Goal: Contribute content

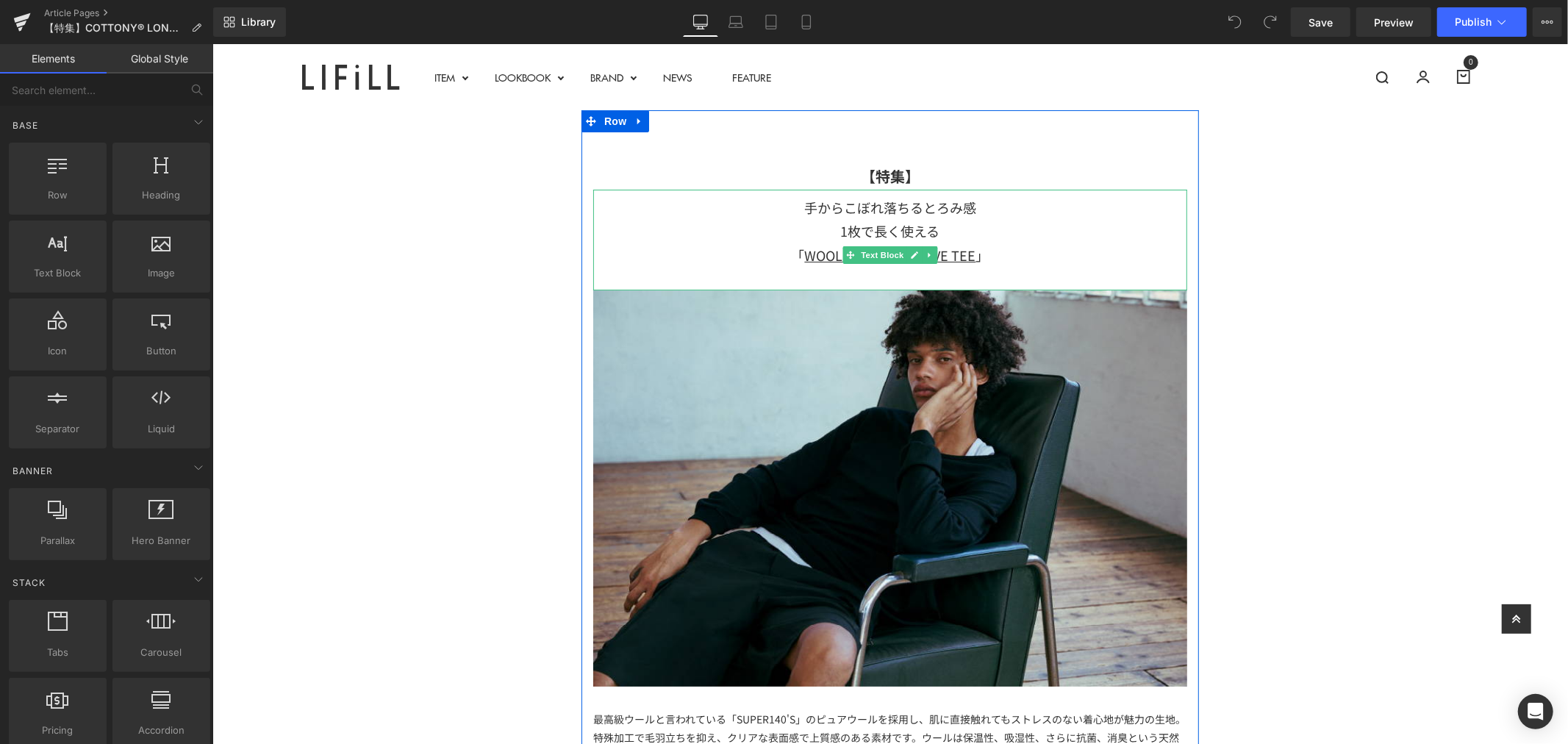
drag, startPoint x: 943, startPoint y: 222, endPoint x: 955, endPoint y: 228, distance: 13.4
click at [943, 222] on div "1枚で長く使える 「 WOOLISH LONGSLEEVE TEE 」" at bounding box center [890, 243] width 594 height 48
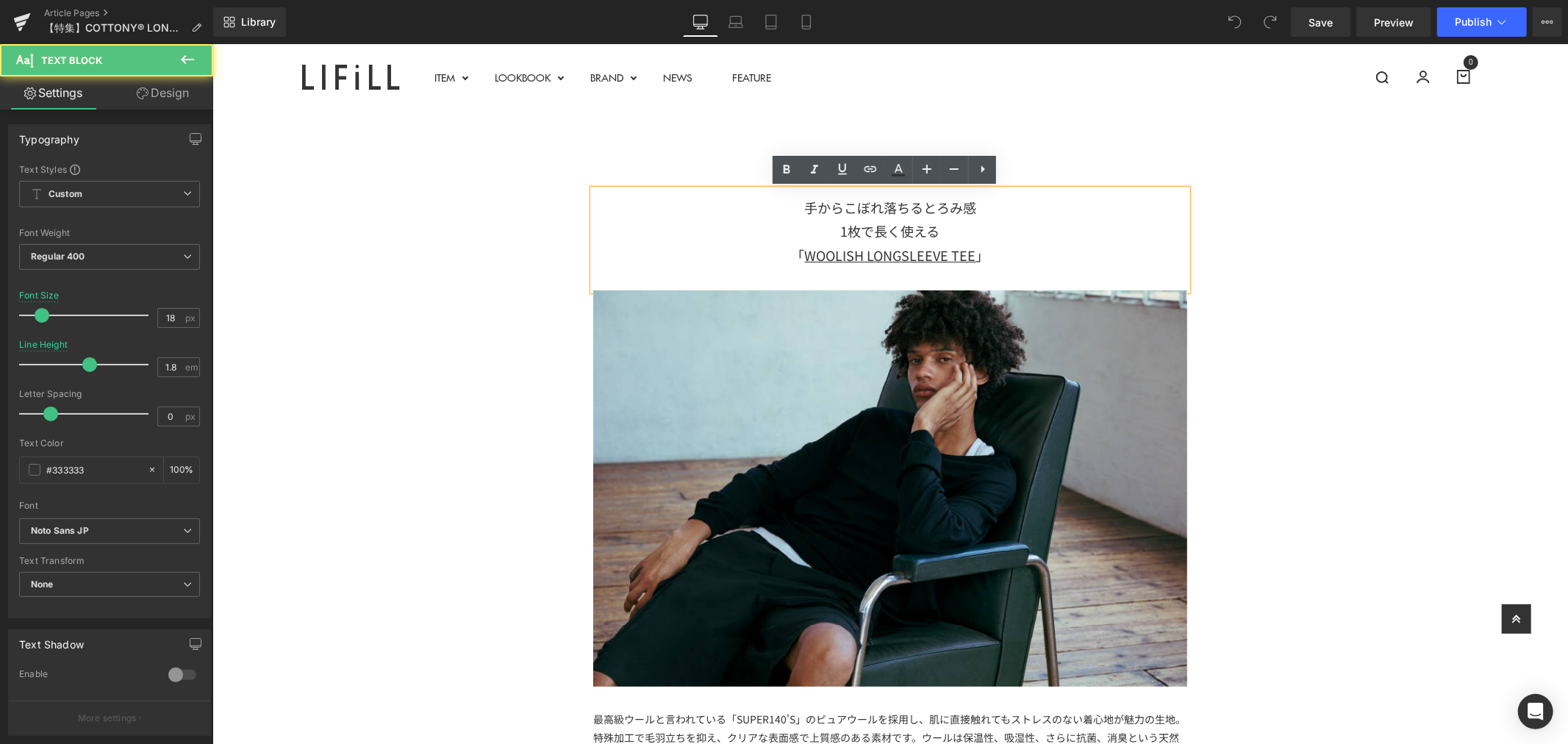
click at [959, 228] on div "1枚で長く使える 「 WOOLISH LONGSLEEVE TEE 」" at bounding box center [890, 243] width 594 height 48
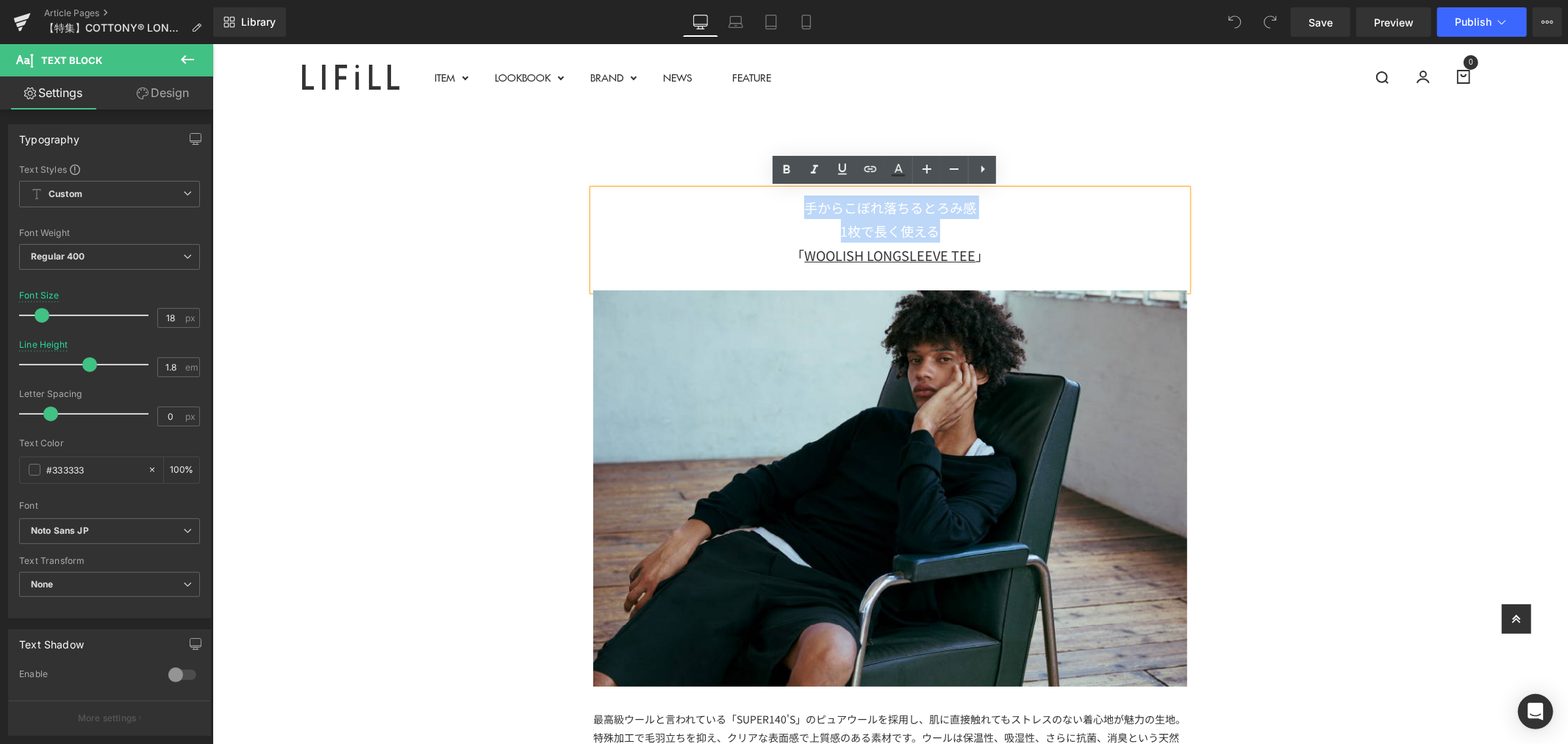
drag, startPoint x: 960, startPoint y: 235, endPoint x: 770, endPoint y: 214, distance: 191.2
click at [770, 214] on div "手からこぼれ落ちるとろみ感 1枚で長く使える 「 WOOLISH LONGSLEEVE TEE 」" at bounding box center [890, 239] width 594 height 101
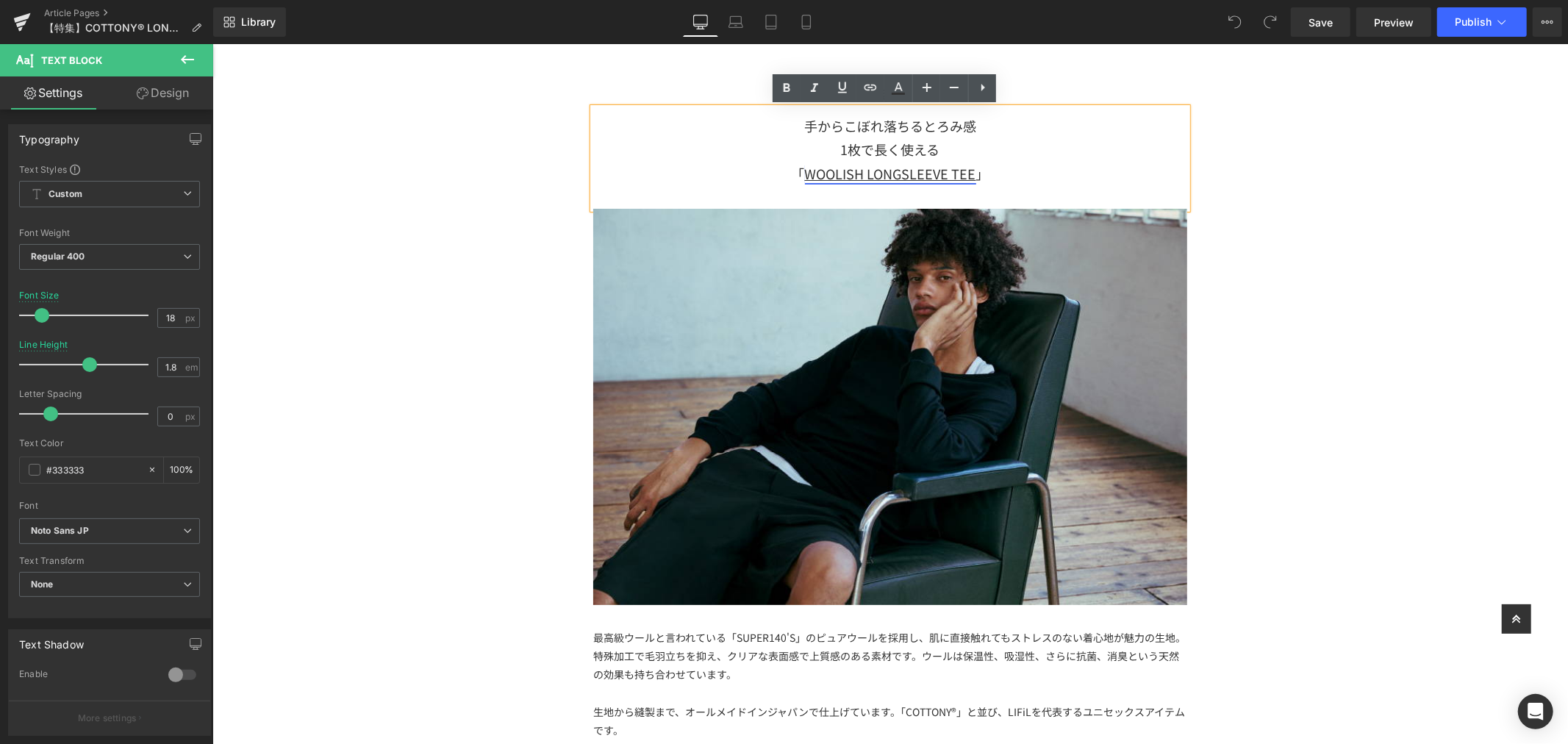
click at [967, 168] on link "WOOLISH LONGSLEEVE TEE" at bounding box center [890, 172] width 171 height 19
drag, startPoint x: 967, startPoint y: 171, endPoint x: 797, endPoint y: 184, distance: 170.5
click at [797, 184] on div "1枚で長く使える 「 WOOLISH LONGSLEEVE TEE 」" at bounding box center [890, 161] width 594 height 48
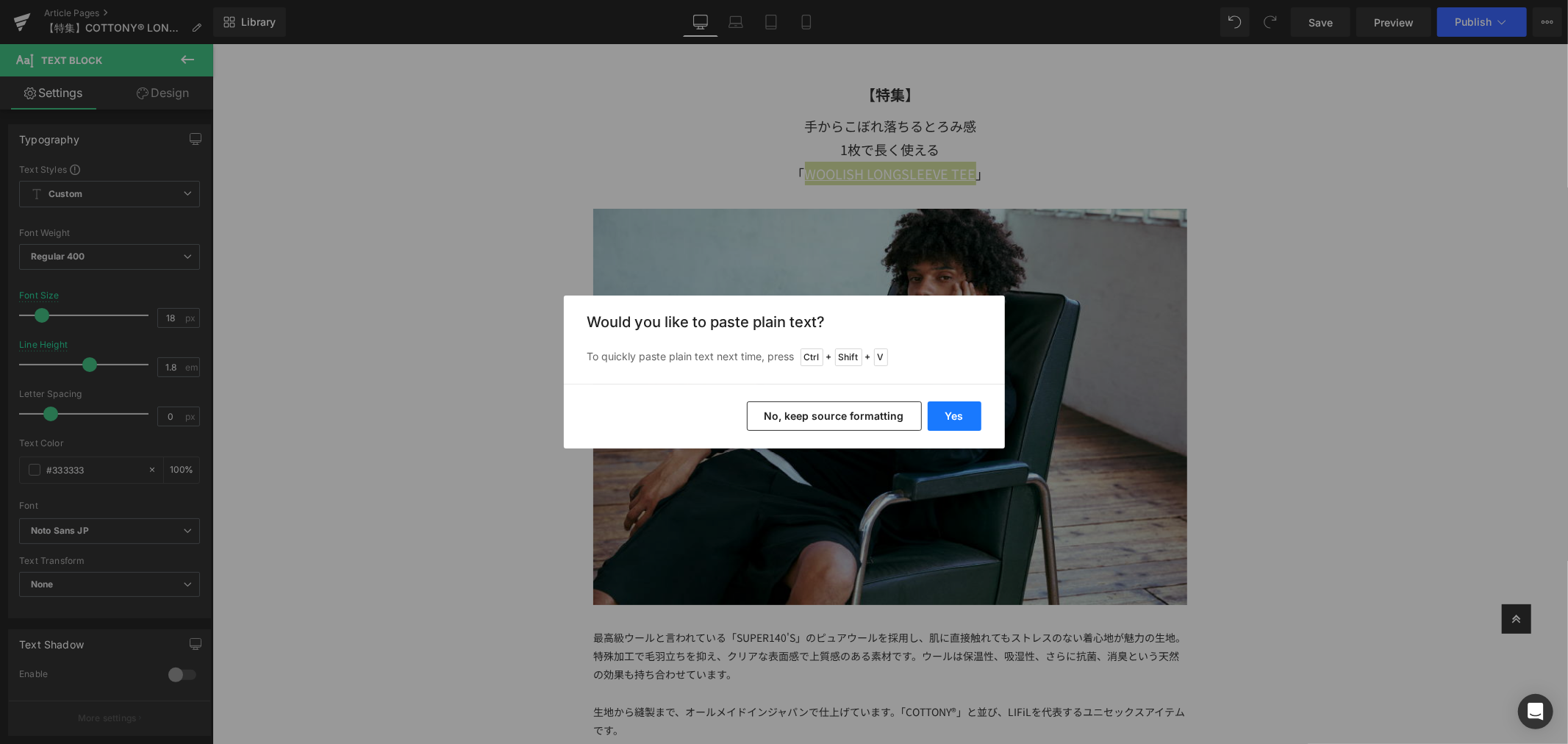
click at [961, 431] on button "Yes" at bounding box center [954, 417] width 54 height 30
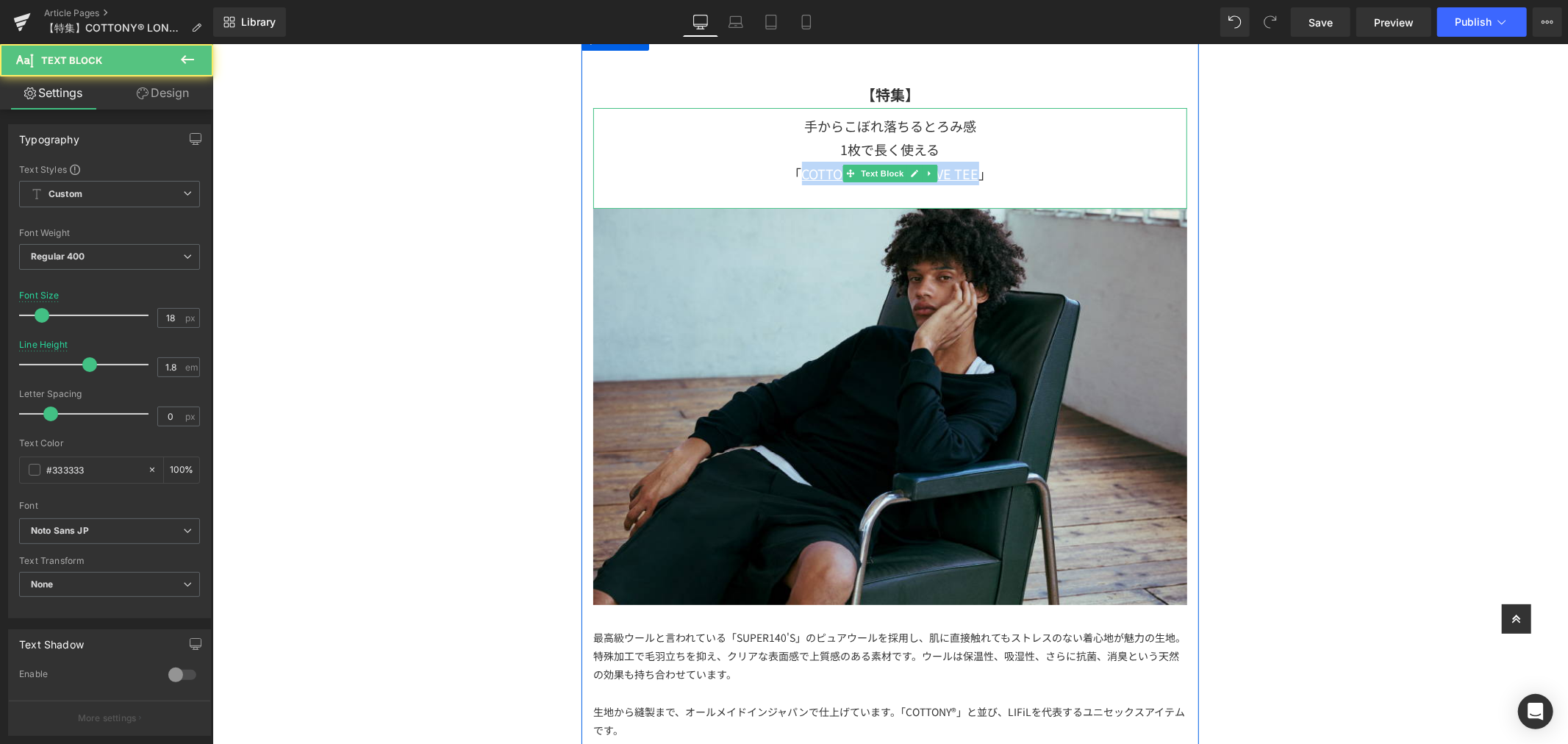
drag, startPoint x: 797, startPoint y: 177, endPoint x: 969, endPoint y: 174, distance: 172.0
click at [969, 174] on u "COTTONY® LONGSLEEVE TEE" at bounding box center [890, 172] width 177 height 19
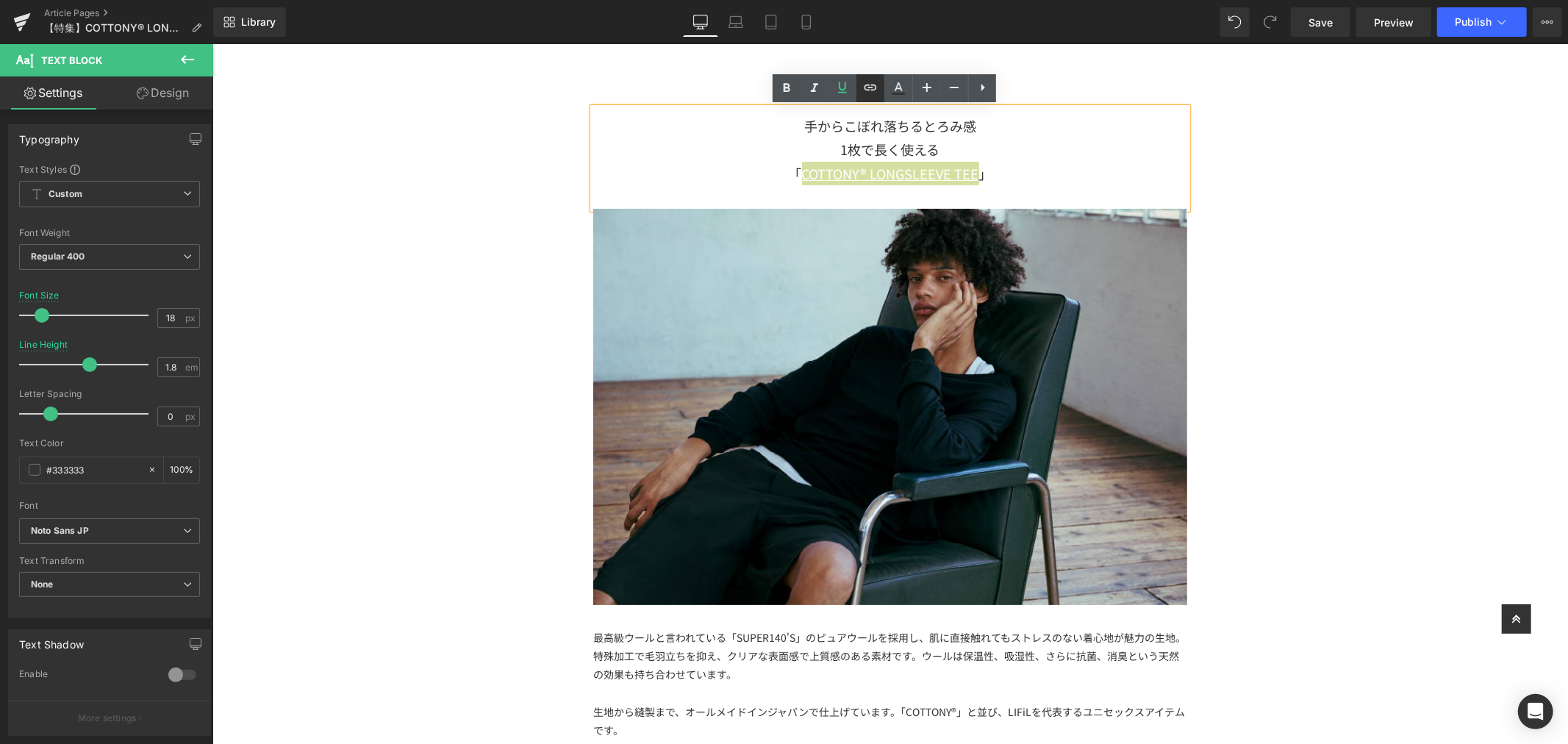
click at [871, 85] on icon at bounding box center [870, 87] width 17 height 17
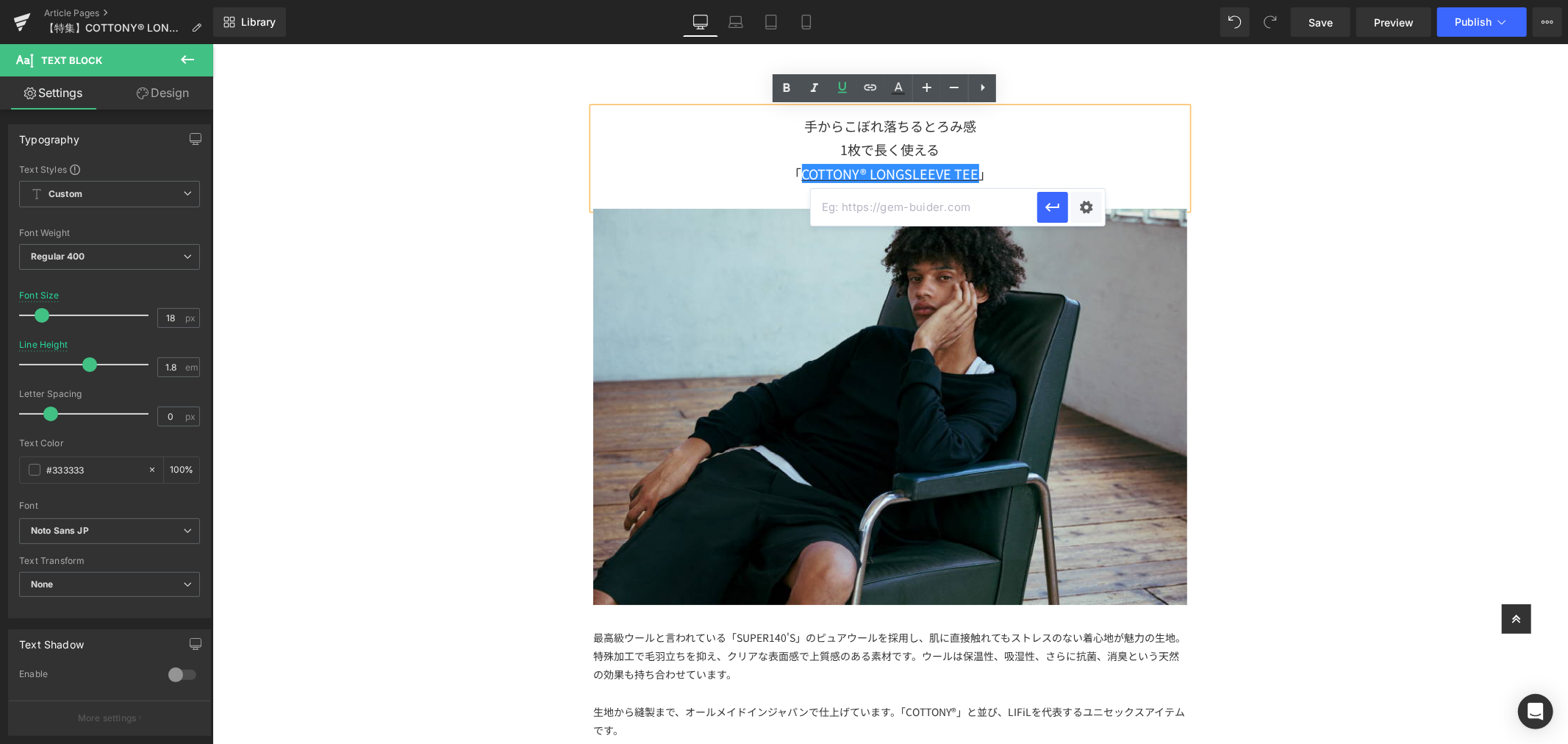
click at [944, 206] on input "text" at bounding box center [924, 207] width 227 height 37
paste input "https://lifill.jp/collections/all/products/cottony-longsleeve-tee"
type input "https://lifill.jp/collections/all/products/cottony-longsleeve-tee"
click at [1057, 210] on icon "button" at bounding box center [1052, 207] width 17 height 17
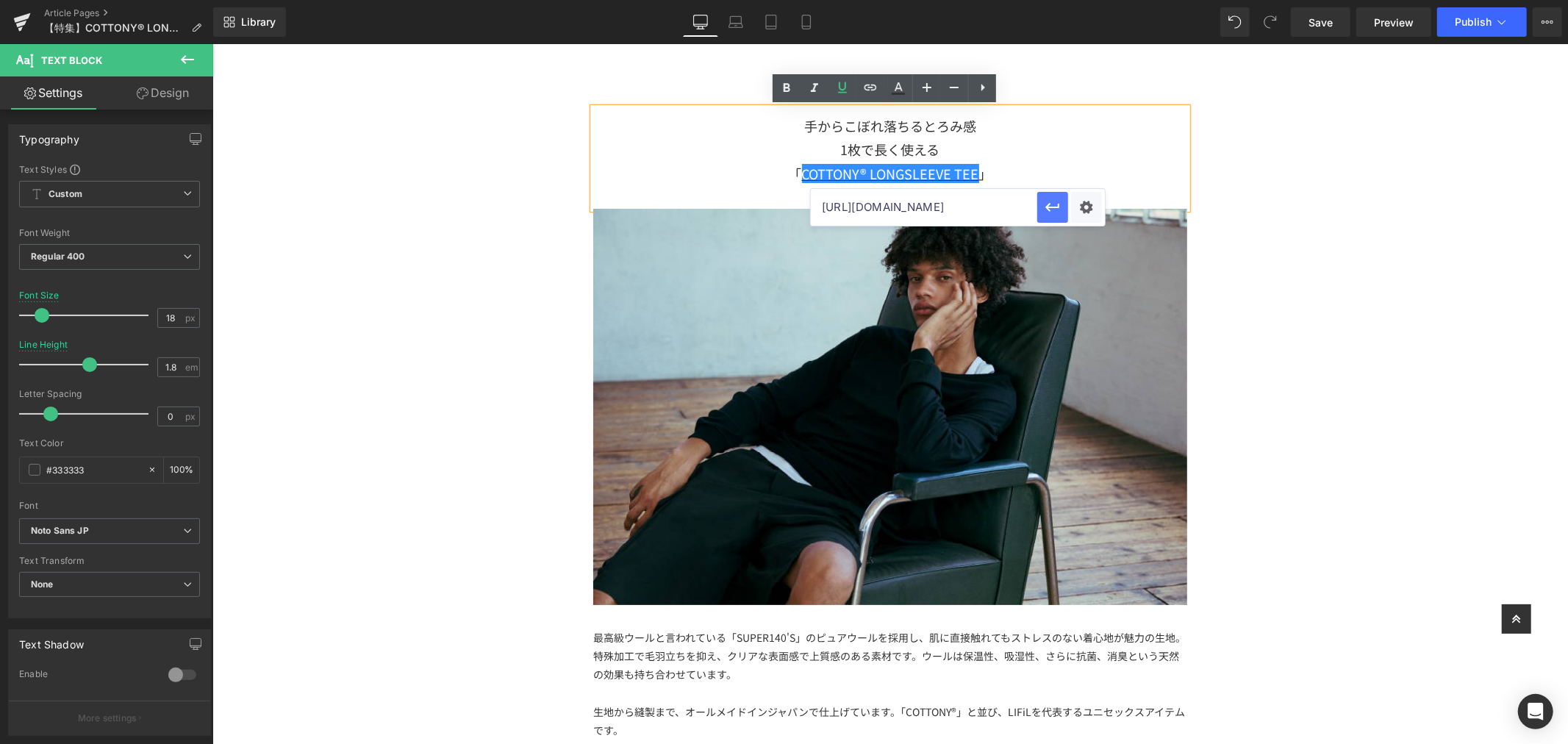
scroll to position [0, 0]
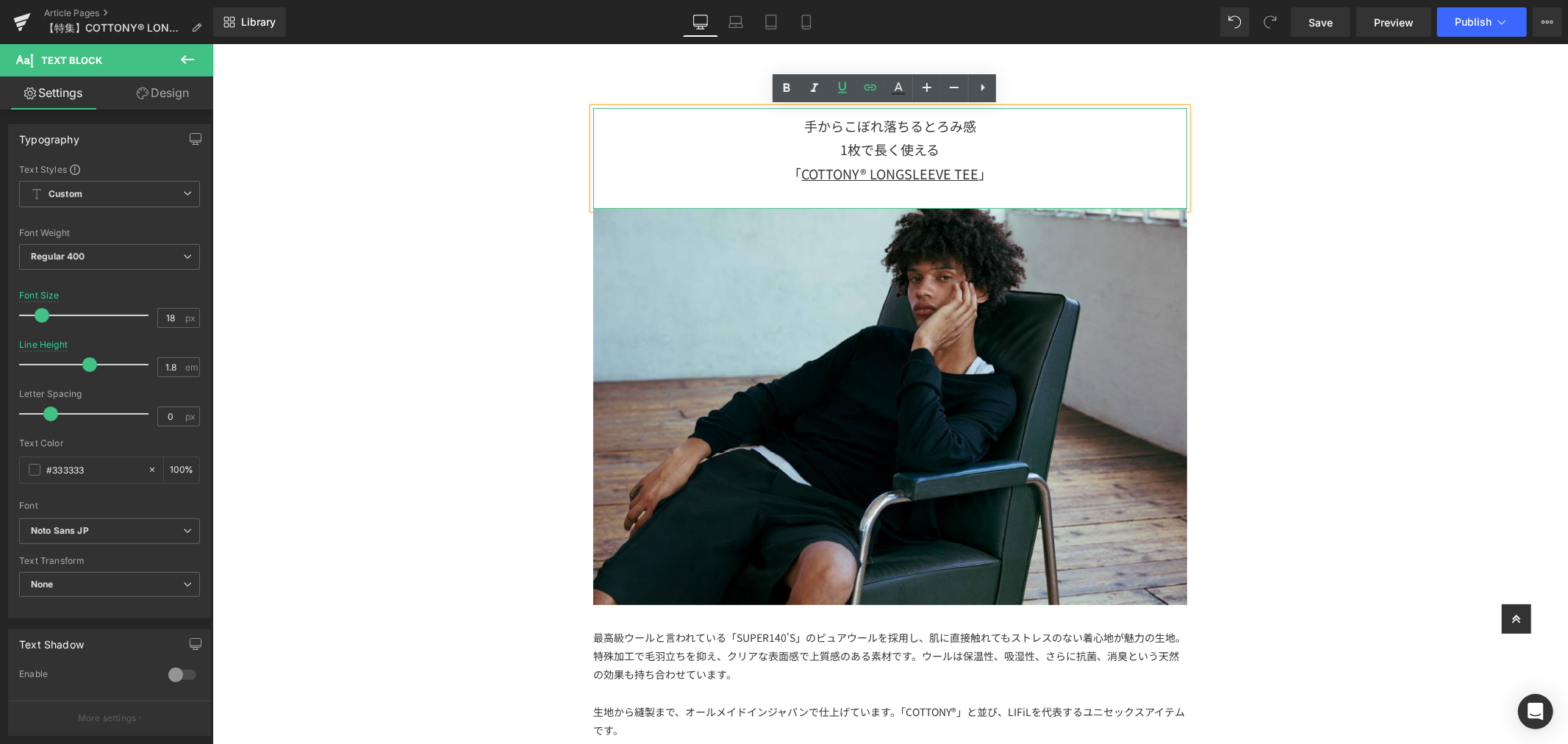
click at [994, 145] on div "1枚で長く使える 「 COTTONY® LONGSLEEVE TEE 」" at bounding box center [890, 161] width 594 height 48
drag, startPoint x: 980, startPoint y: 141, endPoint x: 797, endPoint y: 120, distance: 184.2
click at [797, 120] on div "手からこぼれ落ちるとろみ感 1枚で長く使える 「 COTTONY® LONGSLEEVE TEE 」" at bounding box center [890, 158] width 594 height 101
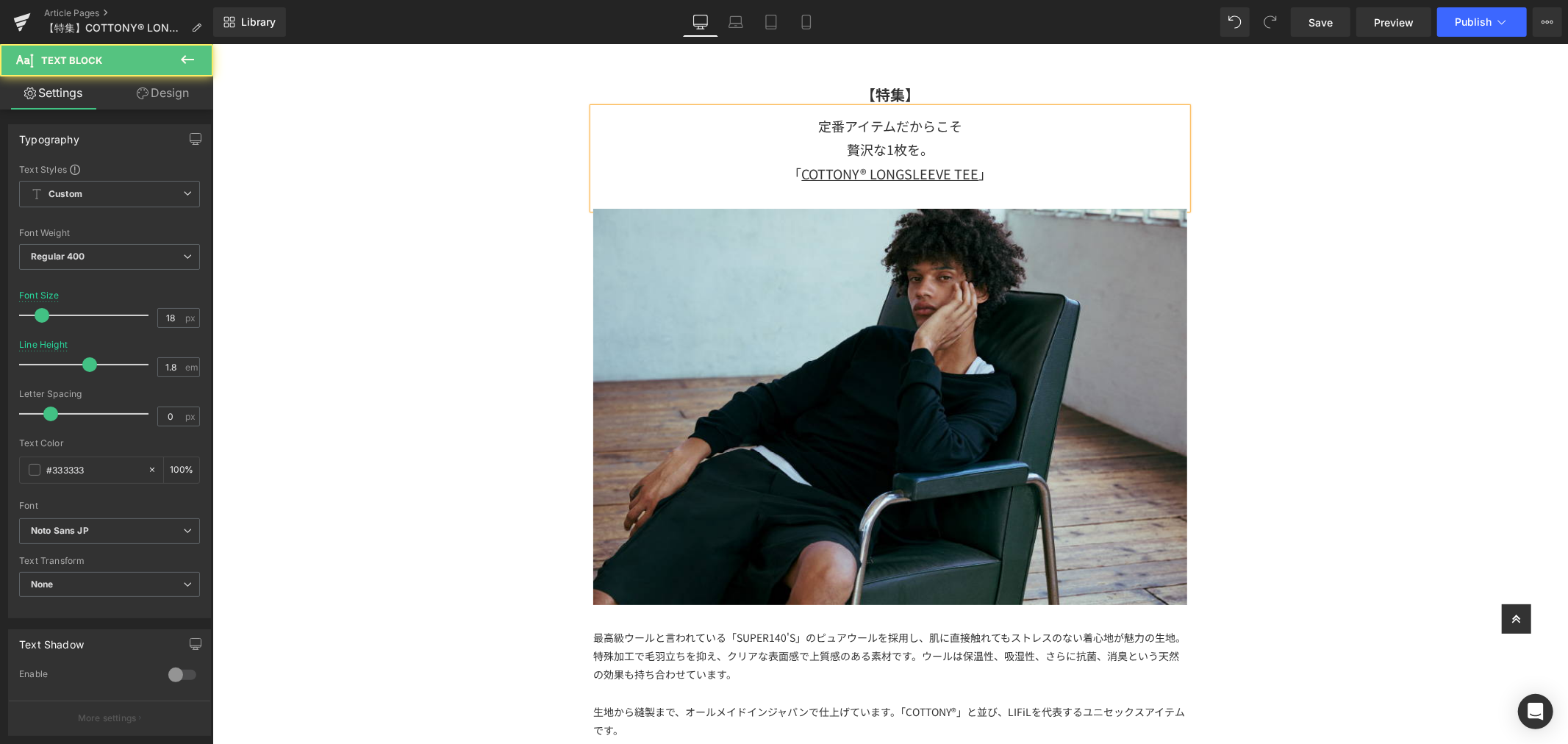
click at [985, 125] on div "定番アイテムだからこそ" at bounding box center [890, 125] width 594 height 24
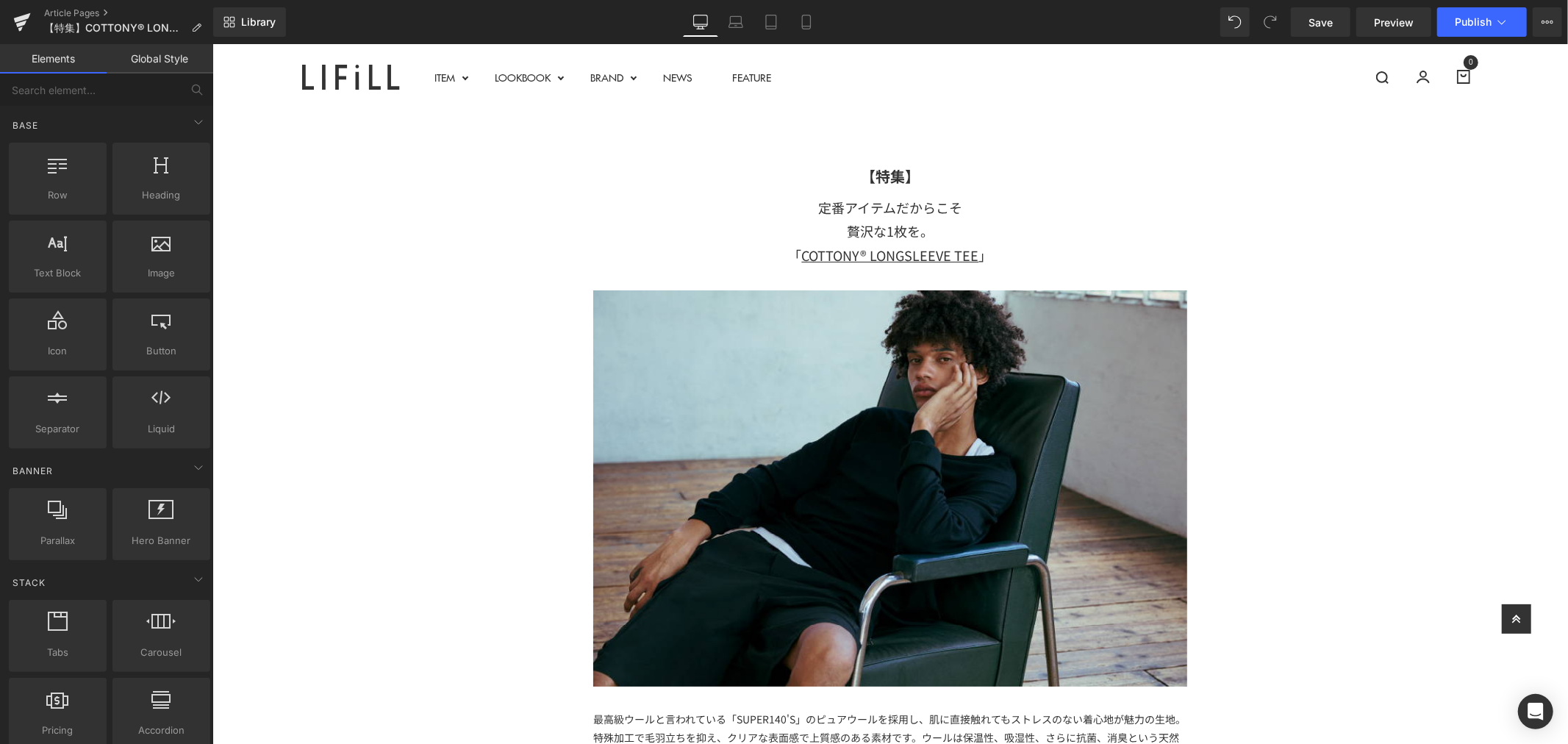
scroll to position [490, 0]
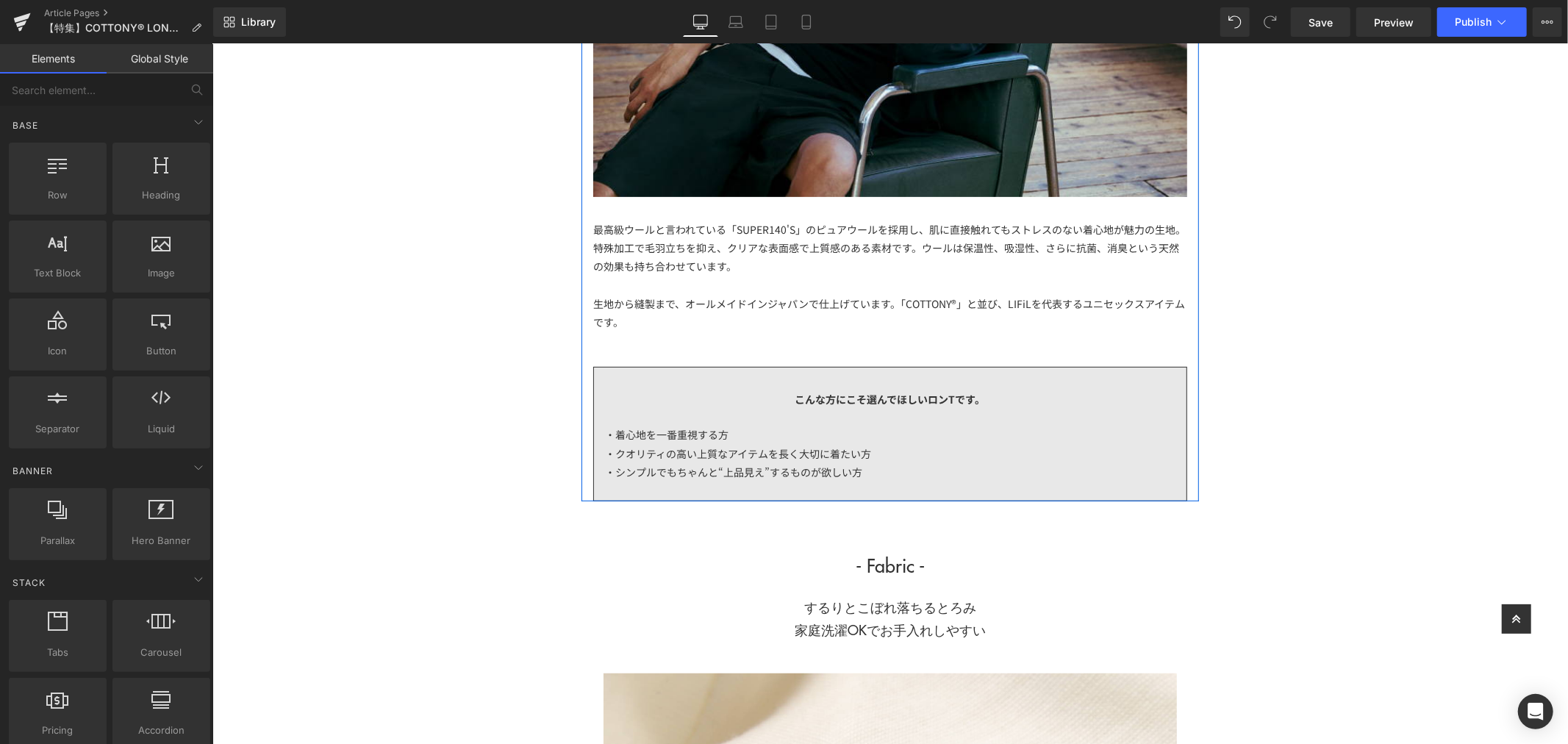
click at [763, 288] on div at bounding box center [890, 284] width 594 height 18
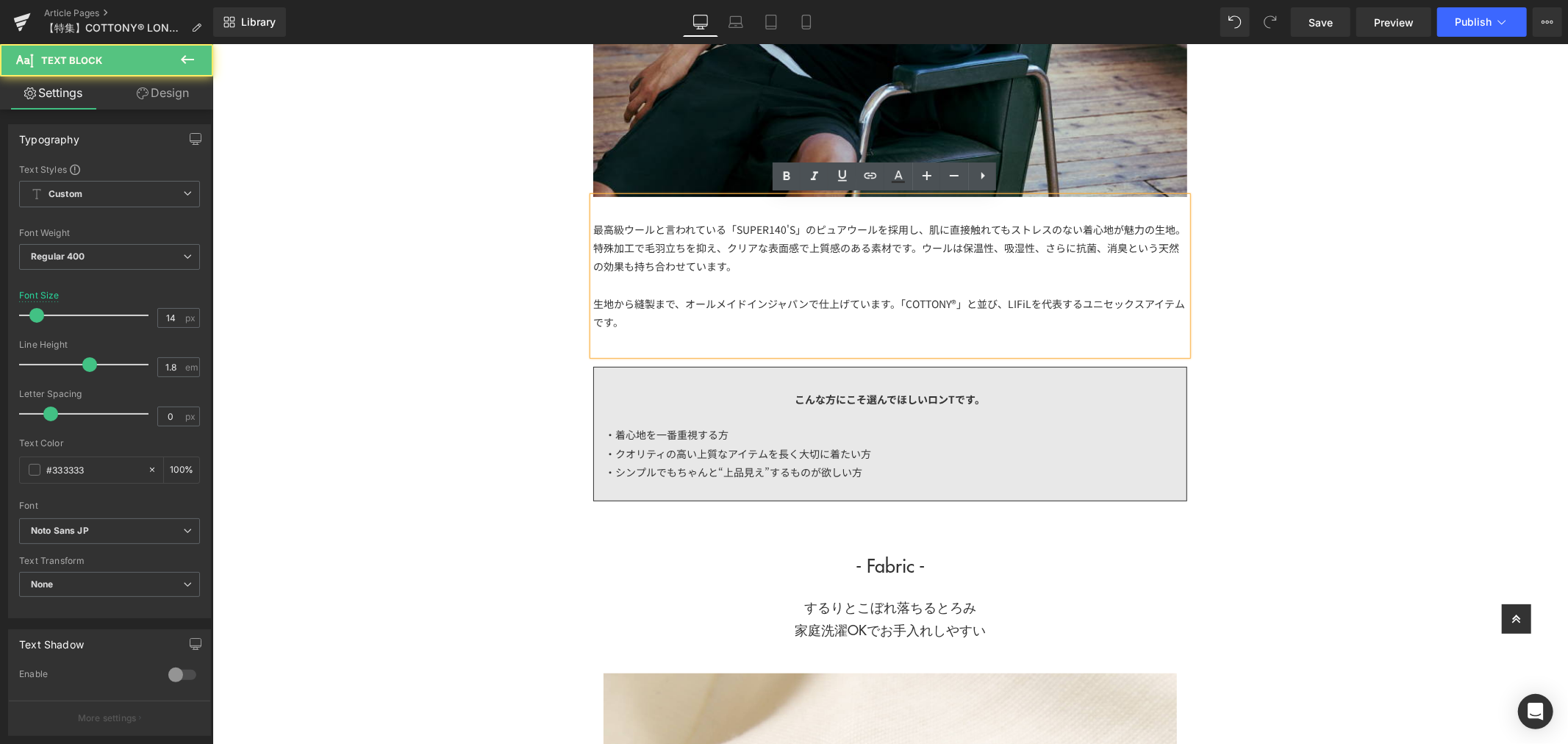
click at [747, 255] on div "最高級ウールと言われている「SUPER140'S」のピュアウールを採用し、肌に直接触れてもストレスのない着心地が魅力の生地。特殊加工で毛羽立ちを抑え、クリアな…" at bounding box center [890, 248] width 594 height 56
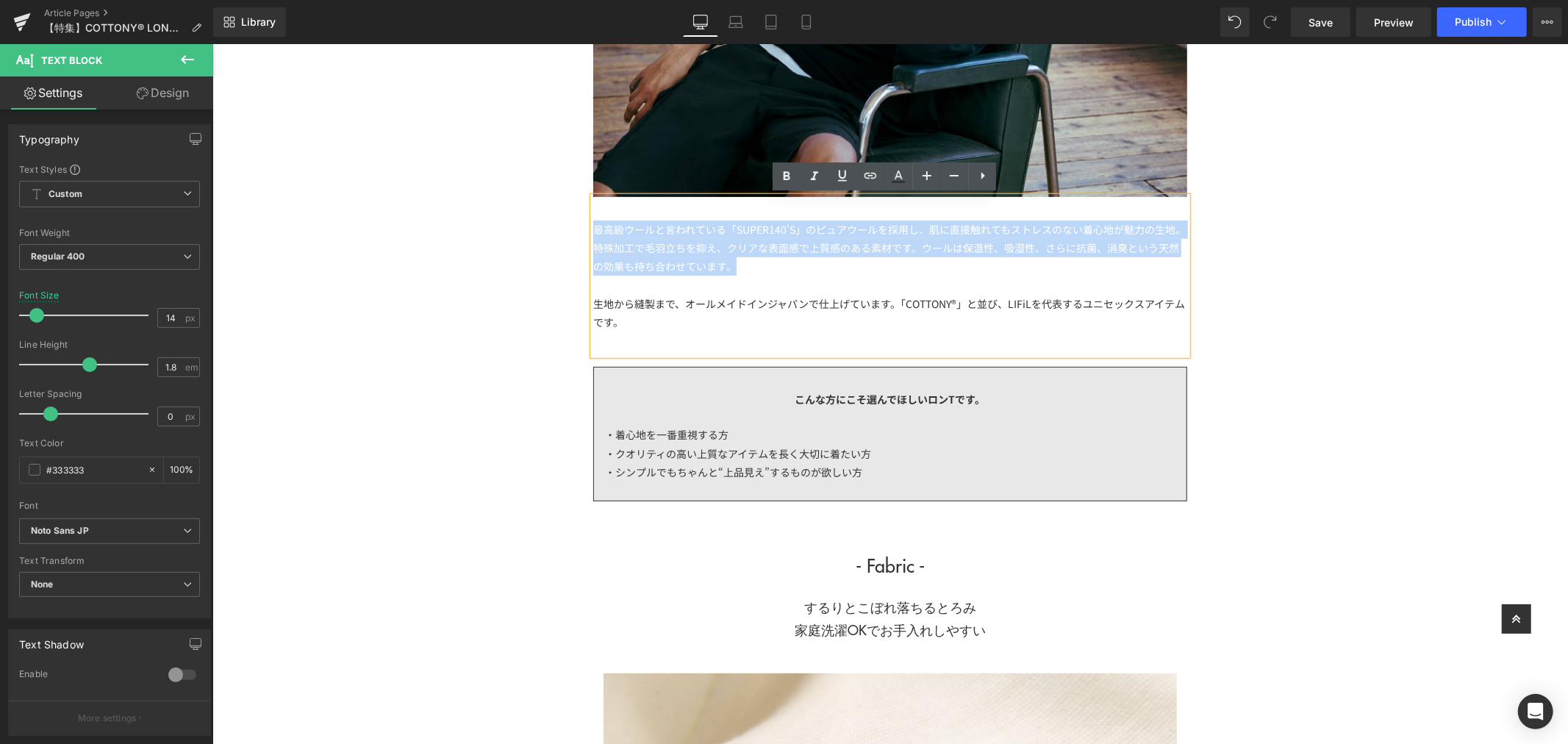
drag, startPoint x: 755, startPoint y: 266, endPoint x: 587, endPoint y: 222, distance: 173.7
click at [593, 222] on div "最高級ウールと言われている「SUPER140'S」のピュアウールを採用し、肌に直接触れてもストレスのない着心地が魅力の生地。特殊加工で毛羽立ちを抑え、クリアな…" at bounding box center [890, 248] width 594 height 56
paste div
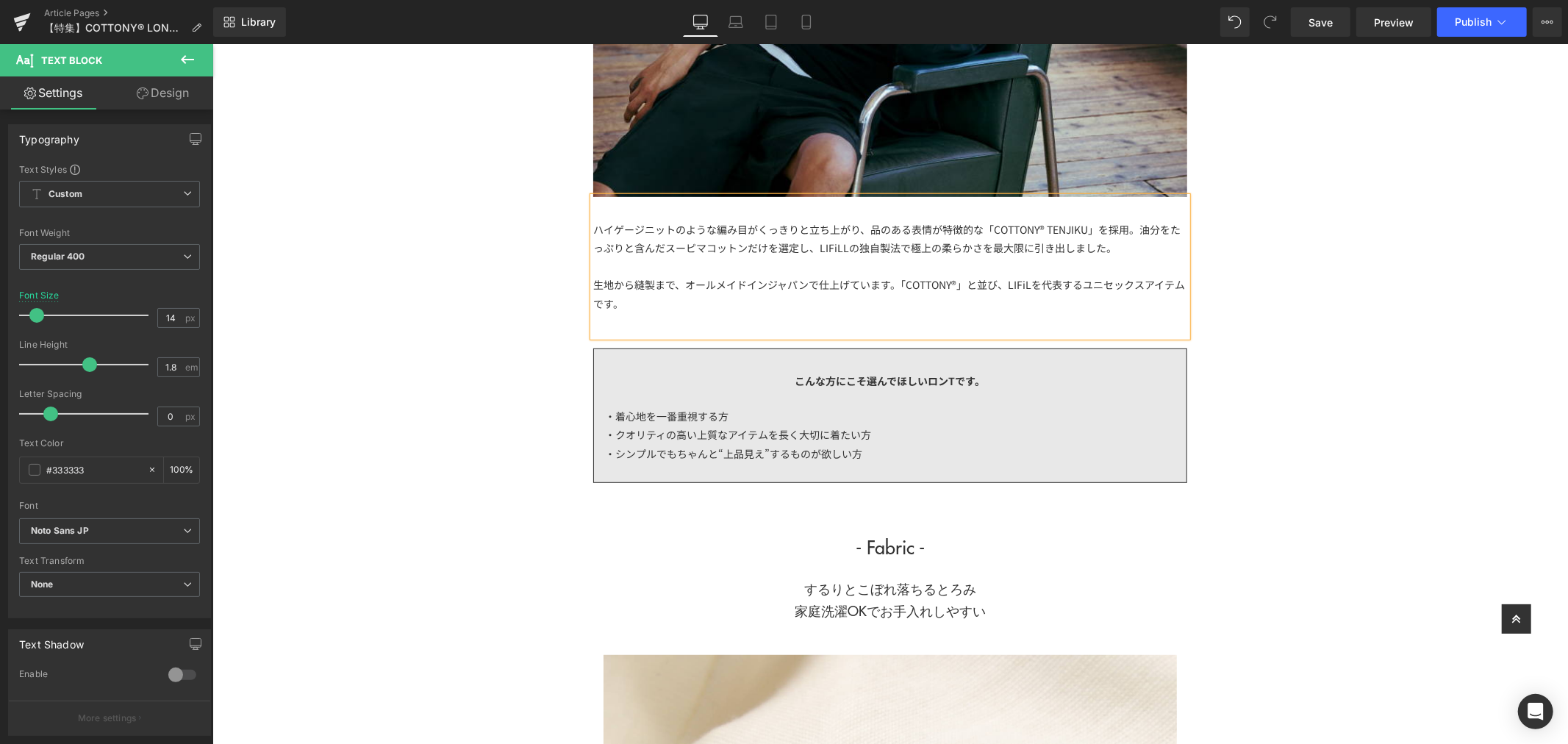
click at [1124, 255] on div "ハイゲージニットのような編み目がくっきりと立ち上がり、品のある表情が特徴的な「COTTONY® TENJIKU」を採用。油分をたっぷりと含んだスーピマコットン…" at bounding box center [890, 238] width 594 height 37
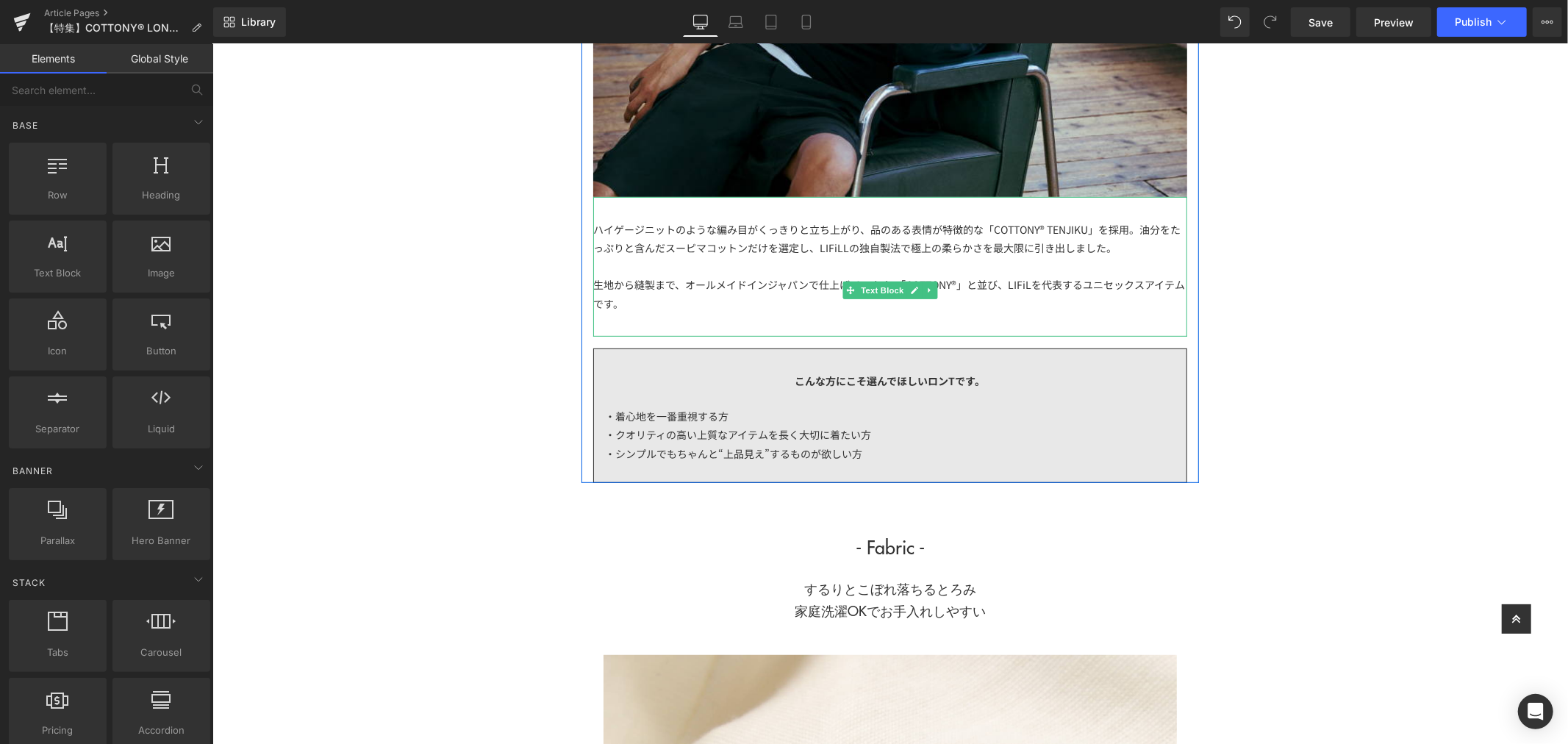
click at [974, 298] on div "生地から縫製まで、オールメイドインジャパンで仕上げています。「COTTONY®」と並び、LIFiLを代表するユニセックスアイテムです。" at bounding box center [890, 293] width 594 height 37
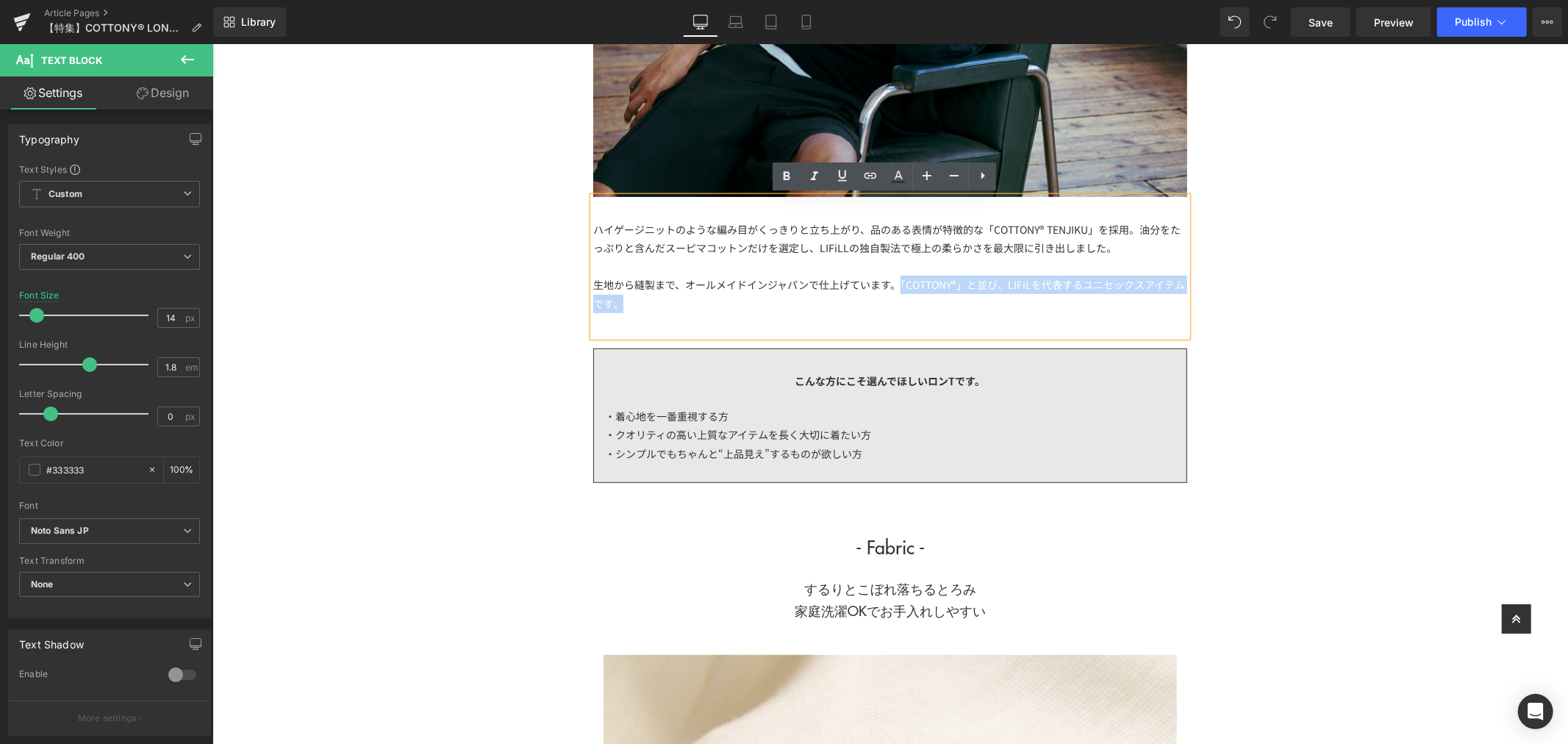
drag, startPoint x: 974, startPoint y: 305, endPoint x: 893, endPoint y: 286, distance: 83.2
click at [893, 286] on div "生地から縫製まで、オールメイドインジャパンで仕上げています。「COTTONY®」と並び、LIFiLを代表するユニセックスアイテムです。" at bounding box center [890, 293] width 594 height 37
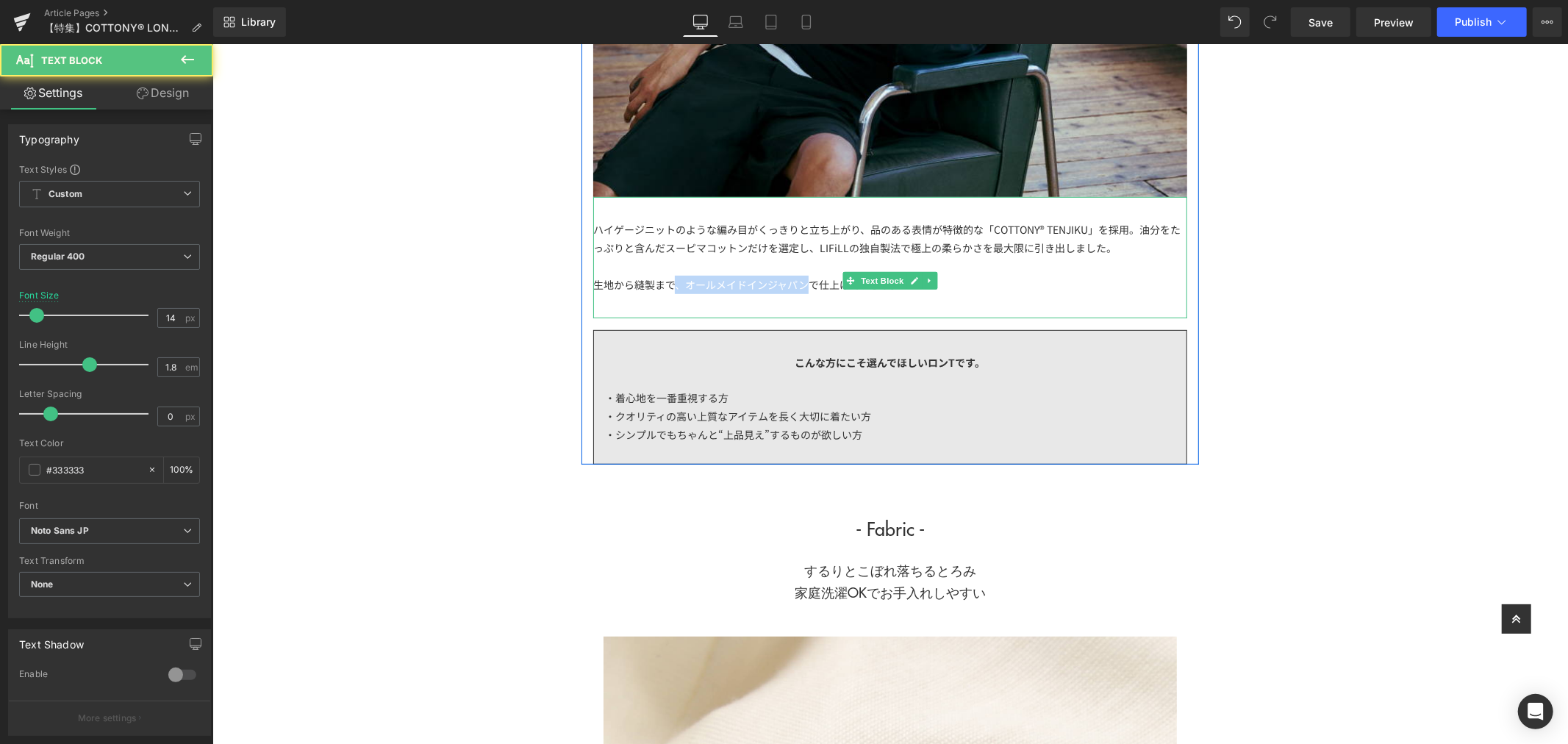
drag, startPoint x: 702, startPoint y: 285, endPoint x: 800, endPoint y: 288, distance: 98.0
click at [800, 288] on div "生地から縫製まで、オールメイドインジャパンで仕上げています。" at bounding box center [890, 284] width 594 height 18
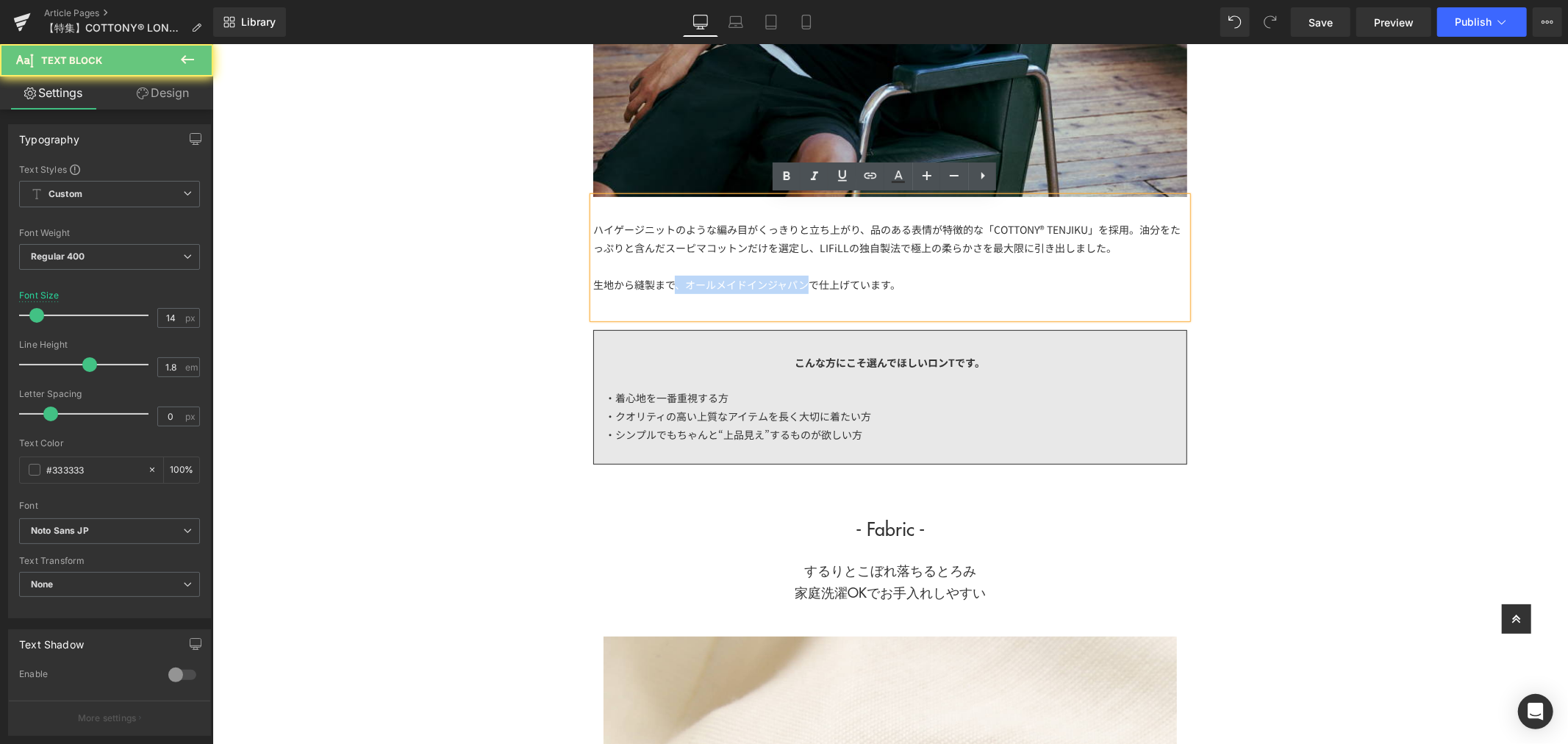
click at [797, 282] on div "生地から縫製まで、オールメイドインジャパンで仕上げています。" at bounding box center [890, 284] width 594 height 18
drag, startPoint x: 680, startPoint y: 289, endPoint x: 800, endPoint y: 291, distance: 120.0
click at [800, 291] on div "生地から縫製まで、オールメイドインジャパンで仕上げています。" at bounding box center [890, 284] width 594 height 18
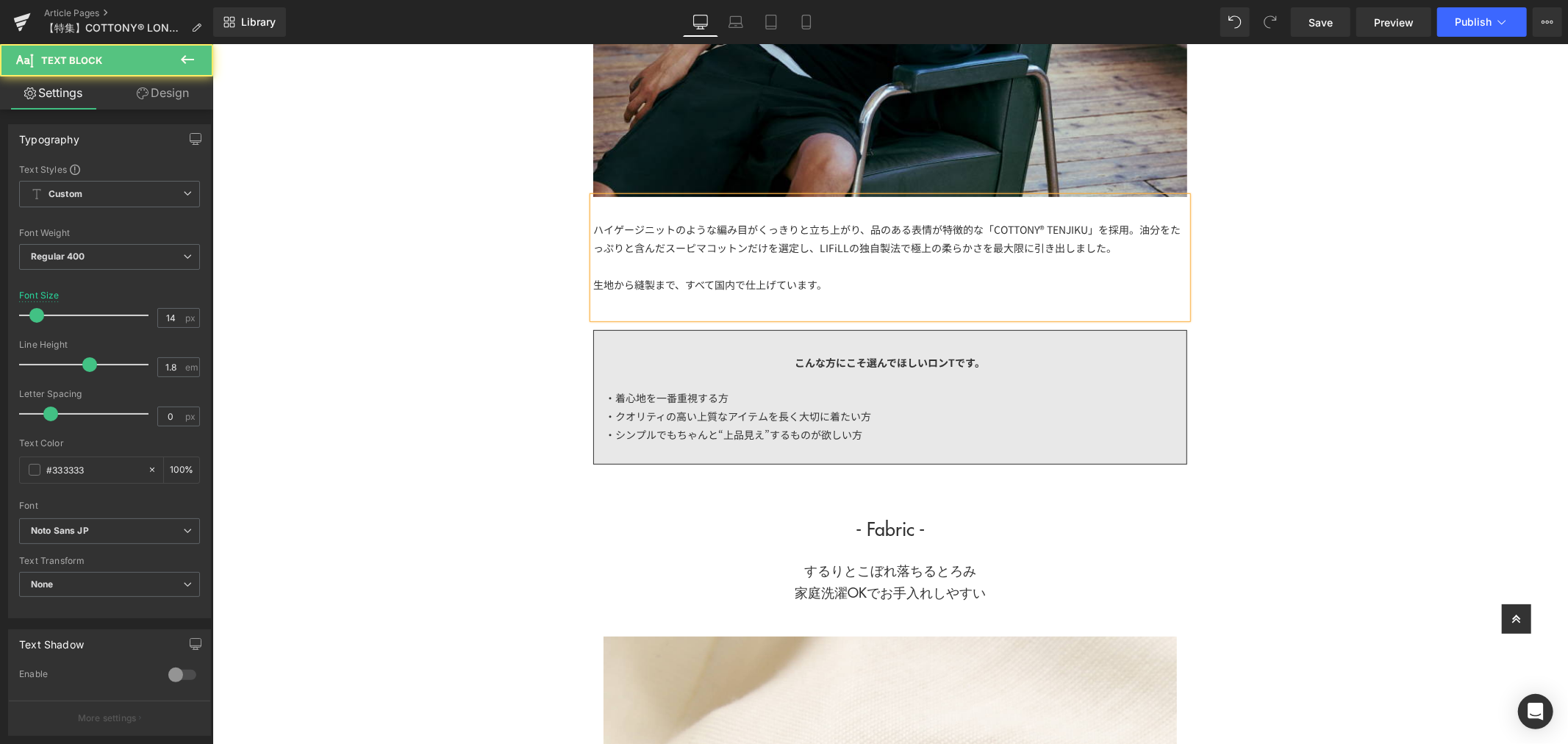
click at [837, 290] on div "生地から縫製まで、すべて国内で仕上げています。" at bounding box center [890, 284] width 594 height 18
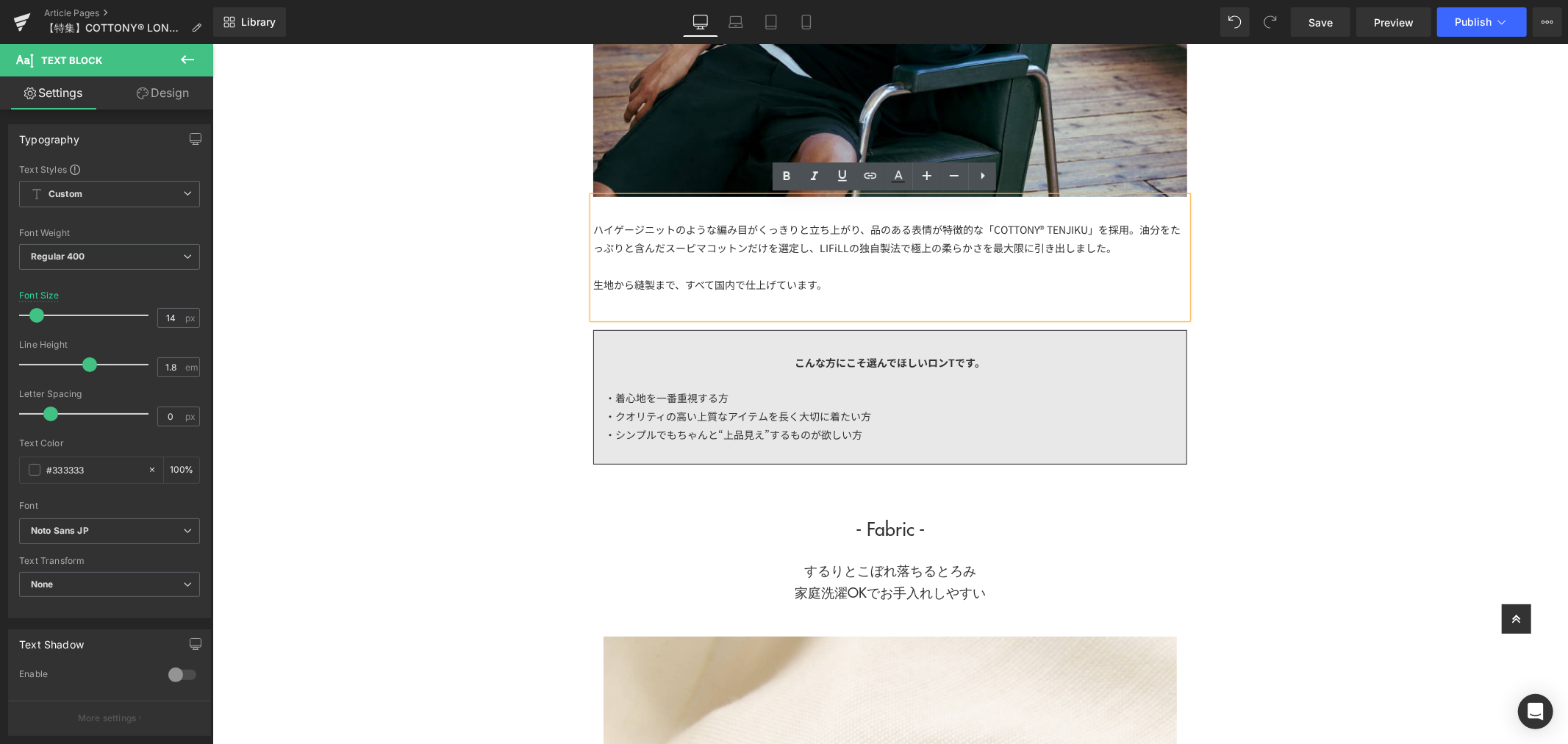
click at [704, 286] on div "生地から縫製まで、すべて国内で仕上げています。" at bounding box center [890, 284] width 594 height 18
drag, startPoint x: 1284, startPoint y: 242, endPoint x: 1271, endPoint y: 224, distance: 22.2
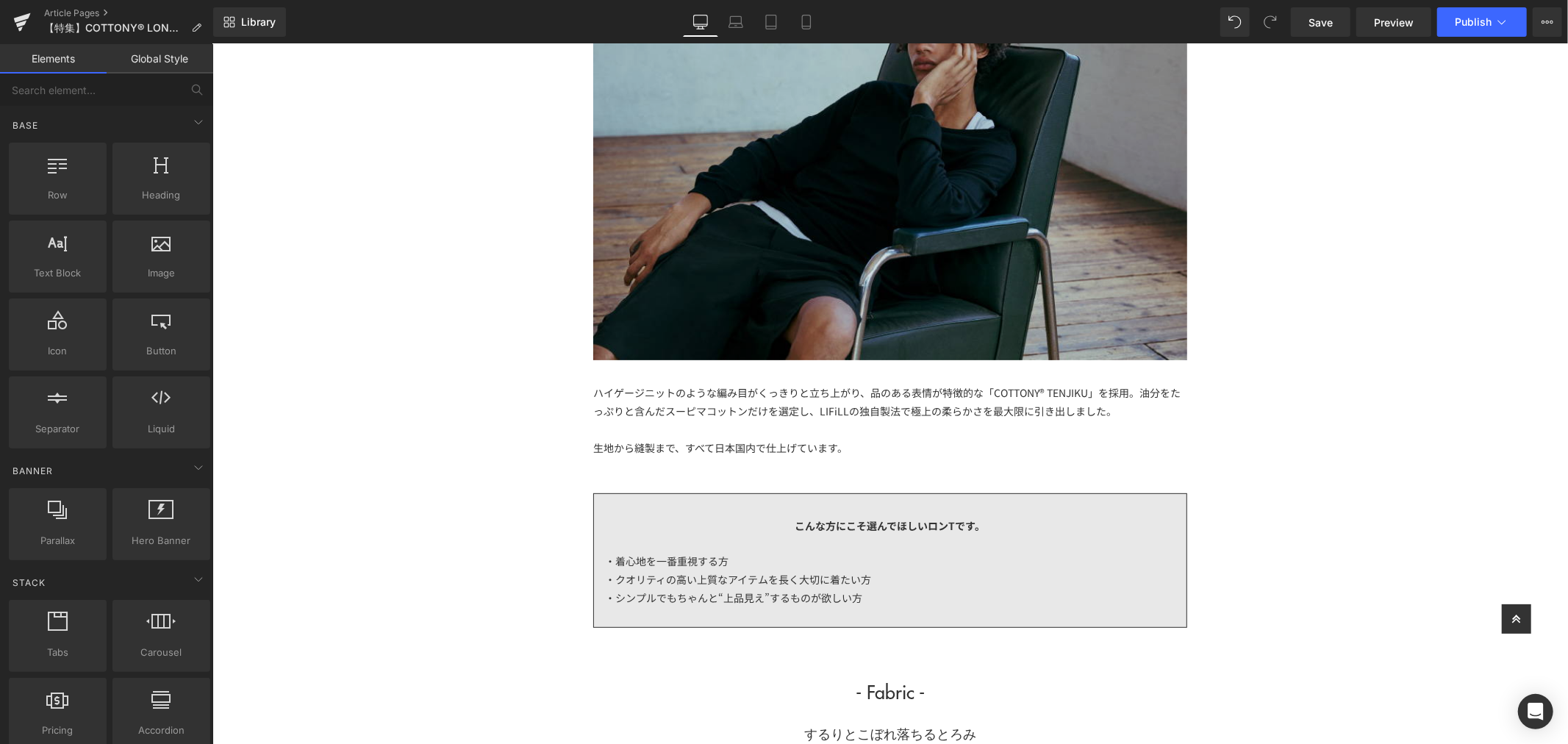
scroll to position [245, 0]
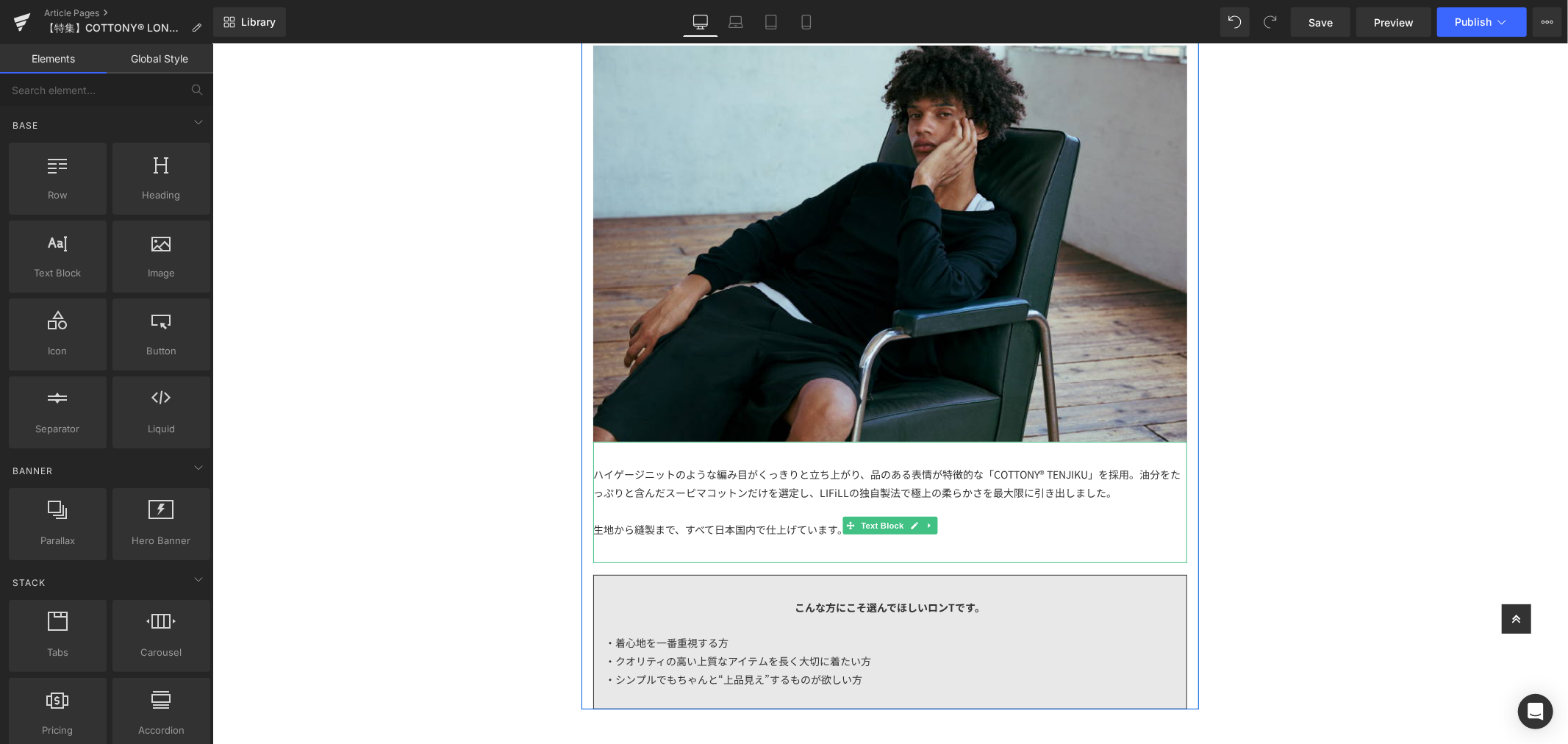
click at [1116, 485] on div "ハイゲージニットのような編み目がくっきりと立ち上がり、品のある表情が特徴的な「COTTONY® TENJIKU」を採用。油分をたっぷりと含んだスーピマコットン…" at bounding box center [890, 483] width 594 height 37
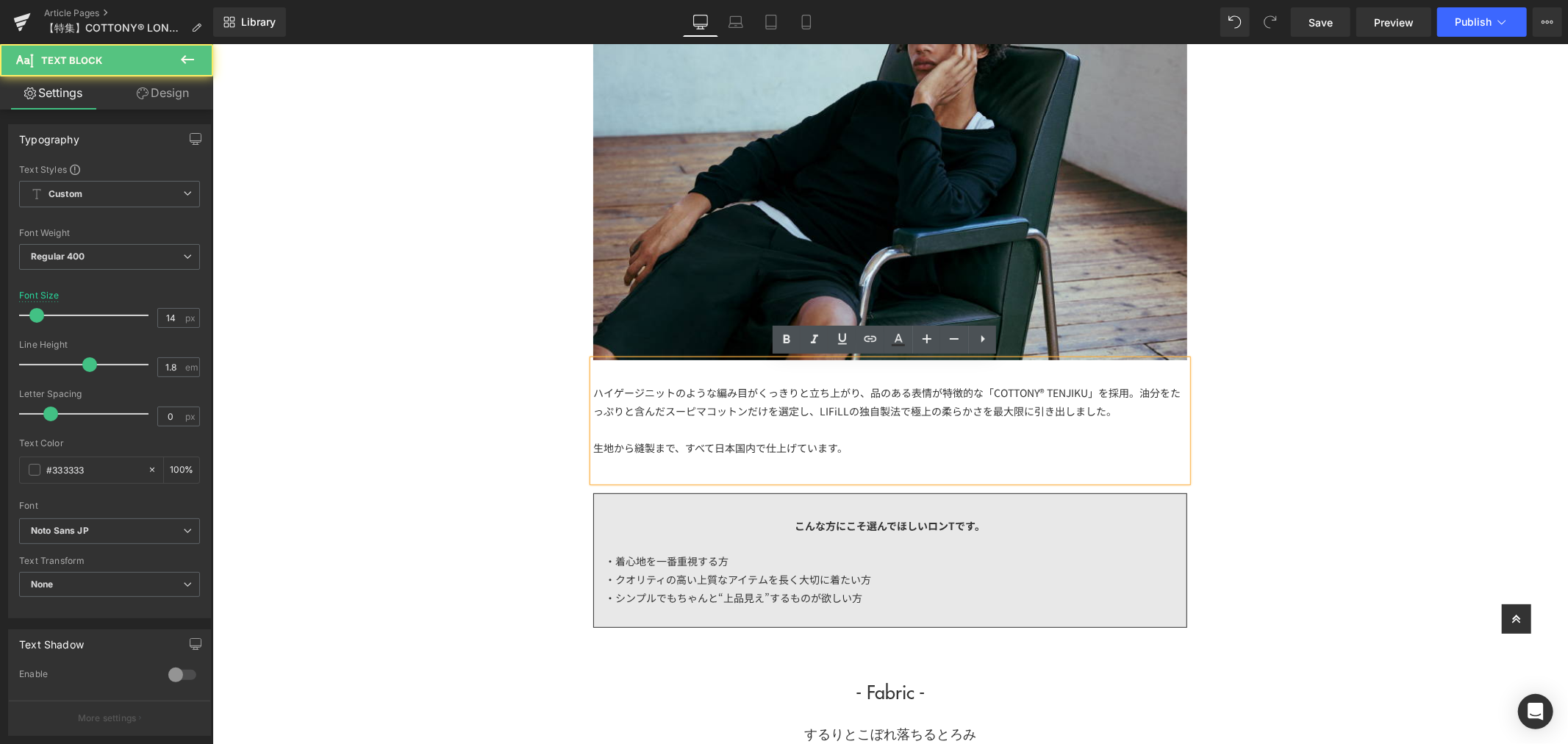
scroll to position [408, 0]
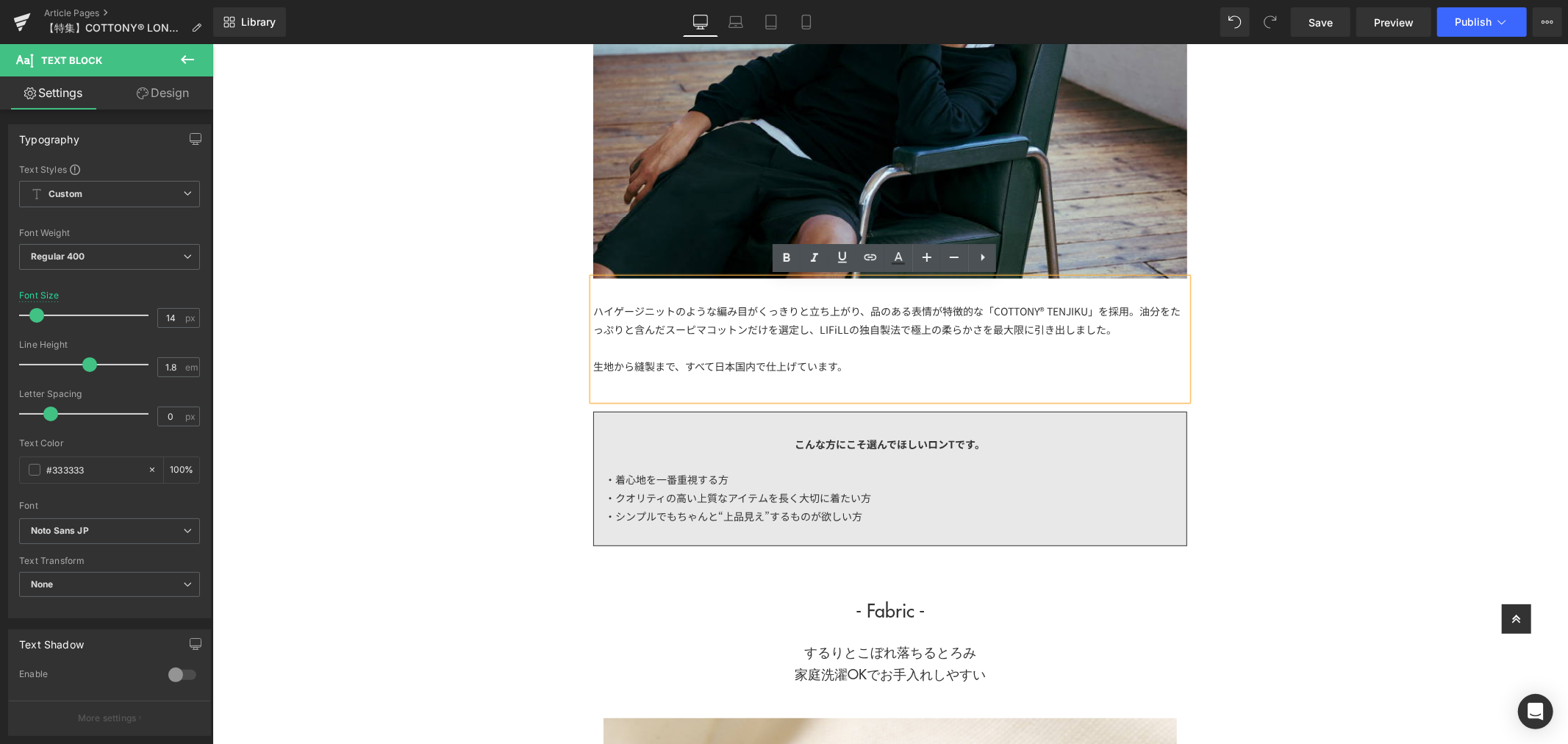
click at [1100, 385] on div "ハイゲージニットのような編み目がくっきりと立ち上がり、品のある表情が特徴的な「COTTONY® TENJIKU」を採用。油分をたっぷりと含んだスーピマコットン…" at bounding box center [890, 338] width 594 height 121
click at [1121, 345] on div at bounding box center [890, 347] width 594 height 18
click at [1137, 325] on div "ハイゲージニットのような編み目がくっきりと立ち上がり、品のある表情が特徴的な「COTTONY® TENJIKU」を採用。油分をたっぷりと含んだスーピマコットン…" at bounding box center [890, 320] width 594 height 37
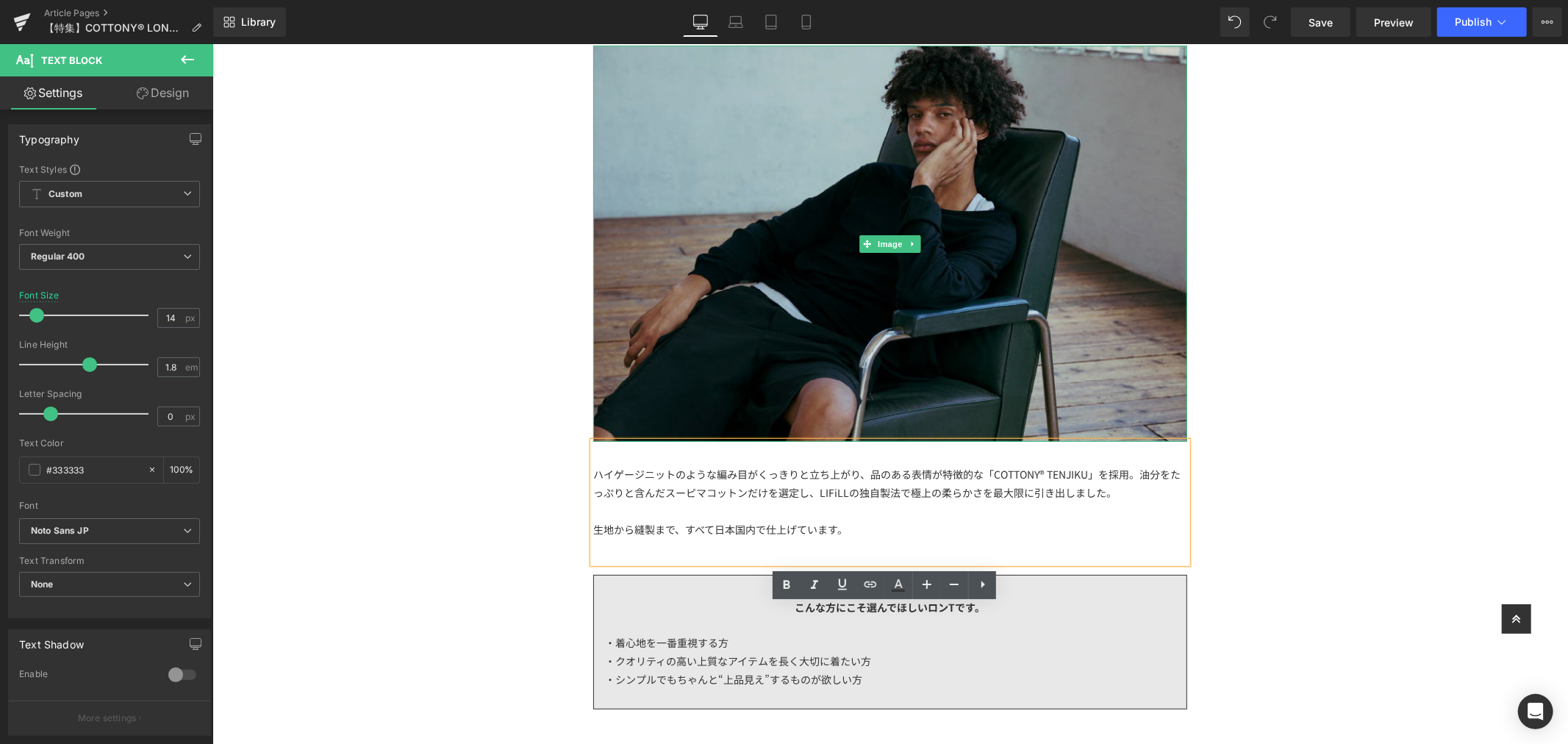
scroll to position [327, 0]
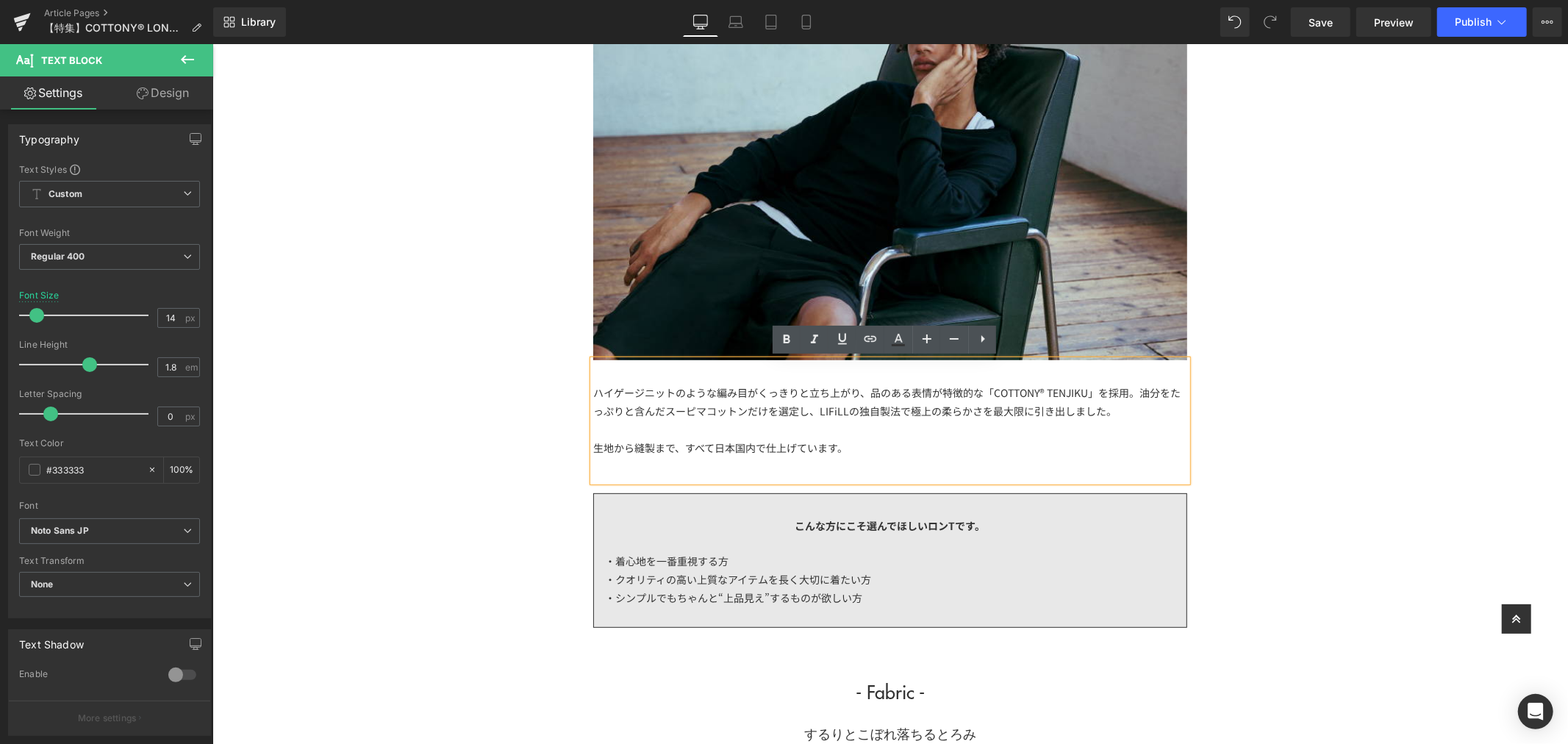
click at [842, 430] on div at bounding box center [890, 429] width 594 height 18
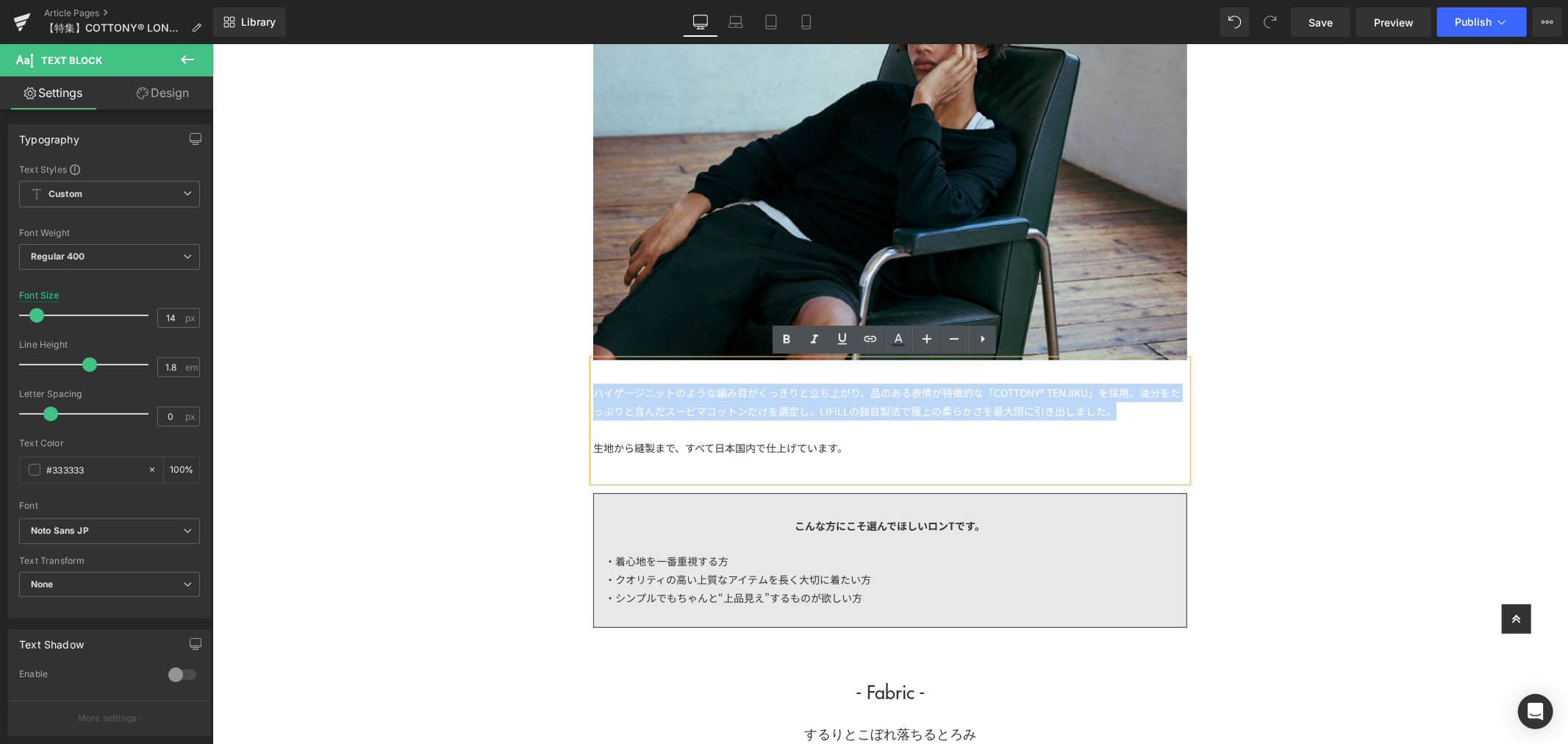
drag, startPoint x: 1116, startPoint y: 412, endPoint x: 540, endPoint y: 379, distance: 576.9
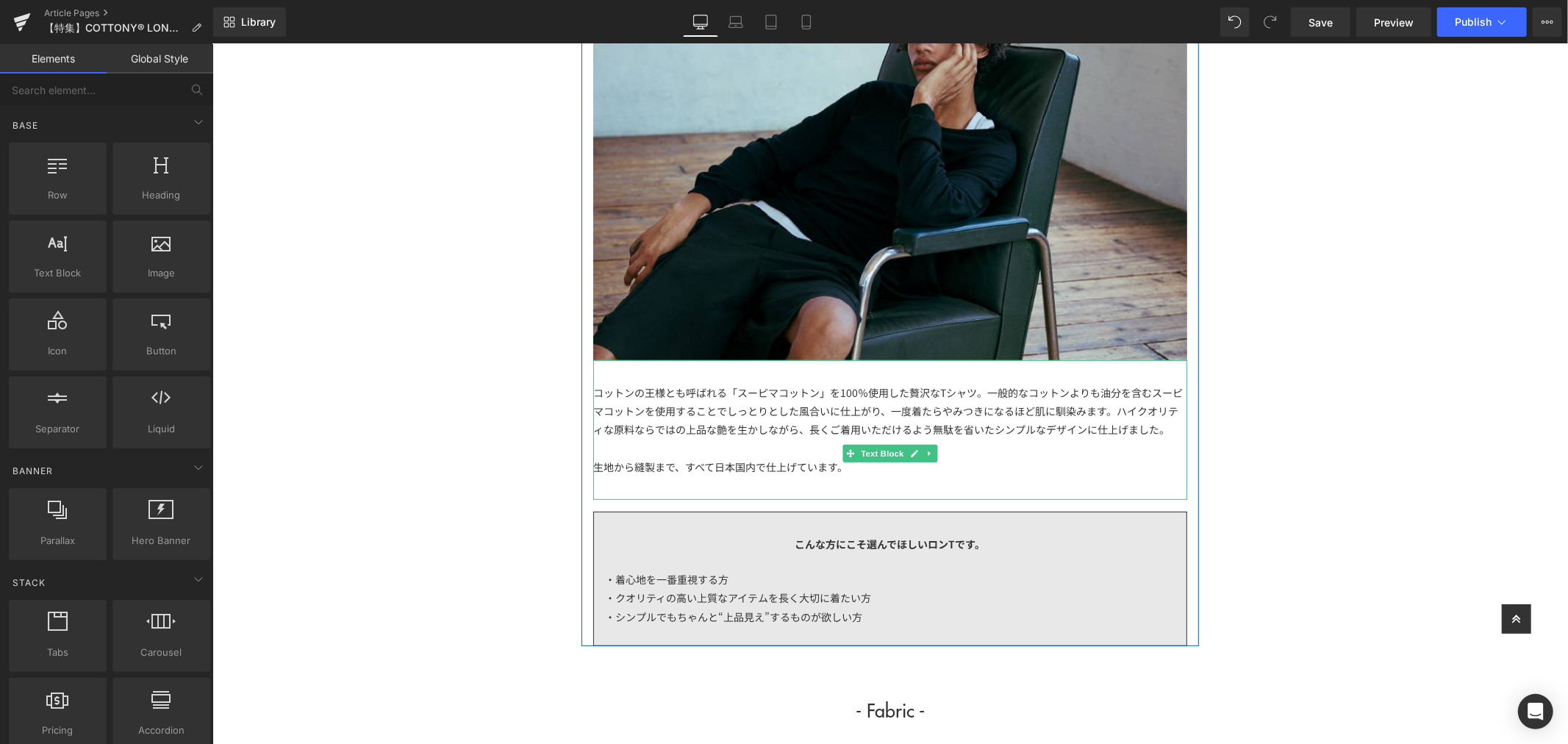
click at [923, 388] on div "コットンの王様とも呼ばれる「スーピマコットン」を100％使用した贅沢なTシャツ。一般的なコットンよりも油分を含むスーピマコットンを使用することでしっとりとした…" at bounding box center [890, 412] width 594 height 56
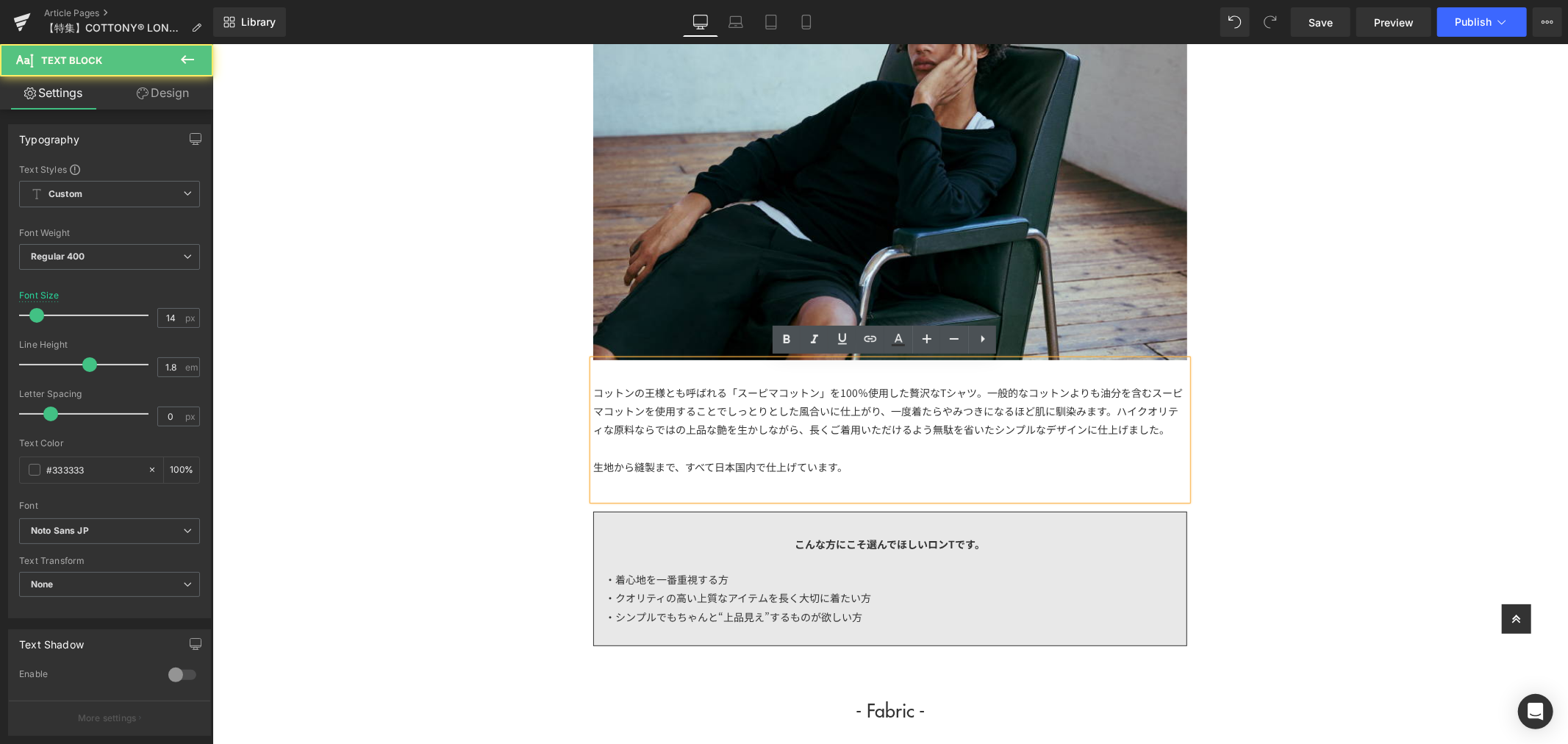
click at [932, 392] on div "コットンの王様とも呼ばれる「スーピマコットン」を100％使用した贅沢なTシャツ。一般的なコットンよりも油分を含むスーピマコットンを使用することでしっとりとした…" at bounding box center [890, 412] width 594 height 56
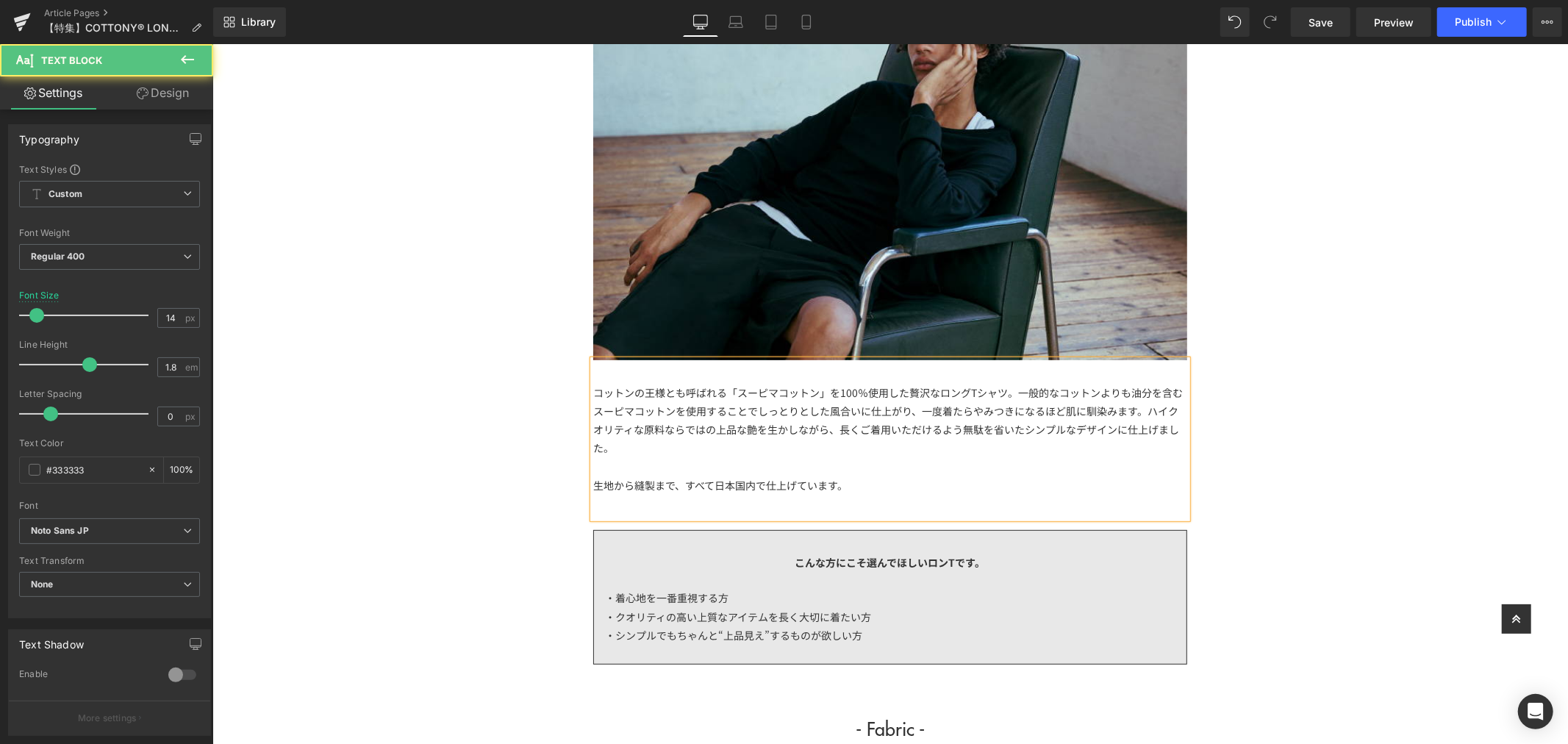
click at [1025, 451] on div "コットンの王様とも呼ばれる「スーピマコットン」を100％使用した贅沢なロングTシャツ。一般的なコットンよりも油分を含むスーピマコットンを使用することでしっとり…" at bounding box center [890, 421] width 594 height 74
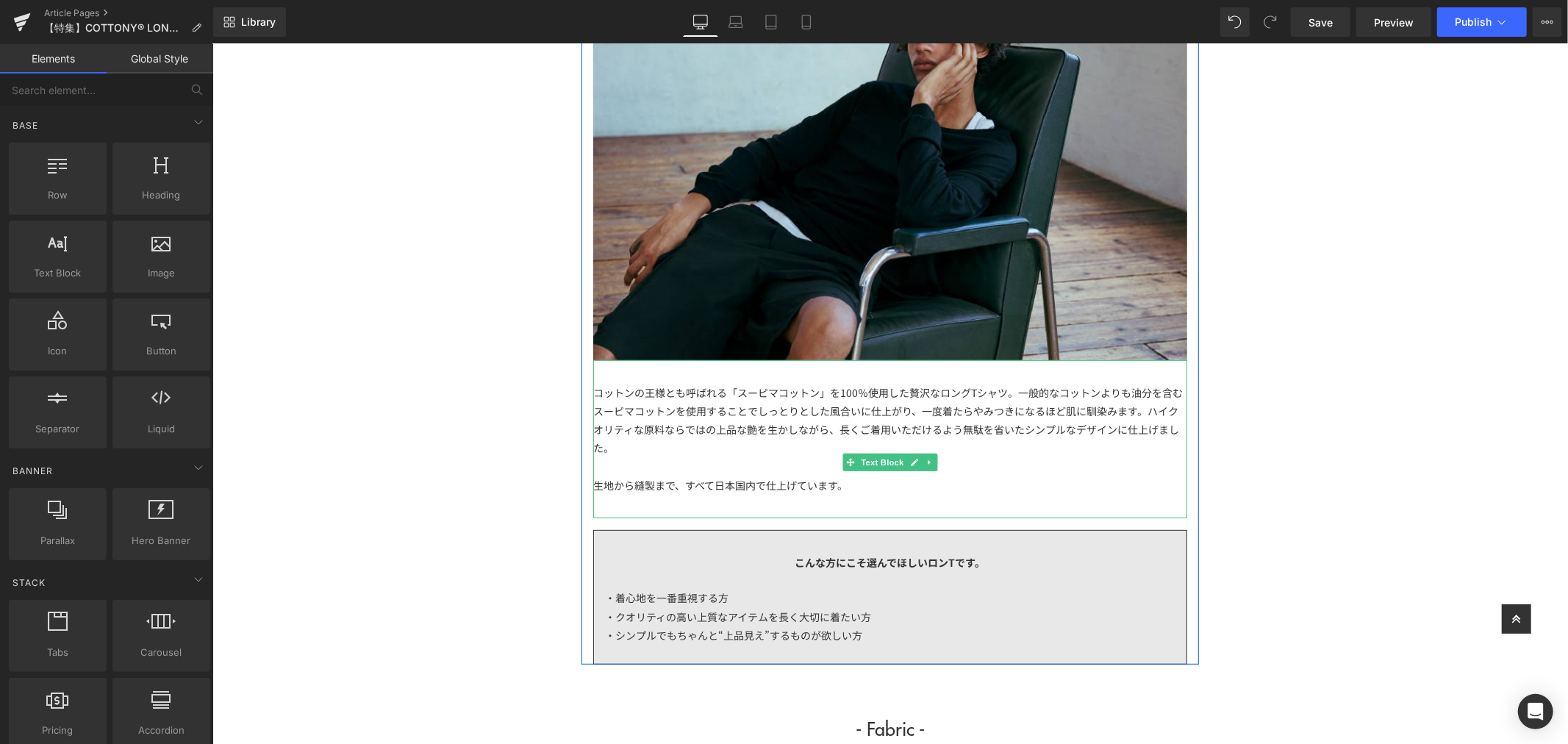
click at [880, 476] on div "生地から縫製まで、すべて日本国内で仕上げています。" at bounding box center [890, 485] width 594 height 18
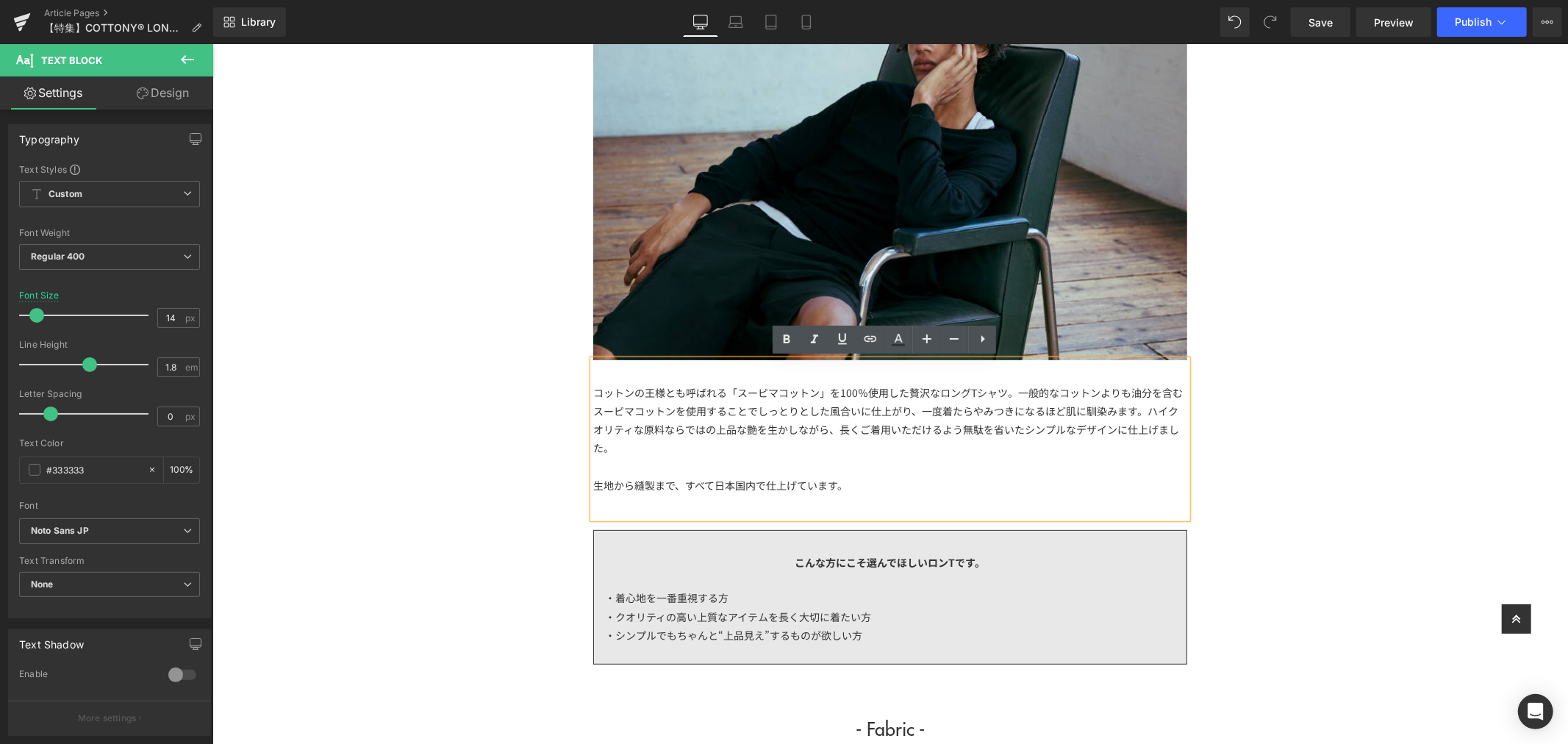
click at [593, 483] on div "生地から縫製まで、すべて日本国内で仕上げています。" at bounding box center [890, 485] width 594 height 18
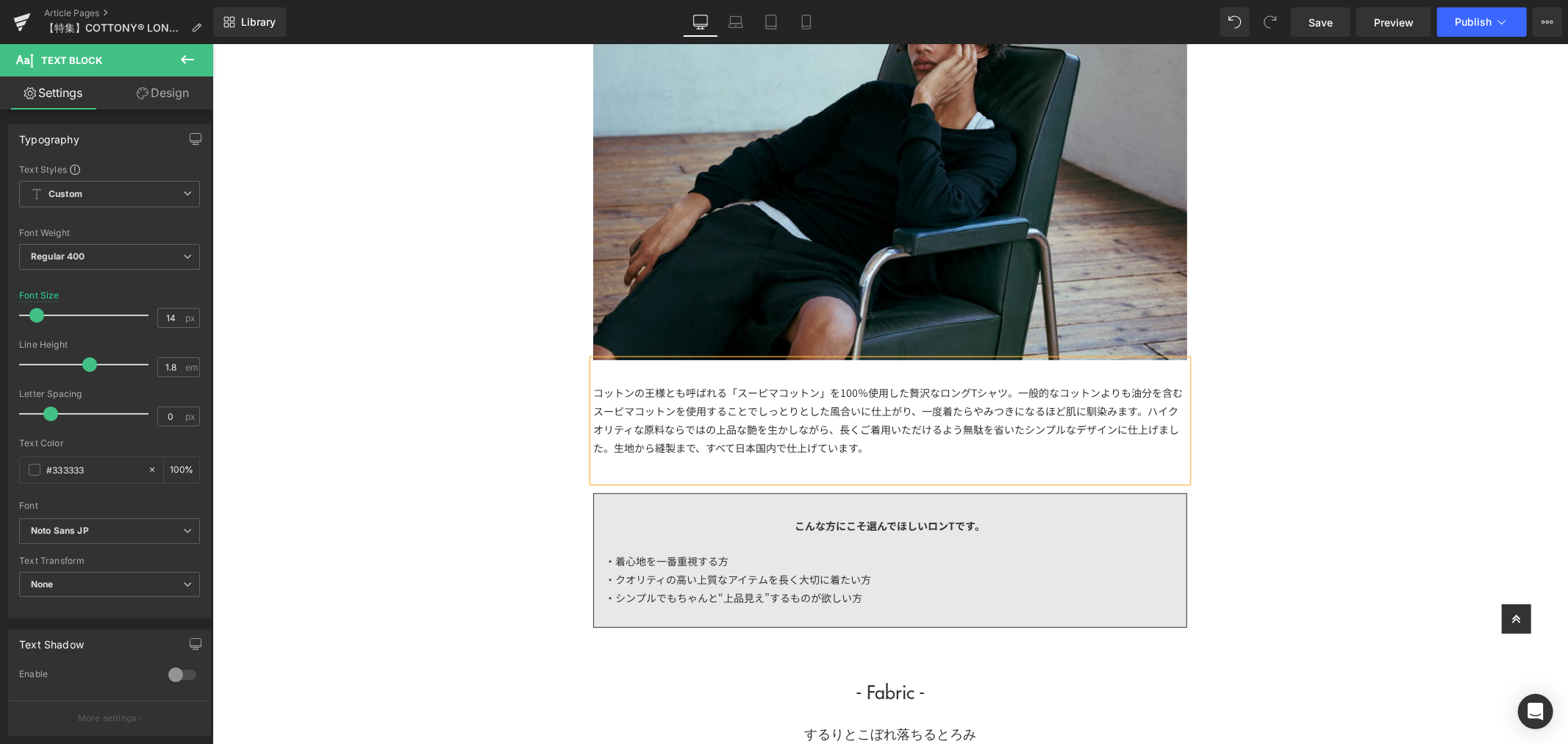
drag, startPoint x: 1256, startPoint y: 422, endPoint x: 1231, endPoint y: 426, distance: 25.3
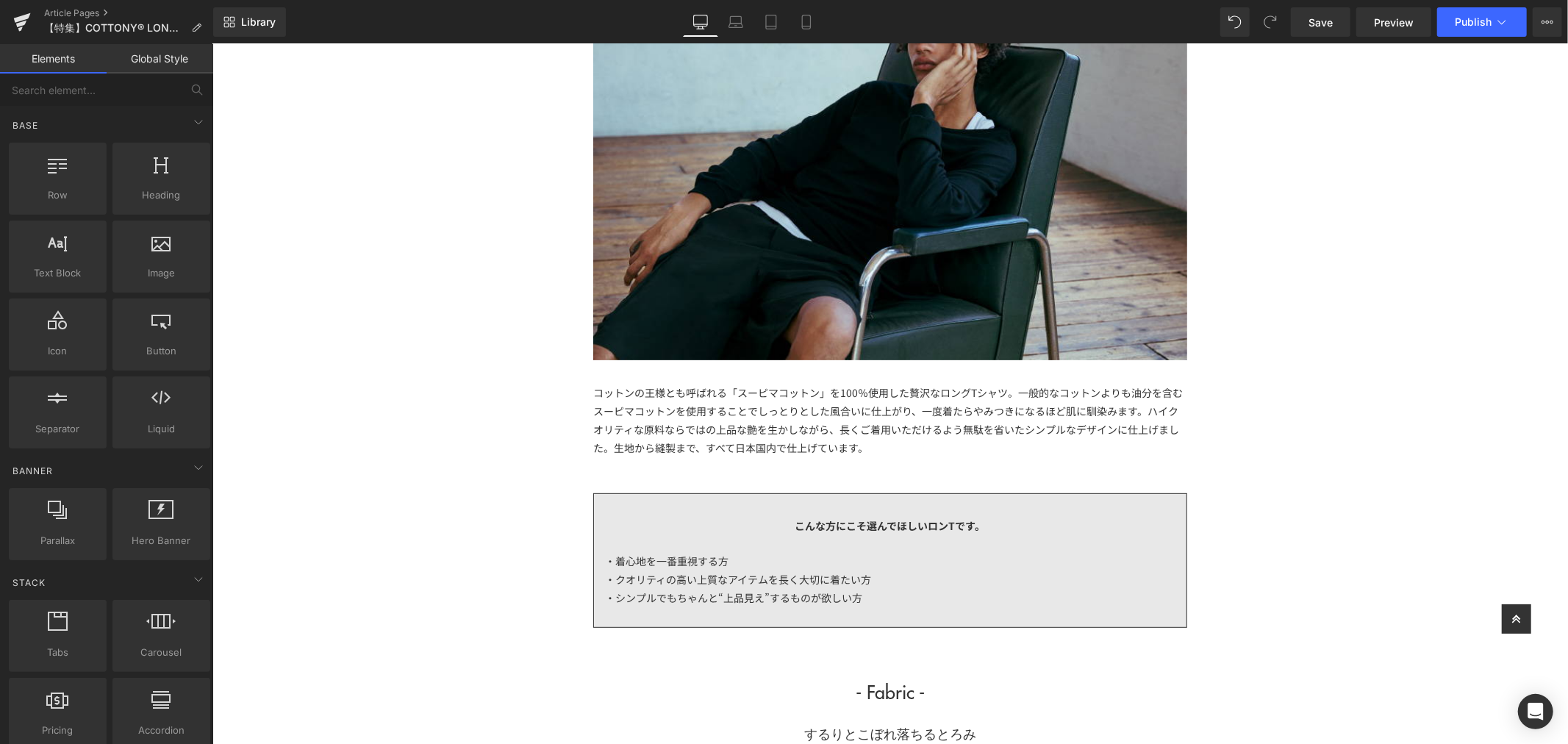
scroll to position [572, 0]
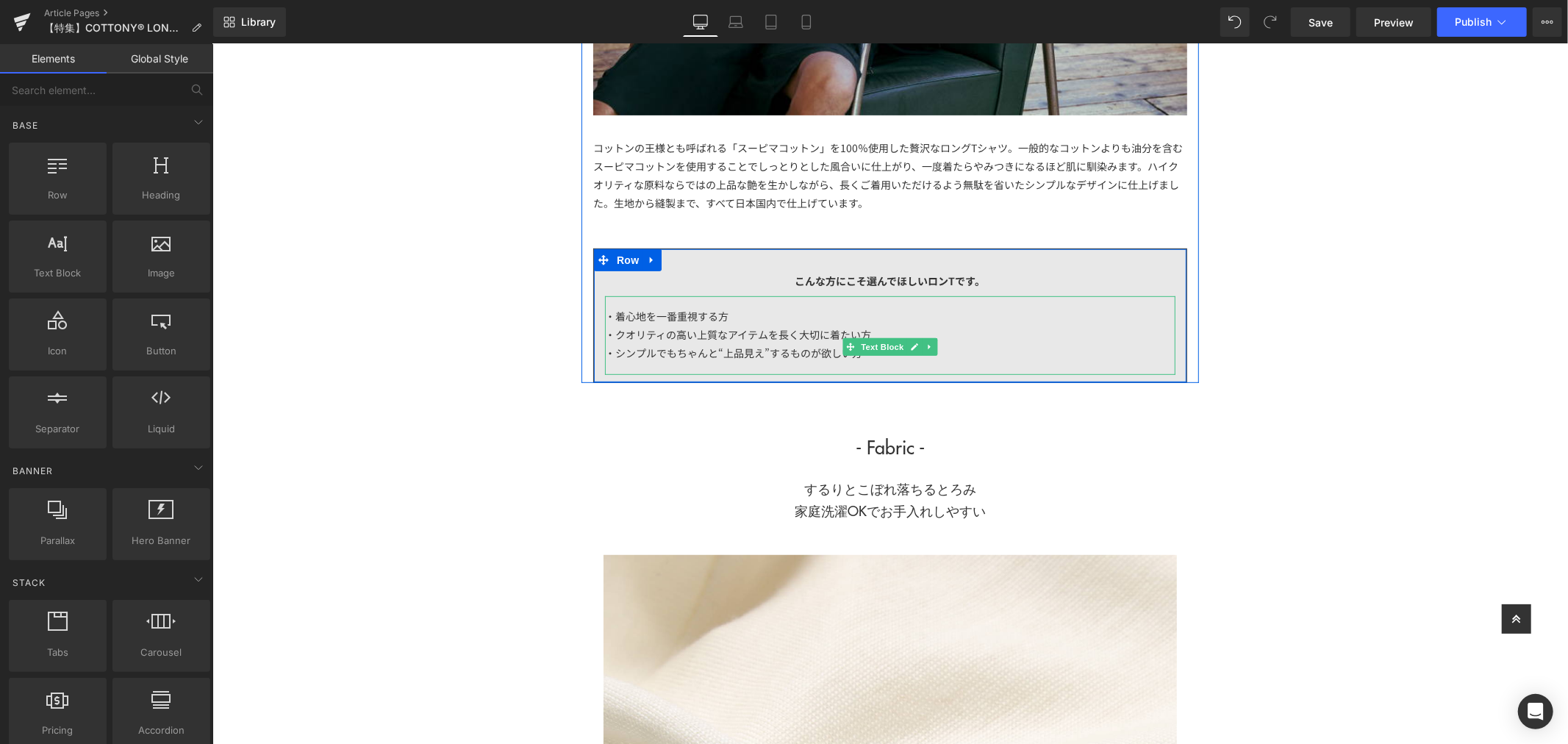
click at [721, 312] on span "・着心地を一番重視する方" at bounding box center [666, 316] width 124 height 15
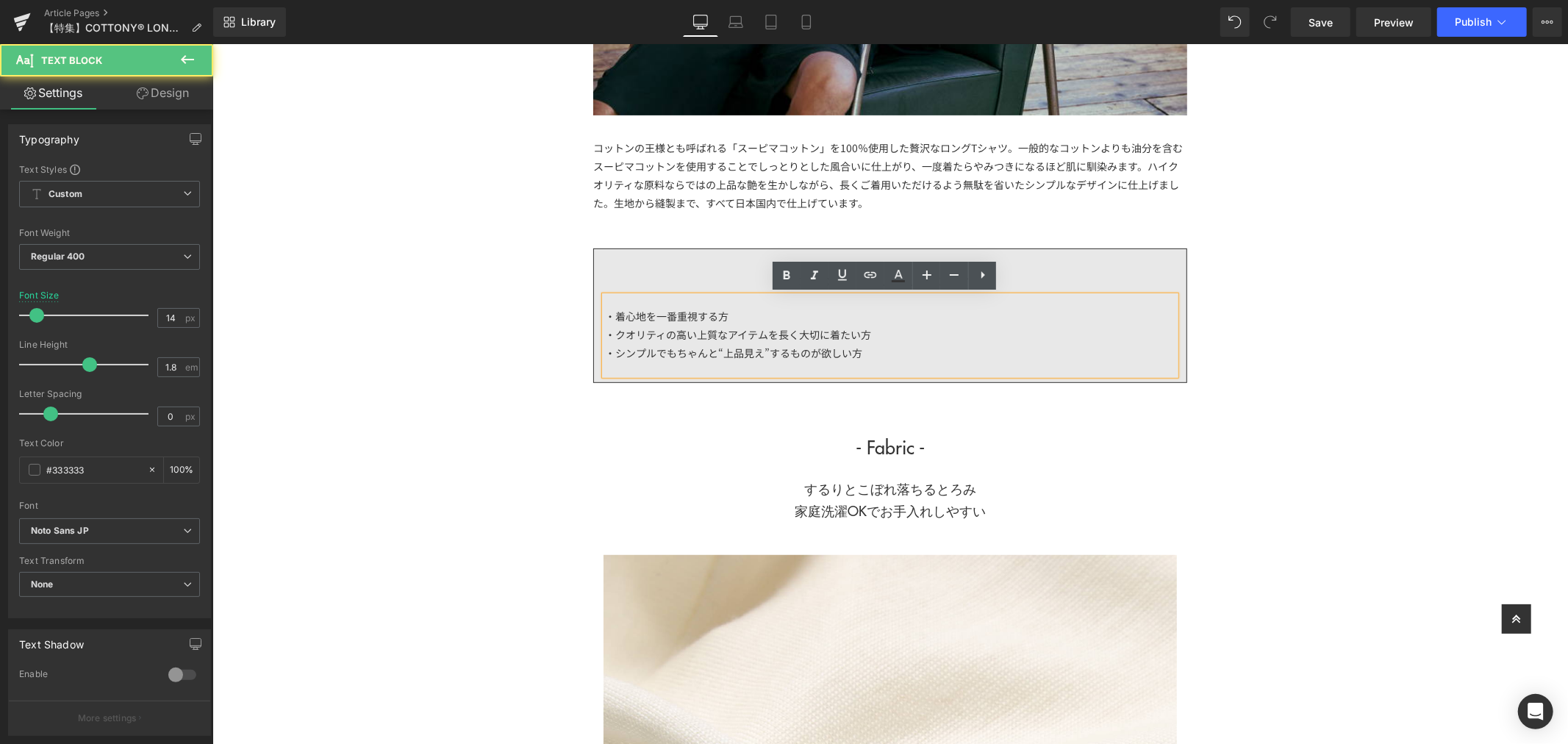
click at [894, 334] on div "・クオリティの高い上質なアイテムを長く大切に着たい方" at bounding box center [890, 334] width 570 height 18
click at [871, 362] on div "・着心地を一番重視する方 ・クオリティの高い上質なアイテムを長く大切に着たい方 ・シンプルでもちゃんと“上品見え”するものが欲しい方" at bounding box center [890, 334] width 570 height 78
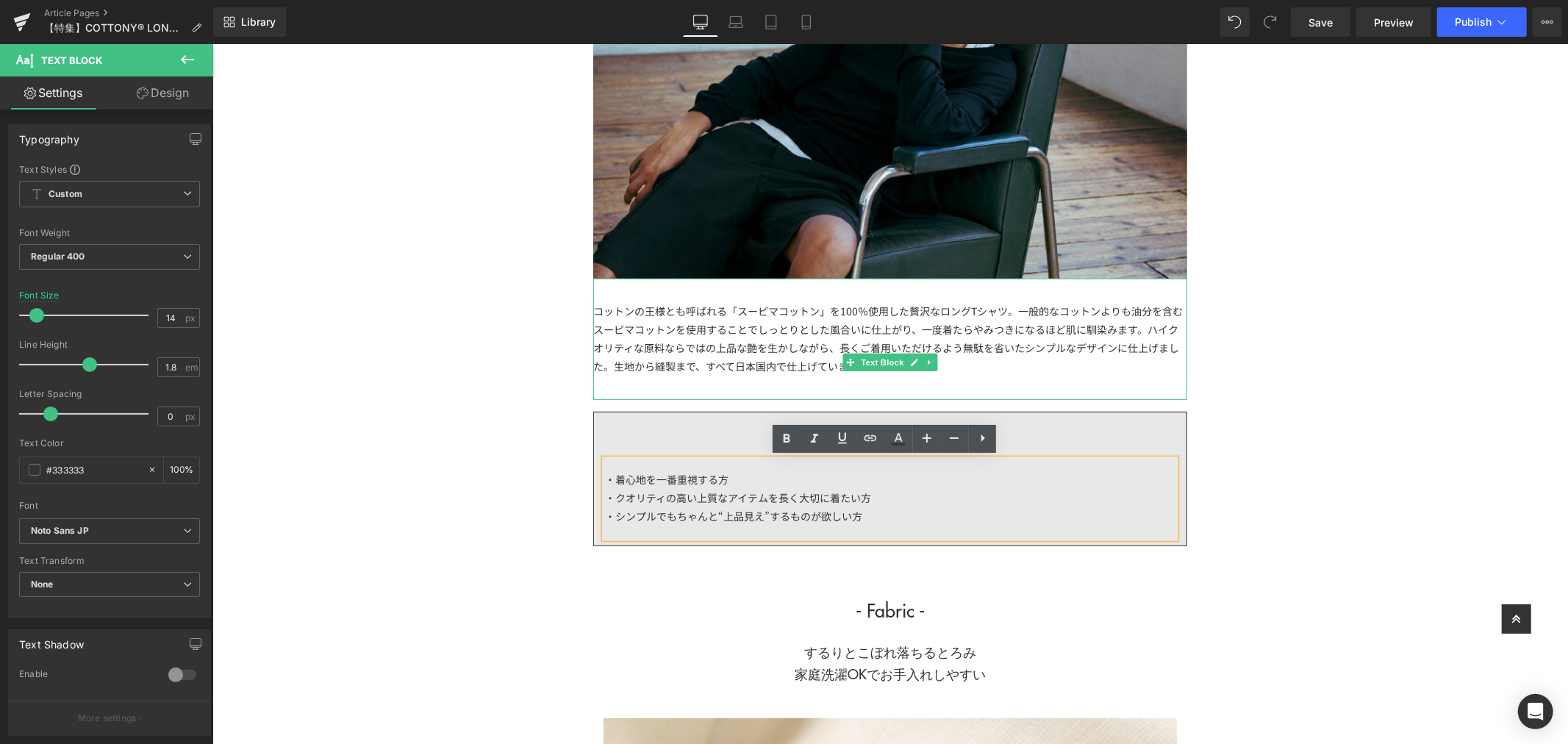
scroll to position [490, 0]
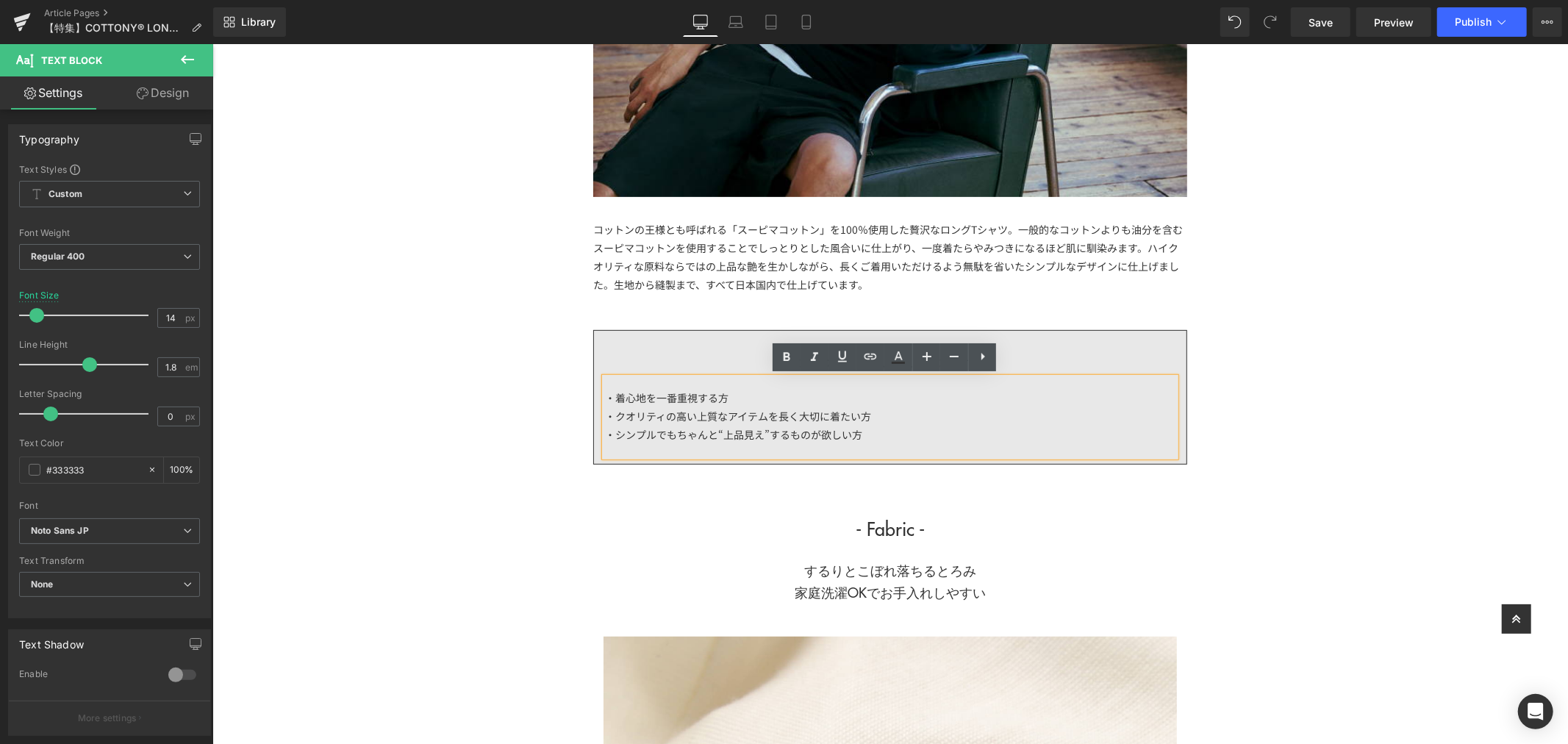
click at [726, 398] on div "・着心地を一番重視する方" at bounding box center [890, 398] width 570 height 18
drag, startPoint x: 735, startPoint y: 393, endPoint x: 605, endPoint y: 394, distance: 130.0
click at [605, 394] on div "・着心地を一番重視する方" at bounding box center [890, 398] width 570 height 18
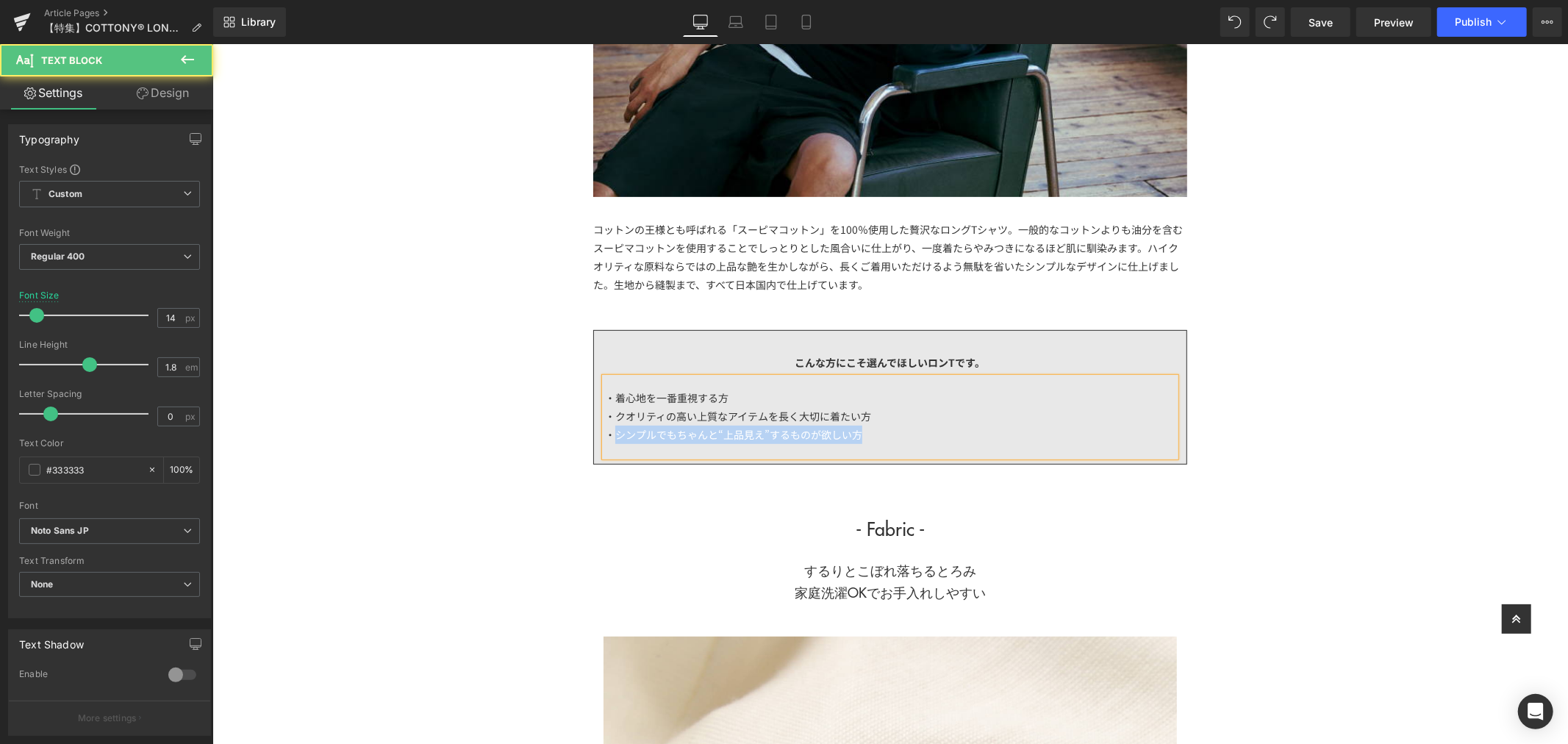
drag, startPoint x: 608, startPoint y: 436, endPoint x: 999, endPoint y: 439, distance: 391.0
click at [999, 439] on div "・シンプルでもちゃんと“上品見え”するものが欲しい方" at bounding box center [890, 434] width 570 height 18
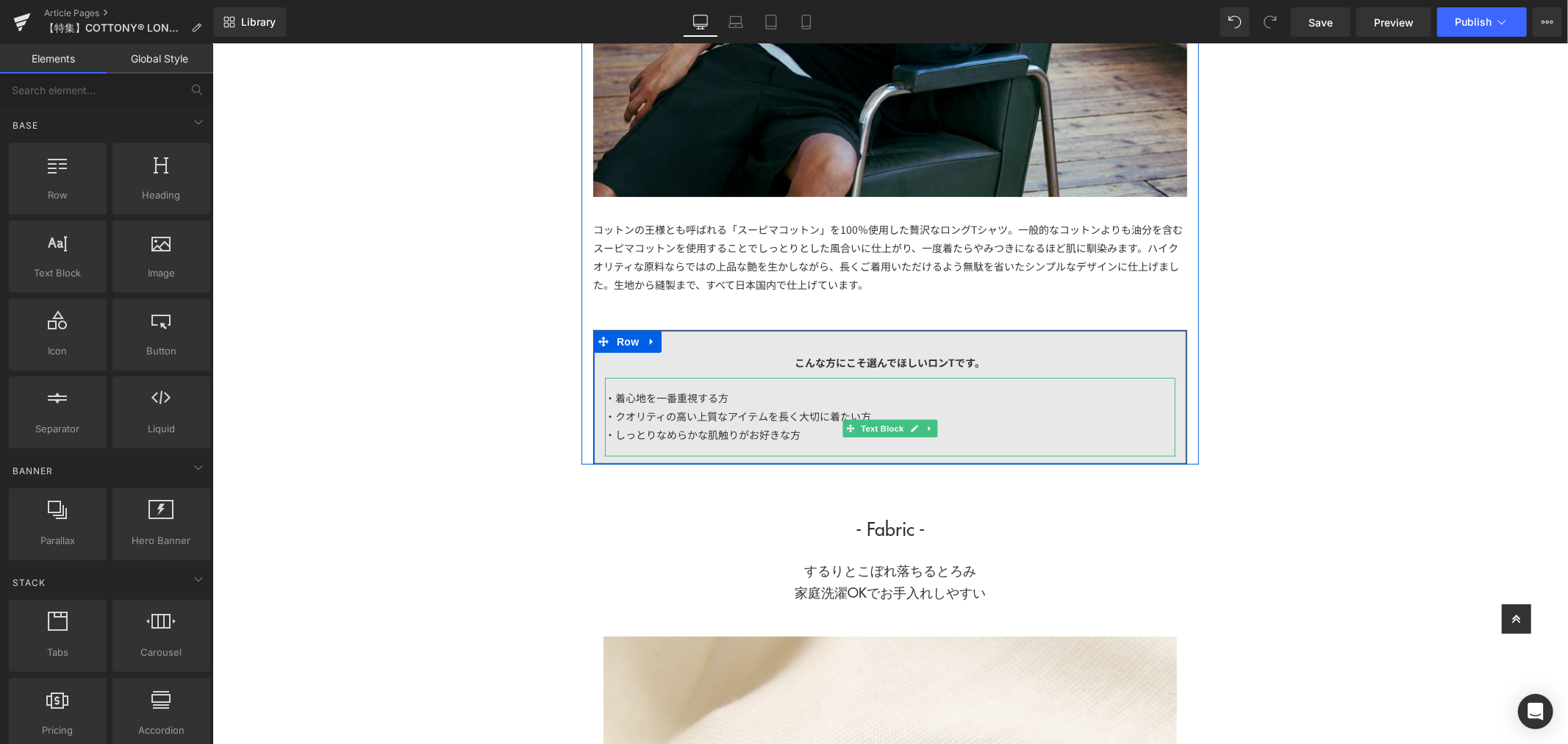
click at [702, 438] on div "・しっとりなめらかな肌触りがお好きな方" at bounding box center [890, 434] width 570 height 18
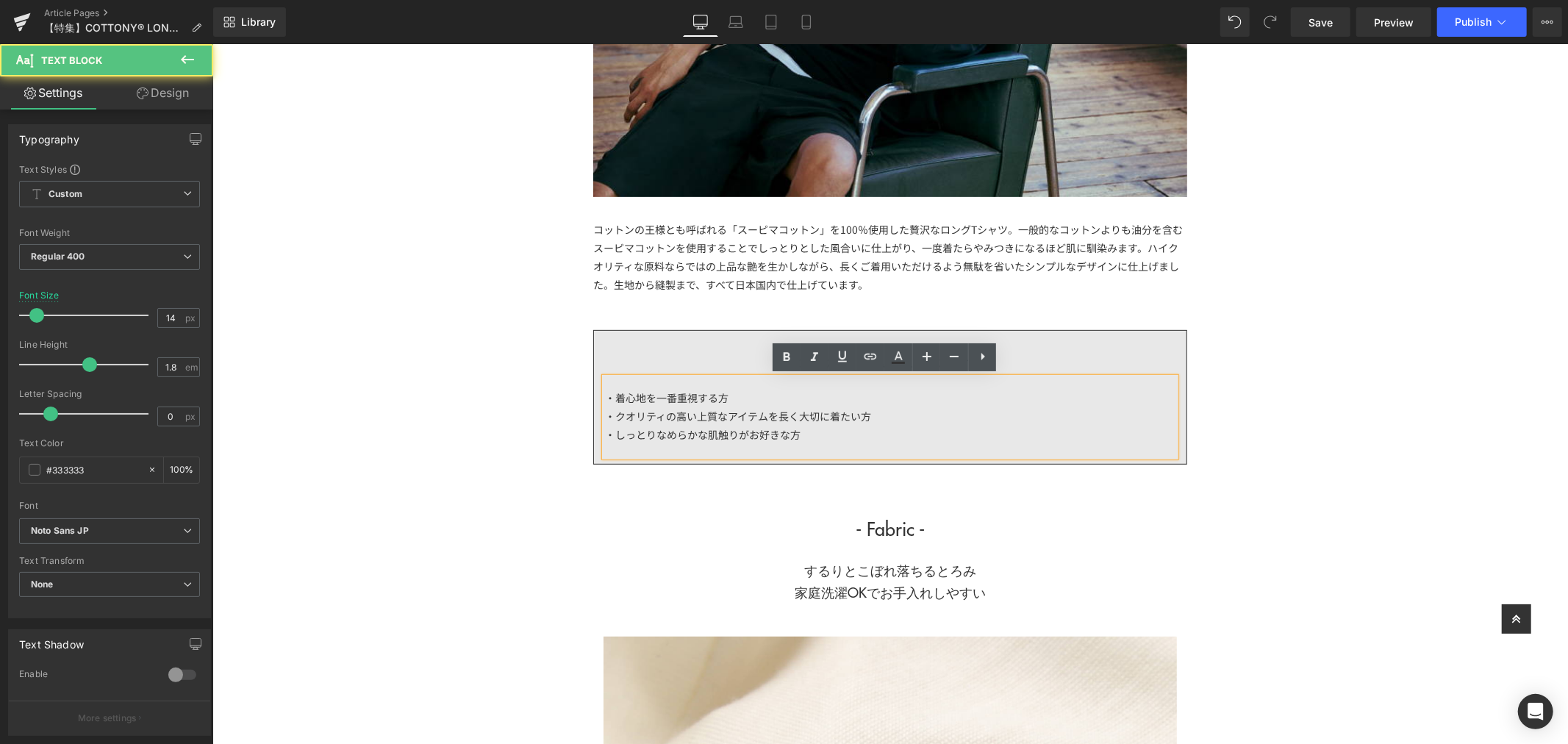
click at [735, 438] on div "・しっとりなめらかな肌触りがお好きな方" at bounding box center [890, 434] width 570 height 18
click at [810, 438] on div "・しっとりなめらかな肌触りがお好きな方" at bounding box center [890, 434] width 570 height 18
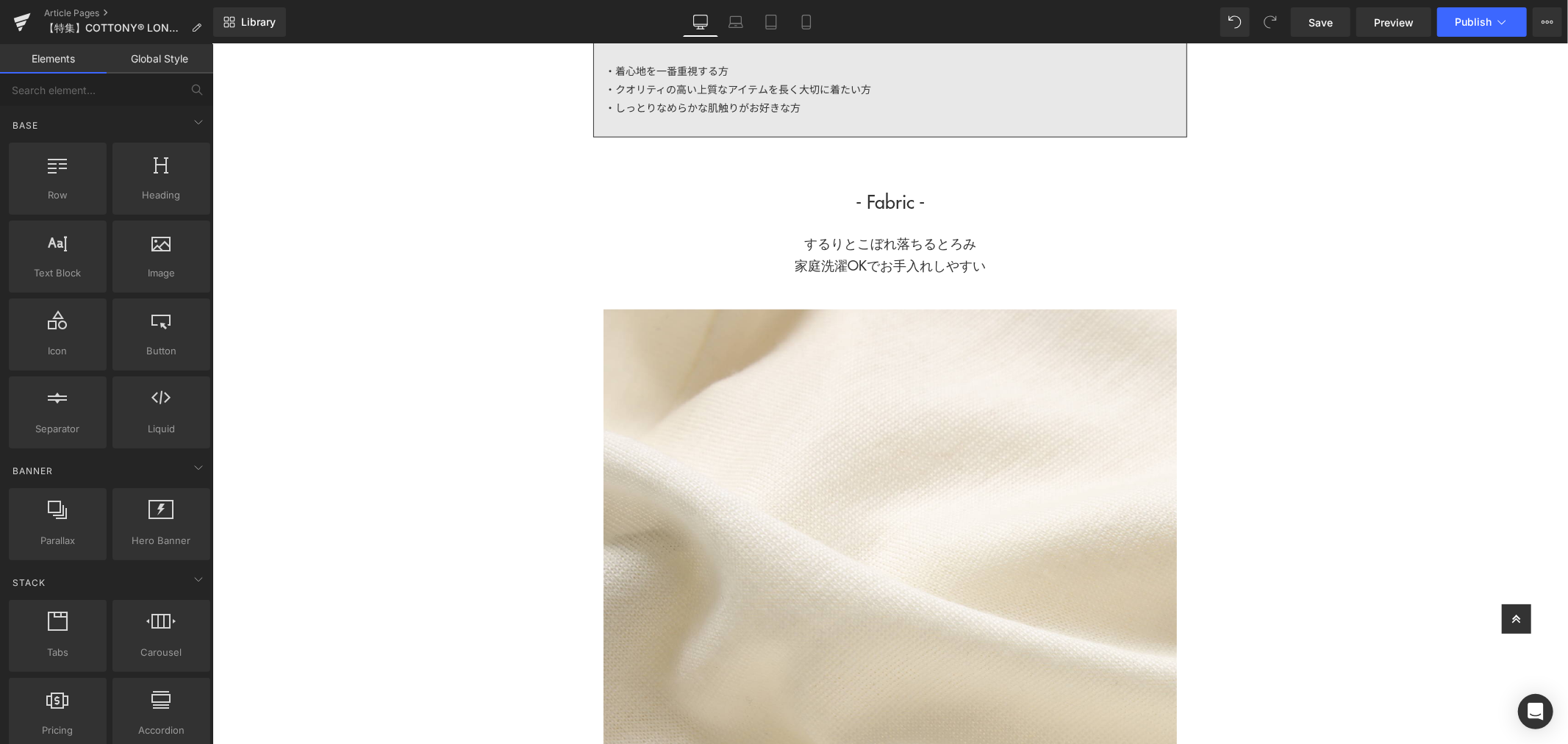
scroll to position [899, 0]
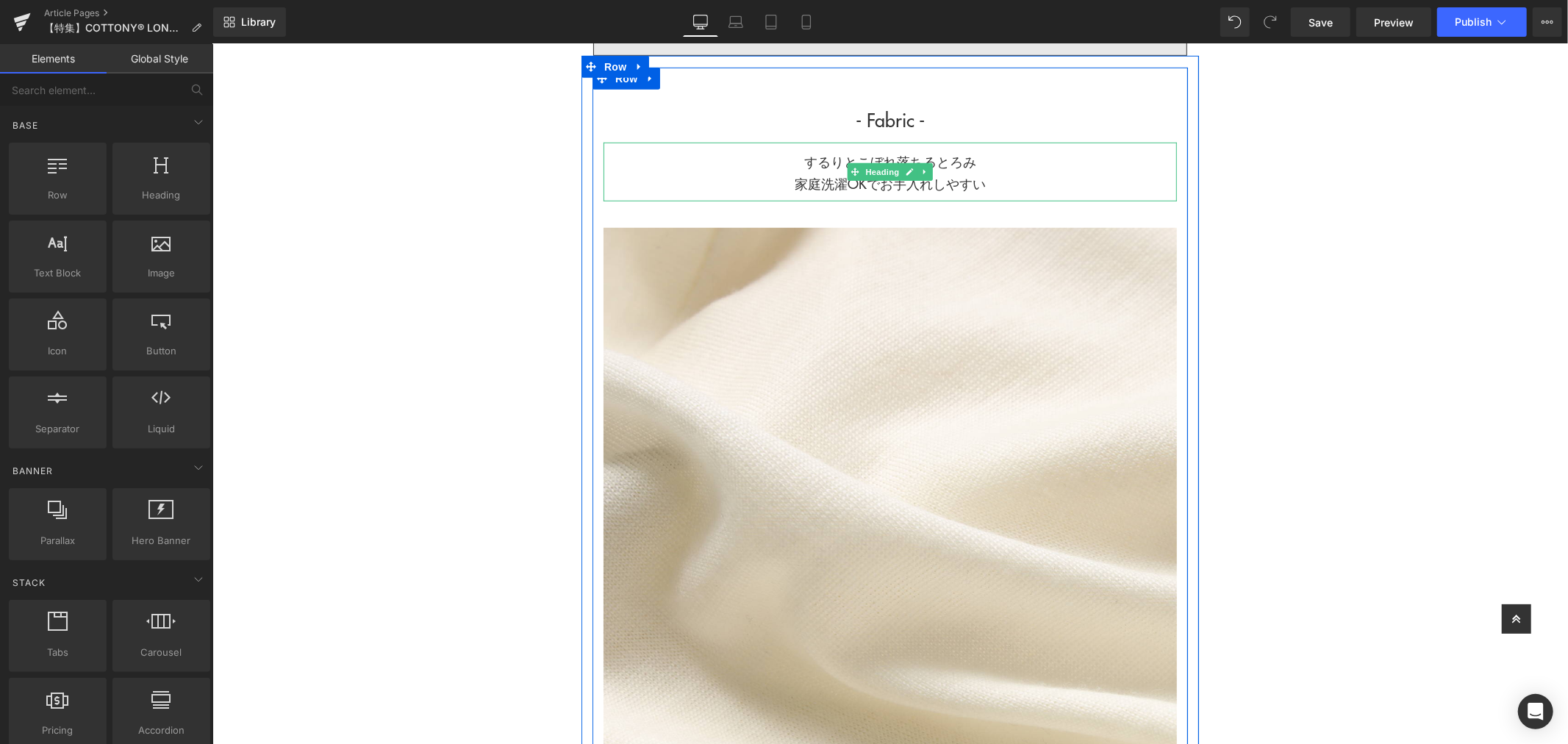
click at [1000, 183] on h1 "するりとこぼれ落ちるとろみ 家庭洗濯OKでお手入れしやすい" at bounding box center [889, 172] width 573 height 45
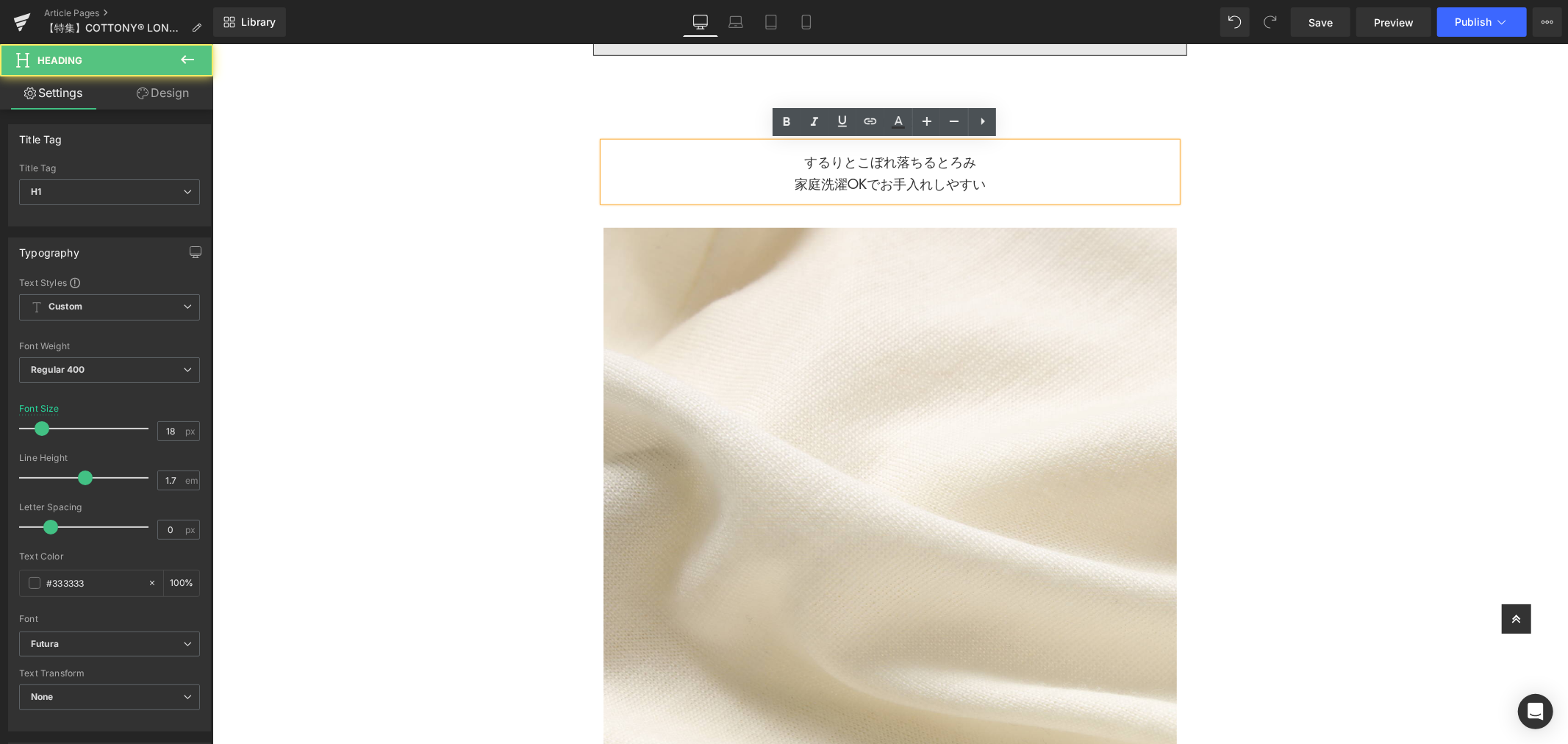
drag, startPoint x: 1007, startPoint y: 191, endPoint x: 1020, endPoint y: 184, distance: 14.8
click at [1009, 191] on h1 "するりとこぼれ落ちるとろみ 家庭洗濯OKでお手入れしやすい" at bounding box center [889, 172] width 573 height 45
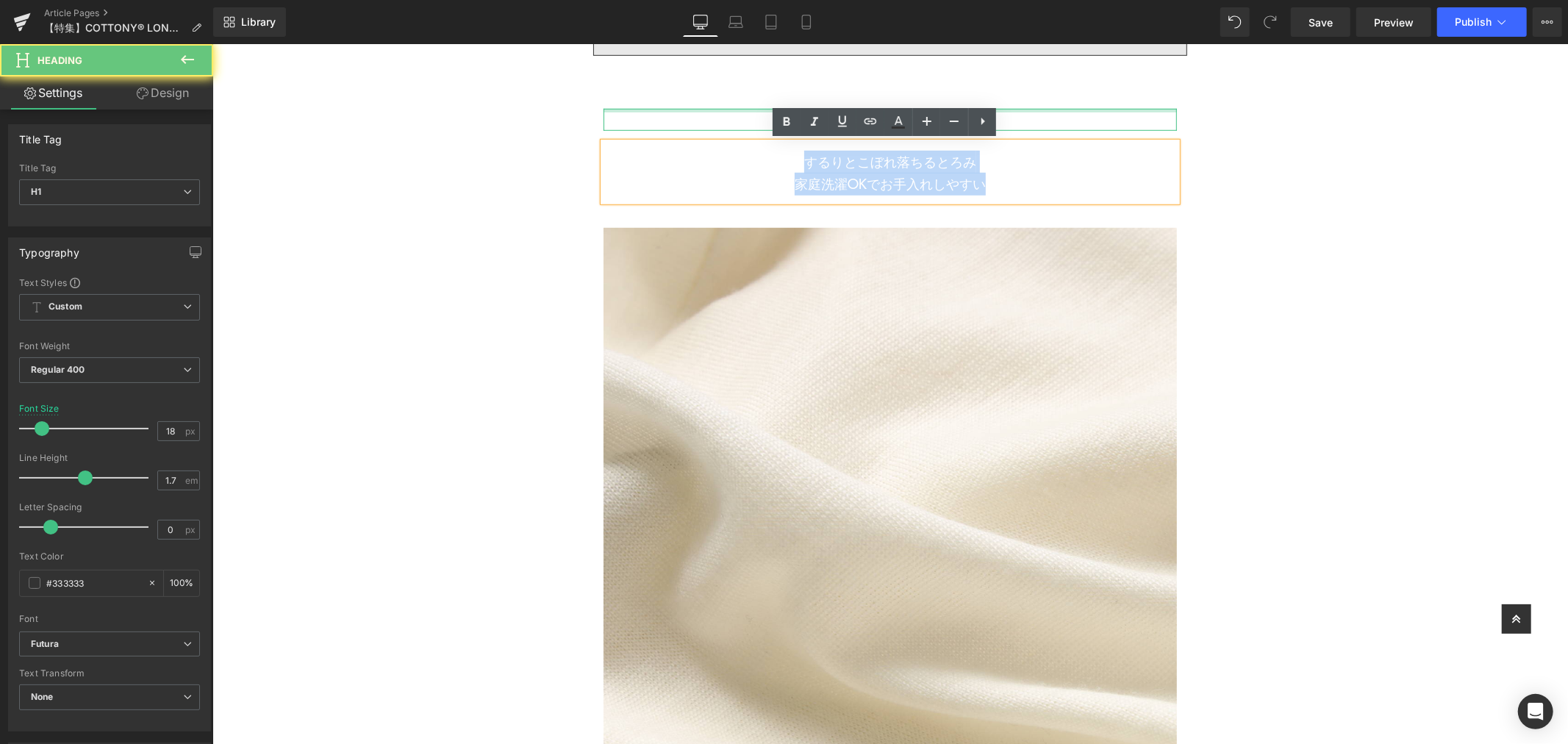
drag, startPoint x: 1022, startPoint y: 181, endPoint x: 613, endPoint y: 106, distance: 415.8
click at [613, 106] on div "- Fabric - Heading するりとこぼれ落ちるとろみ 家庭洗濯OKでお手入れしやすい Heading Image 手からこぼれ落ちるようなとろみと…" at bounding box center [890, 721] width 595 height 1309
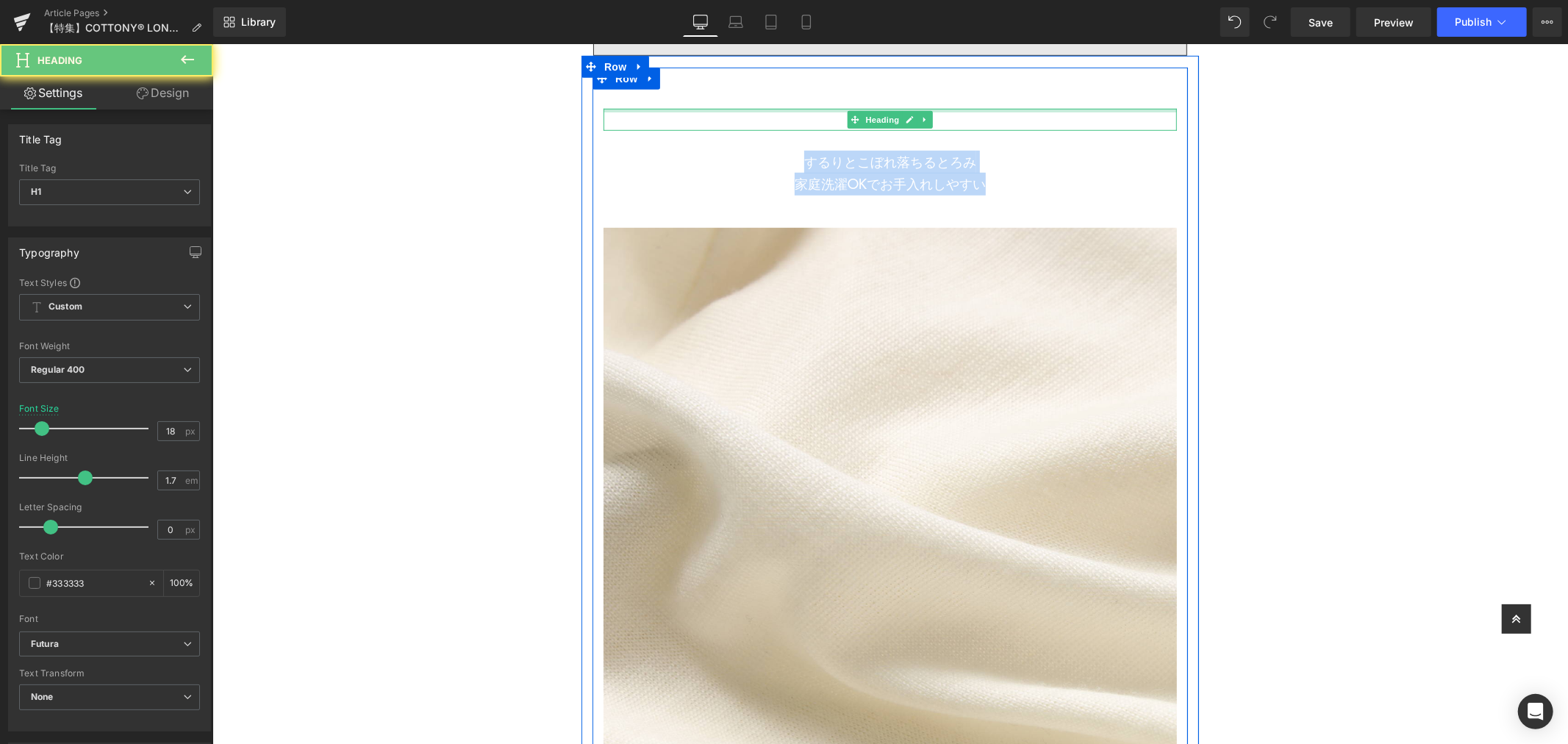
paste div
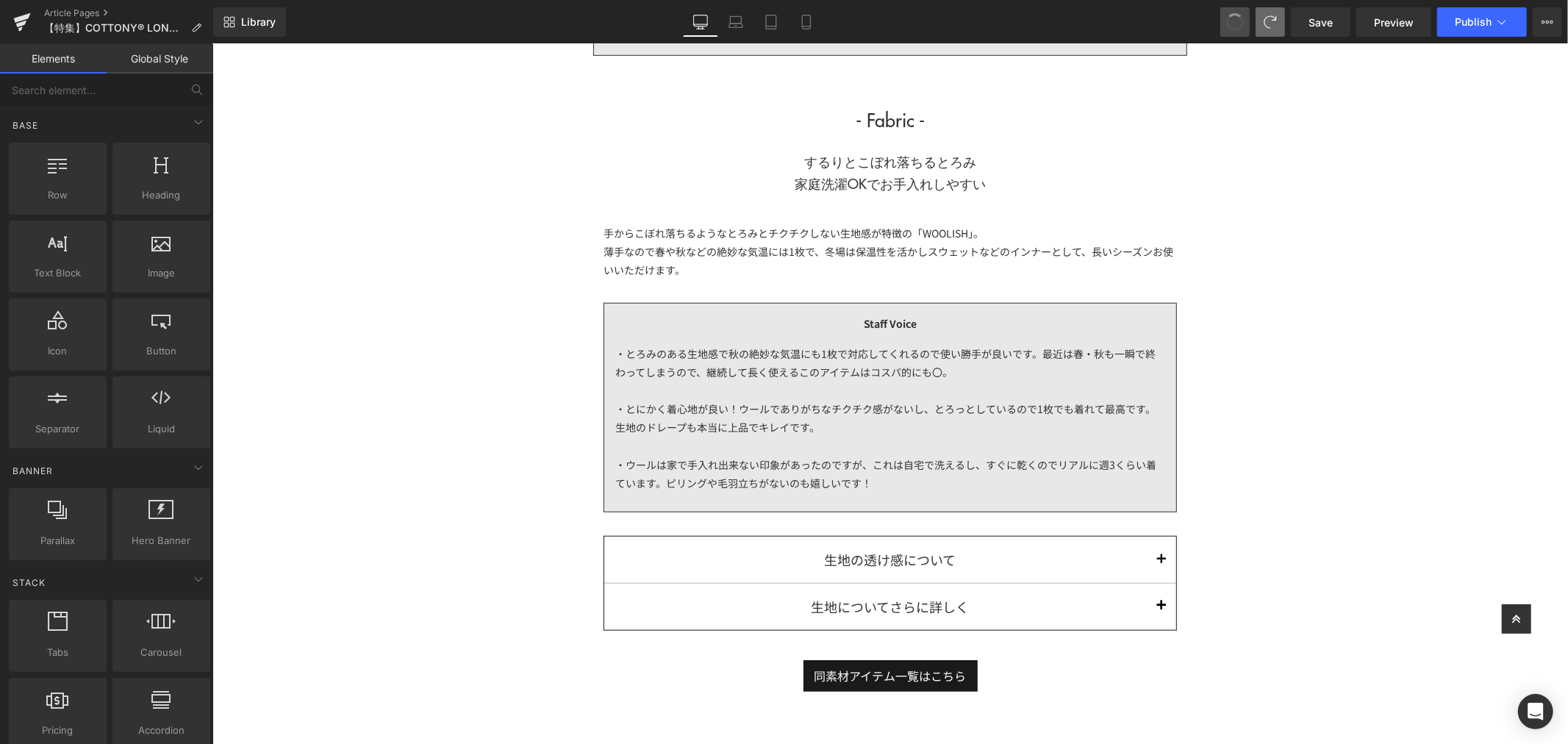
click at [1244, 15] on button at bounding box center [1235, 22] width 30 height 30
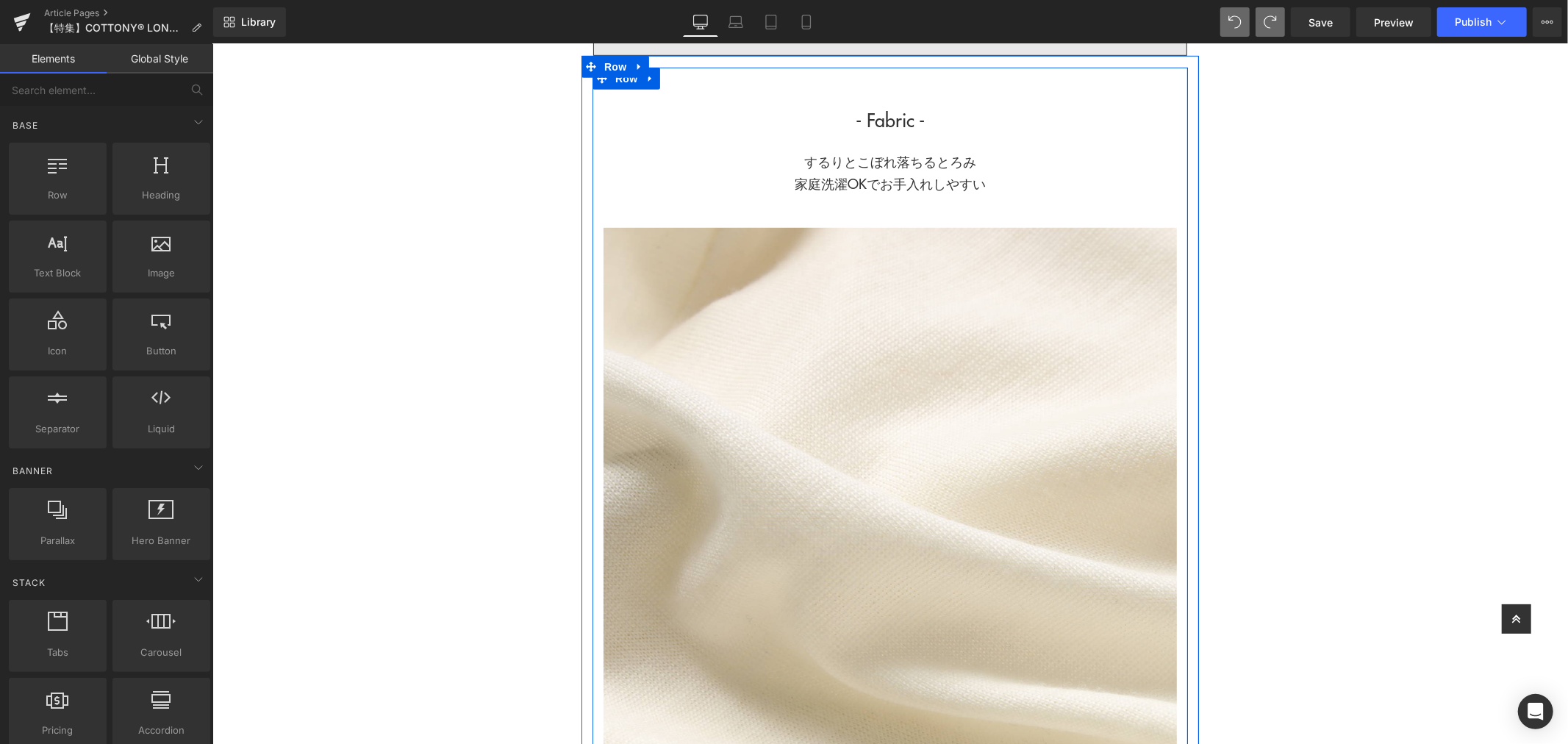
click at [974, 180] on h1 "するりとこぼれ落ちるとろみ 家庭洗濯OKでお手入れしやすい" at bounding box center [889, 172] width 573 height 45
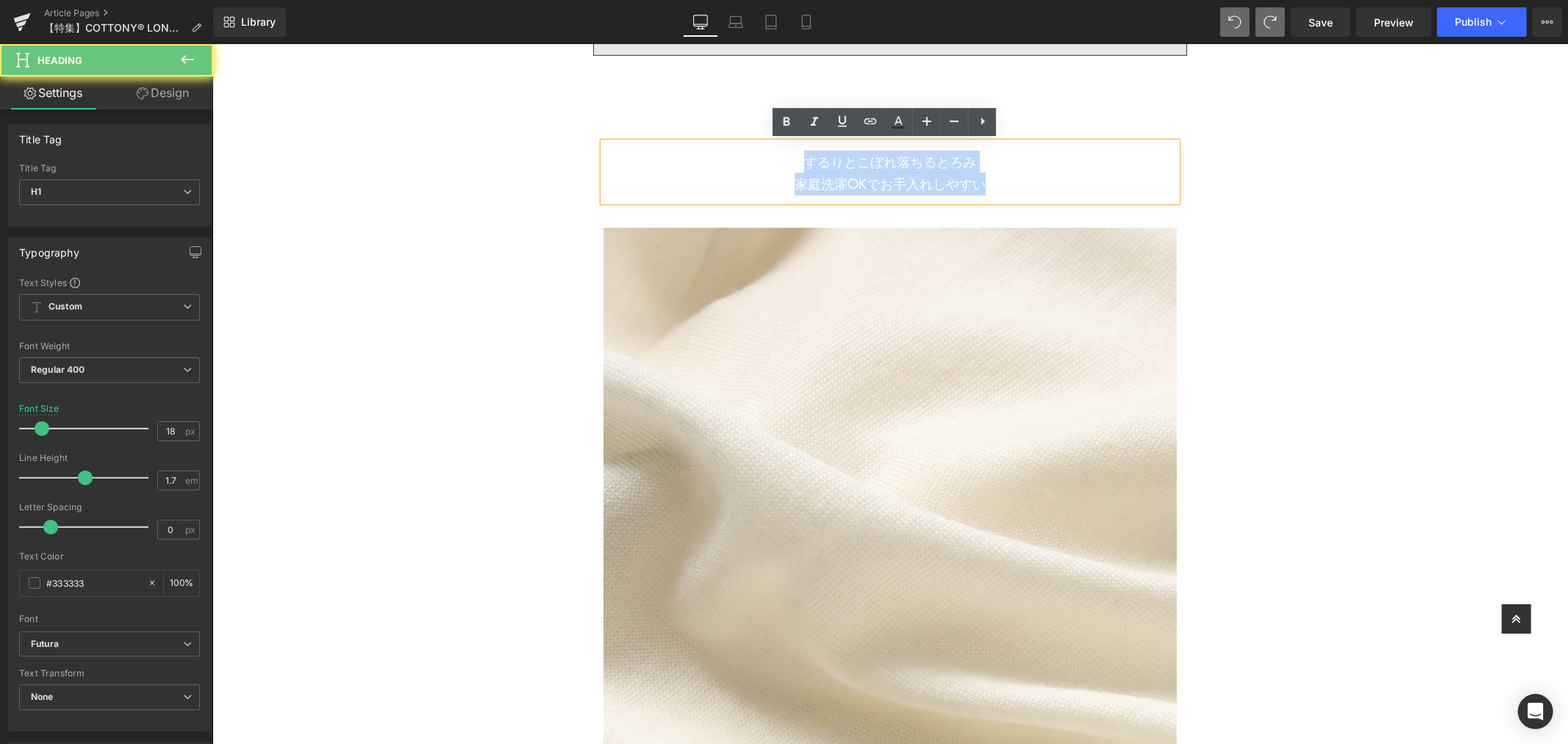
drag, startPoint x: 988, startPoint y: 177, endPoint x: 791, endPoint y: 156, distance: 198.1
click at [791, 156] on h1 "するりとこぼれ落ちるとろみ 家庭洗濯OKでお手入れしやすい" at bounding box center [889, 172] width 573 height 45
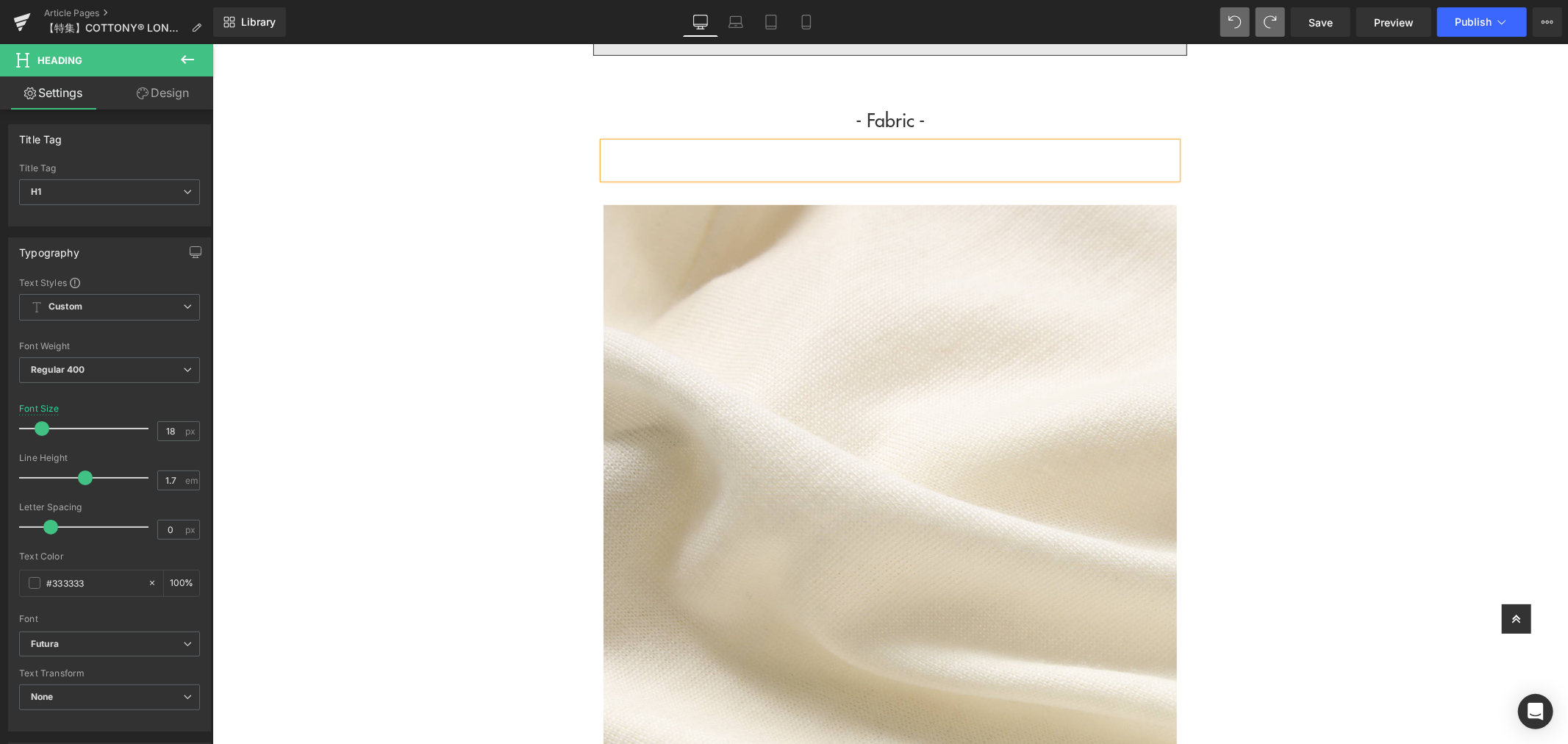
click at [870, 154] on h1 at bounding box center [889, 162] width 573 height 23
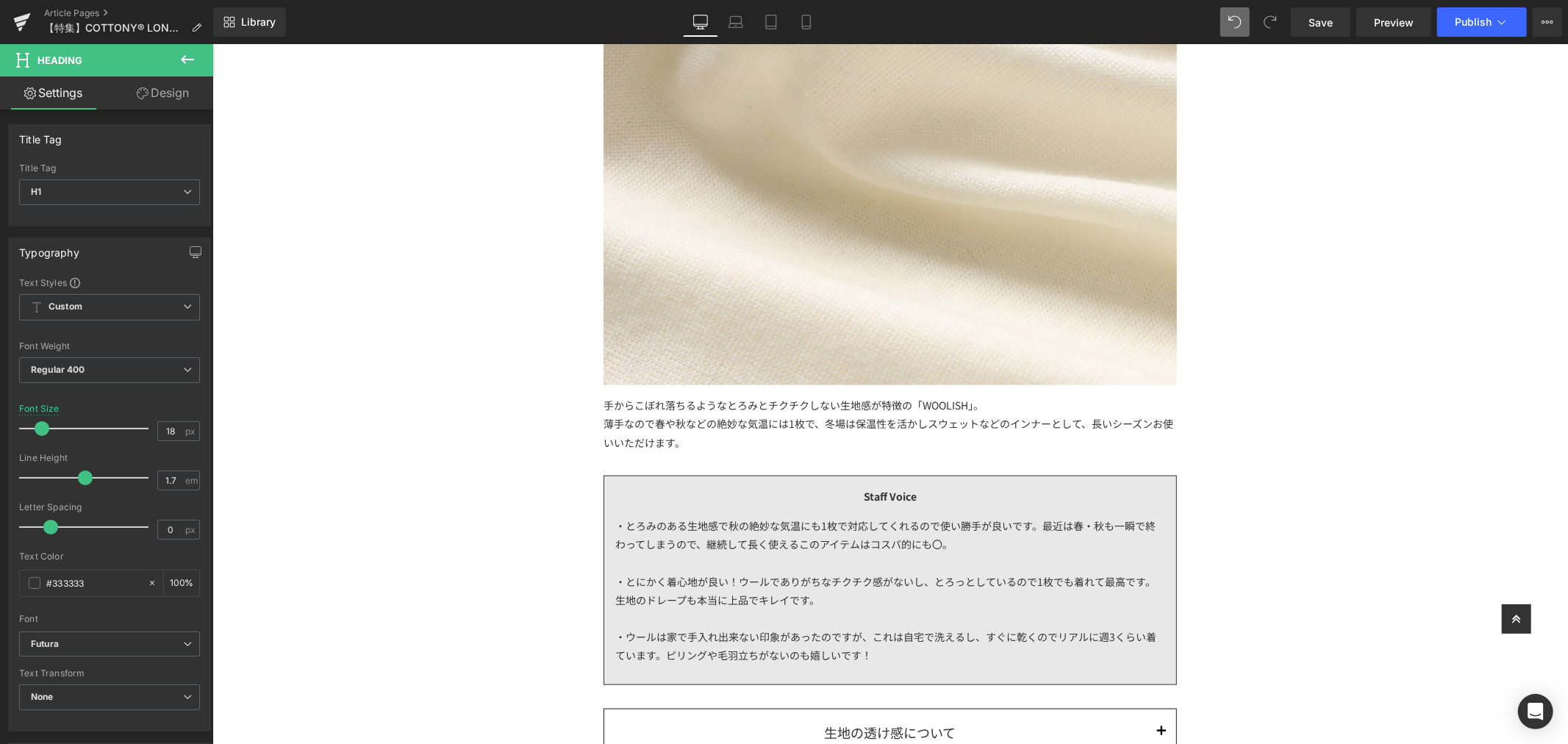
scroll to position [1716, 0]
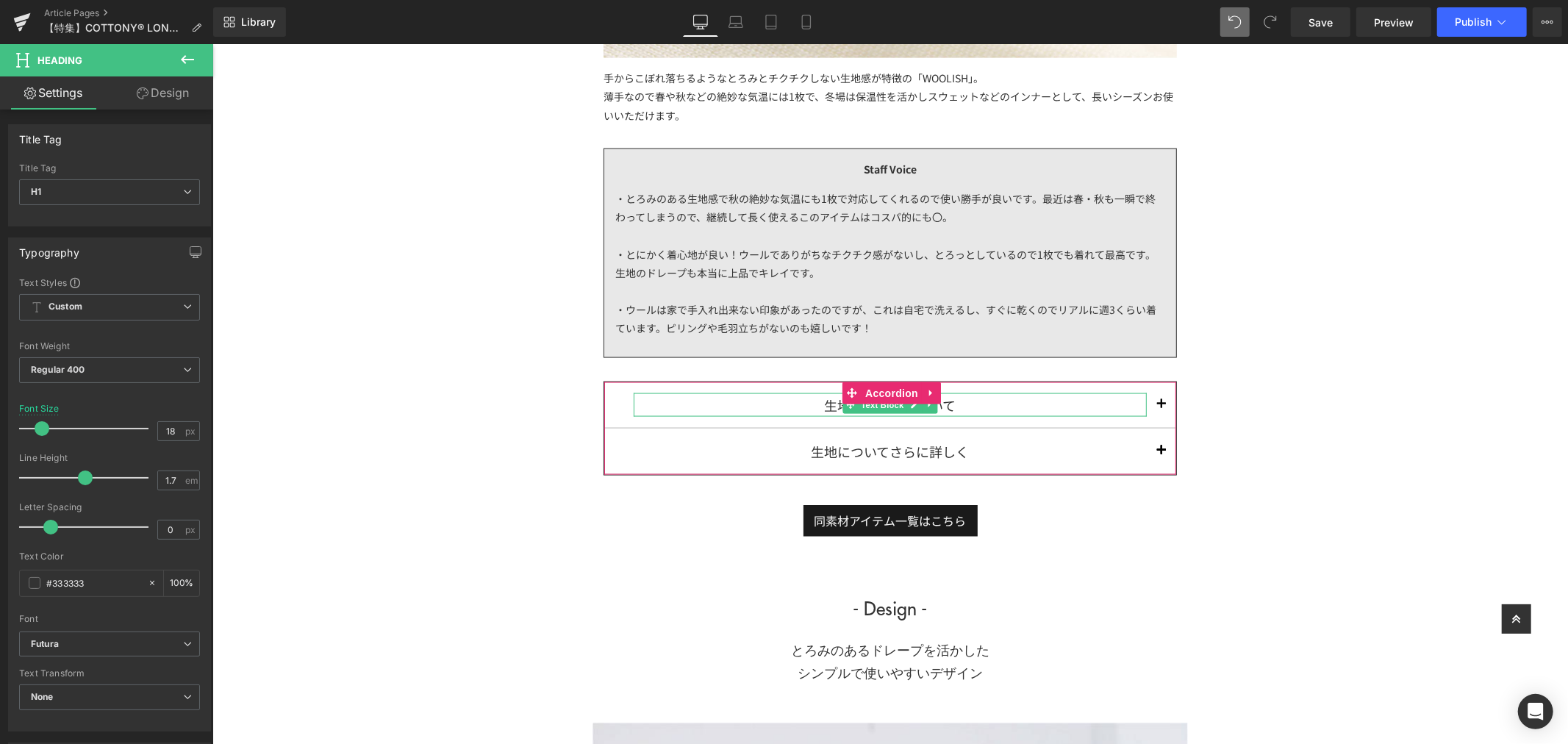
click at [813, 404] on div "生地の透け感について" at bounding box center [890, 404] width 513 height 24
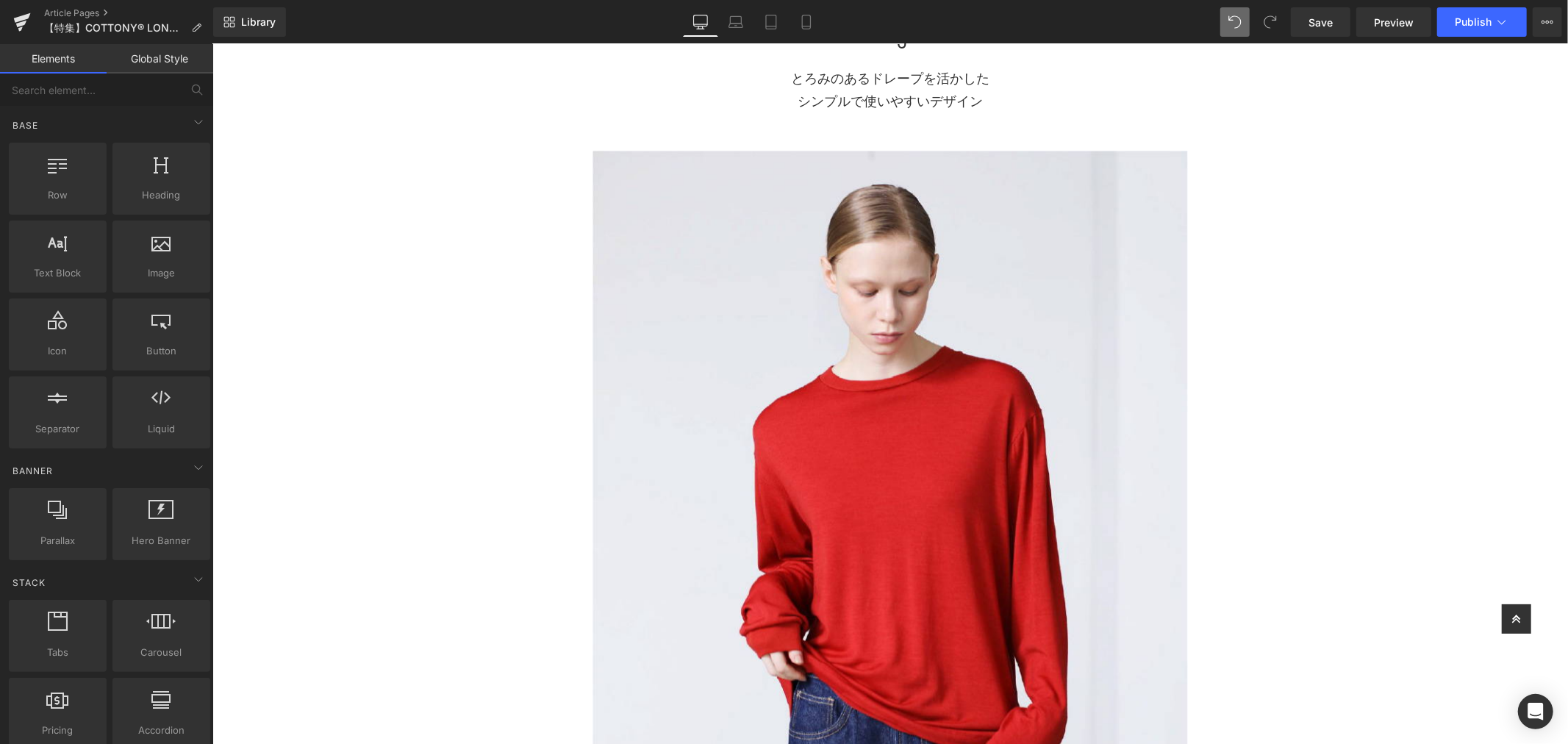
scroll to position [1879, 0]
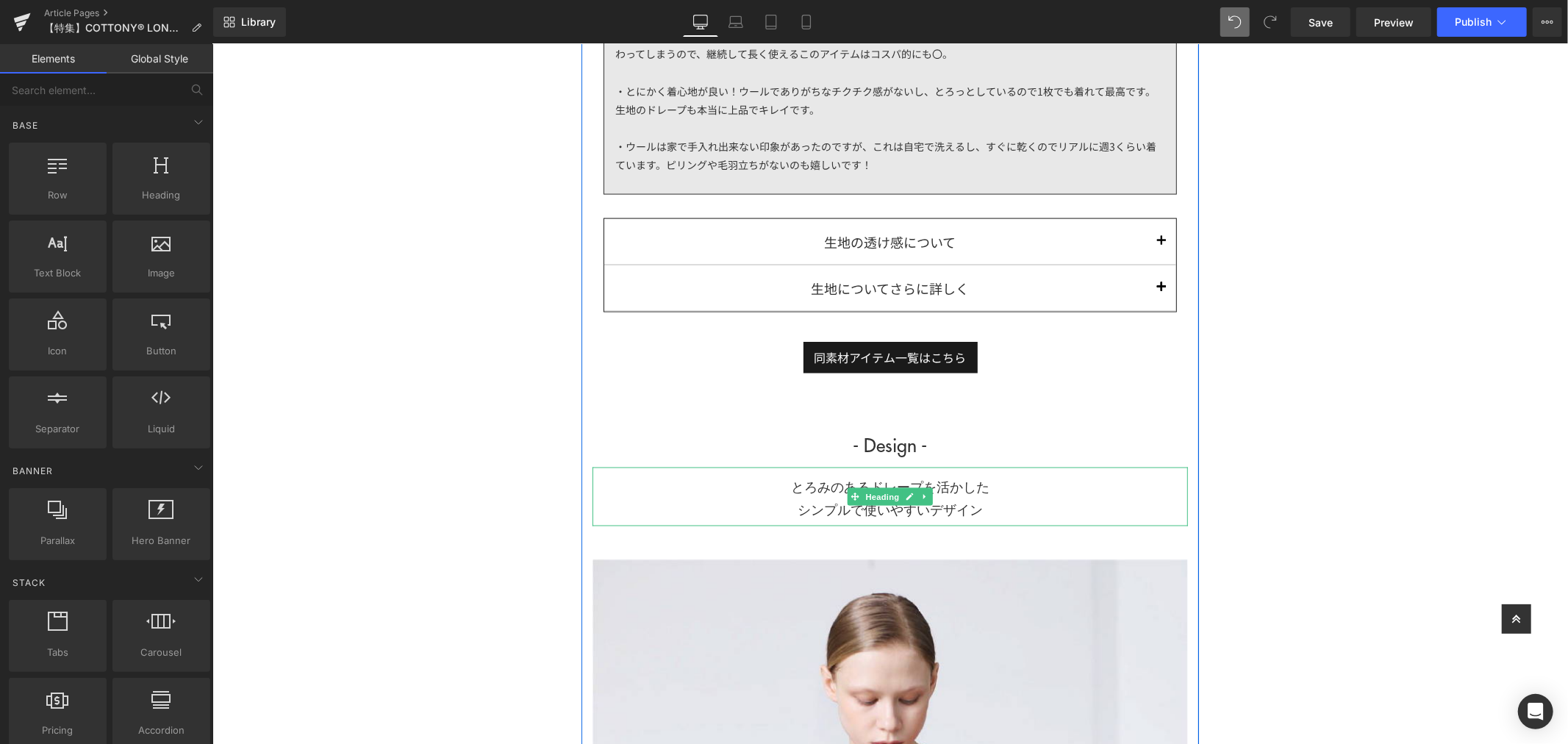
click at [937, 485] on h1 "とろみのあるドレープを活かした シンプルで使いやすいデザイン" at bounding box center [890, 497] width 595 height 45
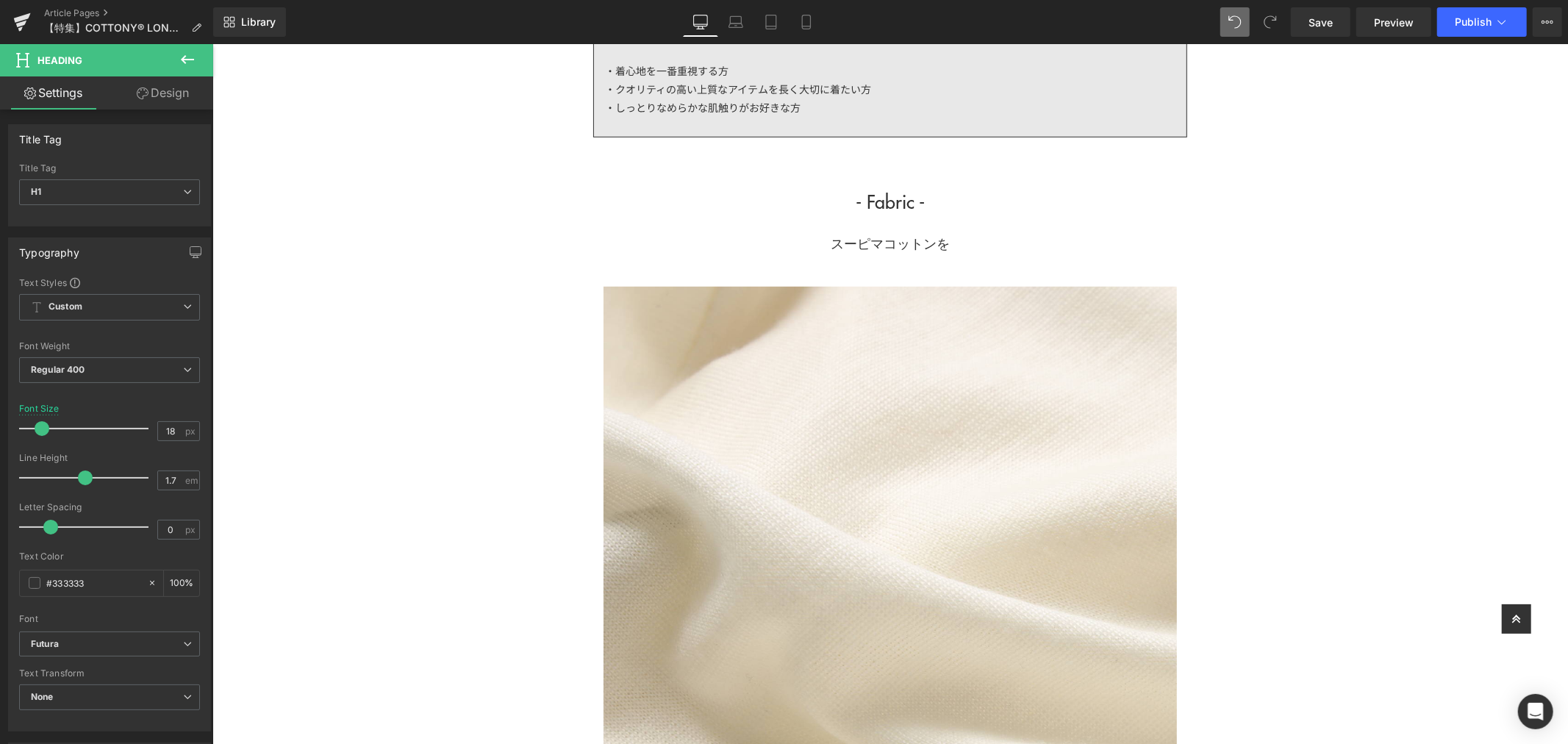
scroll to position [736, 0]
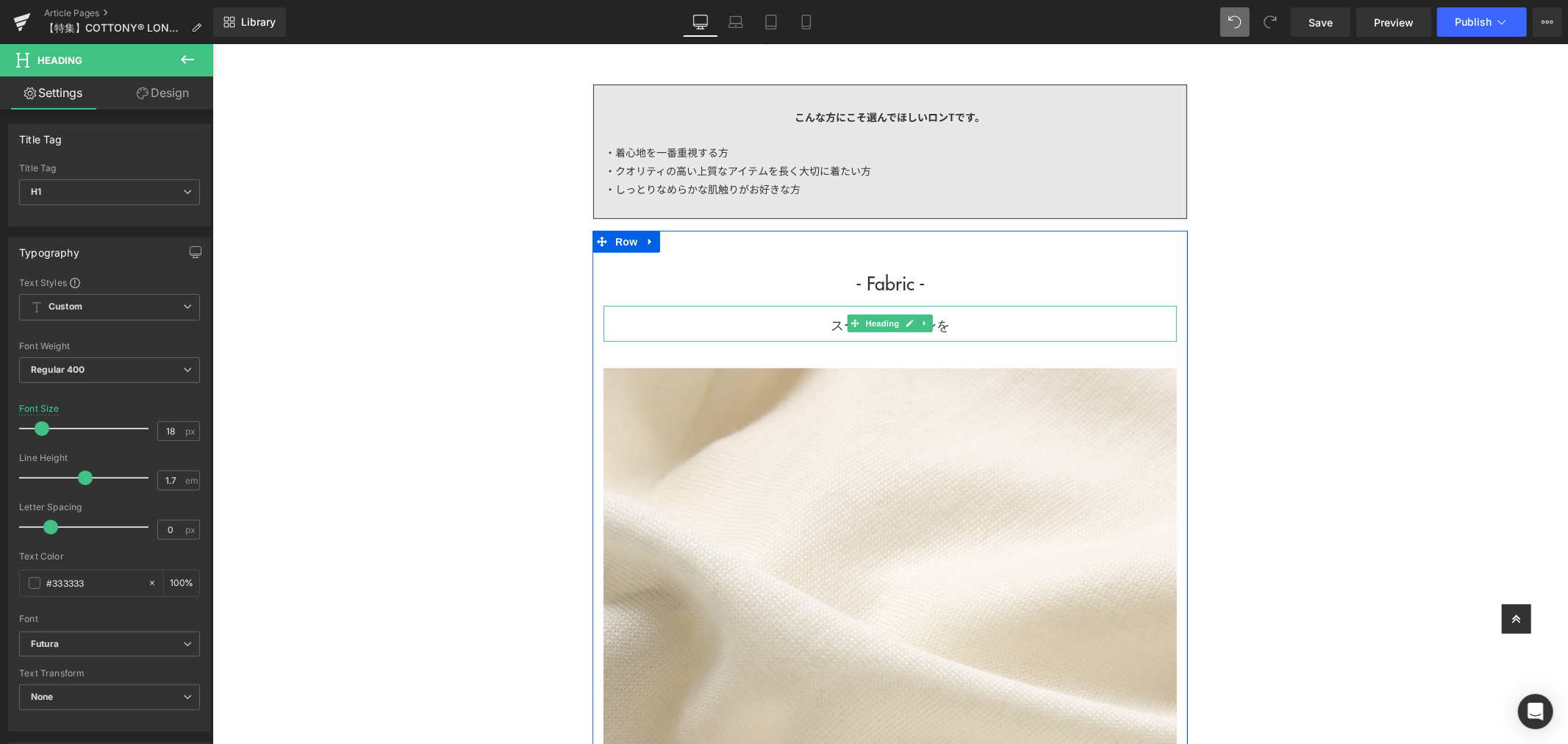
click at [929, 321] on h1 "スーピマコットンを" at bounding box center [889, 325] width 573 height 23
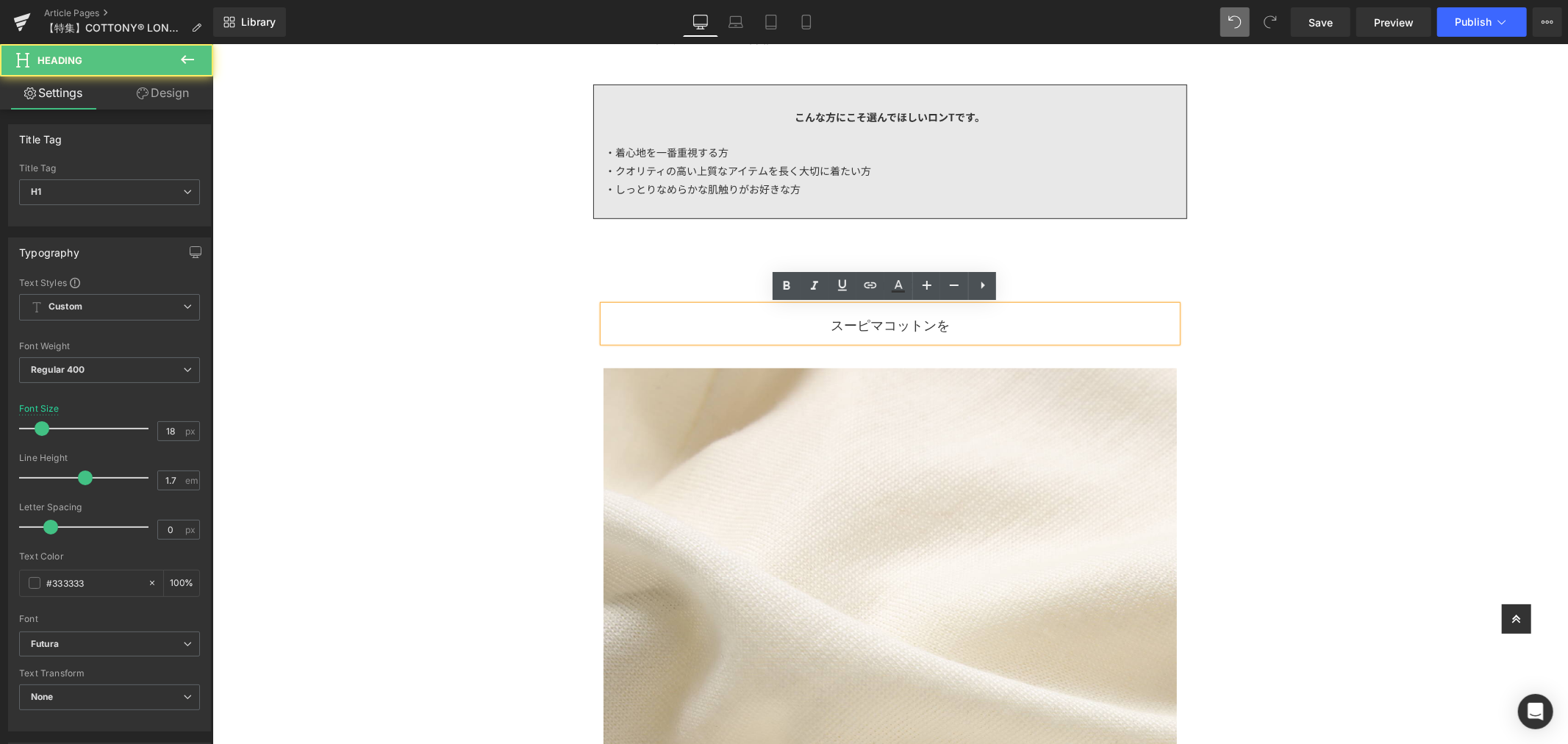
click at [994, 323] on h1 "スーピマコットンを" at bounding box center [889, 325] width 573 height 23
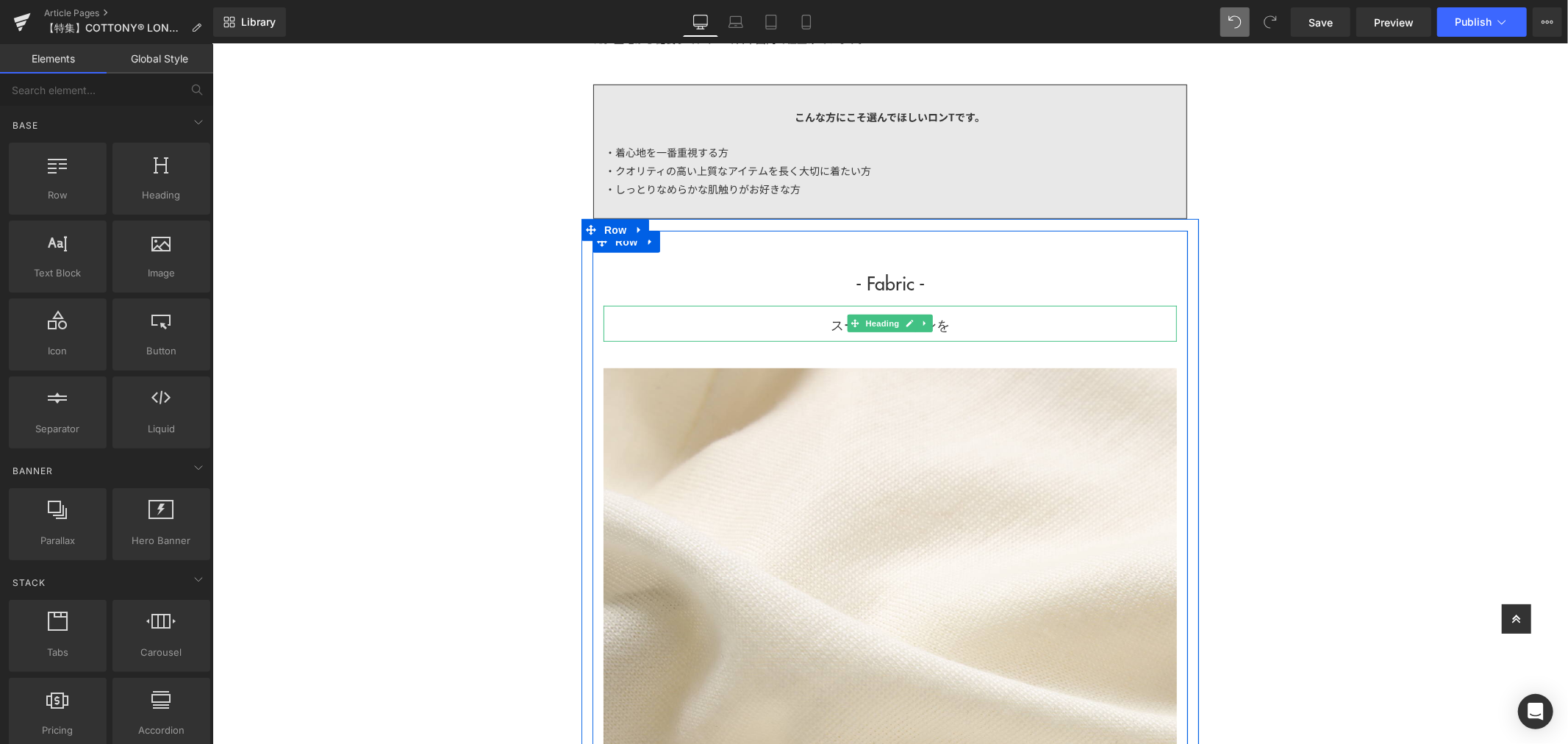
click at [985, 316] on h1 "スーピマコットンを" at bounding box center [889, 325] width 573 height 23
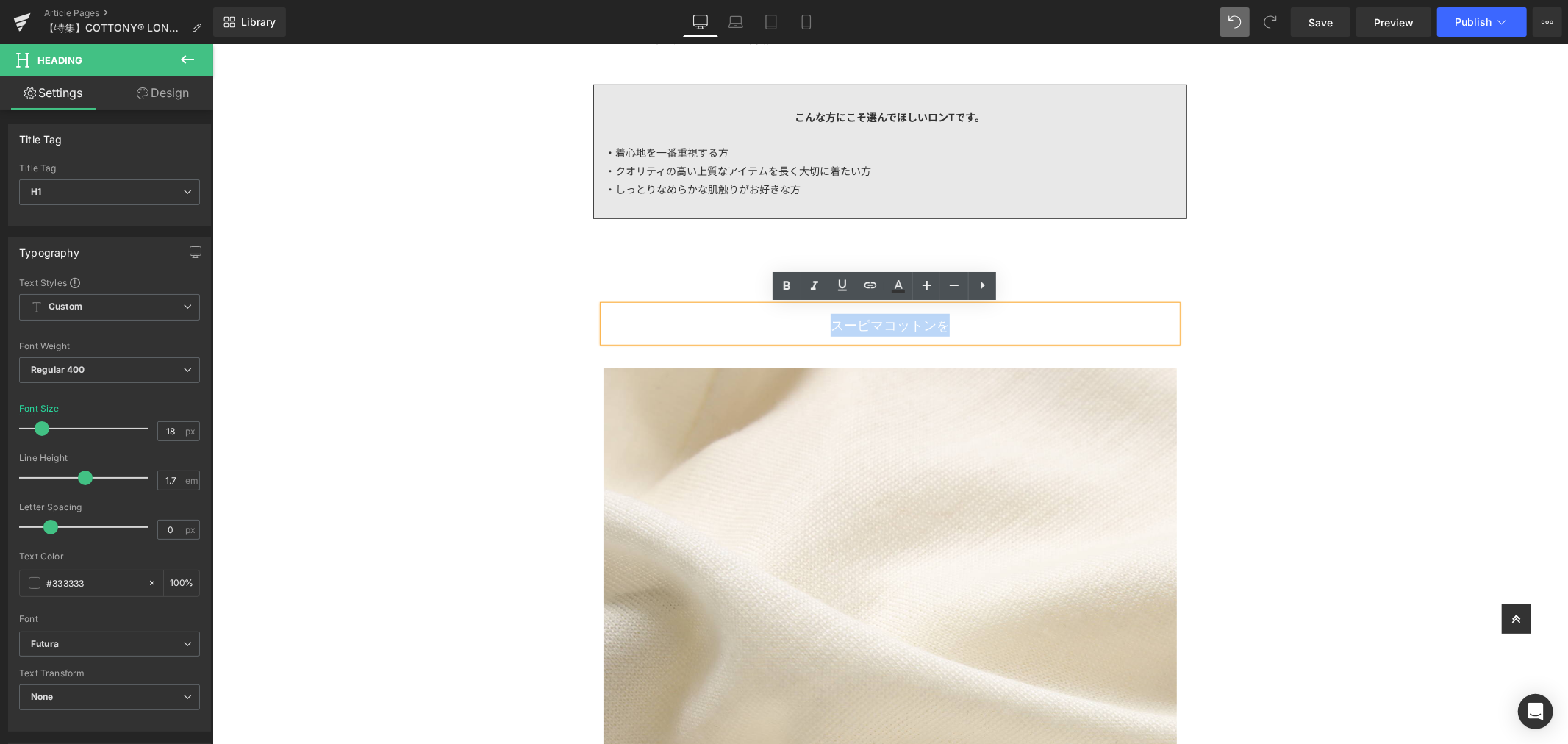
drag, startPoint x: 963, startPoint y: 324, endPoint x: 824, endPoint y: 329, distance: 139.1
click at [824, 329] on h1 "スーピマコットンを" at bounding box center [889, 325] width 573 height 23
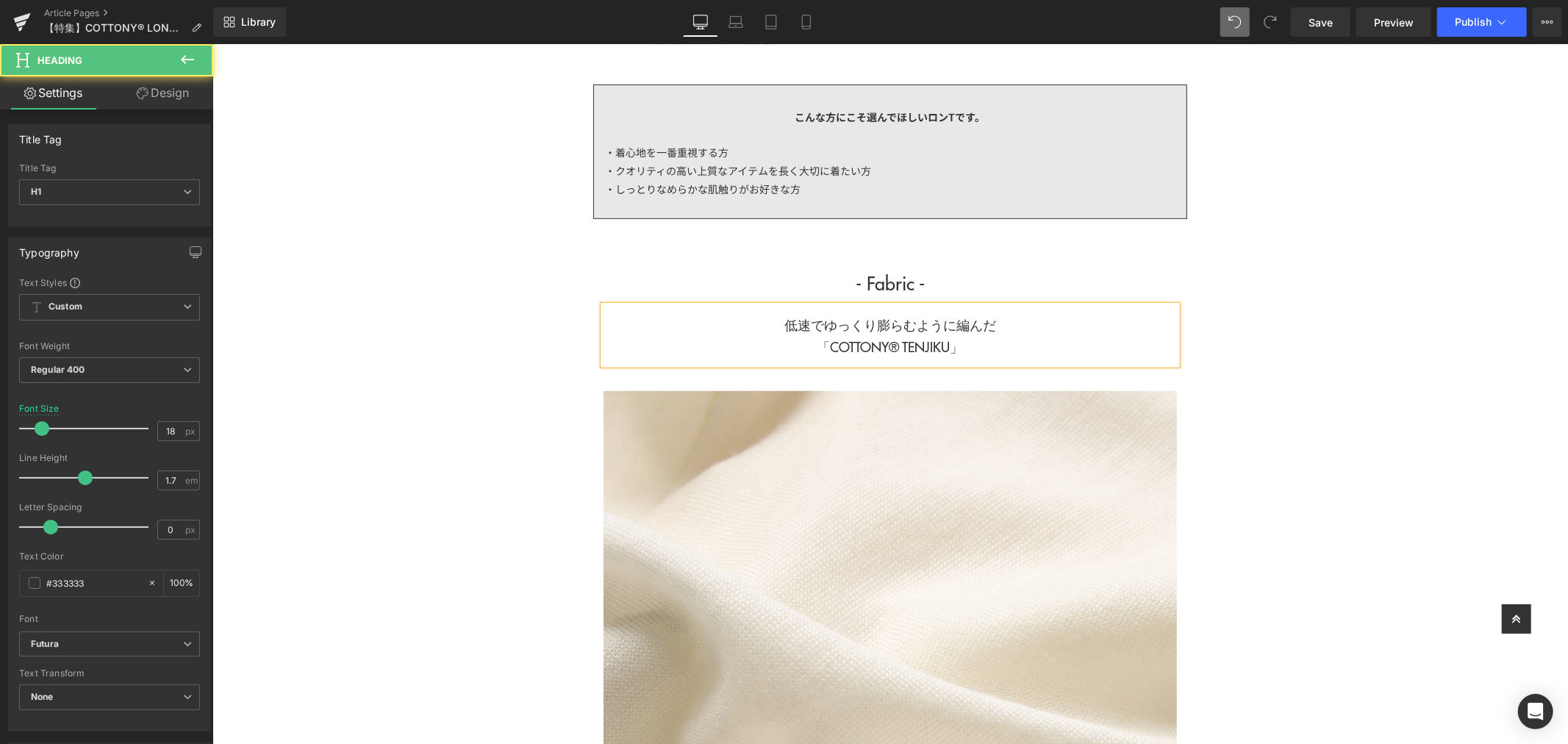
click at [1007, 322] on h1 "低速でゆっくり膨らむように編んだ 「COTTONY® TENJIKU」" at bounding box center [889, 336] width 573 height 45
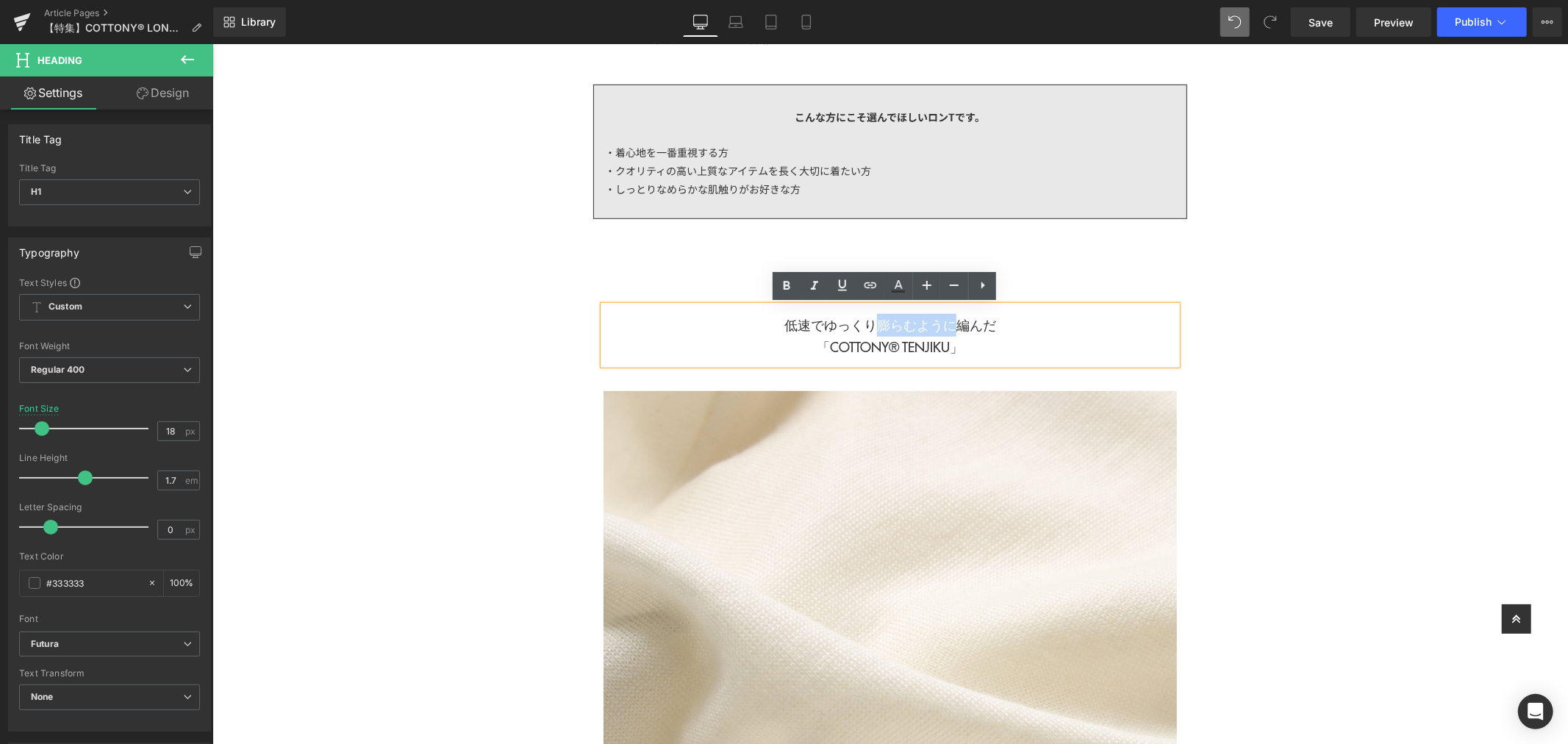
drag, startPoint x: 871, startPoint y: 321, endPoint x: 946, endPoint y: 321, distance: 75.0
click at [946, 321] on h1 "低速でゆっくり膨らむように編んだ 「COTTONY® TENJIKU」" at bounding box center [889, 336] width 573 height 45
click at [1001, 322] on h1 "低速でゆっくり膨らむように編んだ 「COTTONY® TENJIKU」" at bounding box center [889, 336] width 573 height 45
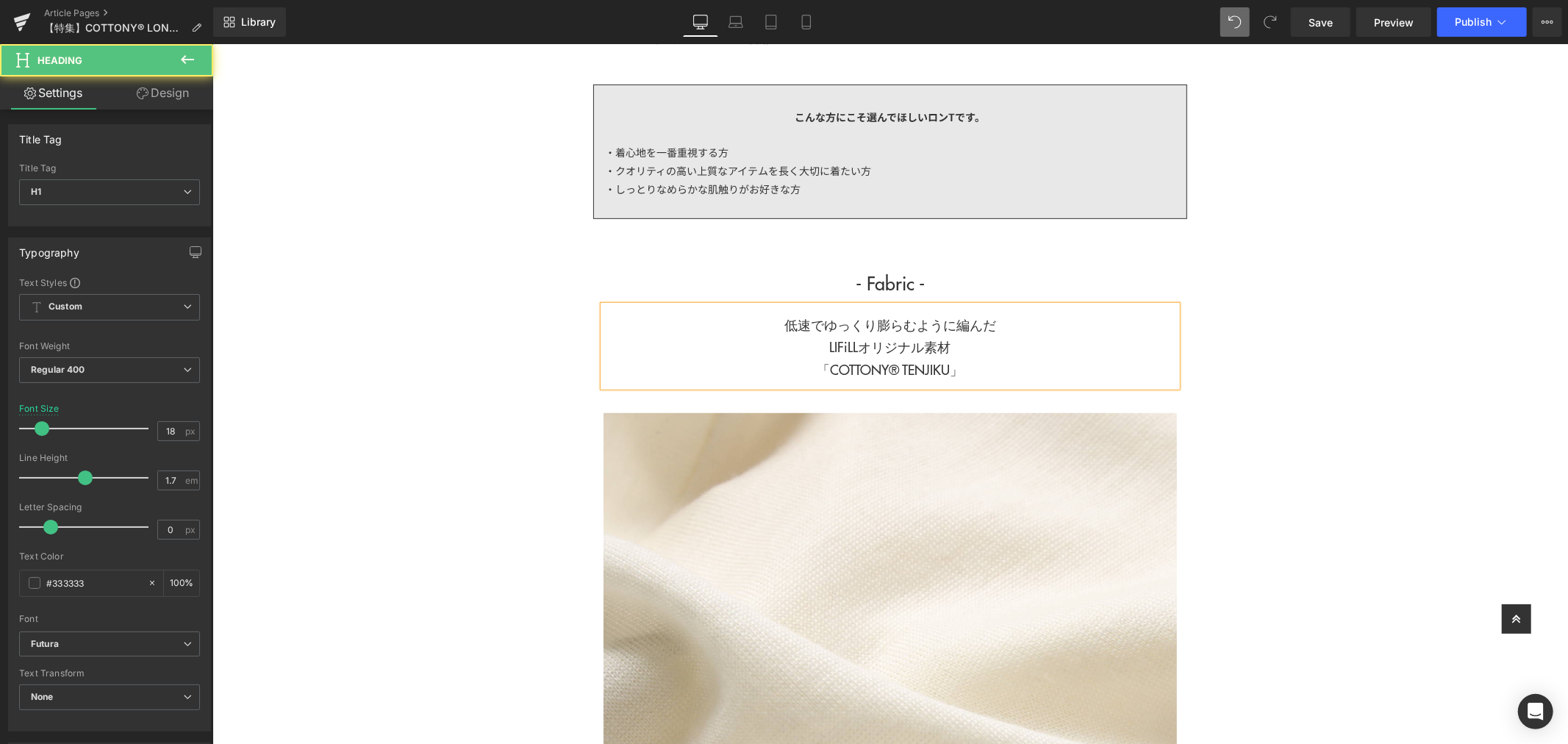
click at [998, 327] on h1 "低速でゆっくり膨らむように編んだ LIFiLLオリジナル素材 「COTTONY® TENJIKU」" at bounding box center [889, 347] width 573 height 68
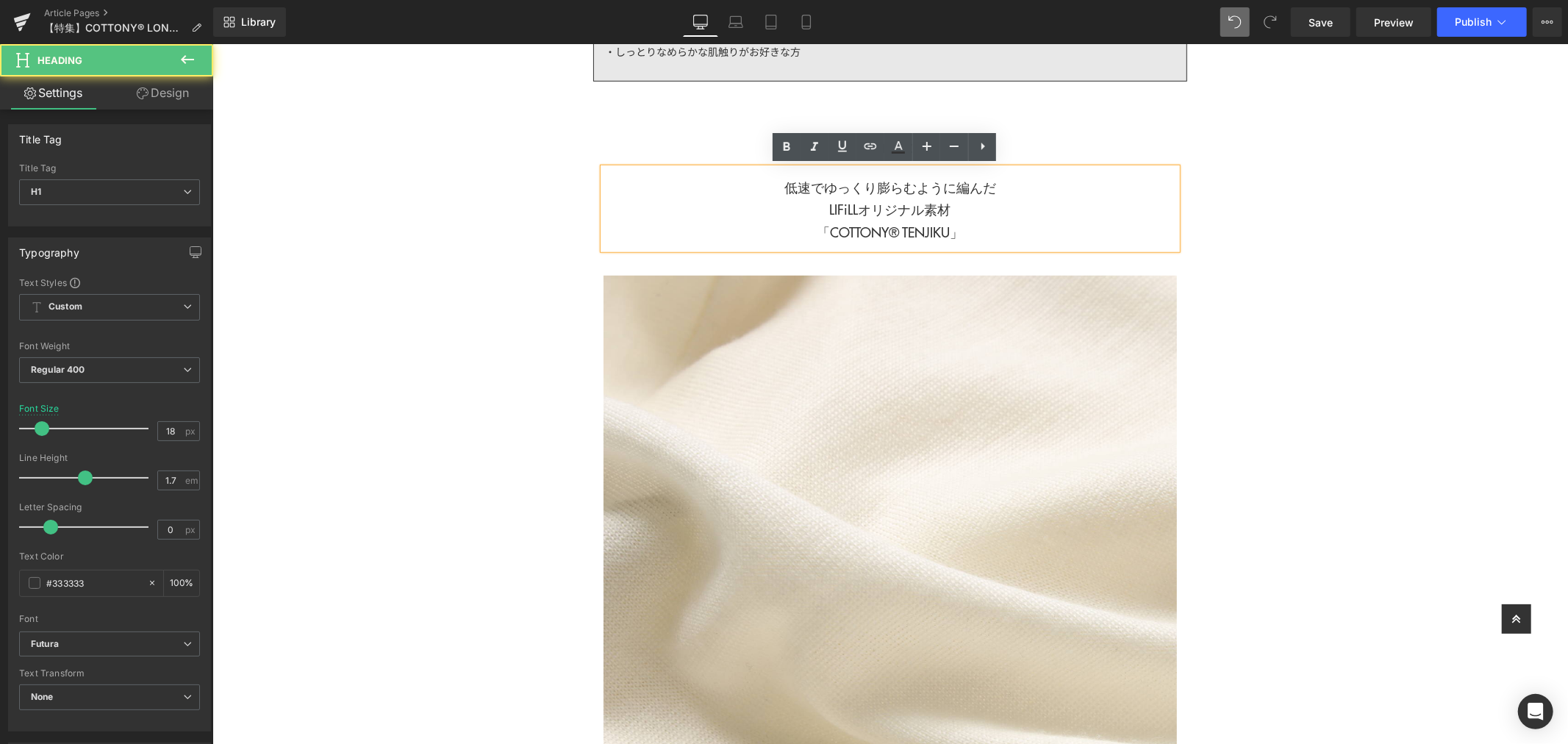
scroll to position [873, 0]
click at [778, 186] on h1 "低速でゆっくり膨らむように編んだ LIFiLLオリジナル素材 「COTTONY® TENJIKU」" at bounding box center [889, 209] width 573 height 68
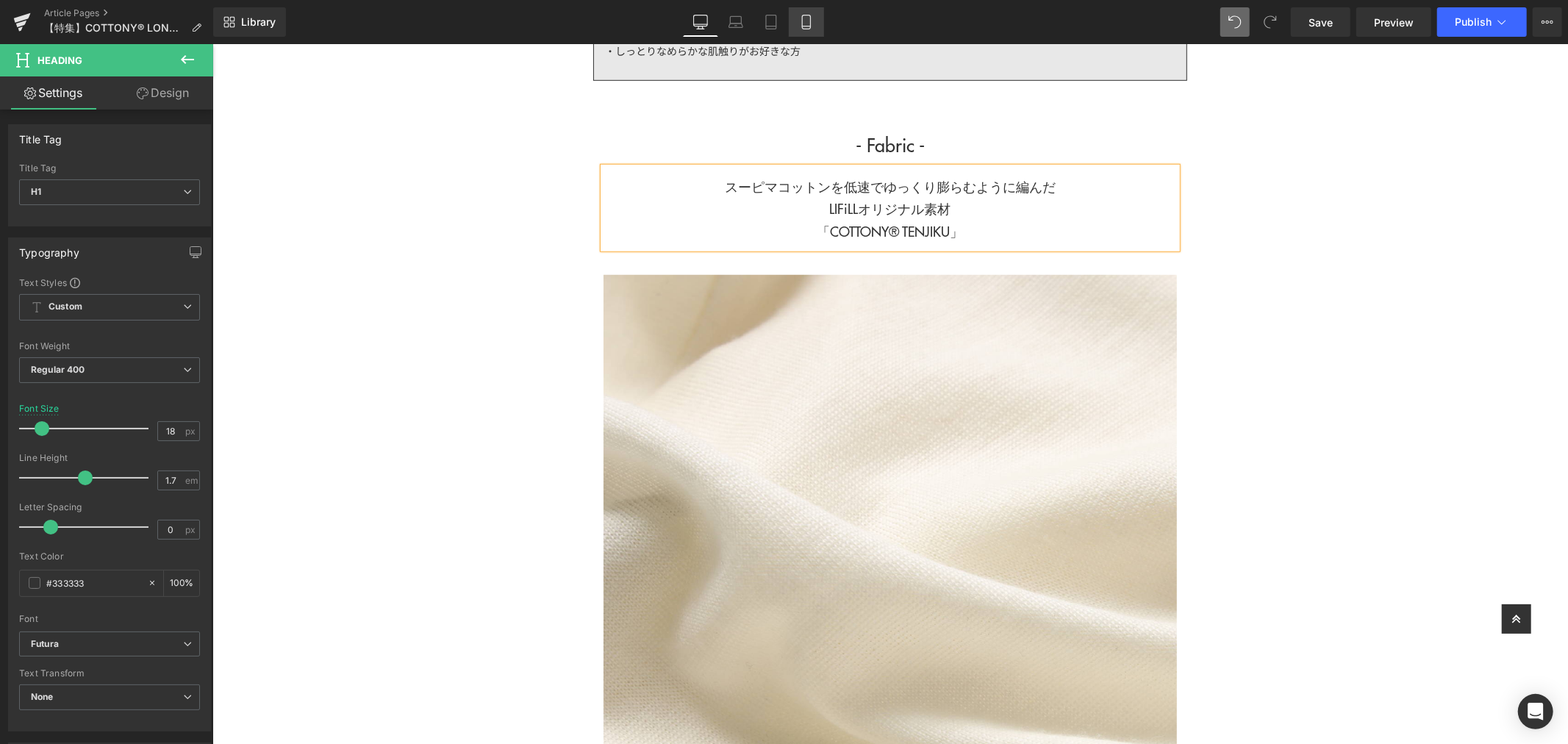
click at [797, 9] on link "Mobile" at bounding box center [806, 22] width 35 height 30
type input "16"
type input "100"
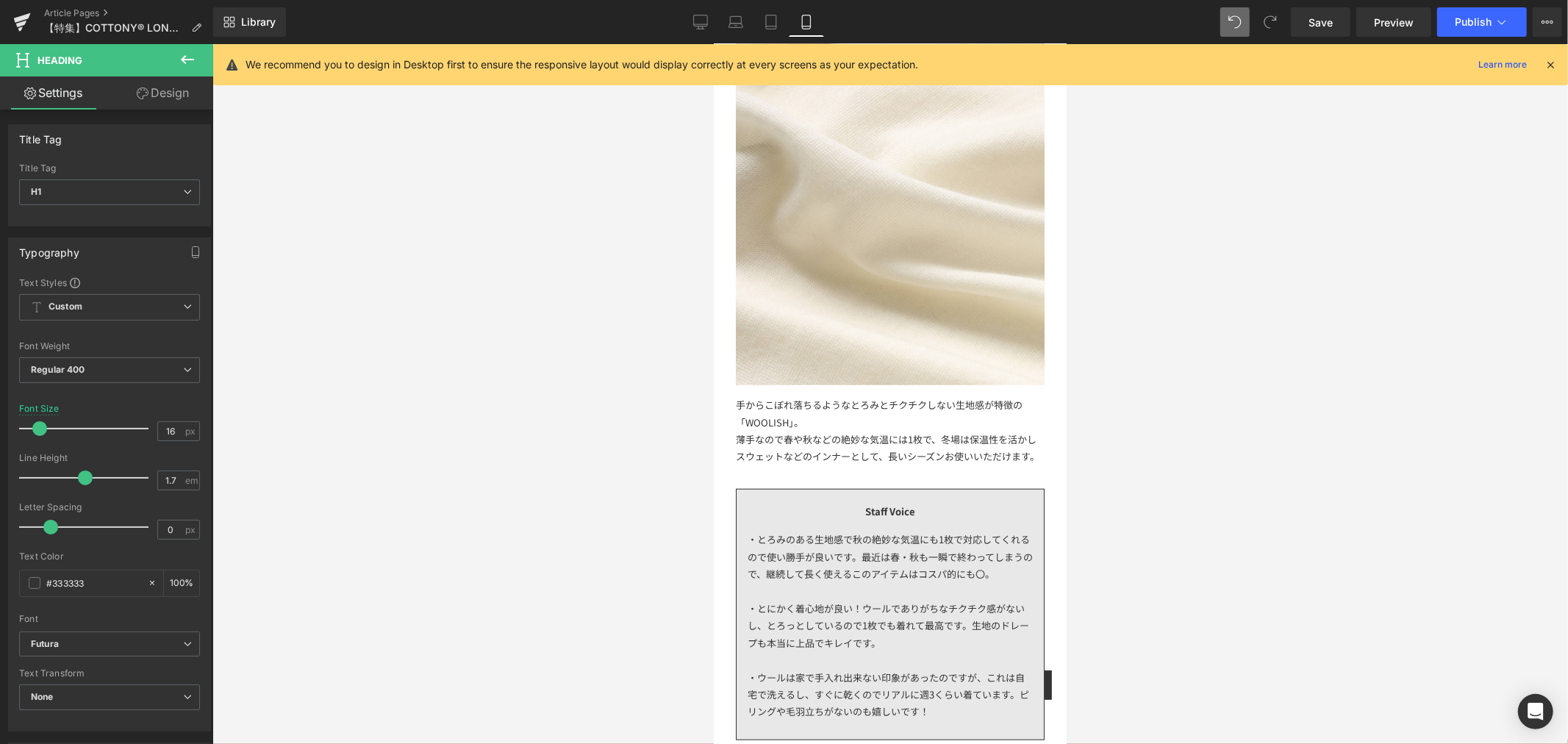
scroll to position [553, 0]
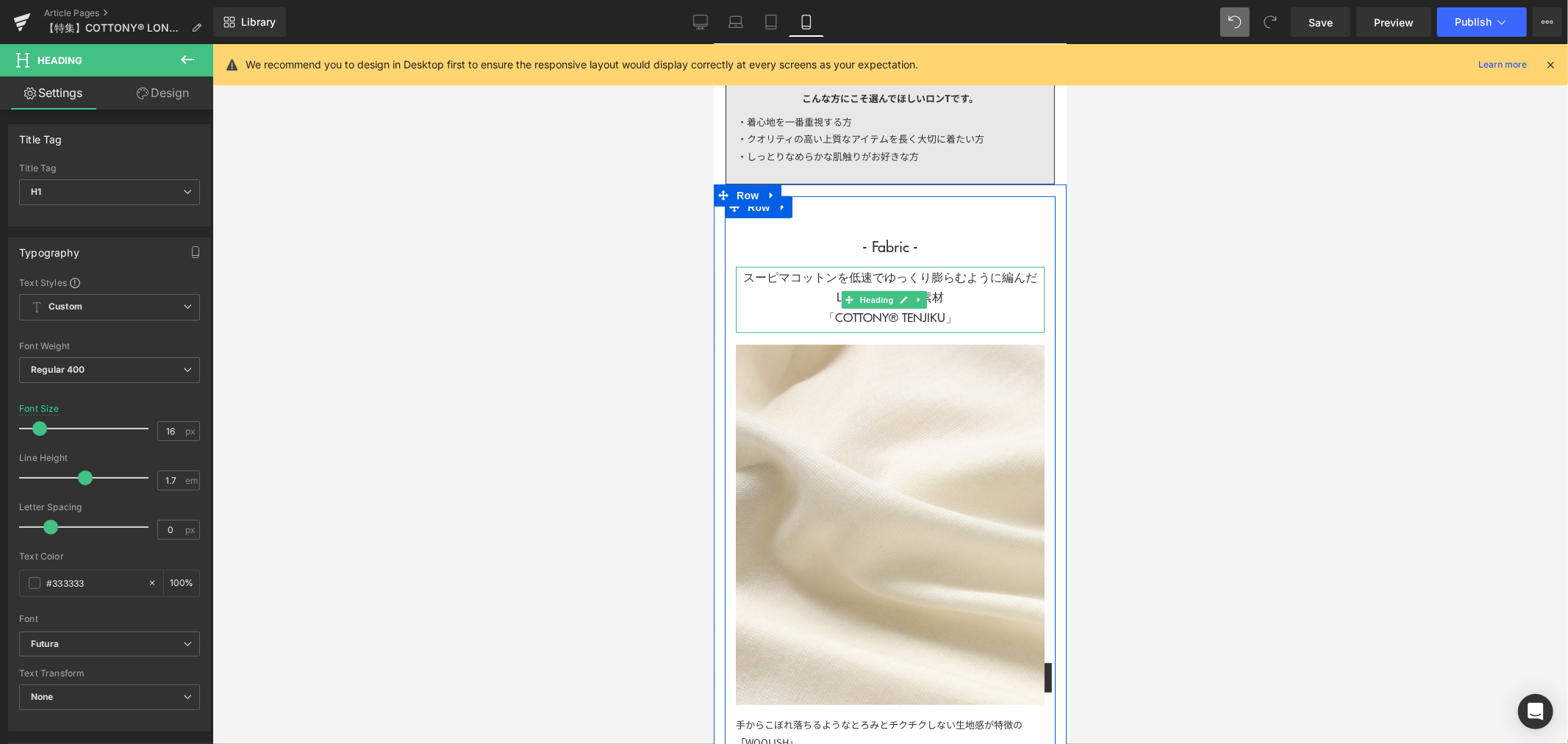
click at [974, 299] on h1 "スーピマコットンを低速でゆっくり膨らむように編んだ LIFiLLオリジナル素材 「COTTONY® TENJIKU」" at bounding box center [890, 296] width 308 height 60
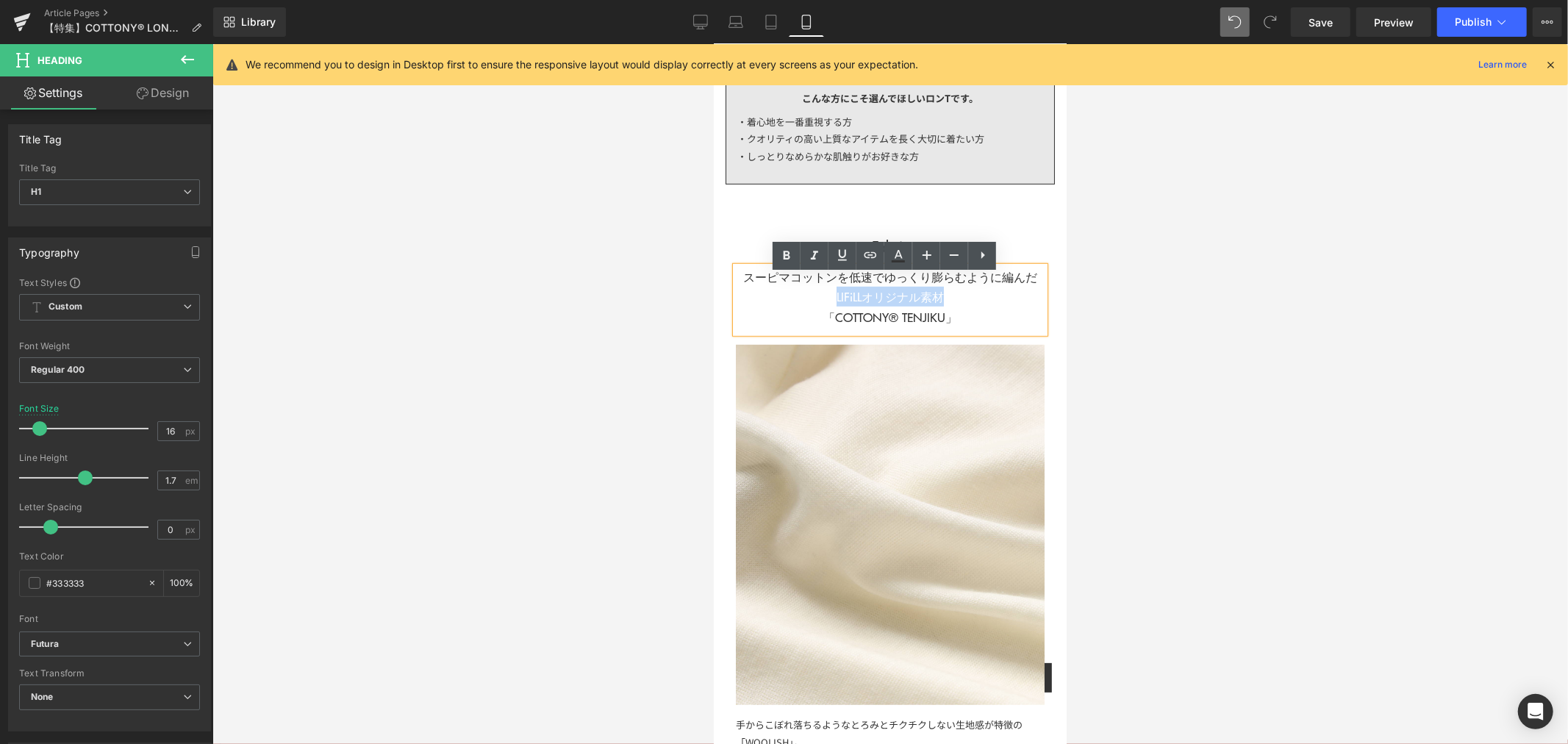
drag, startPoint x: 937, startPoint y: 304, endPoint x: 770, endPoint y: 297, distance: 167.1
click at [770, 297] on h1 "スーピマコットンを低速でゆっくり膨らむように編んだ LIFiLLオリジナル素材 「COTTONY® TENJIKU」" at bounding box center [890, 296] width 308 height 60
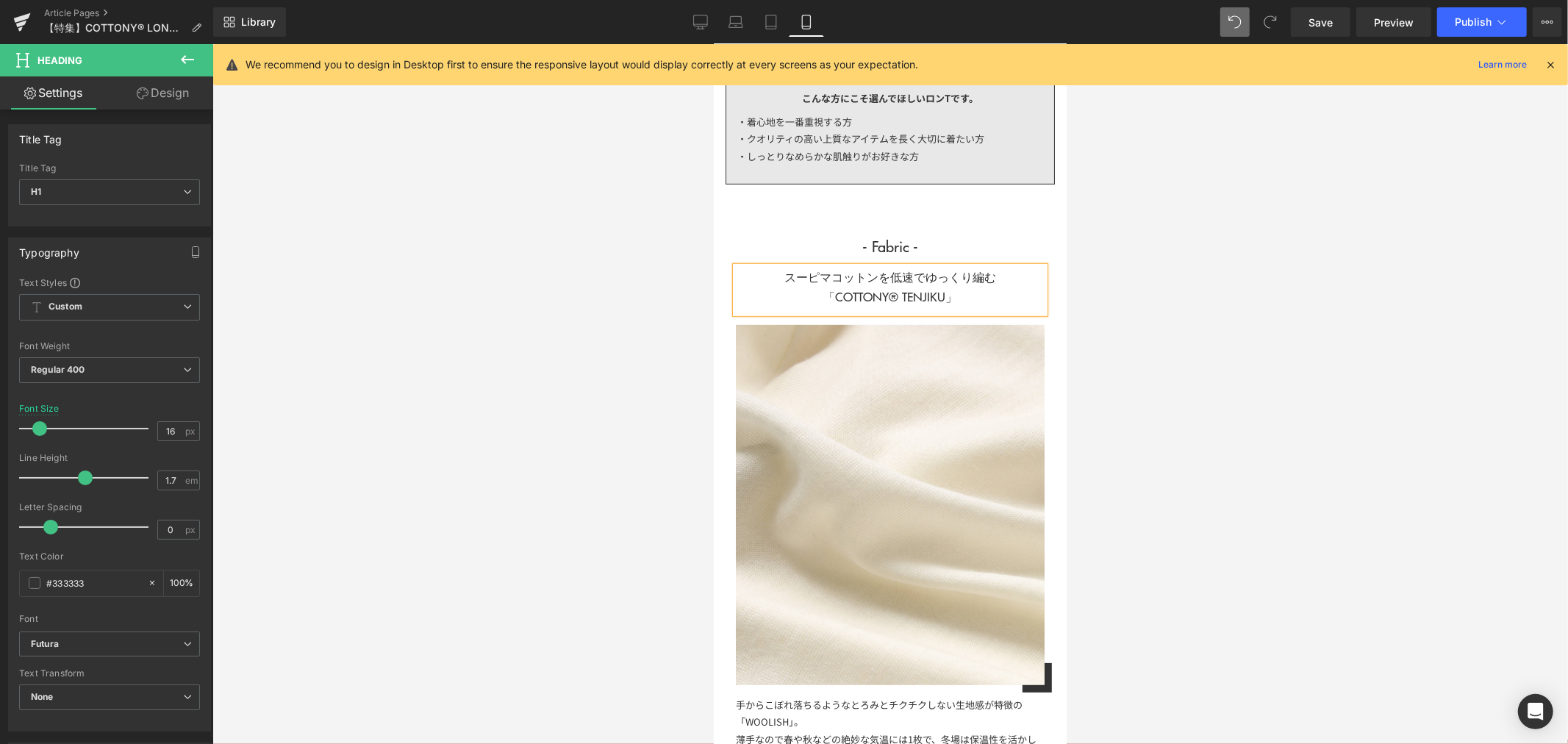
click at [1129, 328] on div at bounding box center [890, 393] width 1355 height 700
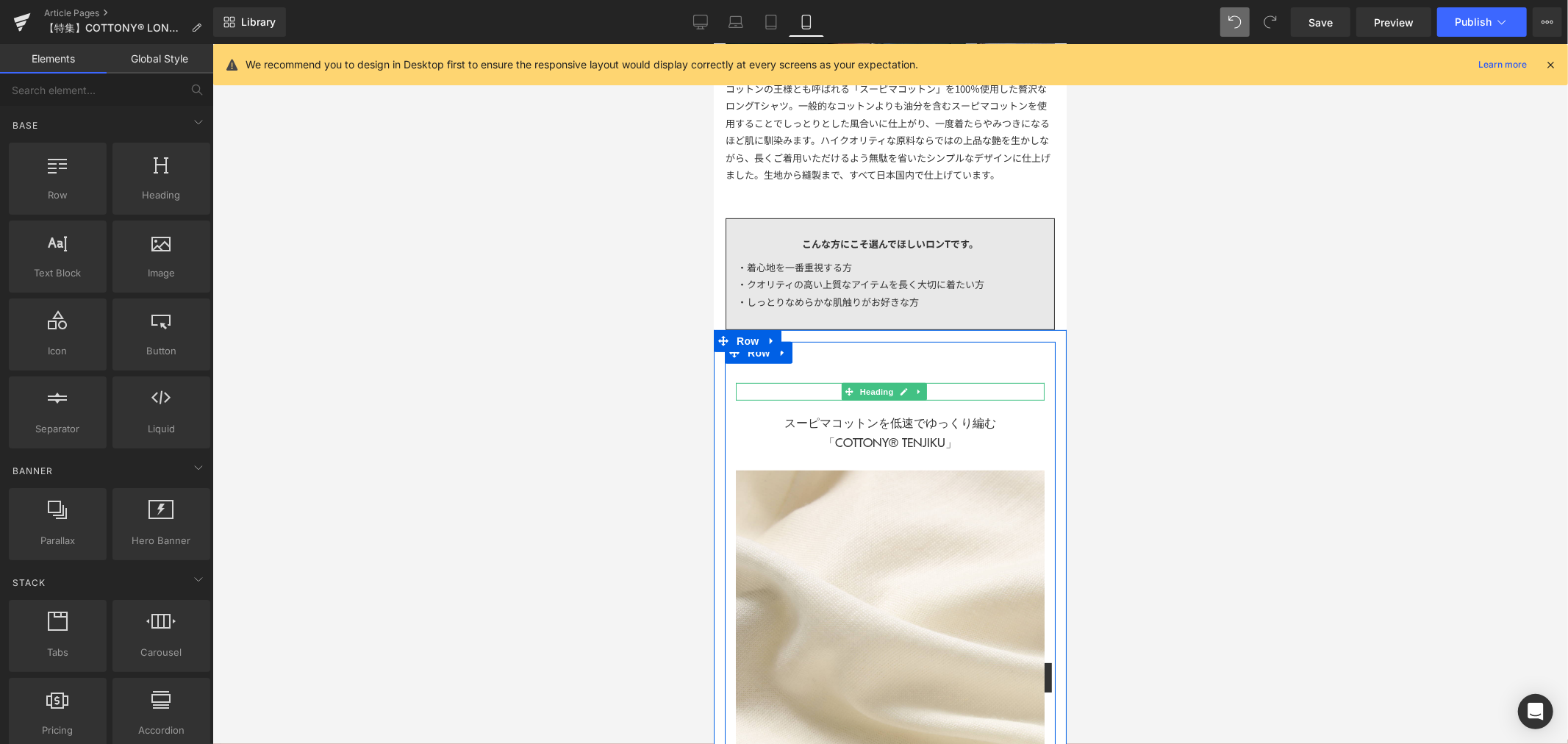
scroll to position [572, 0]
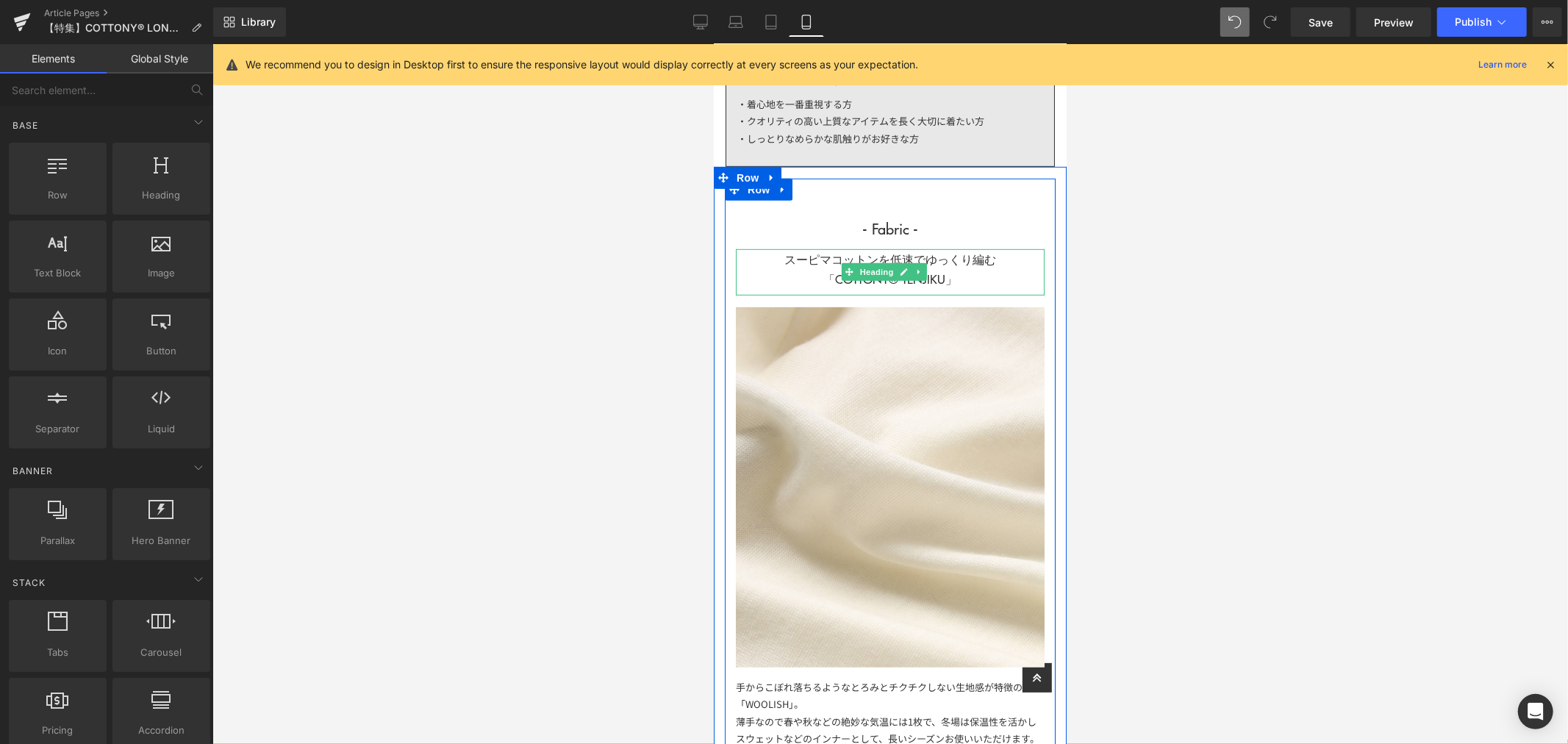
click at [1000, 252] on div at bounding box center [890, 250] width 308 height 3
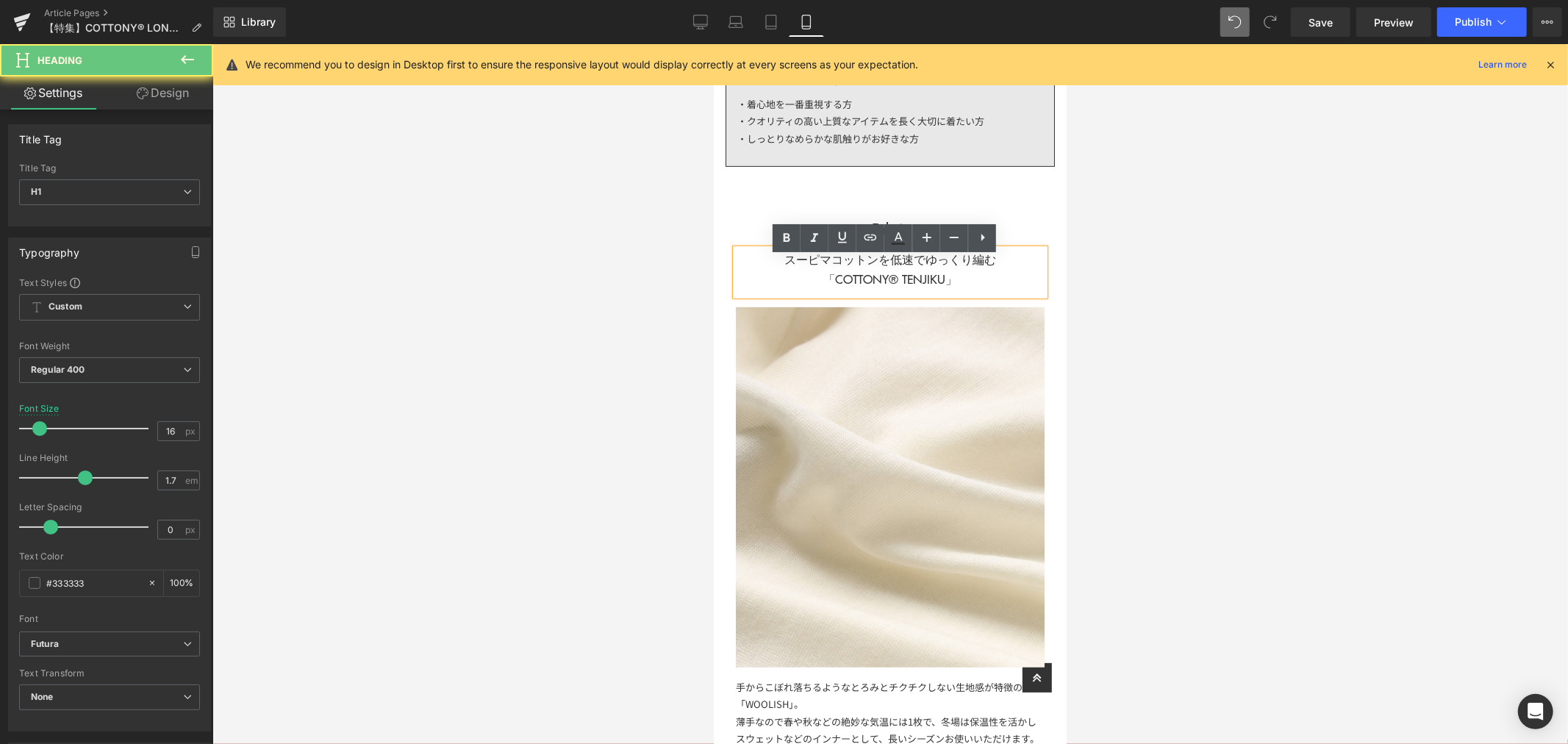
click at [993, 271] on h1 "スーピマコットンを低速でゆっくり編む 「COTTONY® TENJIKU」" at bounding box center [890, 268] width 308 height 40
click at [890, 260] on h1 "スーピマコットンを低速でゆっくり編む 「COTTONY® TENJIKU」" at bounding box center [890, 268] width 308 height 40
click at [883, 262] on h1 "スーピマコットンを低速でゆっくり編む 「COTTONY® TENJIKU」" at bounding box center [890, 268] width 308 height 40
drag, startPoint x: 768, startPoint y: 261, endPoint x: 991, endPoint y: 271, distance: 223.2
click at [991, 271] on h1 "スーピマコットンを低速でゆっくり編む 「COTTONY® TENJIKU」" at bounding box center [890, 268] width 308 height 40
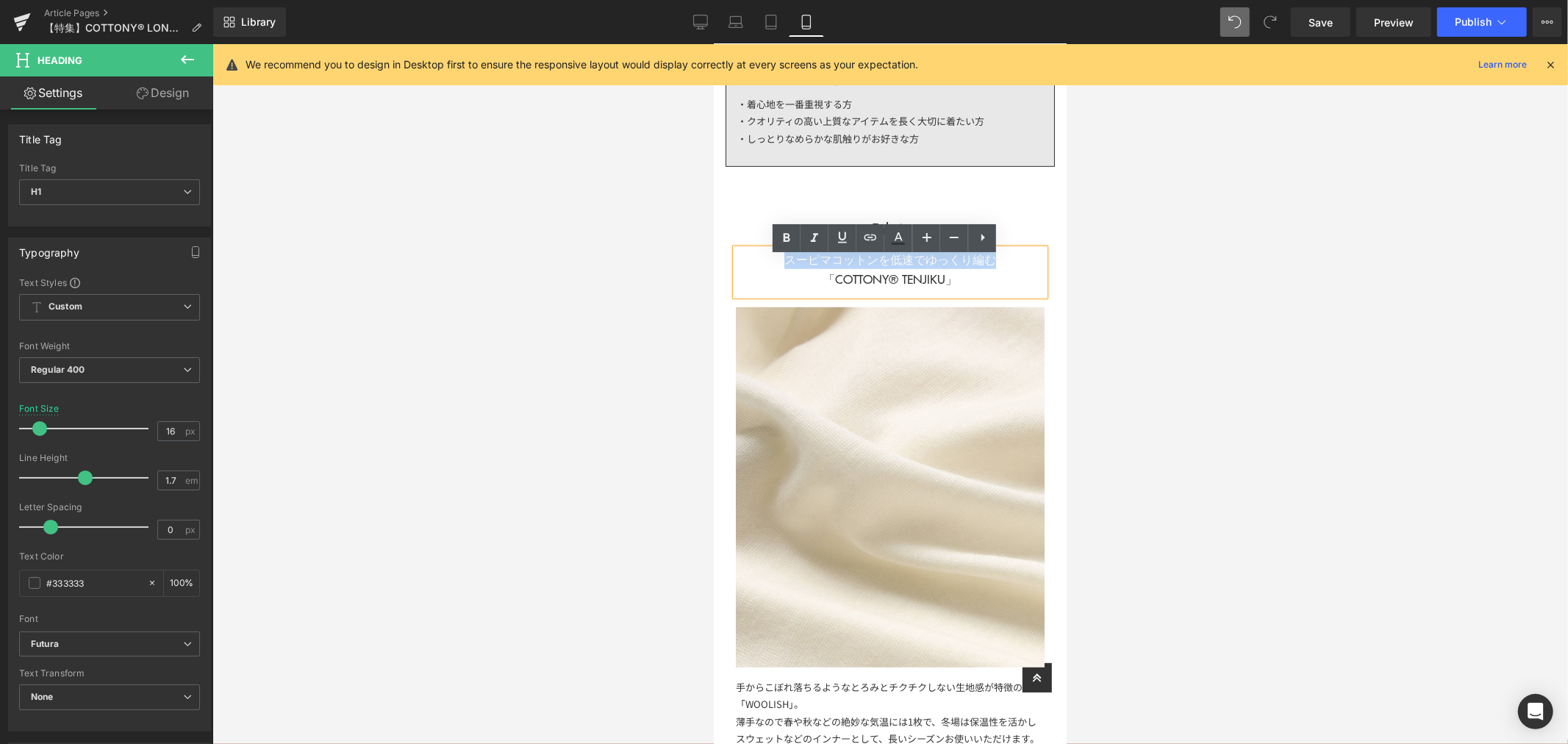
click at [1005, 269] on h1 "スーピマコットンを低速でゆっくり編む 「COTTONY® TENJIKU」" at bounding box center [890, 268] width 308 height 40
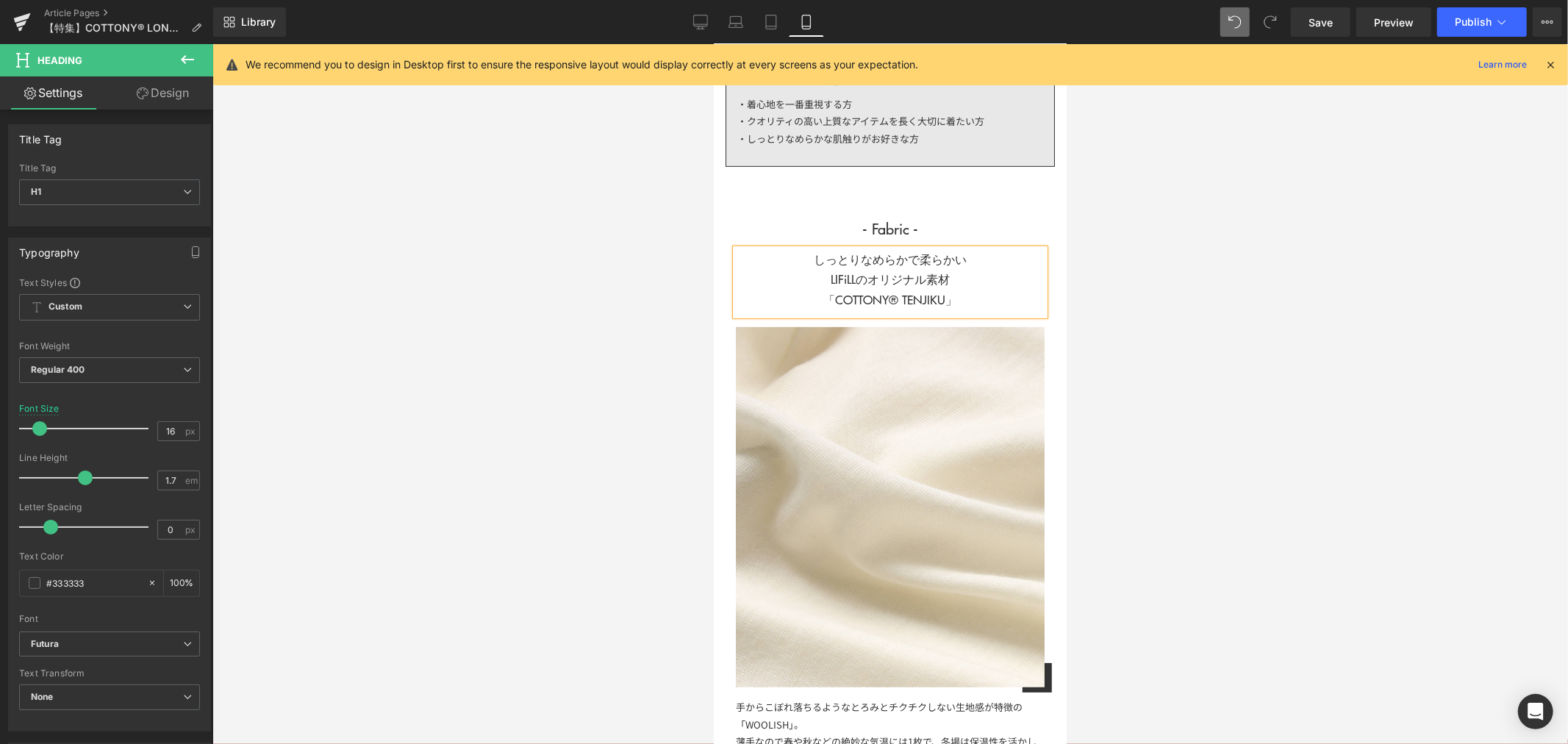
click at [1320, 282] on div at bounding box center [890, 393] width 1355 height 700
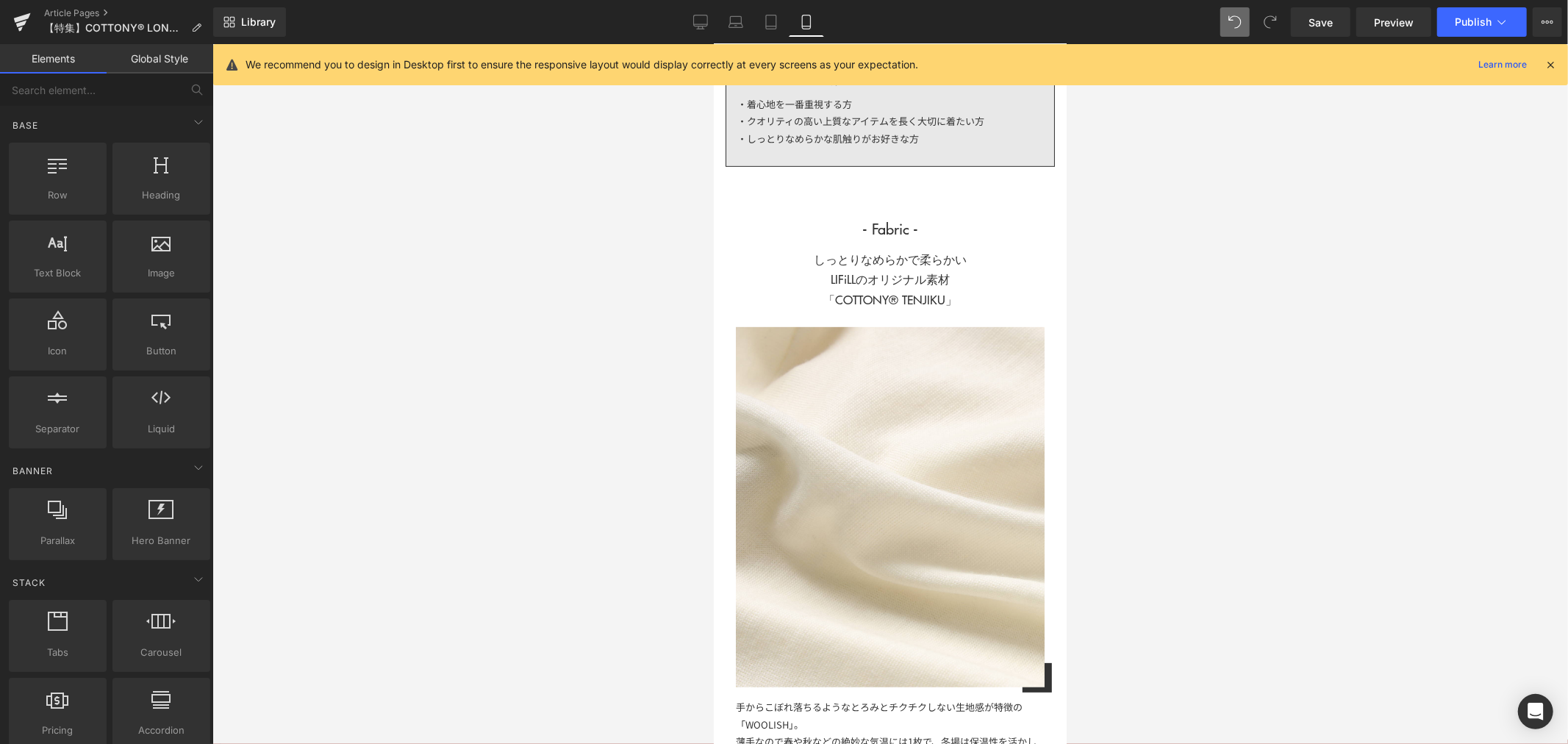
drag, startPoint x: 973, startPoint y: 259, endPoint x: 973, endPoint y: 282, distance: 23.0
click at [974, 260] on div "しっとりなめらかで柔らかい LIFiLLのオリジナル素材 「COTTONY® TENJIKU」 Heading" at bounding box center [890, 281] width 308 height 66
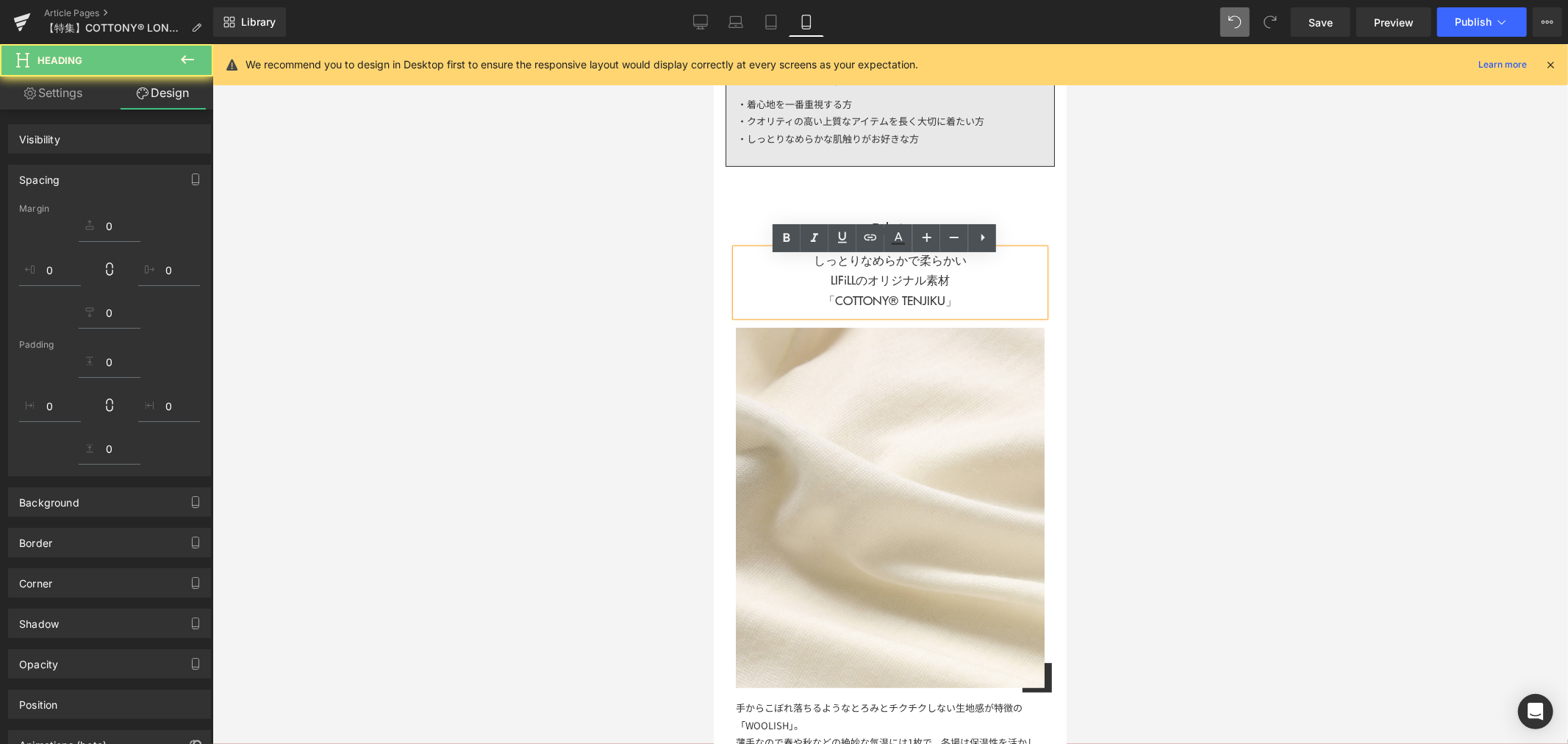
click at [973, 282] on h1 "しっとりなめらかで柔らかい LIFiLLのオリジナル素材 「COTTONY® TENJIKU」" at bounding box center [890, 279] width 308 height 60
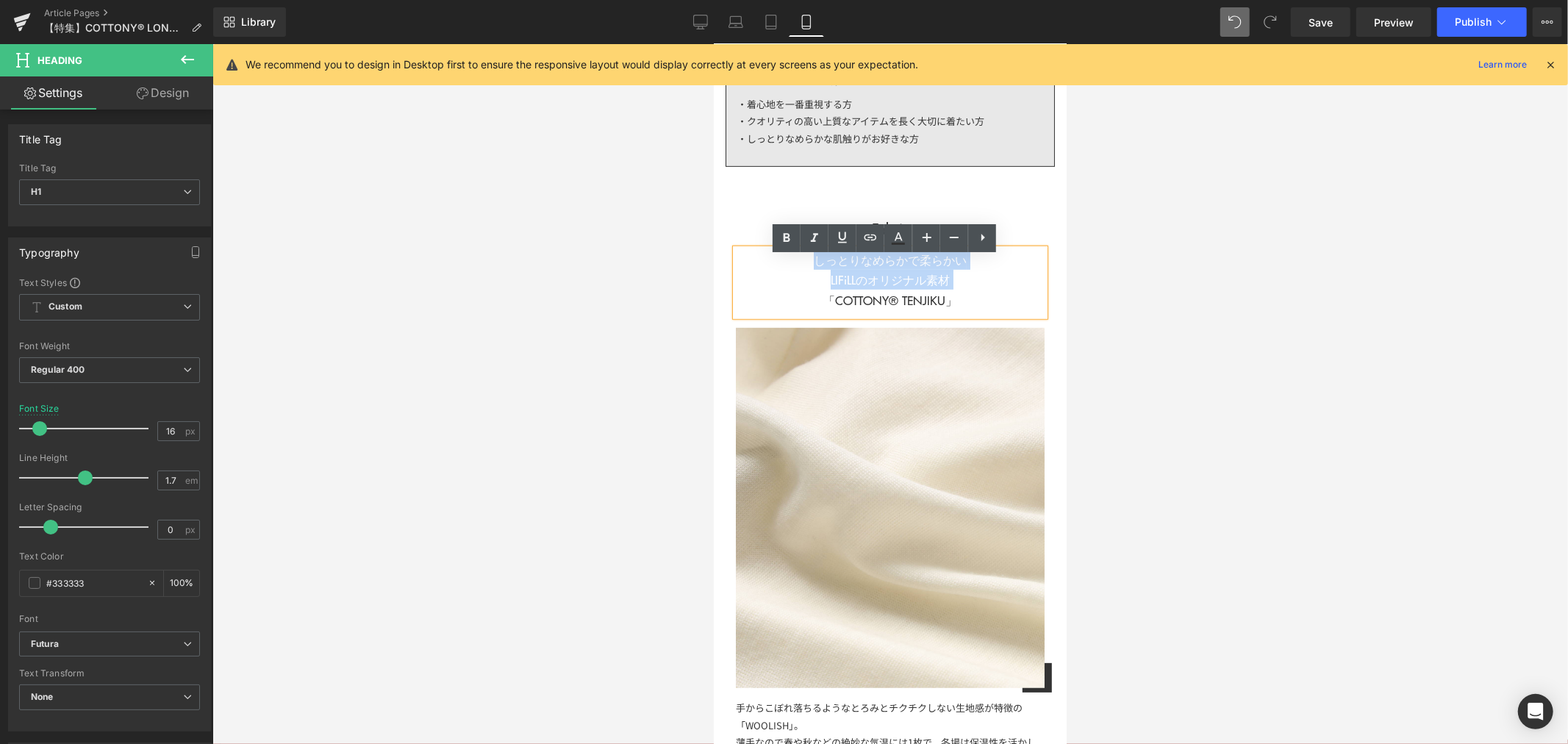
drag, startPoint x: 973, startPoint y: 282, endPoint x: 1353, endPoint y: 285, distance: 380.0
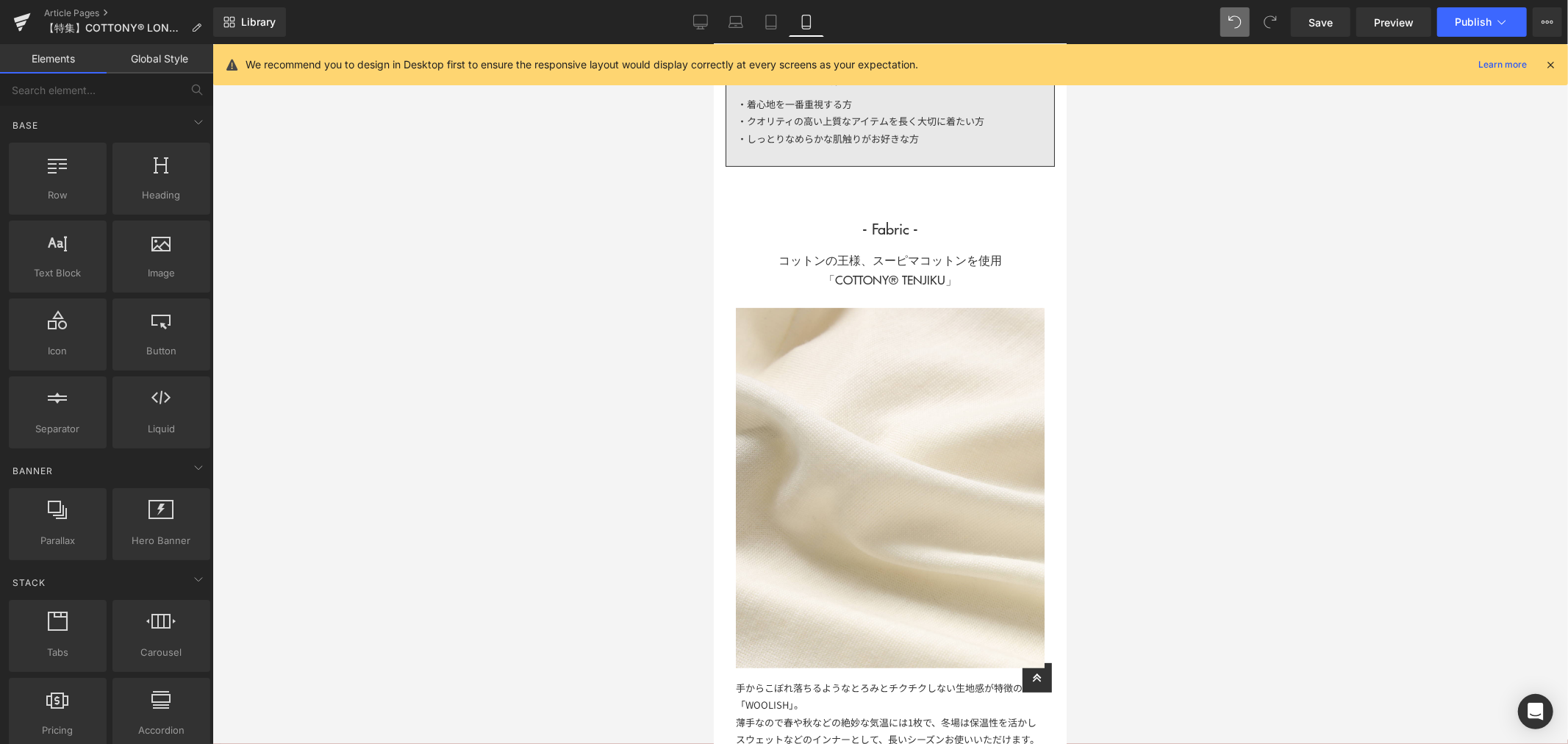
click at [1391, 348] on div at bounding box center [890, 393] width 1355 height 700
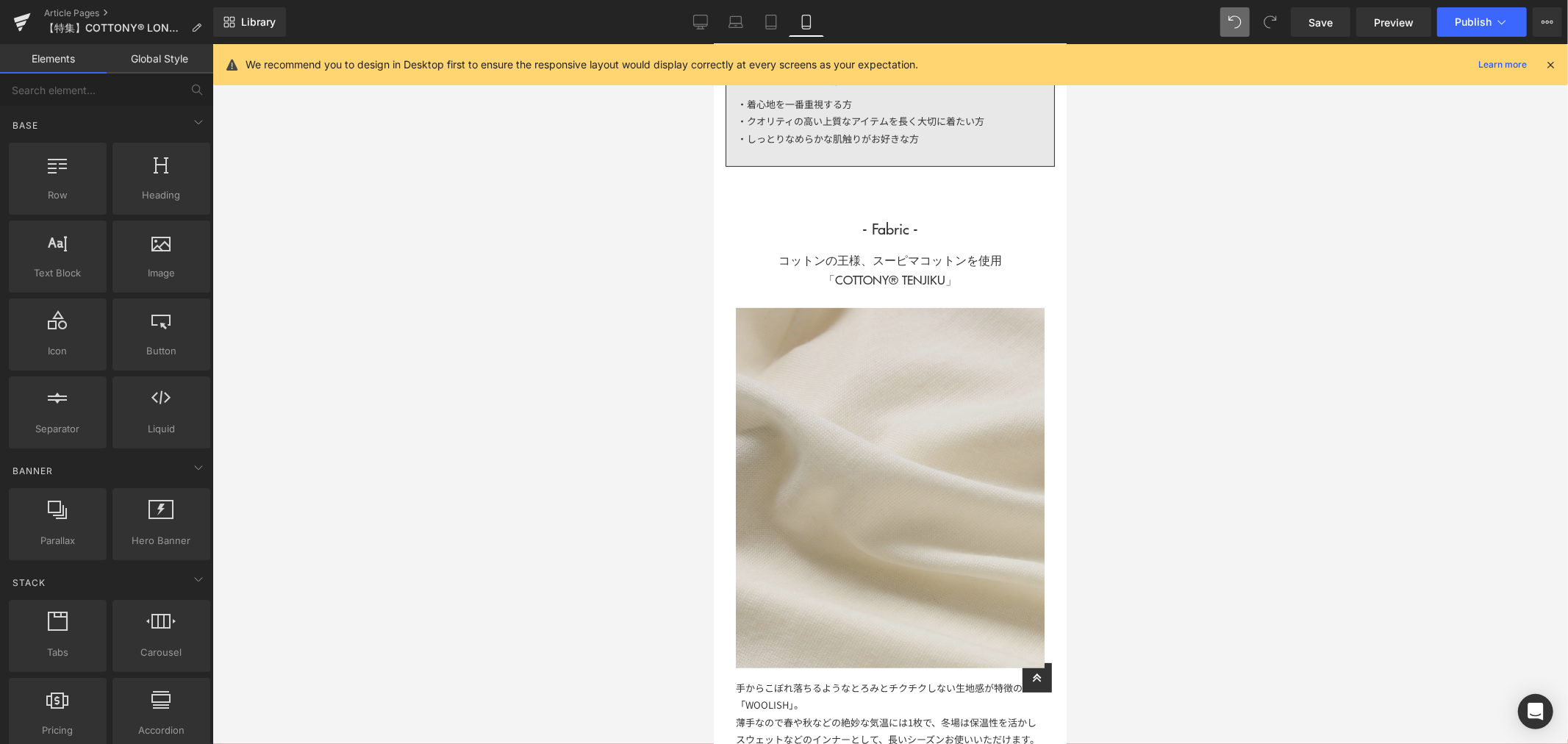
scroll to position [817, 0]
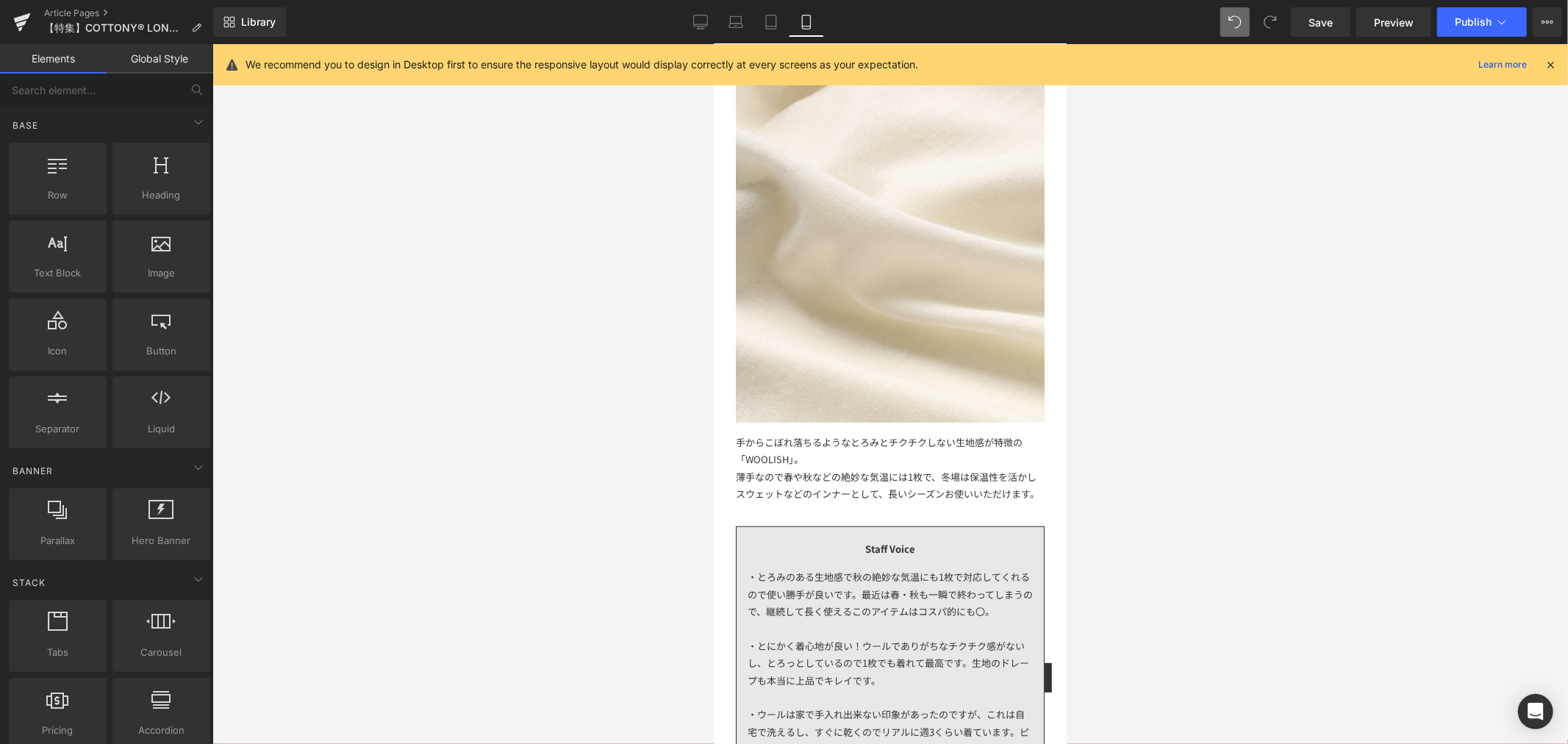
click at [858, 491] on div "薄手なので春や秋などの絶妙な気温には1枚で、冬場は保温性を活かしスウェットなどのインナーとして、長いシーズンお使いいただけます。" at bounding box center [890, 485] width 308 height 35
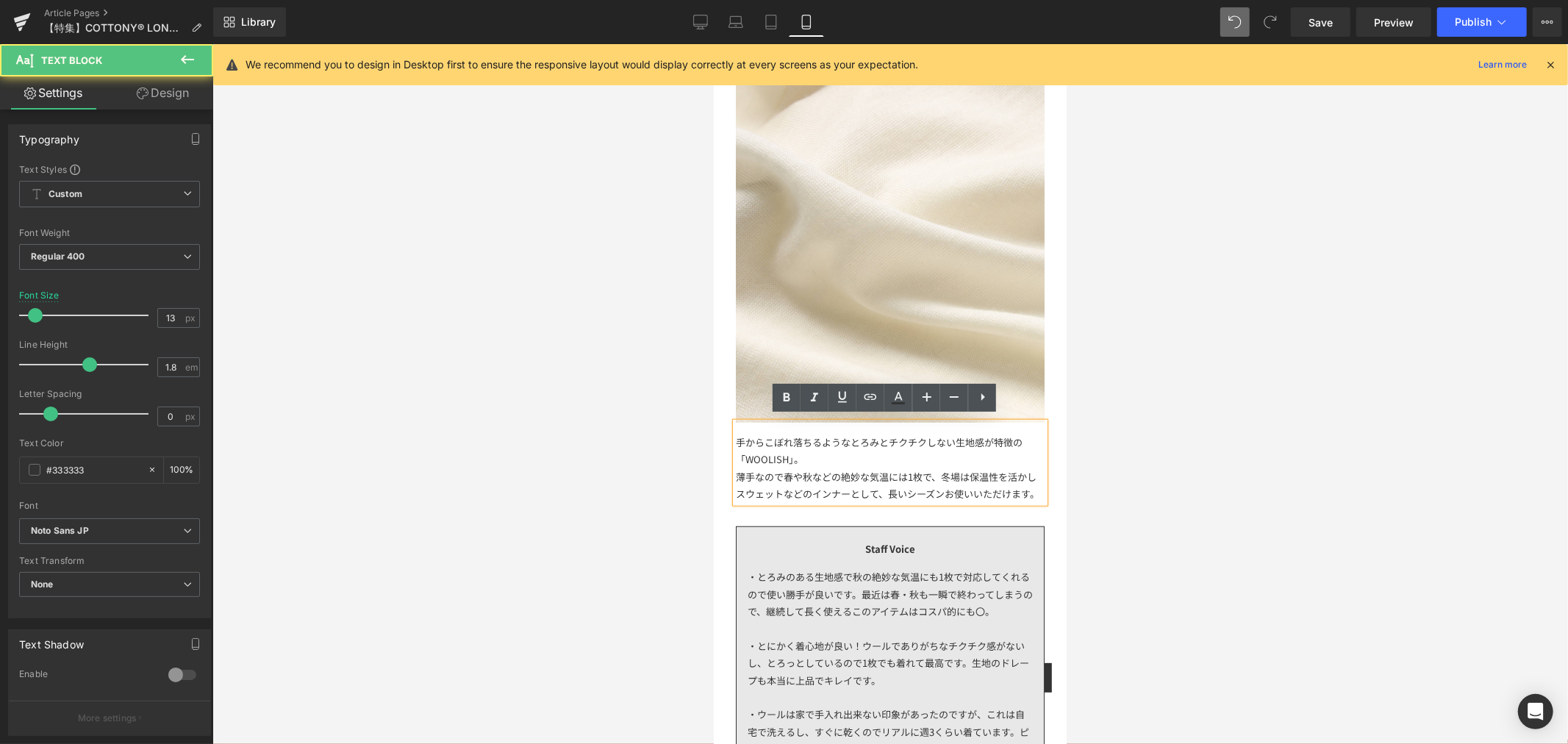
click at [757, 502] on div "薄手なので春や秋などの絶妙な気温には1枚で、冬場は保温性を活かしスウェットなどのインナーとして、長いシーズンお使いいただけます。" at bounding box center [890, 485] width 308 height 35
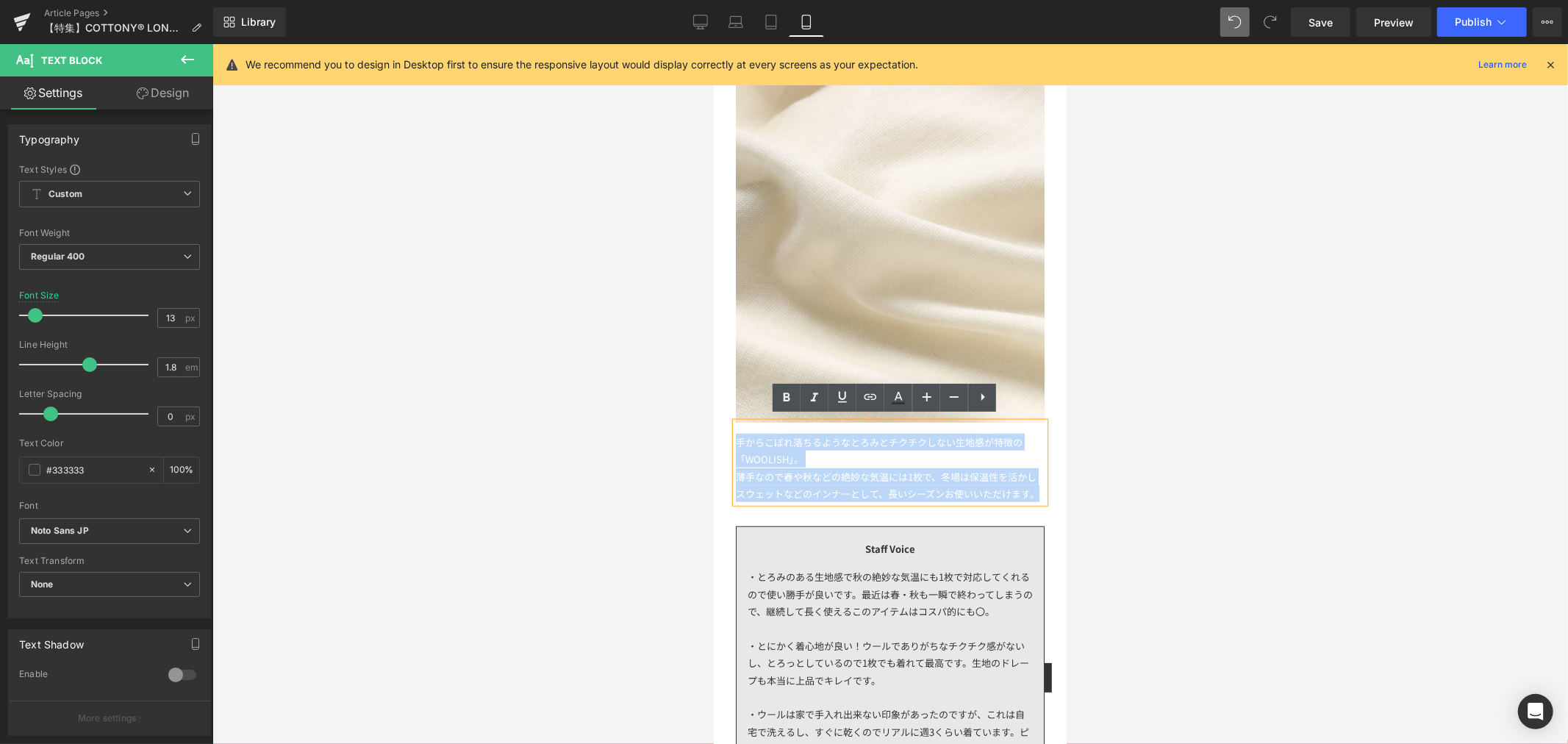
drag, startPoint x: 770, startPoint y: 506, endPoint x: 717, endPoint y: 417, distance: 103.6
paste div
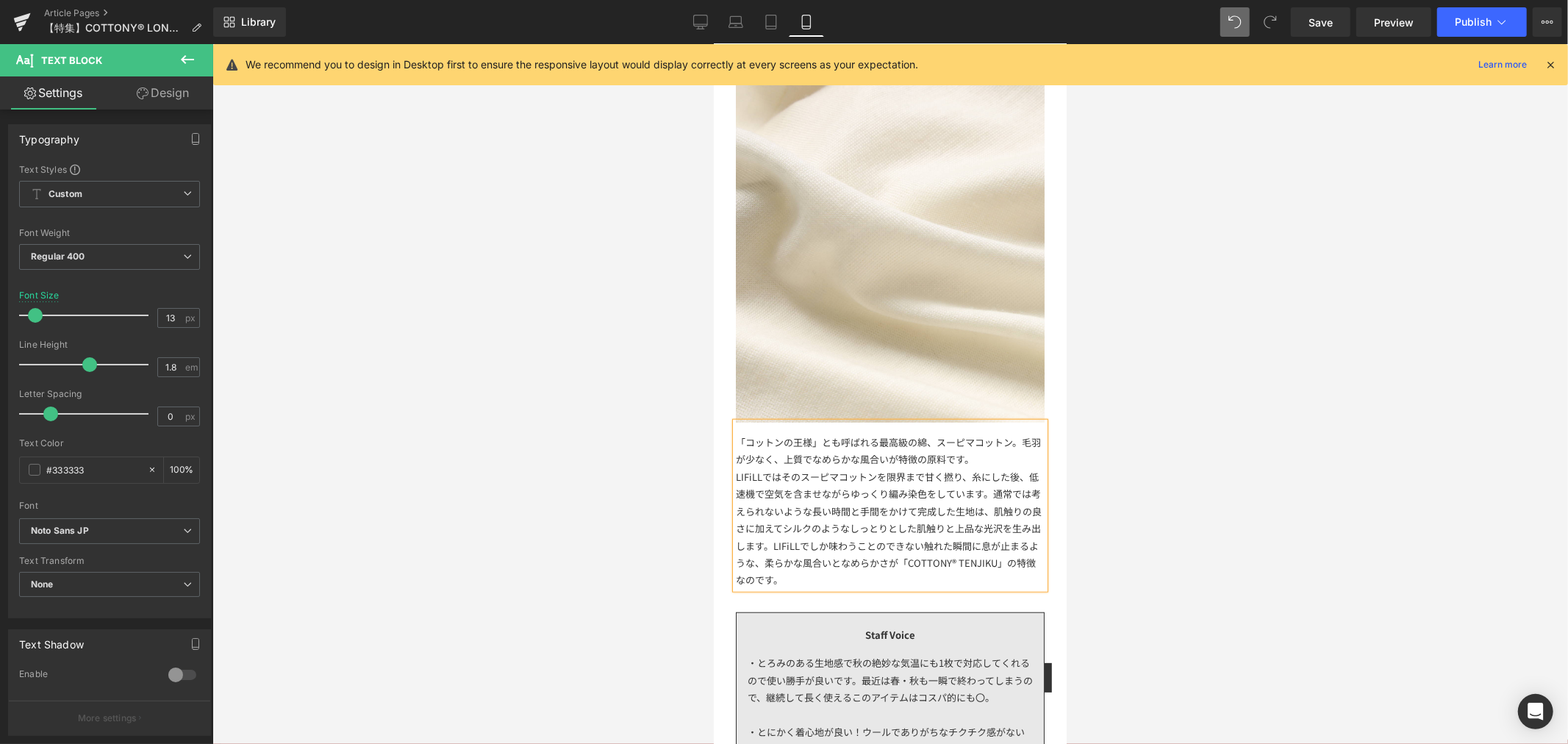
click at [925, 435] on div "「コットンの王様」とも呼ばれる最高級の綿、スーピマコットン。毛羽が少なく、上質でなめらかな風合いが特徴の原料です。 LIFiLLではそのスーピマコットンを限…" at bounding box center [890, 506] width 308 height 167
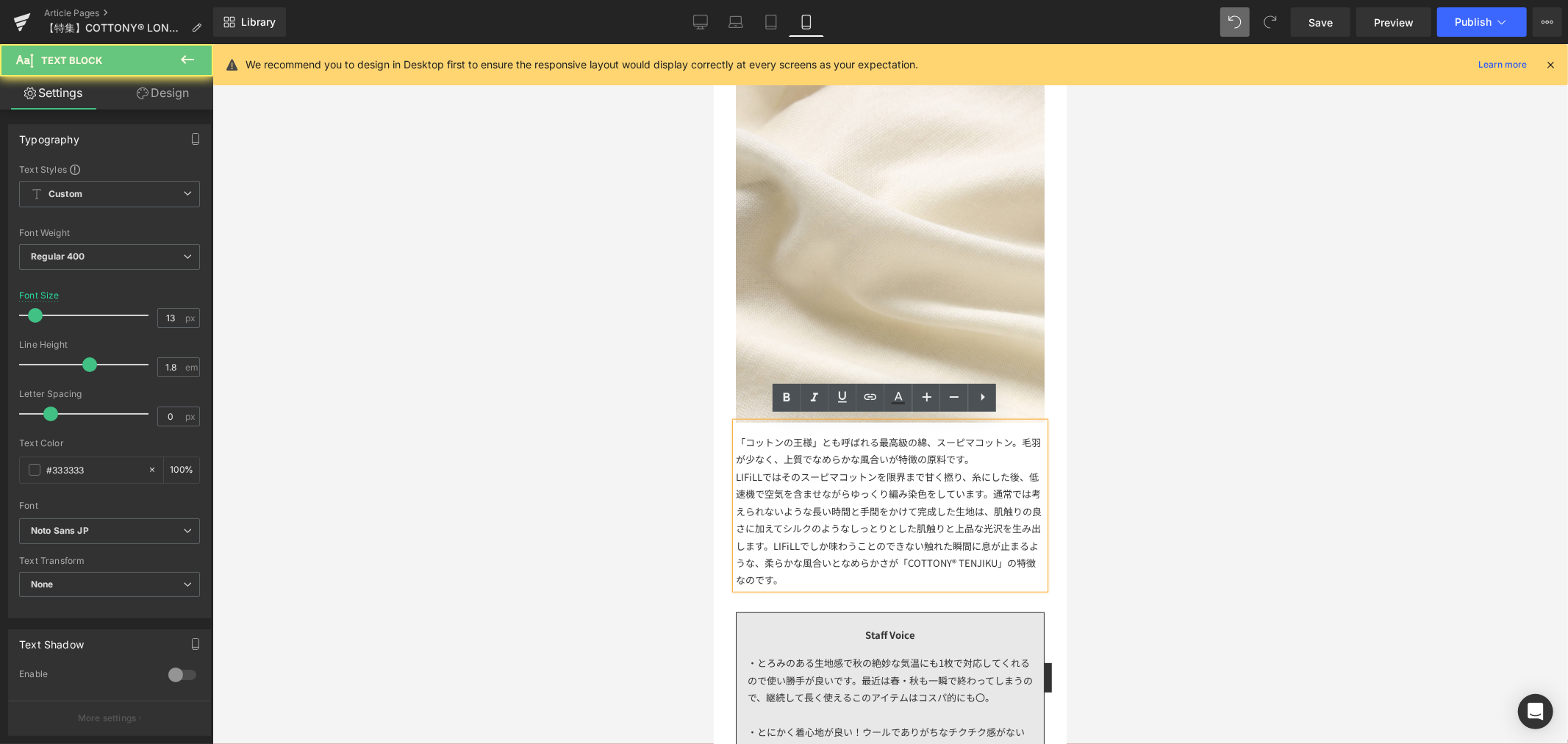
click at [910, 436] on div "「コットンの王様」とも呼ばれる最高級の綿、スーピマコットン。毛羽が少なく、上質でなめらかな風合いが特徴の原料です。 LIFiLLではそのスーピマコットンを限…" at bounding box center [890, 506] width 308 height 167
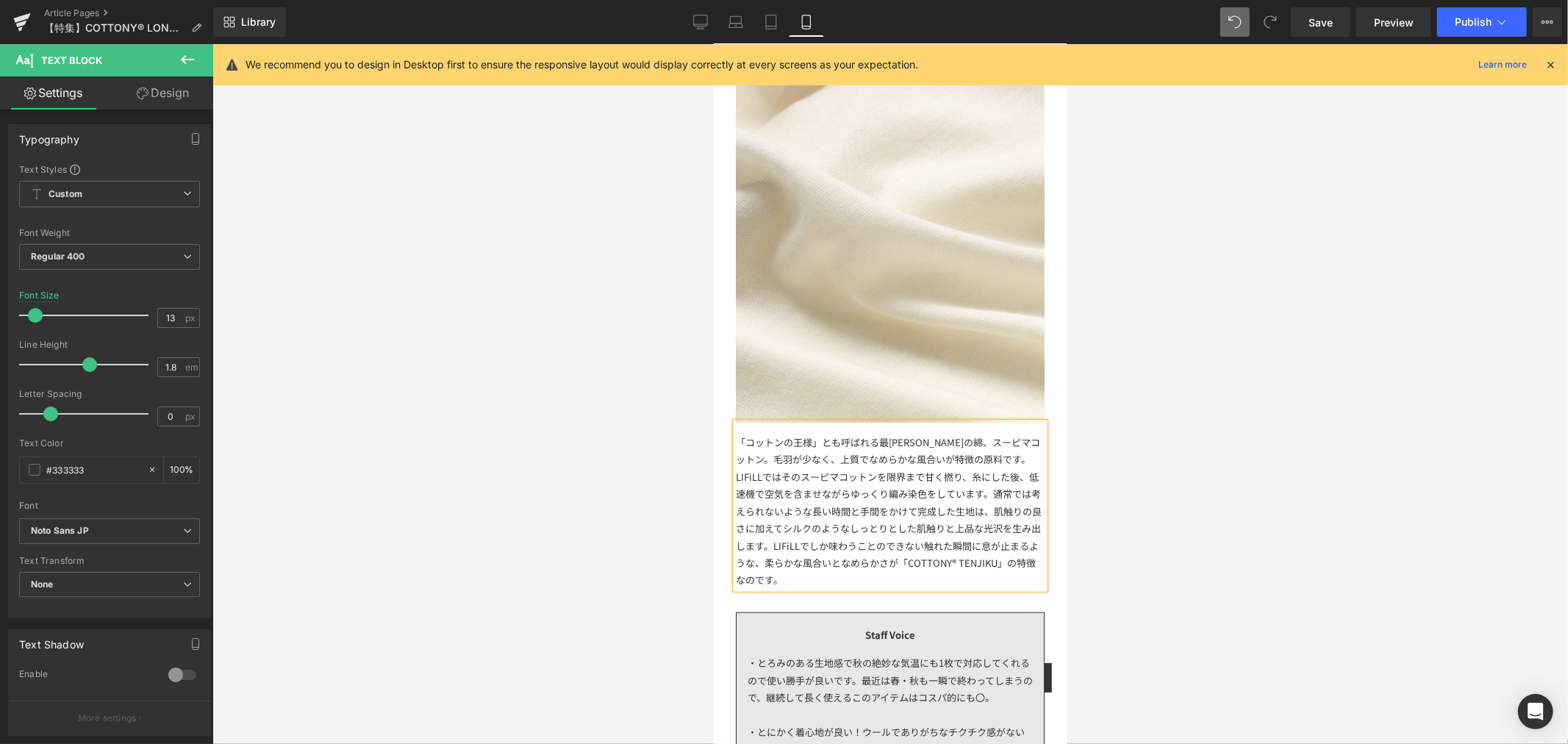
click at [986, 454] on div "「コットンの王様」とも呼ばれる最高峰の綿、スーピマコットン。毛羽が少なく、上質でなめらかな風合いが特徴の原料です。 LIFiLLではそのスーピマコットンを限…" at bounding box center [890, 506] width 308 height 167
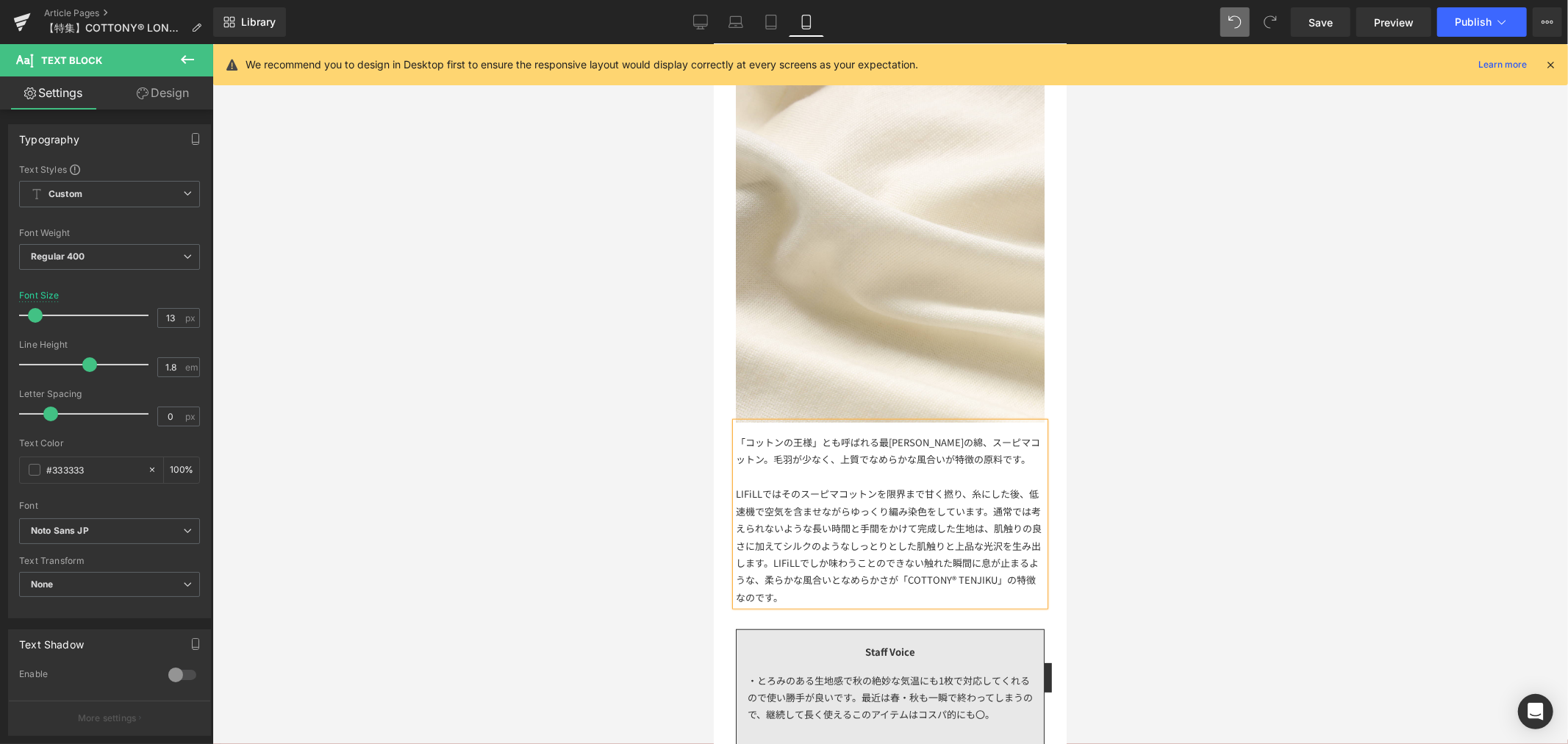
click at [1184, 540] on div at bounding box center [890, 393] width 1355 height 700
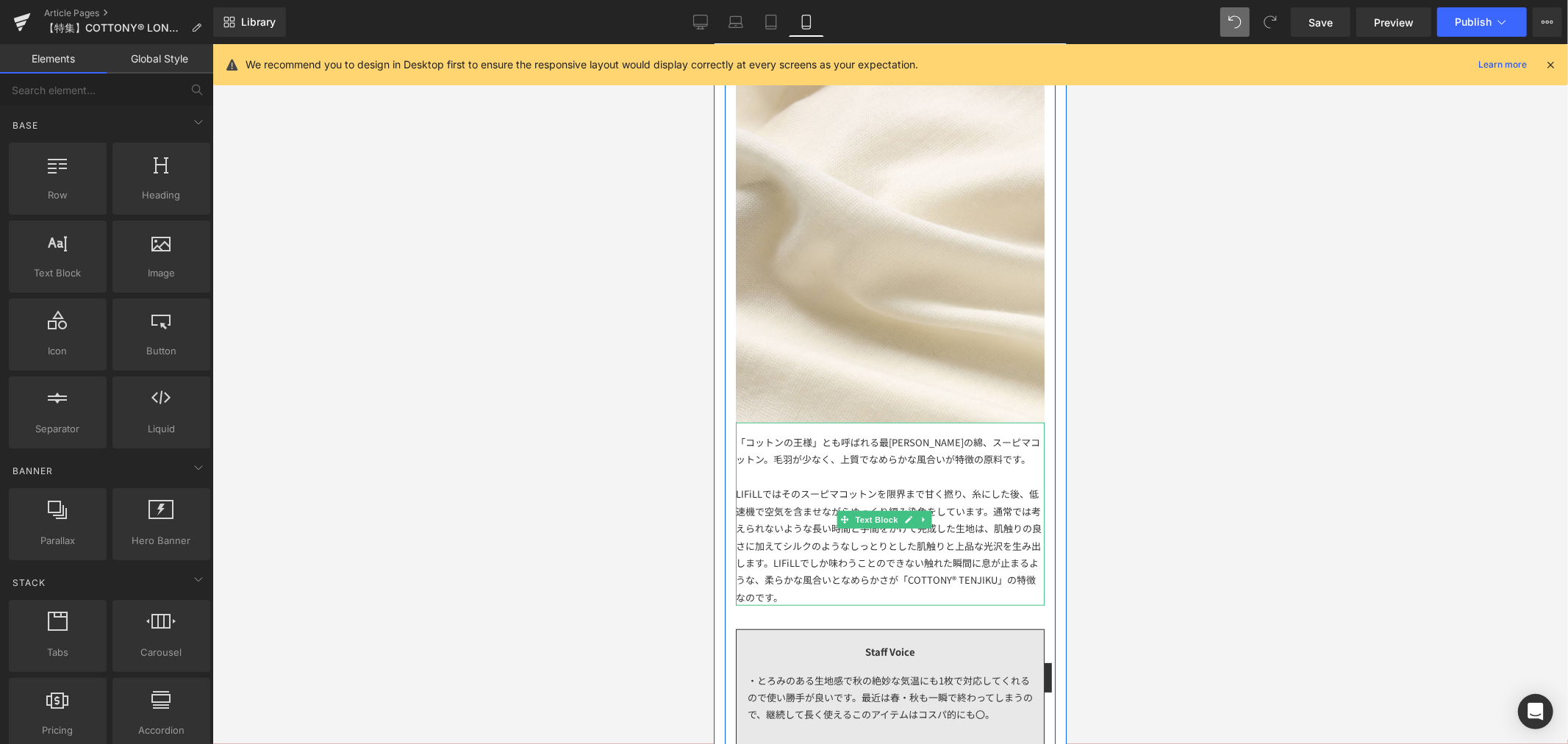
scroll to position [899, 0]
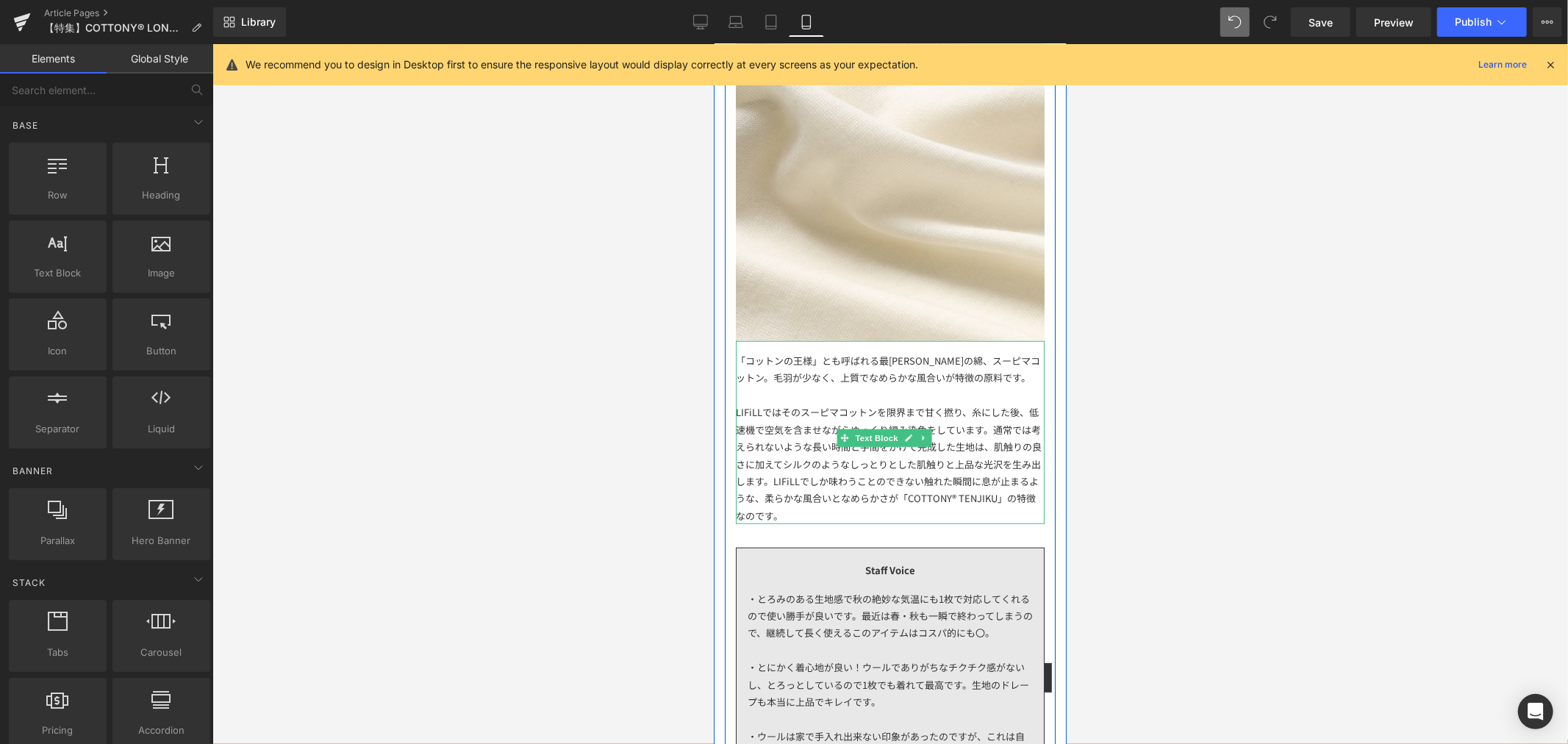
click at [931, 505] on div "LIFiLLではそのスーピマコットンを限界まで甘く撚り、糸にした後、低速機で空気を含ませながらゆっくり編み染色をしています。通常では考えられないような長い時間…" at bounding box center [890, 464] width 308 height 120
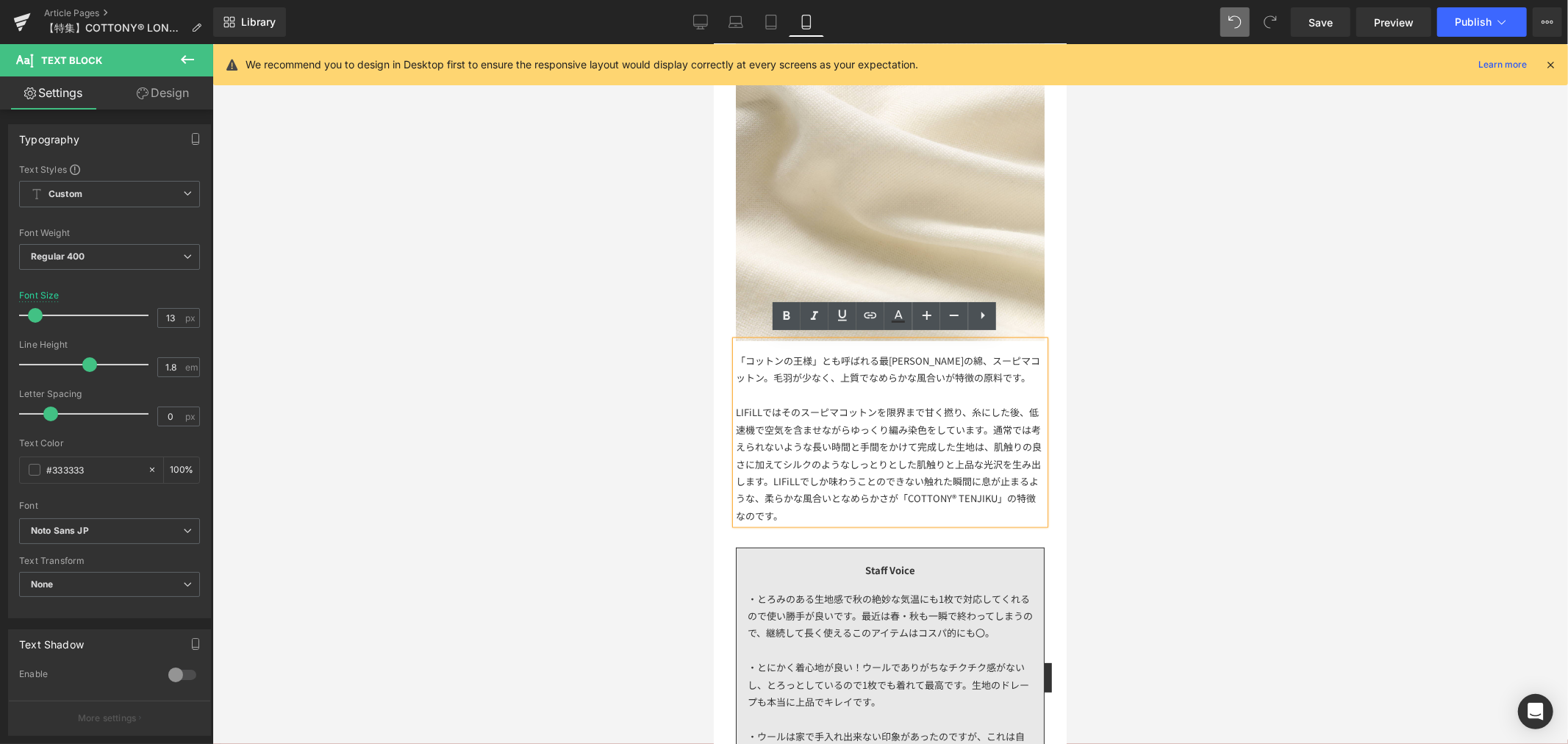
click at [813, 478] on div "LIFiLLではそのスーピマコットンを限界まで甘く撚り、糸にした後、低速機で空気を含ませながらゆっくり編み染色をしています。通常では考えられないような長い時間…" at bounding box center [890, 464] width 308 height 120
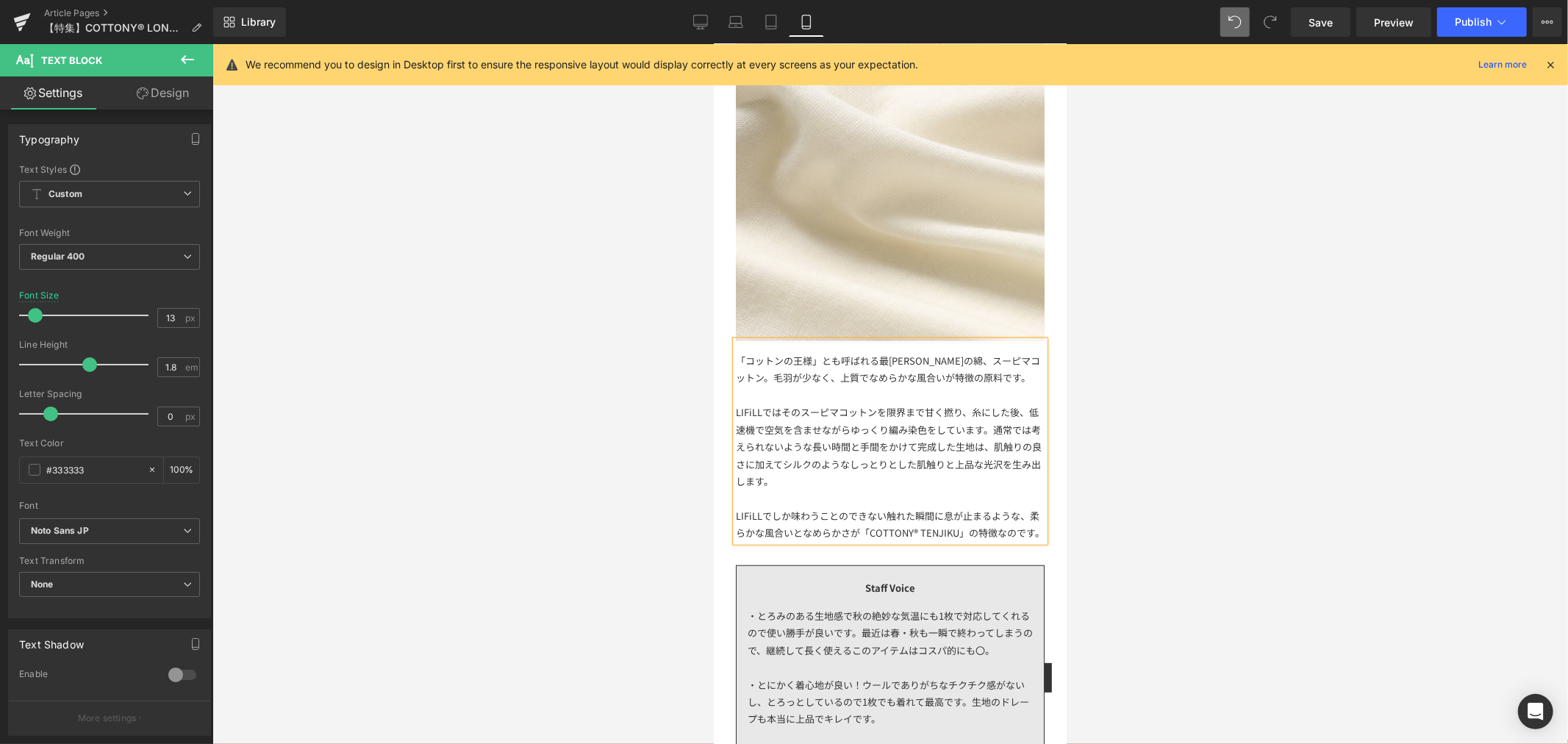
drag, startPoint x: 1232, startPoint y: 431, endPoint x: 1222, endPoint y: 427, distance: 10.8
click at [1232, 431] on div at bounding box center [890, 393] width 1355 height 700
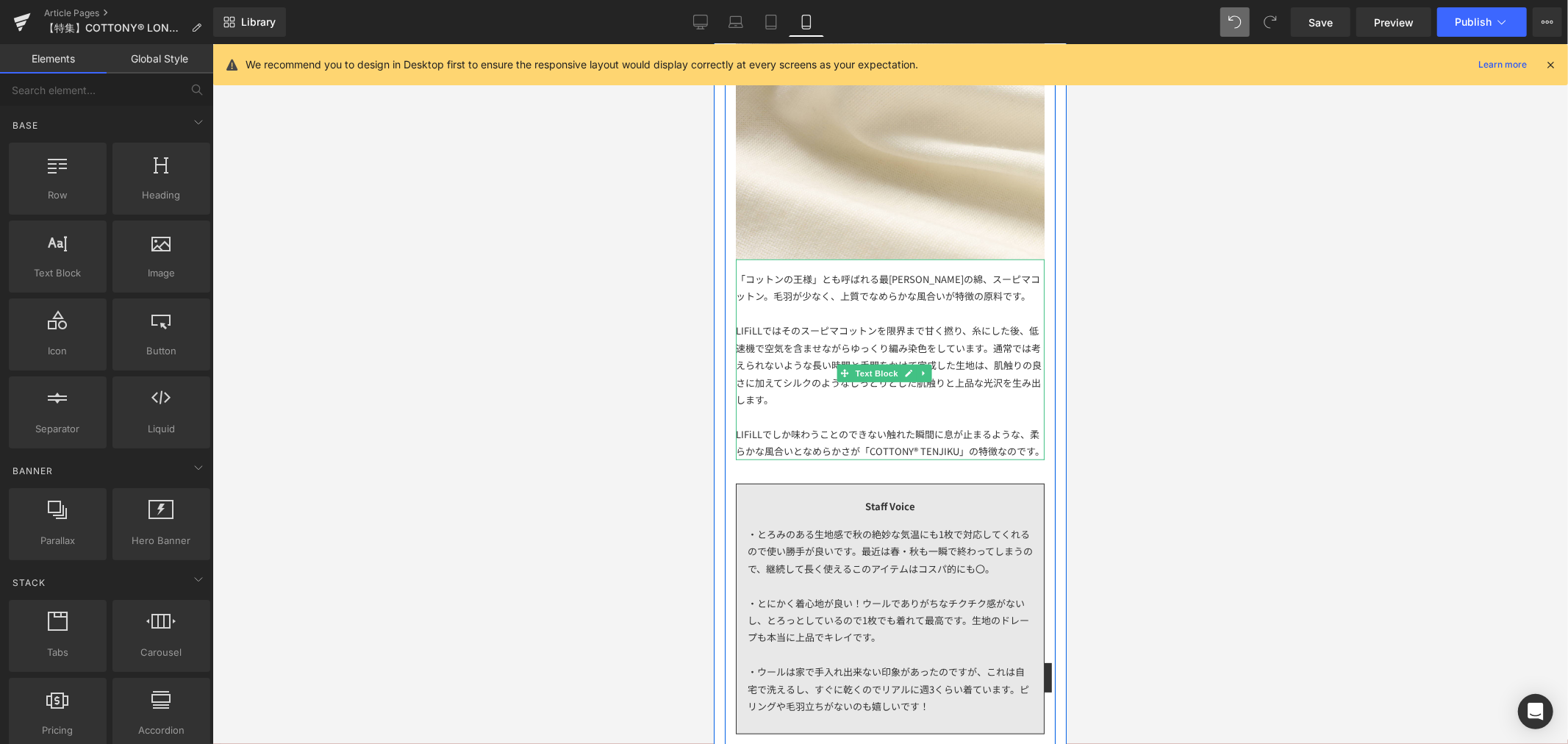
scroll to position [1062, 0]
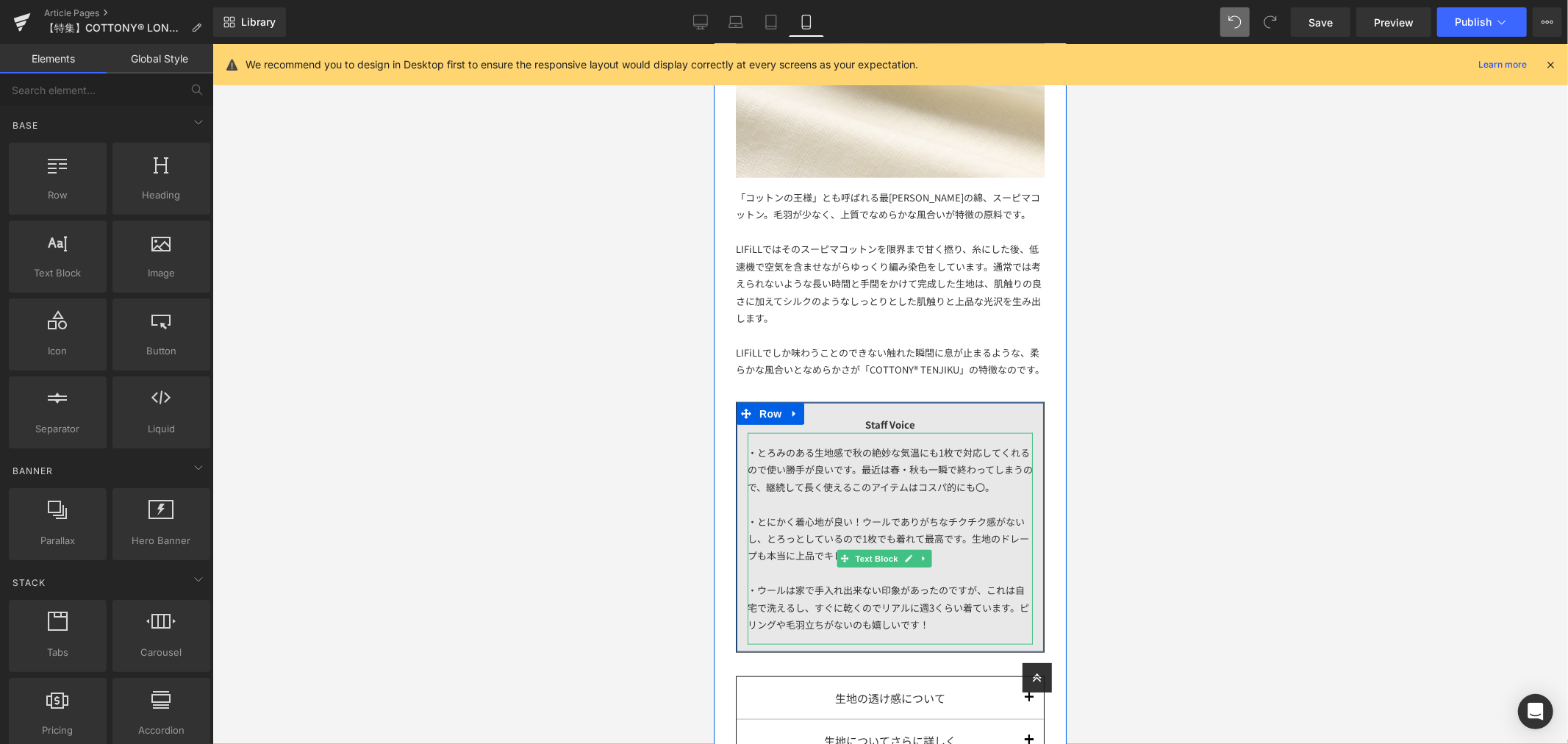
click at [964, 482] on div "・とろみのある生地感で秋の絶妙な気温にも1枚で対応してくれるので使い勝手が良いです。最近は春・秋も一瞬で終わってしまうので、継続して長く使えるこのアイテムはコ…" at bounding box center [890, 538] width 285 height 212
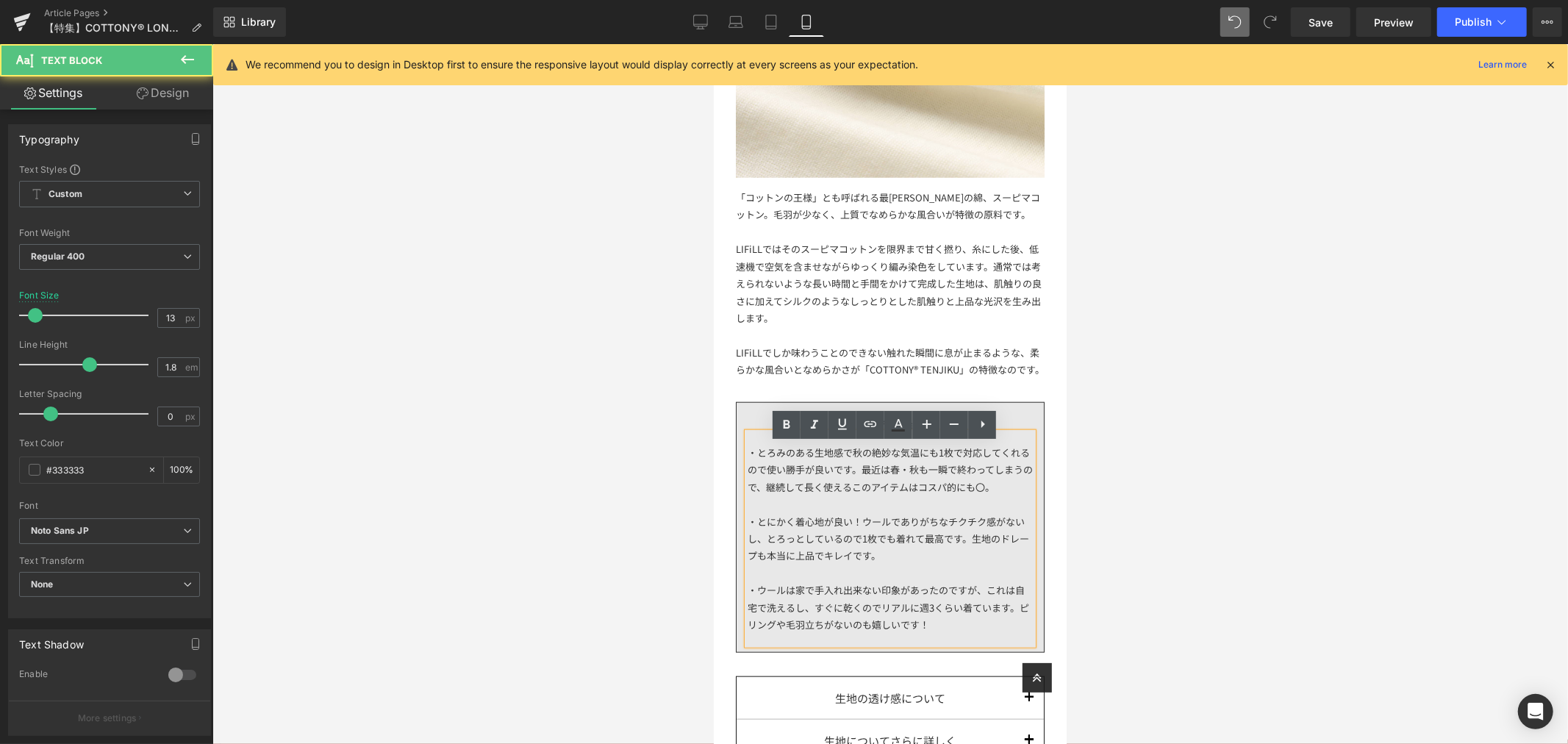
scroll to position [1144, 0]
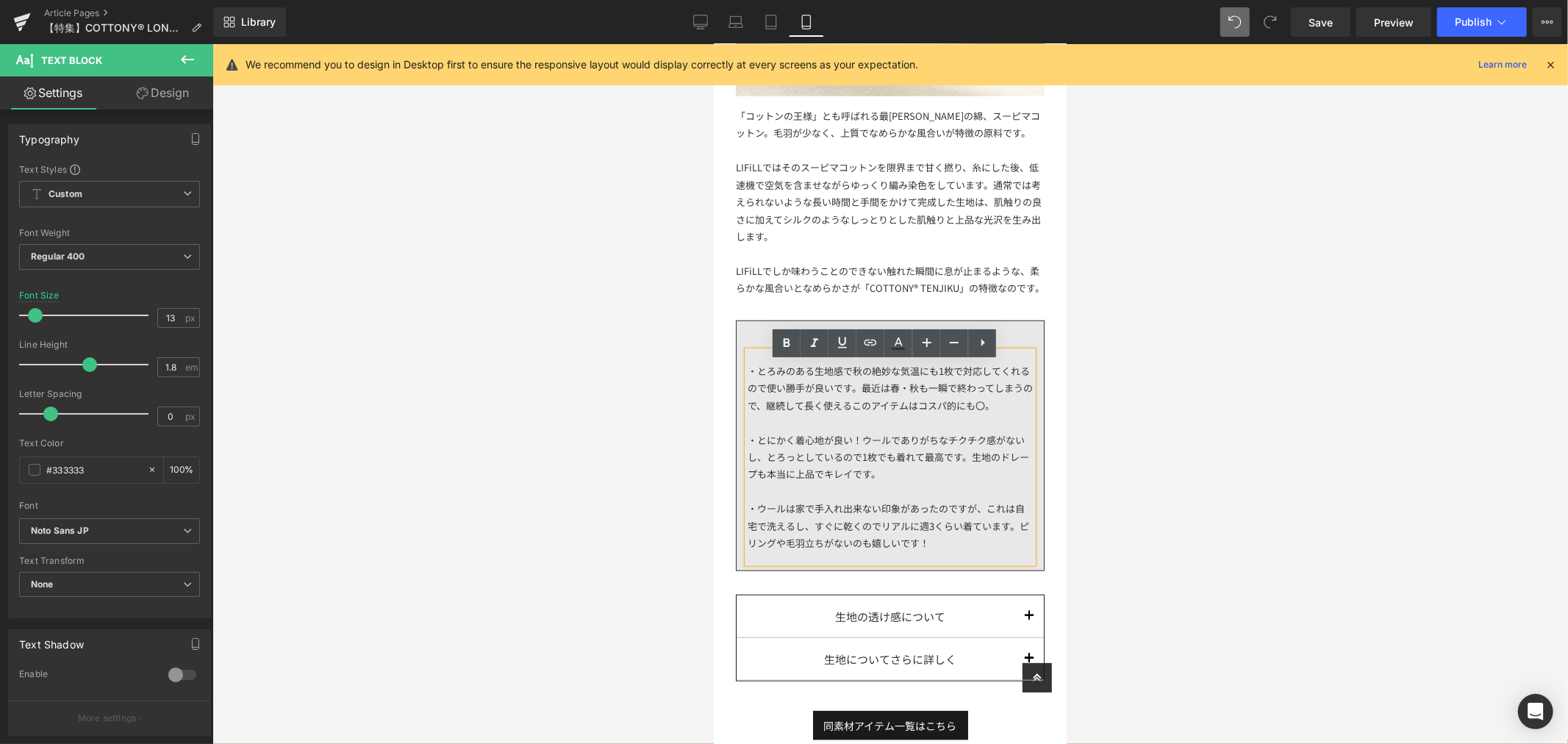
click at [800, 431] on div "・とろみのある生地感で秋の絶妙な気温にも1枚で対応してくれるので使い勝手が良いです。最近は春・秋も一瞬で終わってしまうので、継続して長く使えるこのアイテムはコ…" at bounding box center [890, 456] width 285 height 212
drag, startPoint x: 886, startPoint y: 265, endPoint x: 930, endPoint y: 265, distance: 44.0
click at [886, 265] on span "IFiLLでしか味わうことのできない触れた瞬間に息が止まるような、柔らかな風合いとなめらかさが「COTTONY® TENJIKU」の特徴なのです。" at bounding box center [890, 278] width 308 height 31
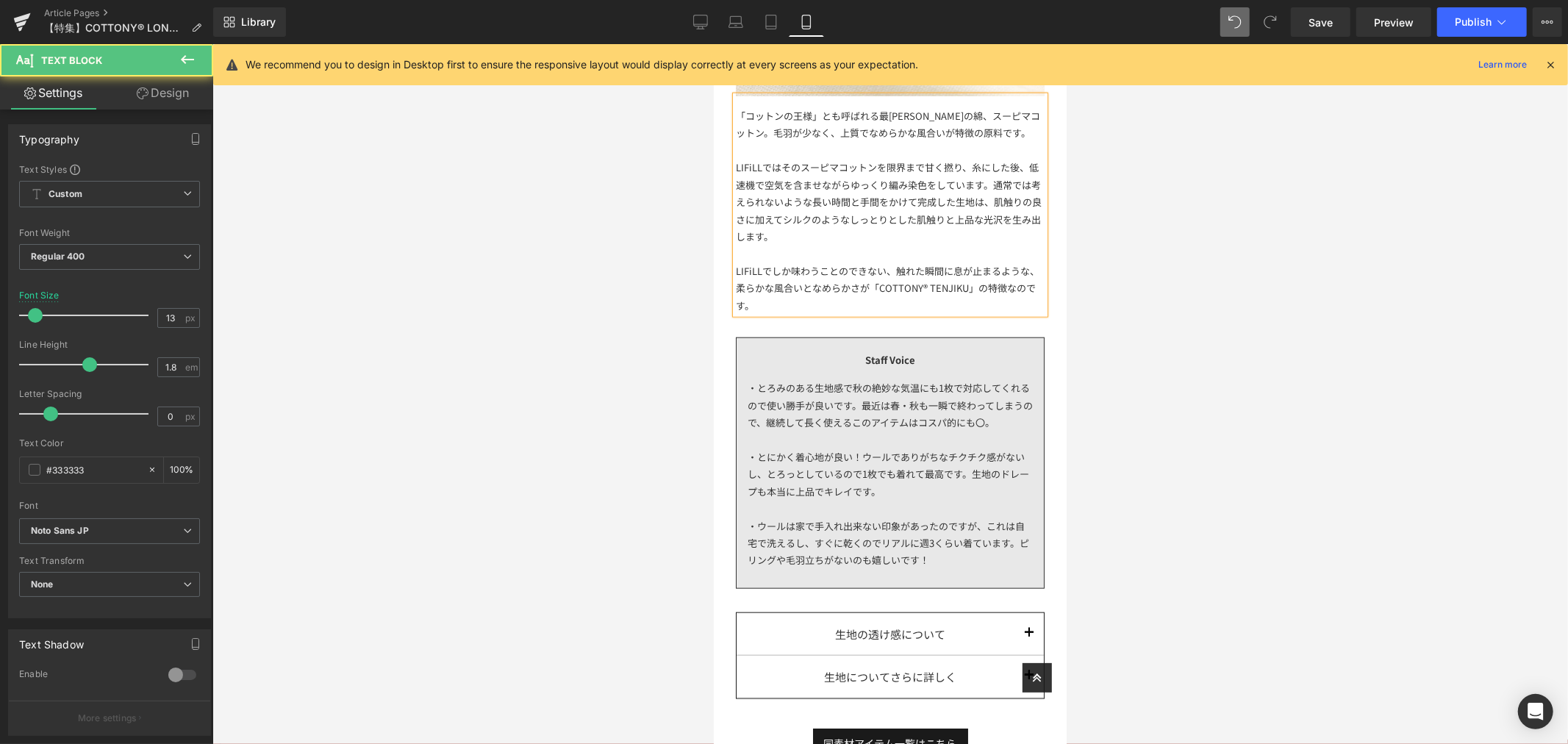
click at [749, 285] on span "IFiLLでしか味わうことのできない、触れた瞬間に息が止まるような、柔らかな風合いとなめらかさが「COTTONY® TENJIKU」の特徴なのです。" at bounding box center [887, 287] width 303 height 49
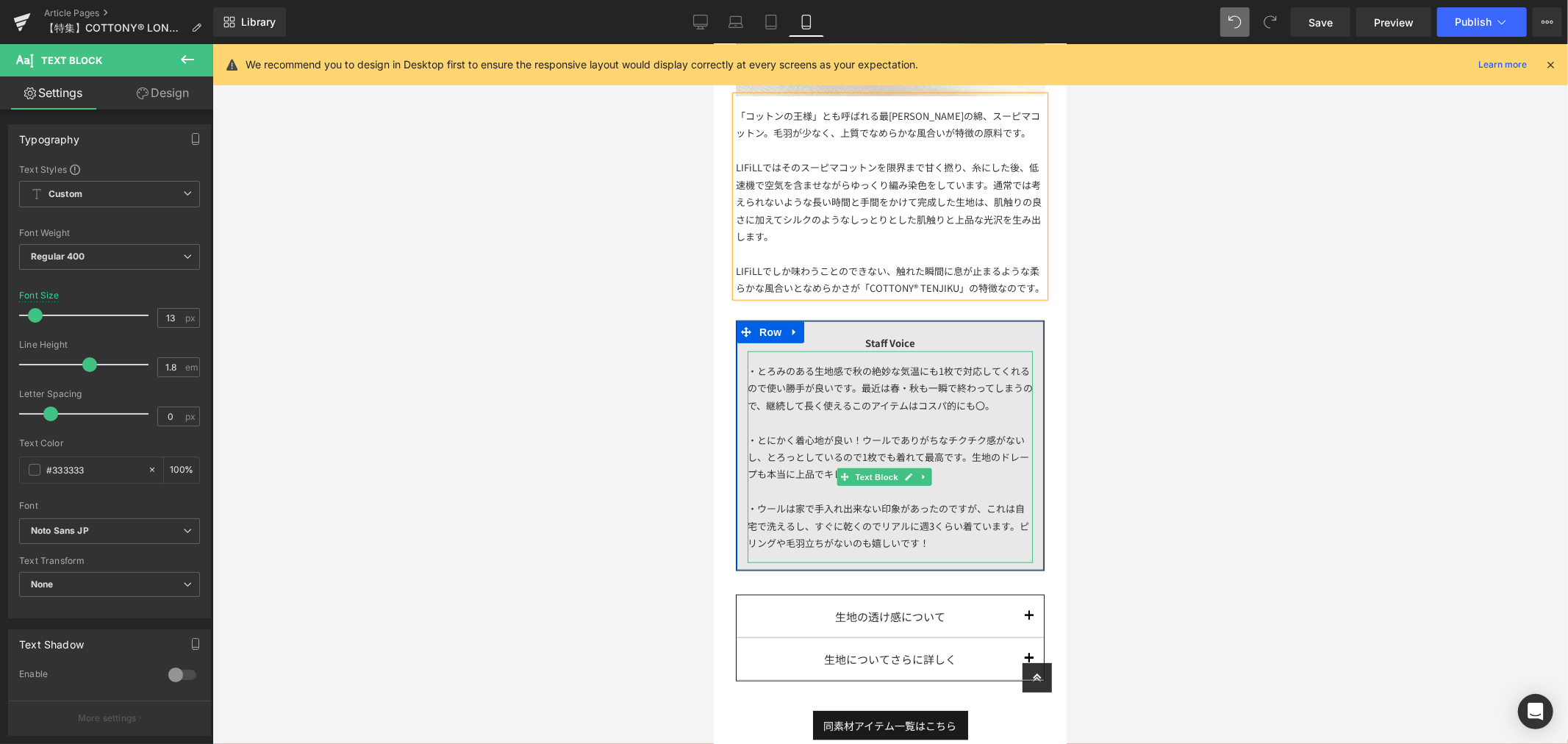
click at [937, 427] on div "・とろみのある生地感で秋の絶妙な気温にも1枚で対応してくれるので使い勝手が良いです。最近は春・秋も一瞬で終わってしまうので、継続して長く使えるこのアイテムはコ…" at bounding box center [890, 456] width 285 height 212
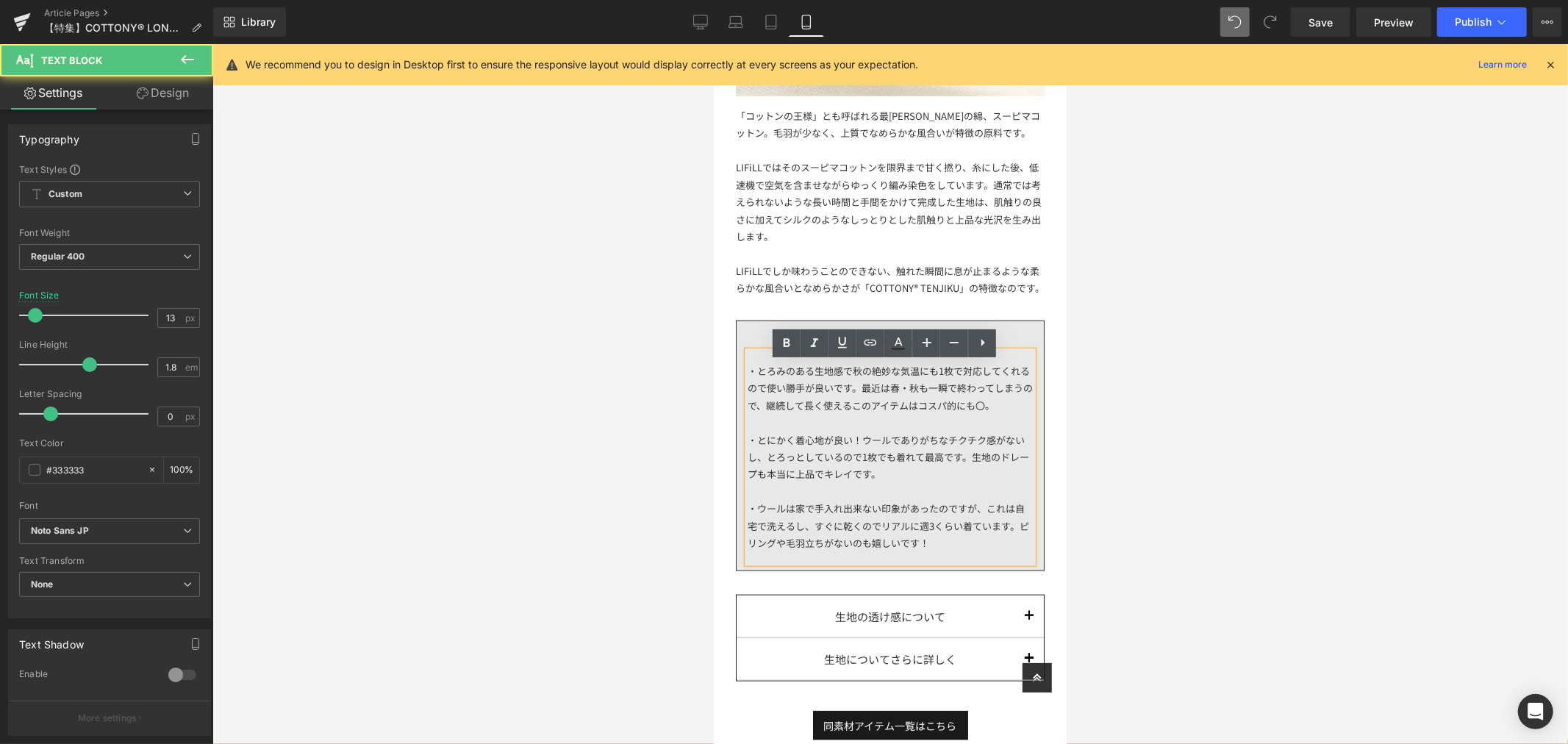
click at [890, 454] on div "・とにかく着心地が良い！ウールでありがちなチクチク感がないし、とろっとしているので1枚でも着れて最高です。生地のドレープも本当に上品でキレイです。 ・ウールは…" at bounding box center [890, 482] width 285 height 138
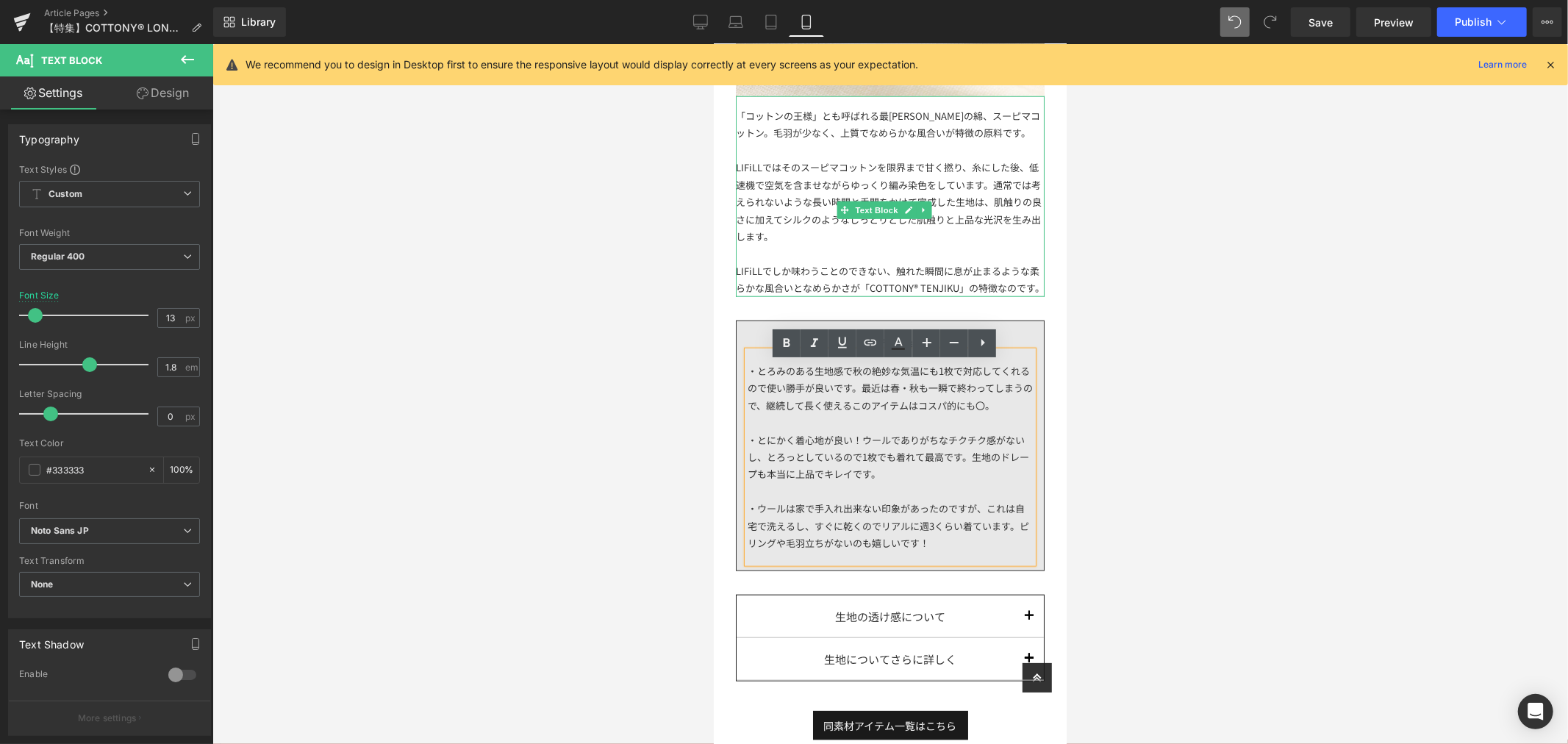
click at [777, 294] on div "L IFiLLでしか味わうことのできない、触れた瞬間に息が止まるような柔らかな風合いとなめらかさが「COTTONY® TENJIKU」の特徴なのです。" at bounding box center [890, 279] width 308 height 35
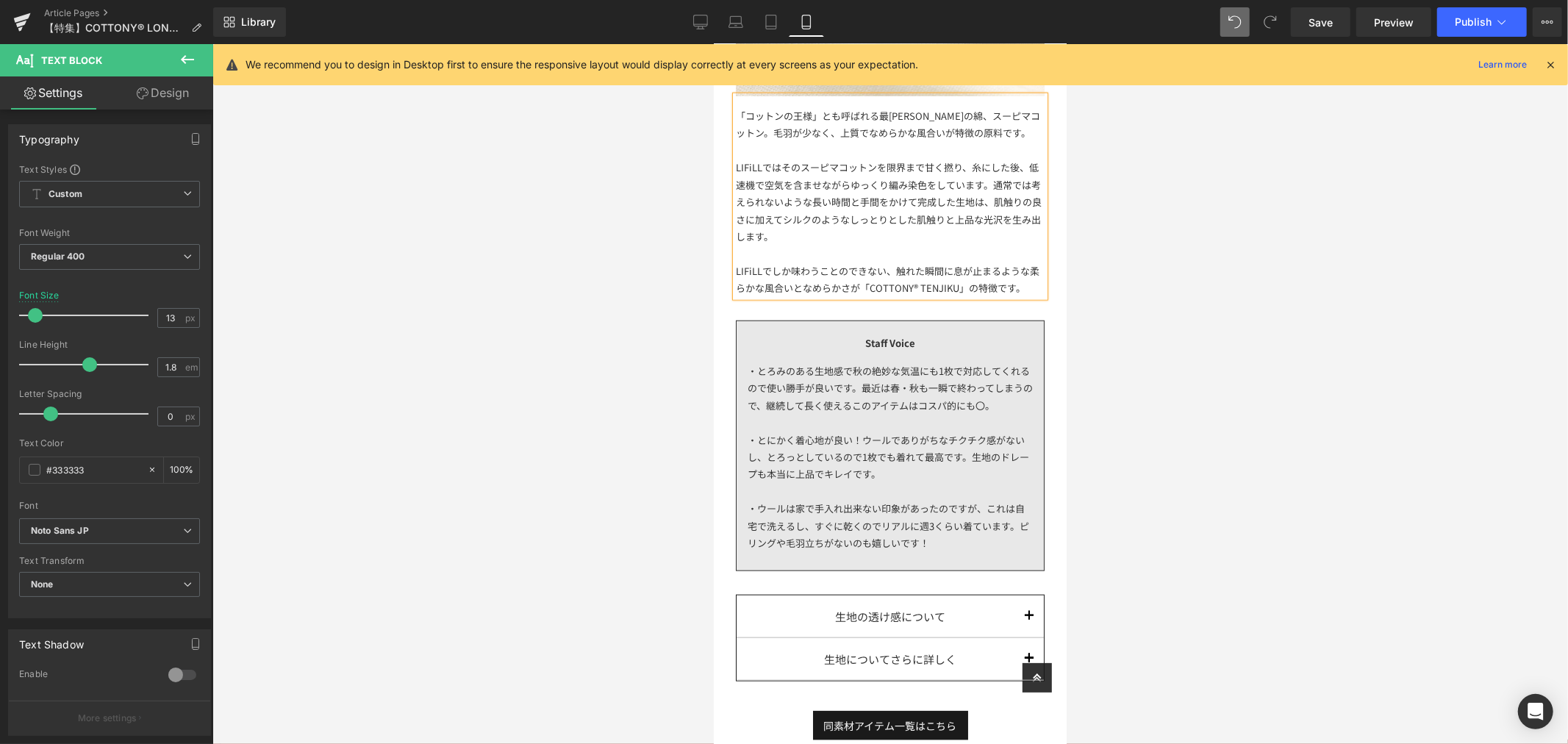
click at [844, 435] on div "・とろみのある生地感で秋の絶妙な気温にも1枚で対応してくれるので使い勝手が良いです。最近は春・秋も一瞬で終わってしまうので、継続して長く使えるこのアイテムはコ…" at bounding box center [890, 456] width 285 height 212
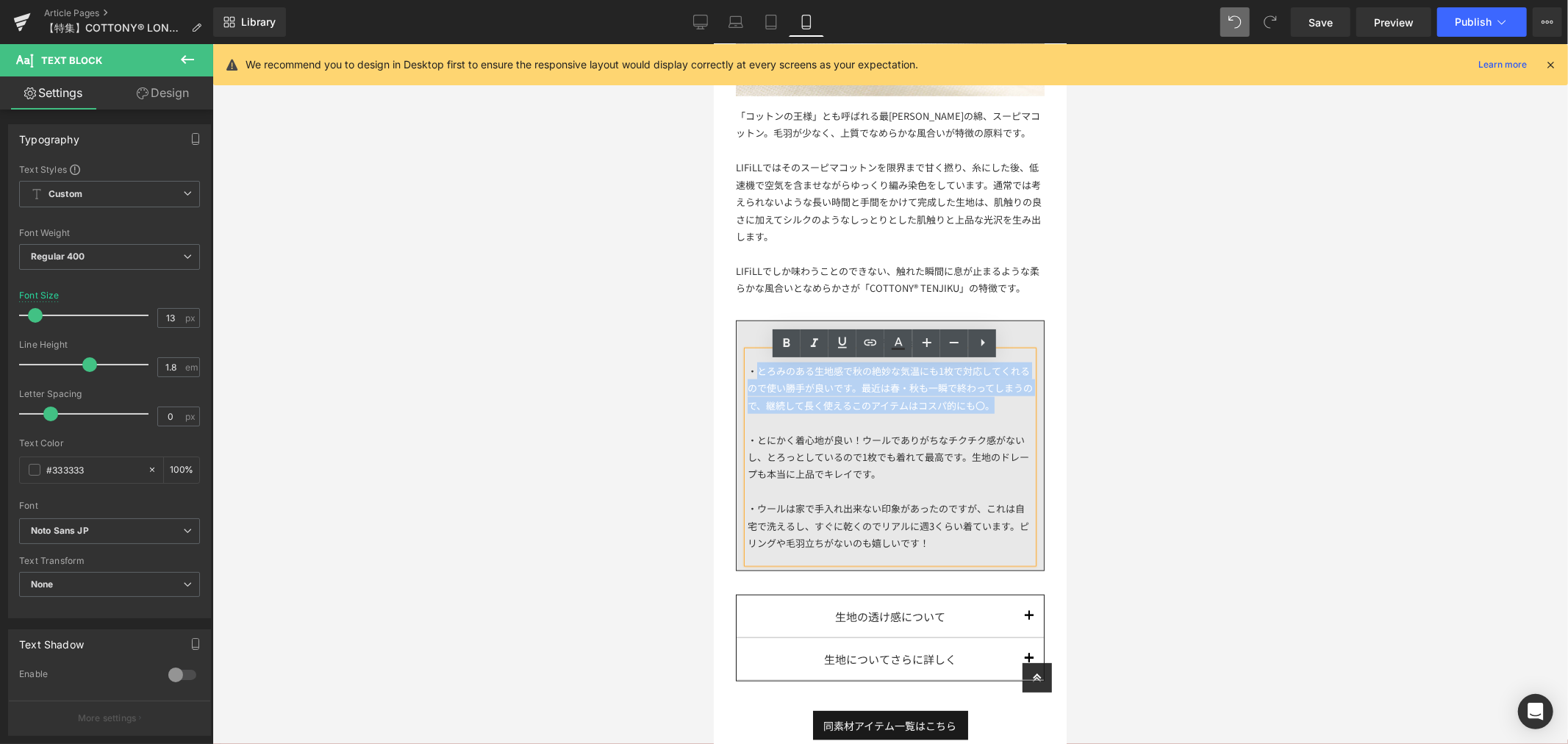
drag, startPoint x: 805, startPoint y: 436, endPoint x: 758, endPoint y: 379, distance: 73.9
click at [758, 379] on div "・とろみのある生地感で秋の絶妙な気温にも1枚で対応してくれるので使い勝手が良いです。最近は春・秋も一瞬で終わってしまうので、継続して長く使えるこのアイテムはコ…" at bounding box center [890, 456] width 285 height 212
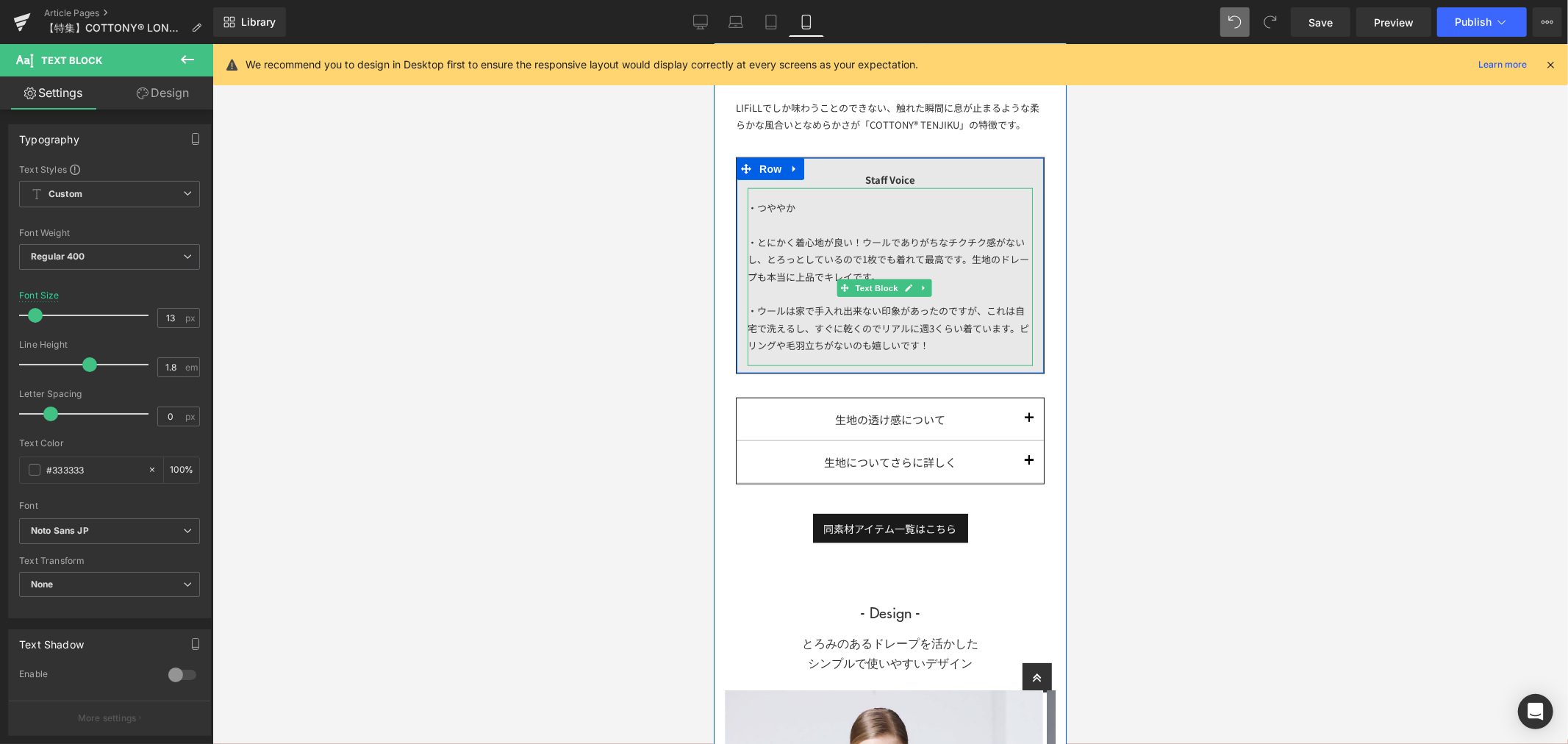
scroll to position [1226, 0]
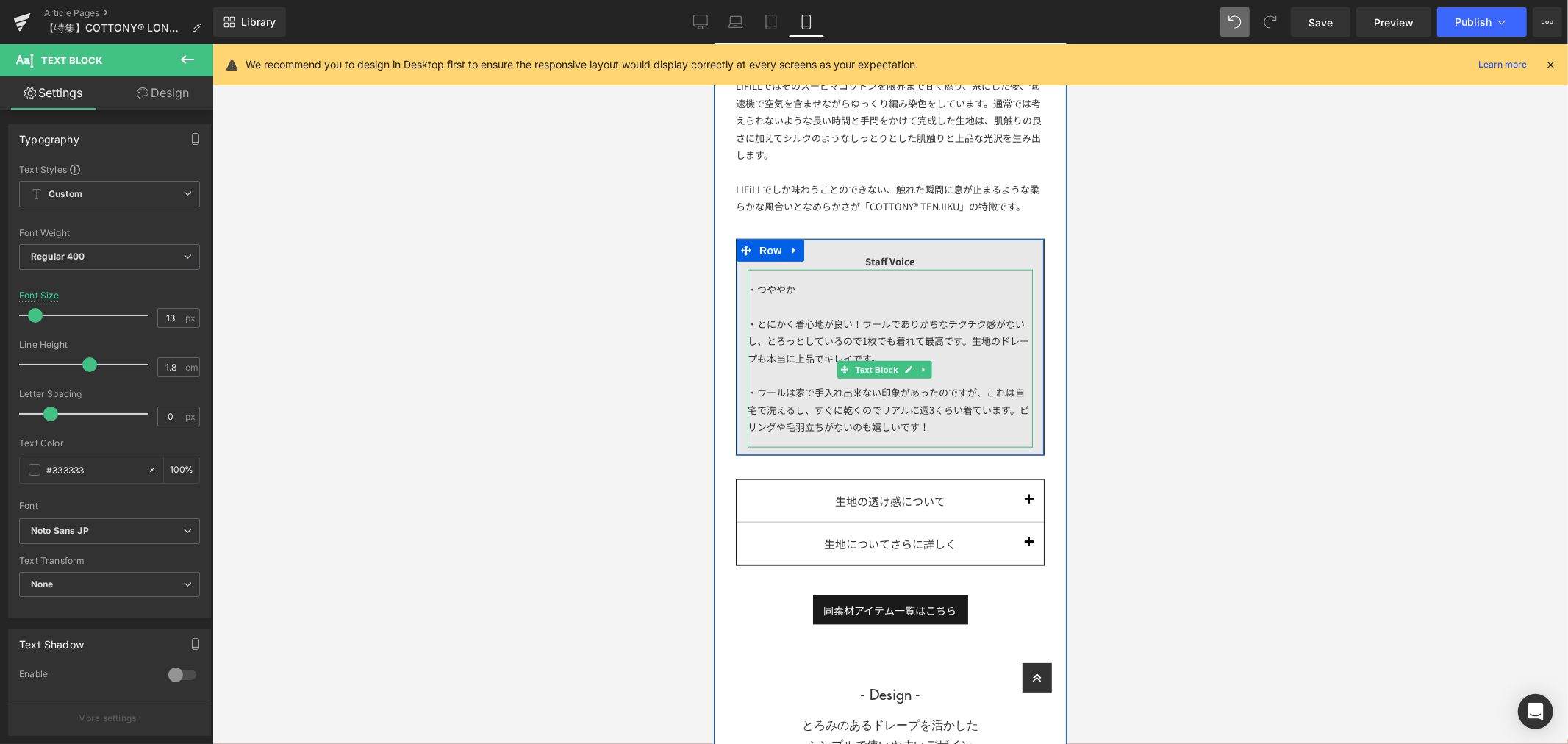
click at [813, 294] on div "・つややか ・とにかく着心地が良い！ウールでありがちなチクチク感がないし、とろっとしているので1枚でも着れて最高です。生地のドレープも本当に上品でキレイです。…" at bounding box center [890, 358] width 285 height 178
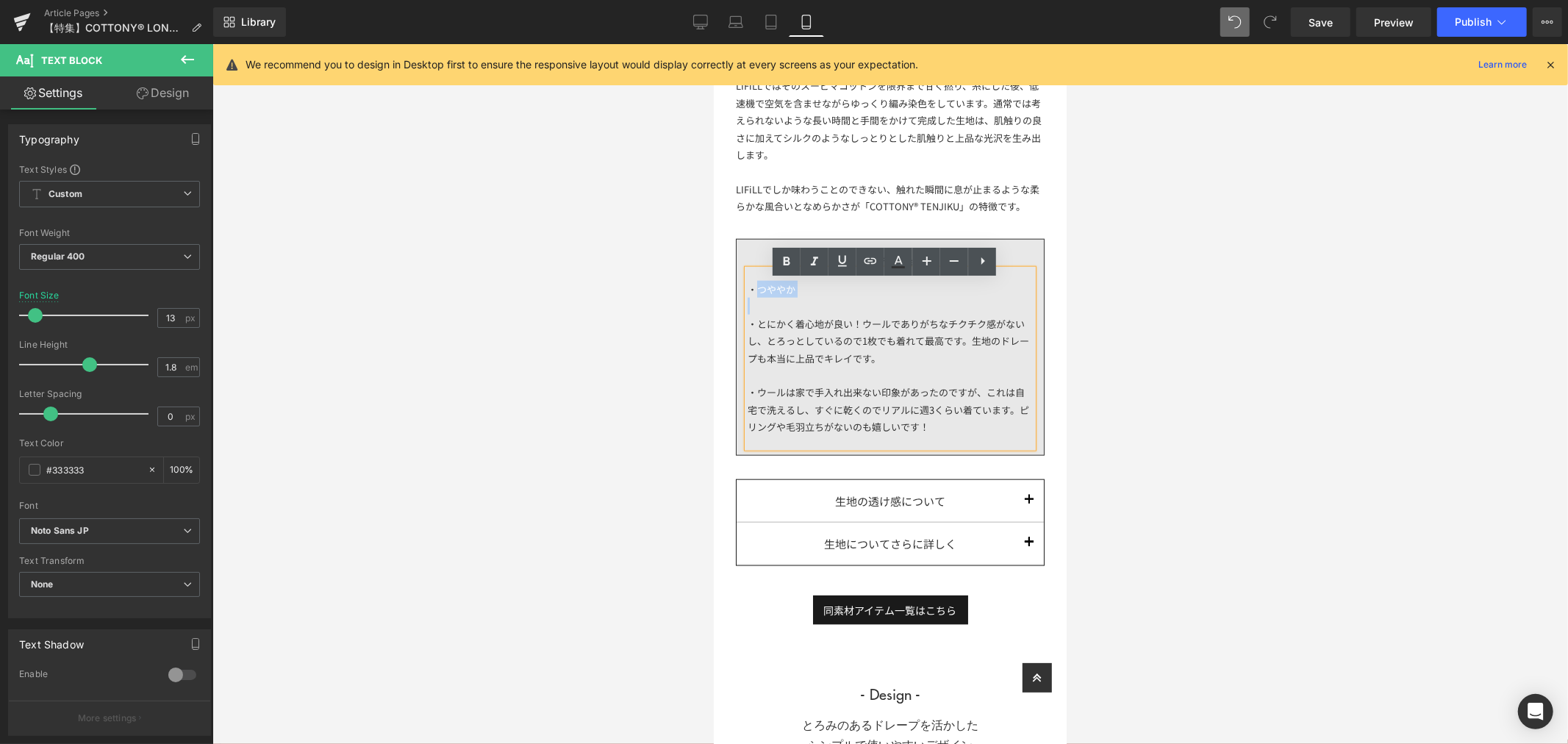
drag, startPoint x: 813, startPoint y: 294, endPoint x: 758, endPoint y: 303, distance: 55.7
click at [758, 303] on div "・つややか ・とにかく着心地が良い！ウールでありがちなチクチク感がないし、とろっとしているので1枚でも着れて最高です。生地のドレープも本当に上品でキレイです。…" at bounding box center [890, 358] width 285 height 178
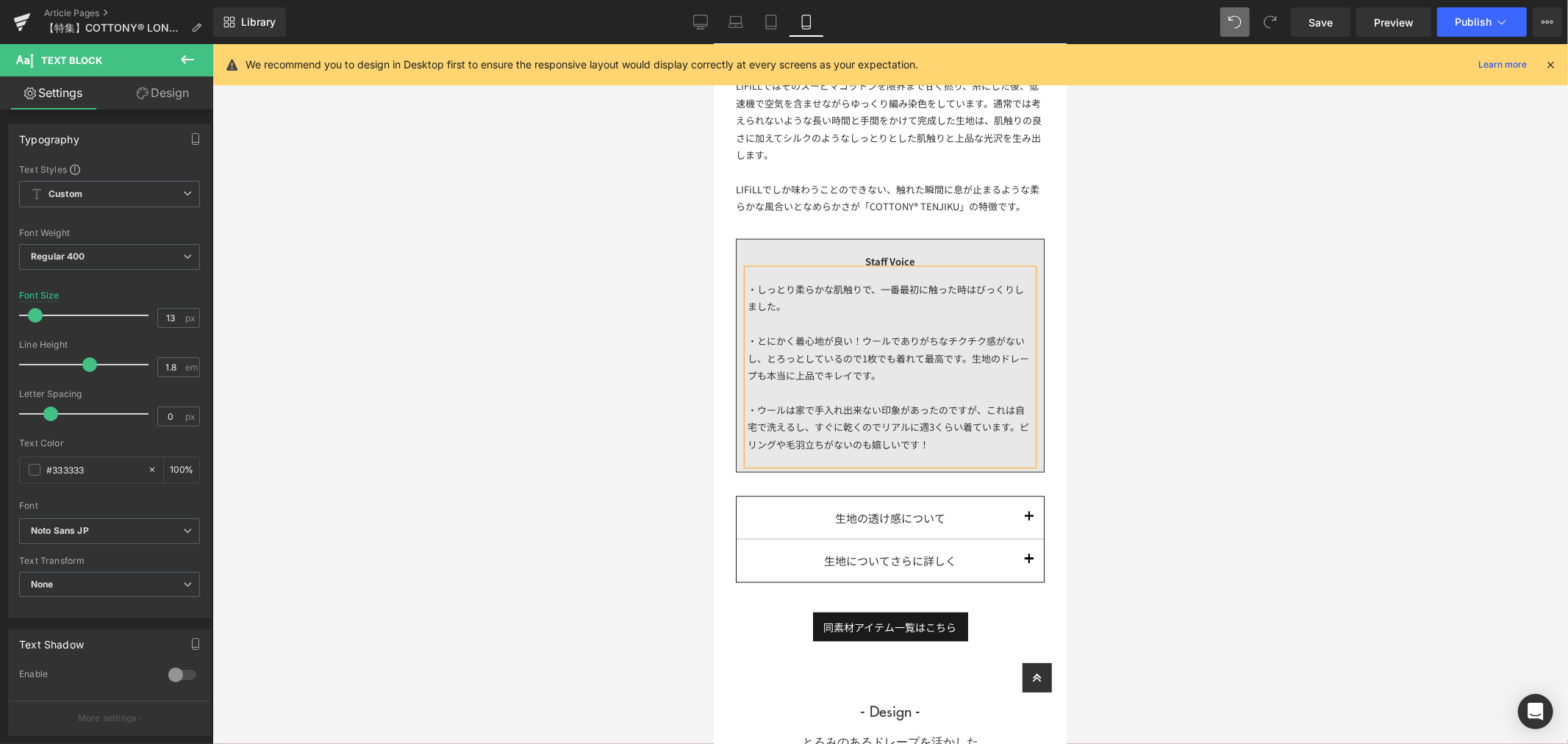
click at [814, 311] on div "・しっとり柔らかな肌触りで、一番最初に触った時はびっくりしました。 ・とにかく着心地が良い！ウールでありがちなチクチク感がないし、とろっとしているので1枚でも…" at bounding box center [890, 366] width 285 height 195
click at [900, 384] on div "・とにかく着心地が良い！ウールでありがちなチクチク感がないし、とろっとしているので1枚でも着れて最高です。生地のドレープも本当に上品でキレイです。" at bounding box center [890, 357] width 285 height 51
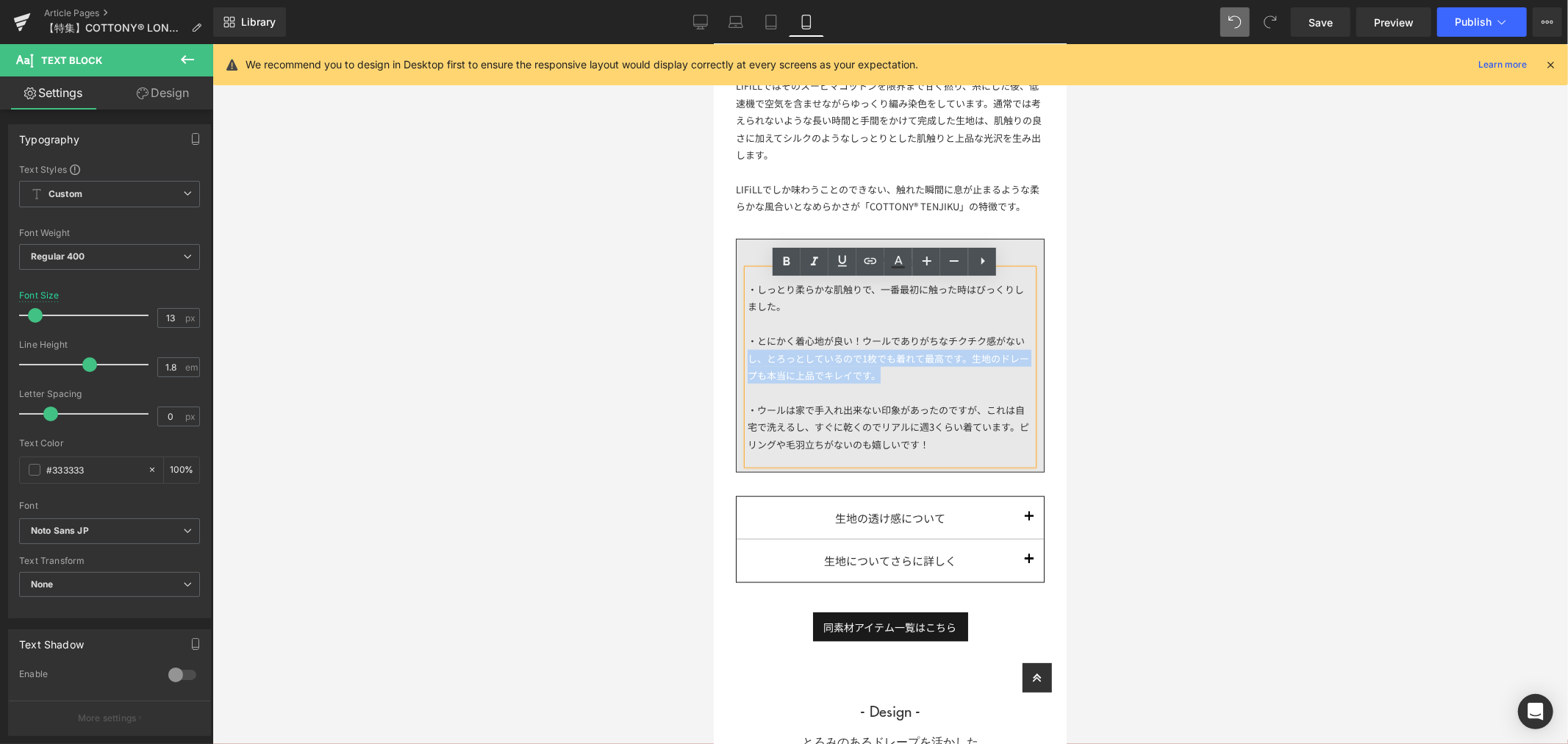
drag, startPoint x: 930, startPoint y: 391, endPoint x: 757, endPoint y: 362, distance: 175.4
click at [757, 362] on div "・とにかく着心地が良い！ウールでありがちなチクチク感がないし、とろっとしているので1枚でも着れて最高です。生地のドレープも本当に上品でキレイです。" at bounding box center [890, 357] width 285 height 51
click at [762, 362] on div "・とにかく着心地が良い！ウールでありがちなチクチク感がないし、とろっとしているので1枚でも着れて最高です。生地のドレープも本当に上品でキレイです。" at bounding box center [890, 357] width 285 height 51
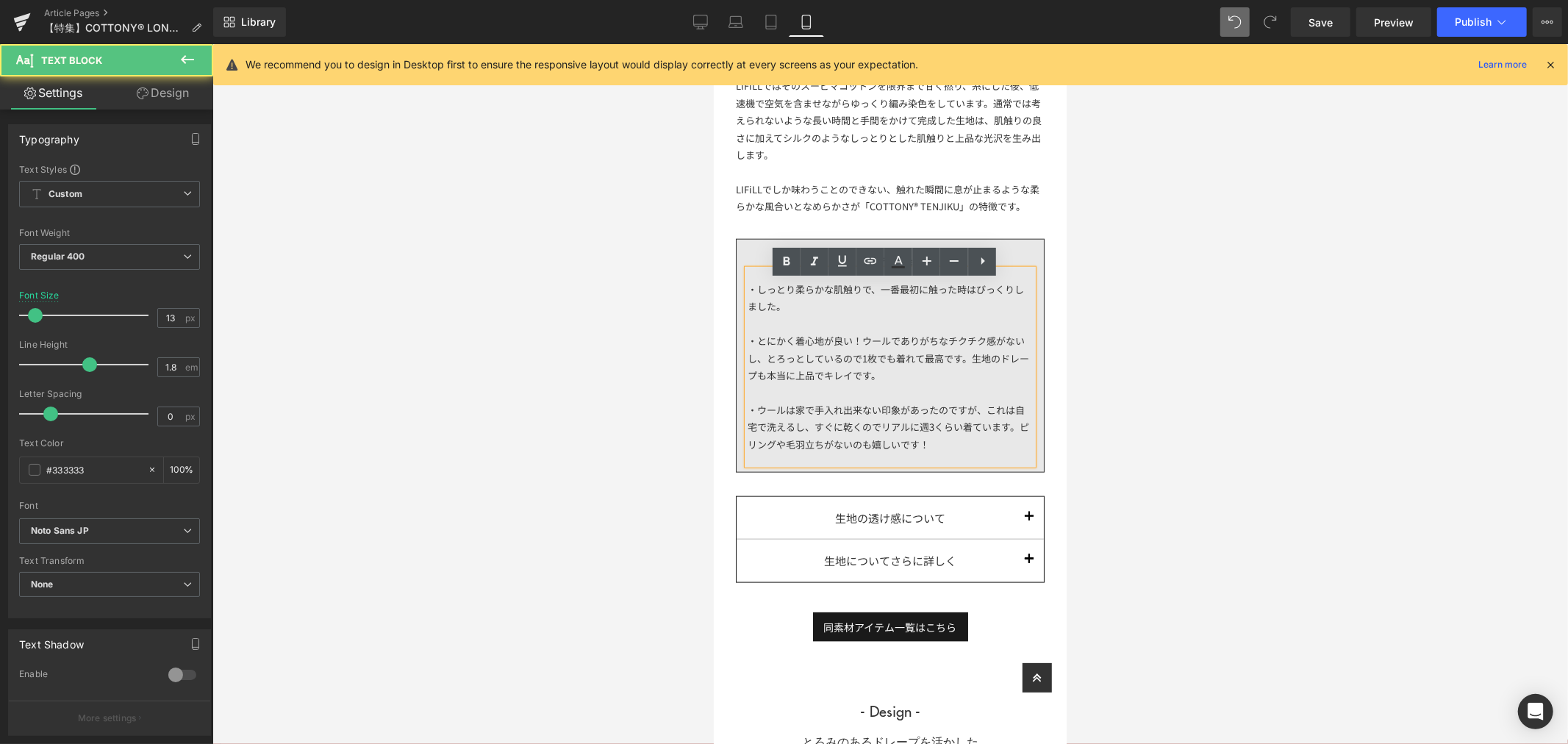
click at [757, 348] on div "・とにかく着心地が良い！ウールでありがちなチクチク感がないし、とろっとしているので1枚でも着れて最高です。生地のドレープも本当に上品でキレイです。" at bounding box center [890, 357] width 285 height 51
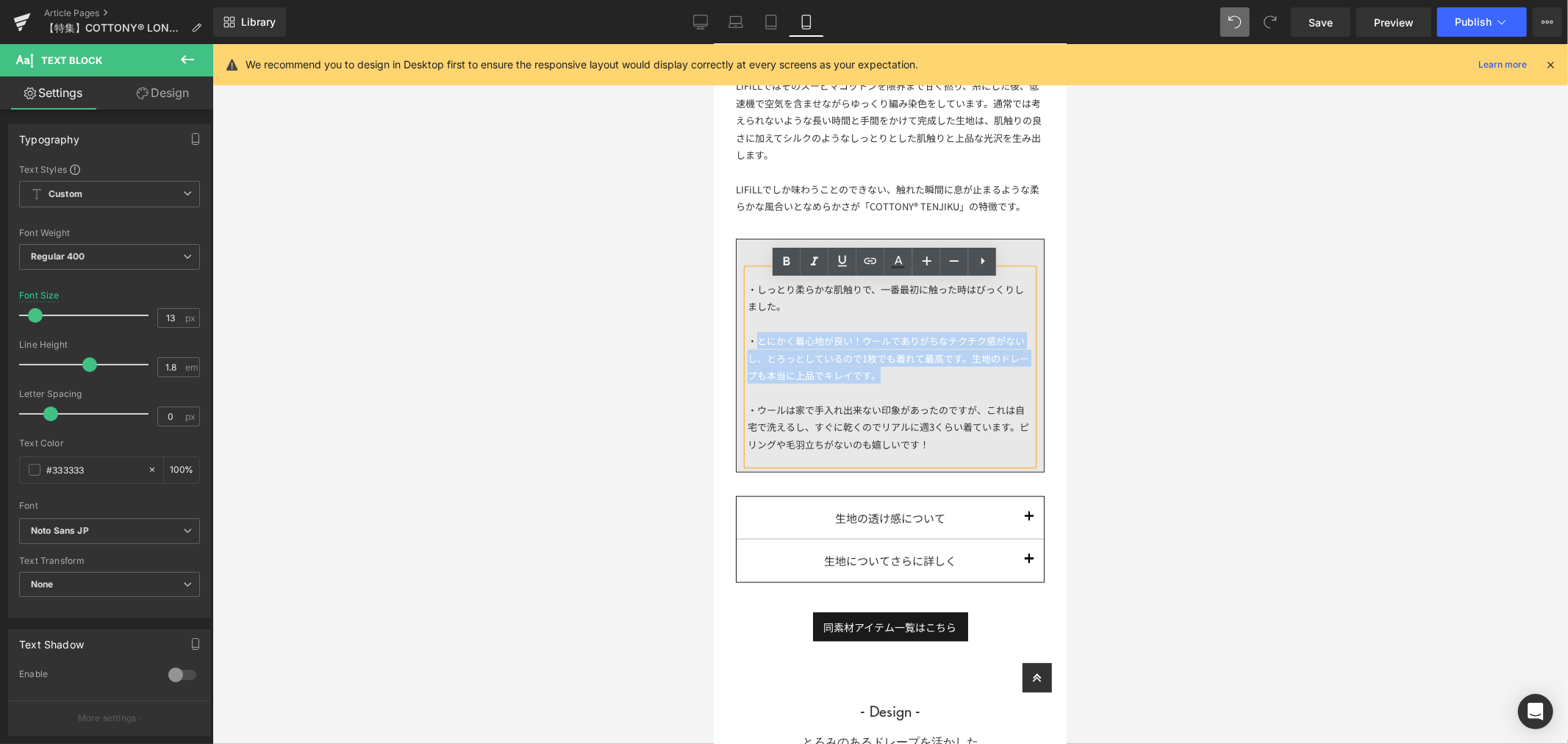
drag, startPoint x: 757, startPoint y: 348, endPoint x: 886, endPoint y: 384, distance: 133.9
click at [886, 384] on div "・とにかく着心地が良い！ウールでありがちなチクチク感がないし、とろっとしているので1枚でも着れて最高です。生地のドレープも本当に上品でキレイです。" at bounding box center [890, 357] width 285 height 51
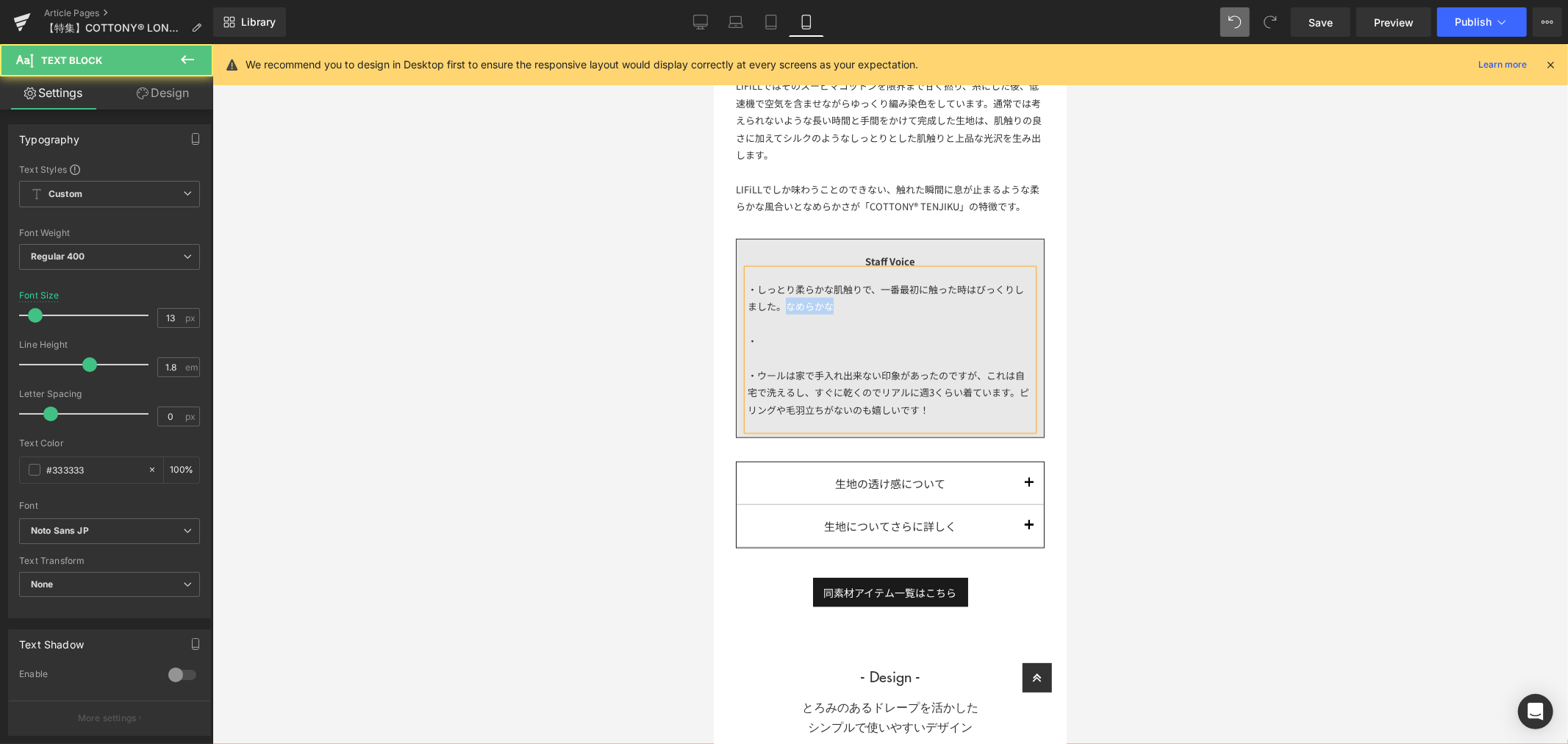
drag, startPoint x: 846, startPoint y: 319, endPoint x: 796, endPoint y: 322, distance: 50.1
click at [796, 322] on div "・しっとり柔らかな肌触りで、一番最初に触った時はびっくりしました。なめらかな ・ ・ウールは家で手入れ出来ない印象があったのですが、これは自宅で洗えるし、すぐ…" at bounding box center [890, 349] width 285 height 160
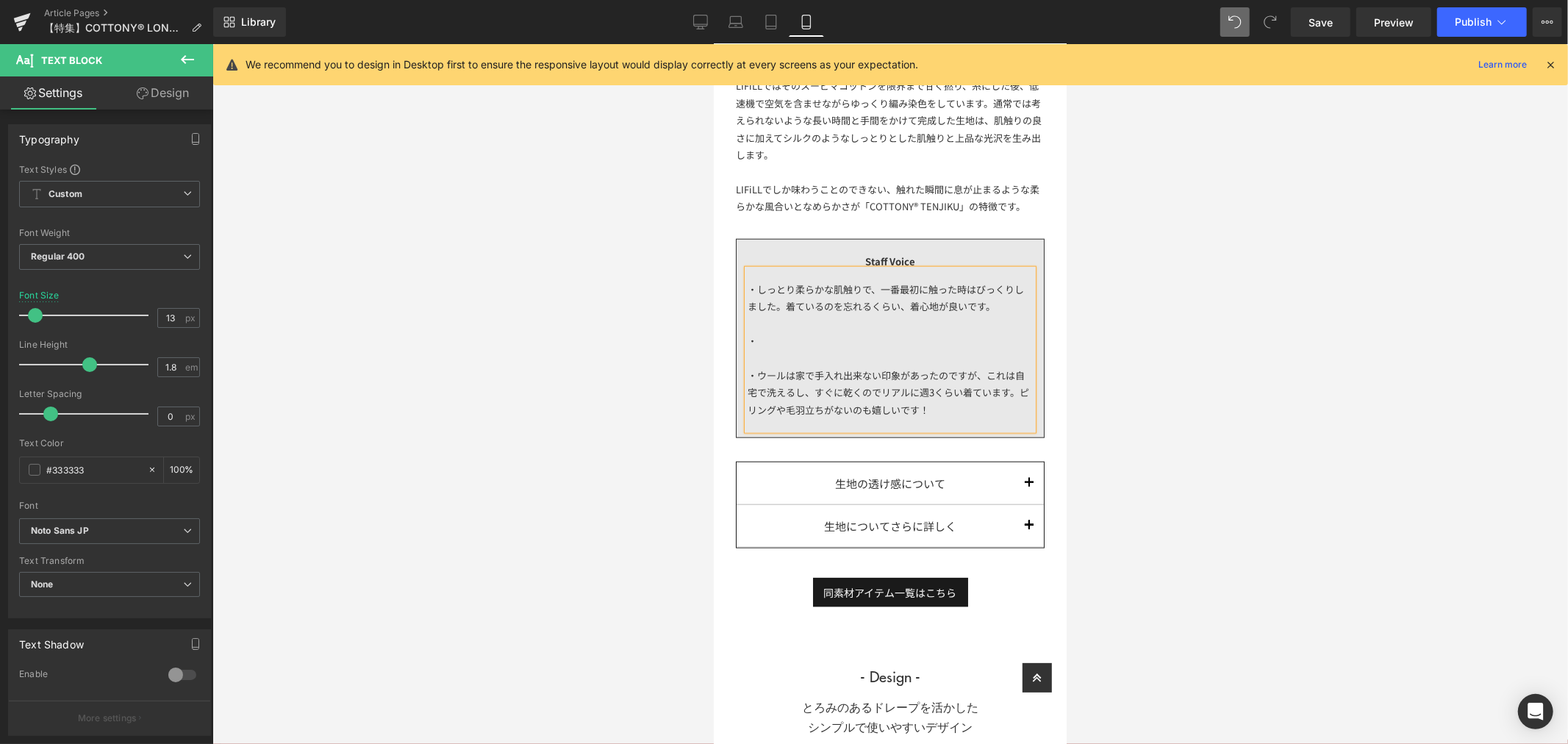
click at [807, 349] on div "・" at bounding box center [890, 340] width 285 height 17
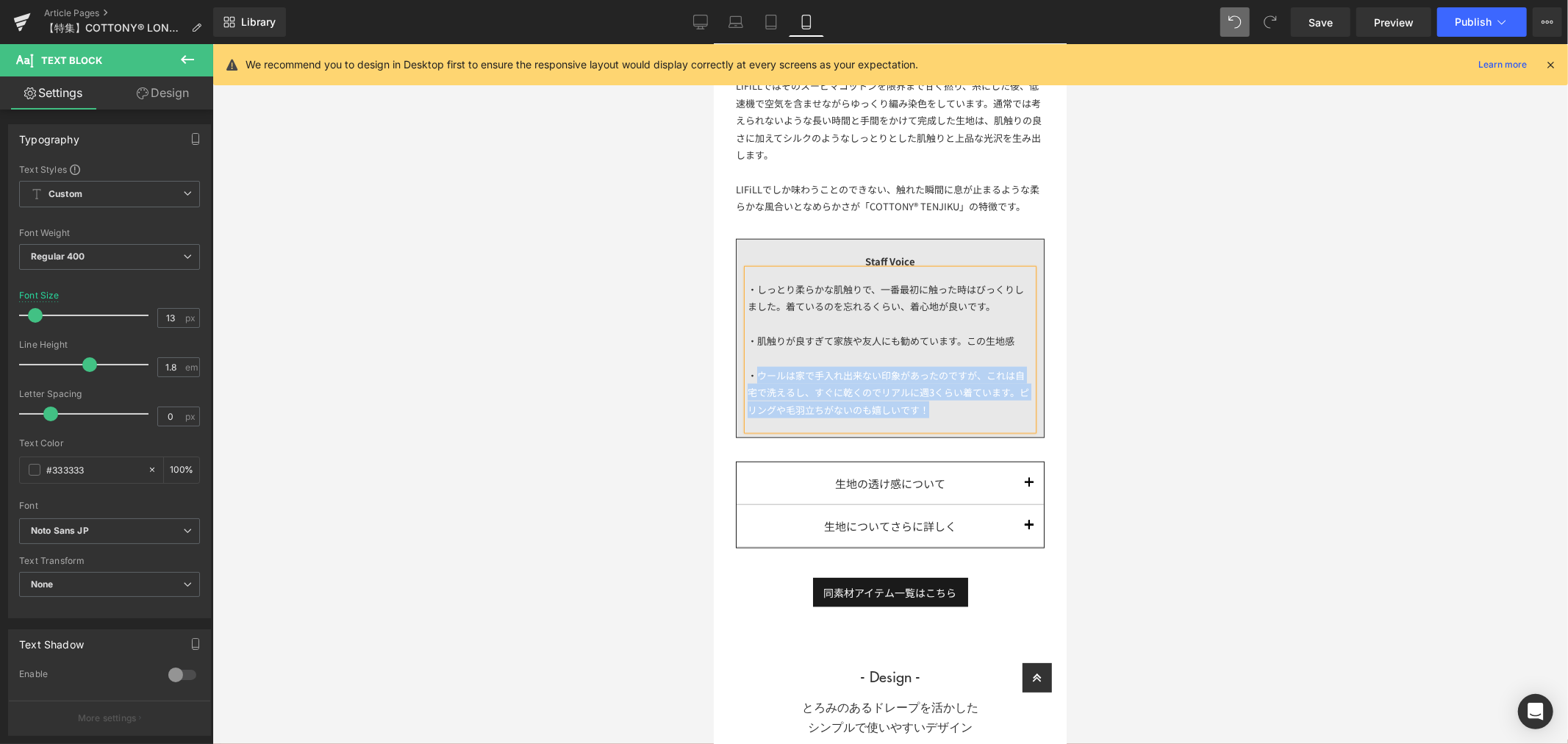
drag, startPoint x: 967, startPoint y: 418, endPoint x: 755, endPoint y: 390, distance: 213.8
click at [755, 390] on div "・ウールは家で手入れ出来ない印象があったのですが、これは自宅で洗えるし、すぐに乾くのでリアルに週3くらい着ています。ピリングや毛羽立ちがないのも嬉しいです！" at bounding box center [890, 392] width 285 height 51
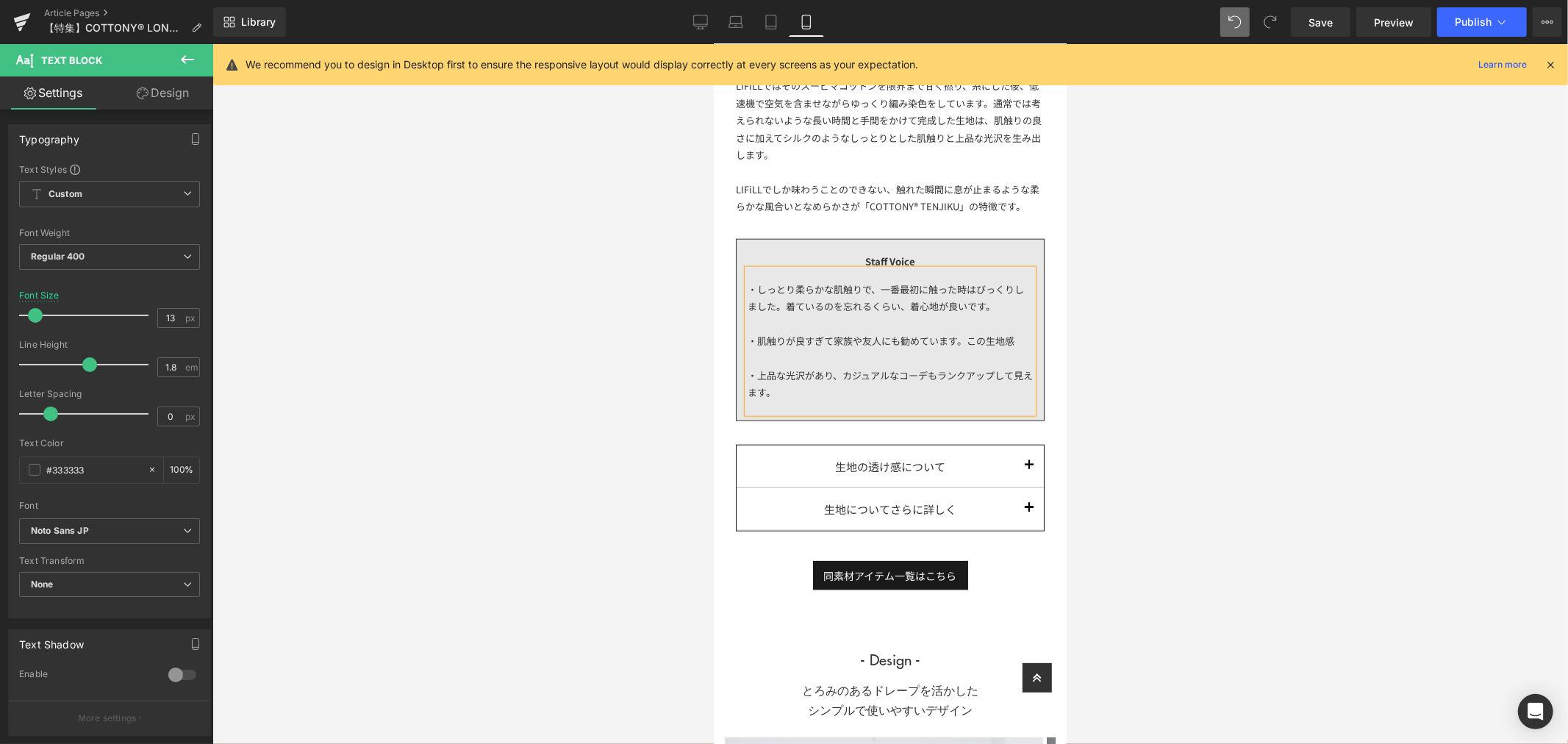
click at [933, 391] on div "・上品な光沢があり、カジュアルなコーデもランクアップして見えます。" at bounding box center [890, 384] width 285 height 35
click at [1014, 348] on div "・肌触りが良すぎて家族や友人にも勧めています。この生地感" at bounding box center [890, 340] width 285 height 17
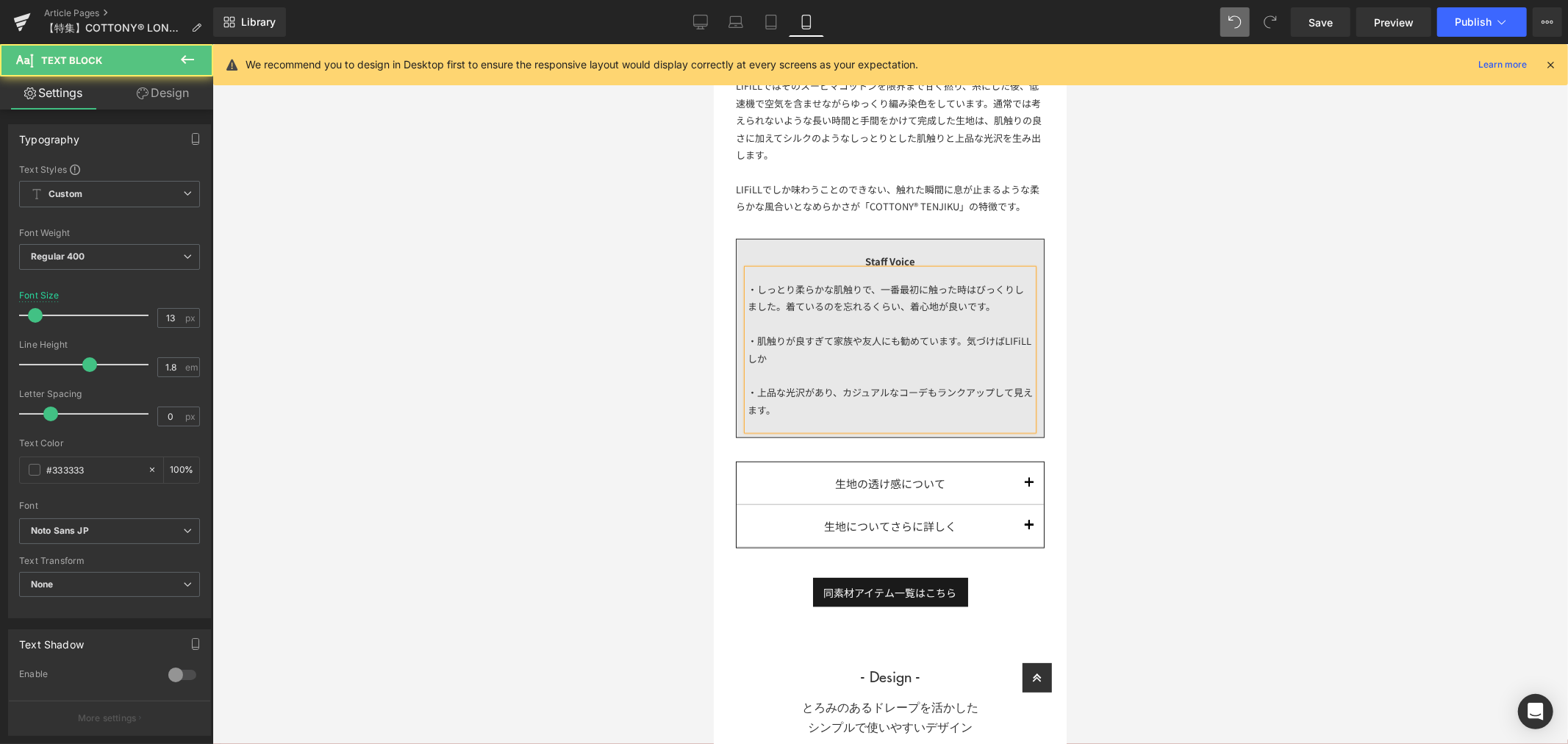
click at [967, 356] on div "・肌触りが良すぎて家族や友人にも勧めています。気づけばLIFiLLしか" at bounding box center [890, 349] width 285 height 35
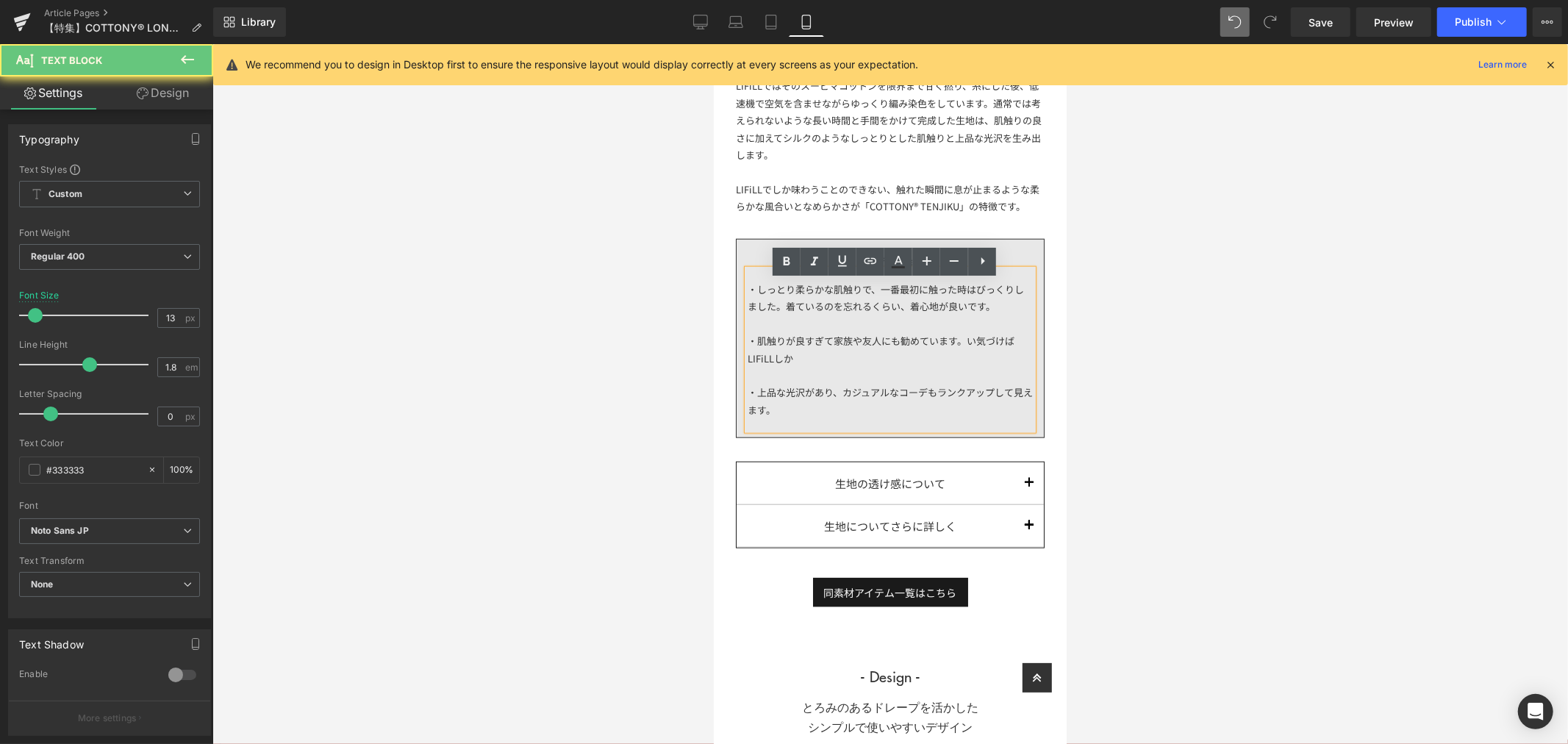
click at [967, 356] on div "・肌触りが良すぎて家族や友人にも勧めています。い気づけばLIFiLLしか" at bounding box center [890, 349] width 285 height 35
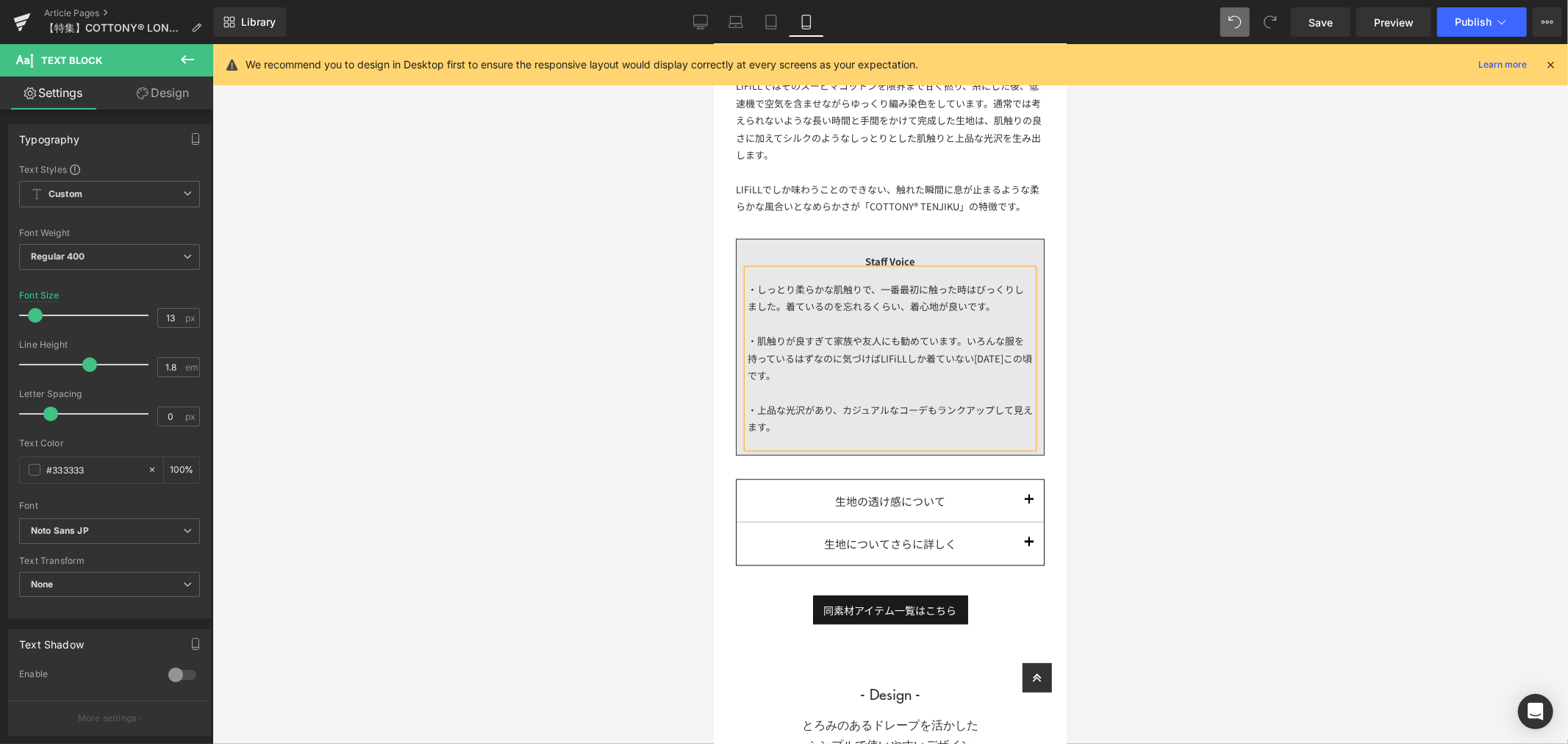
click at [1214, 445] on div at bounding box center [890, 393] width 1355 height 700
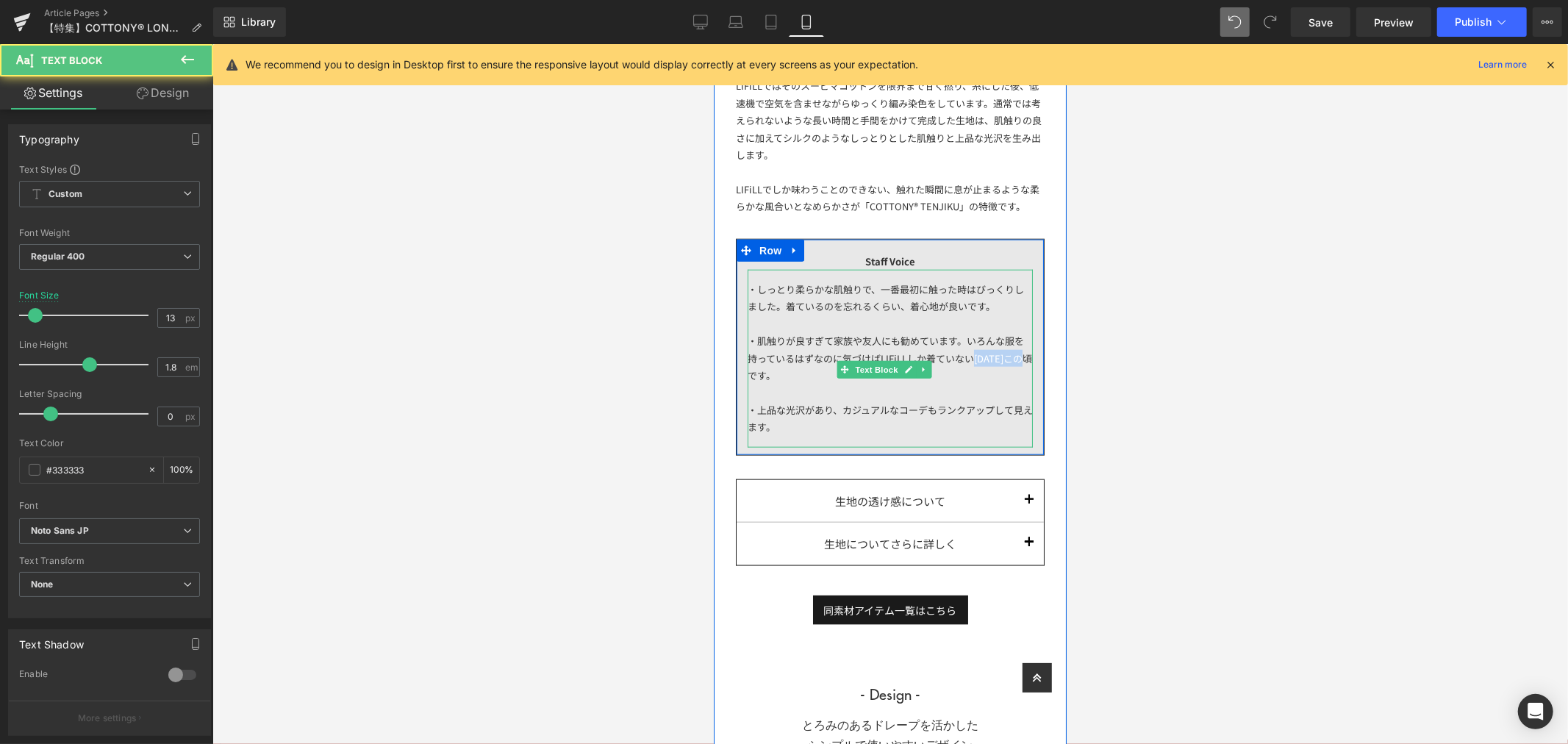
drag, startPoint x: 953, startPoint y: 386, endPoint x: 985, endPoint y: 375, distance: 33.8
click at [985, 375] on div "・肌触りが良すぎて家族や友人にも勧めています。いろんな服を持っているはずなのに気づけばLIFiLLしか着ていない今日この頃です。" at bounding box center [890, 357] width 285 height 51
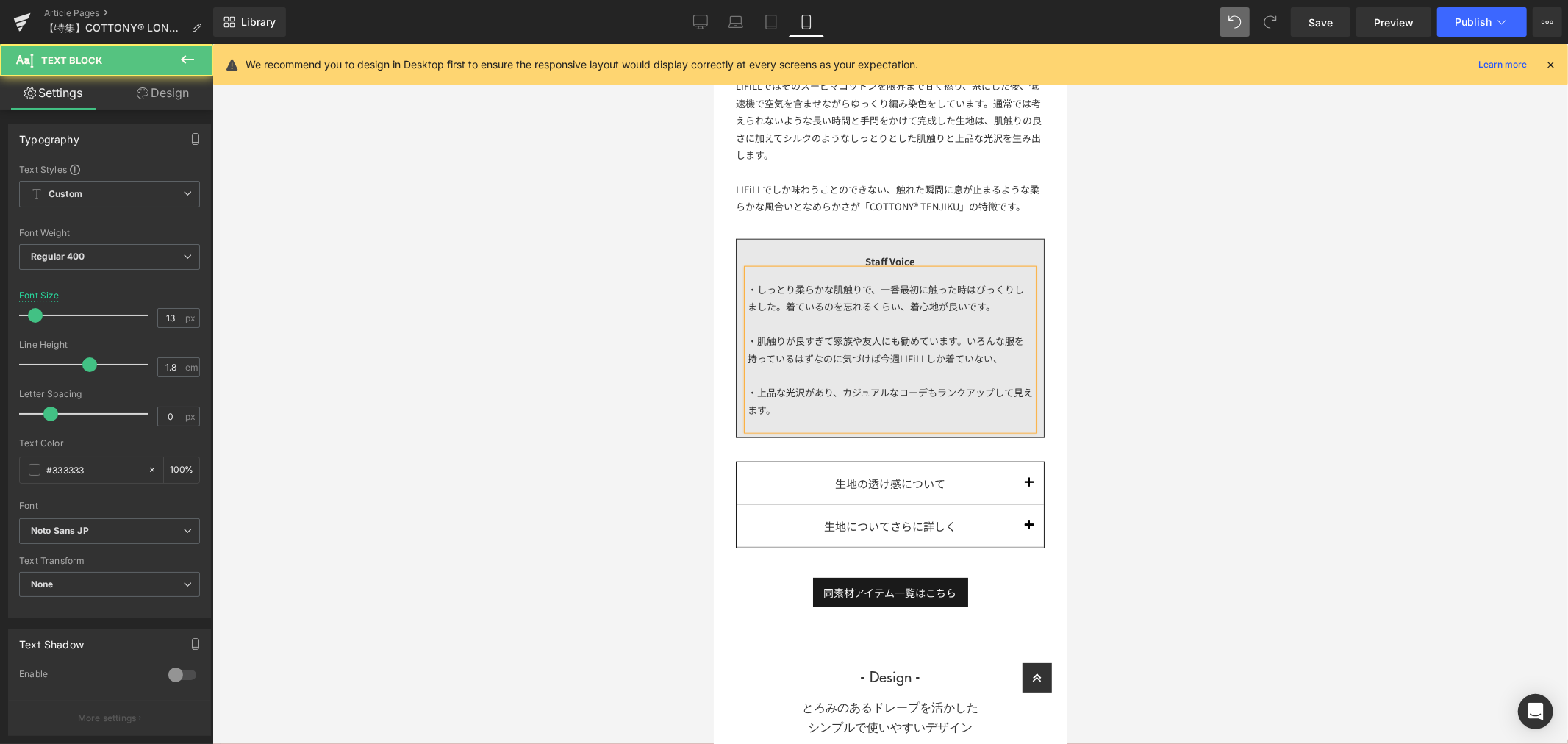
click at [852, 366] on div "・肌触りが良すぎて家族や友人にも勧めています。いろんな服を持っているはずなのに気づけば今週LIFiLLしか着ていない、" at bounding box center [890, 349] width 285 height 35
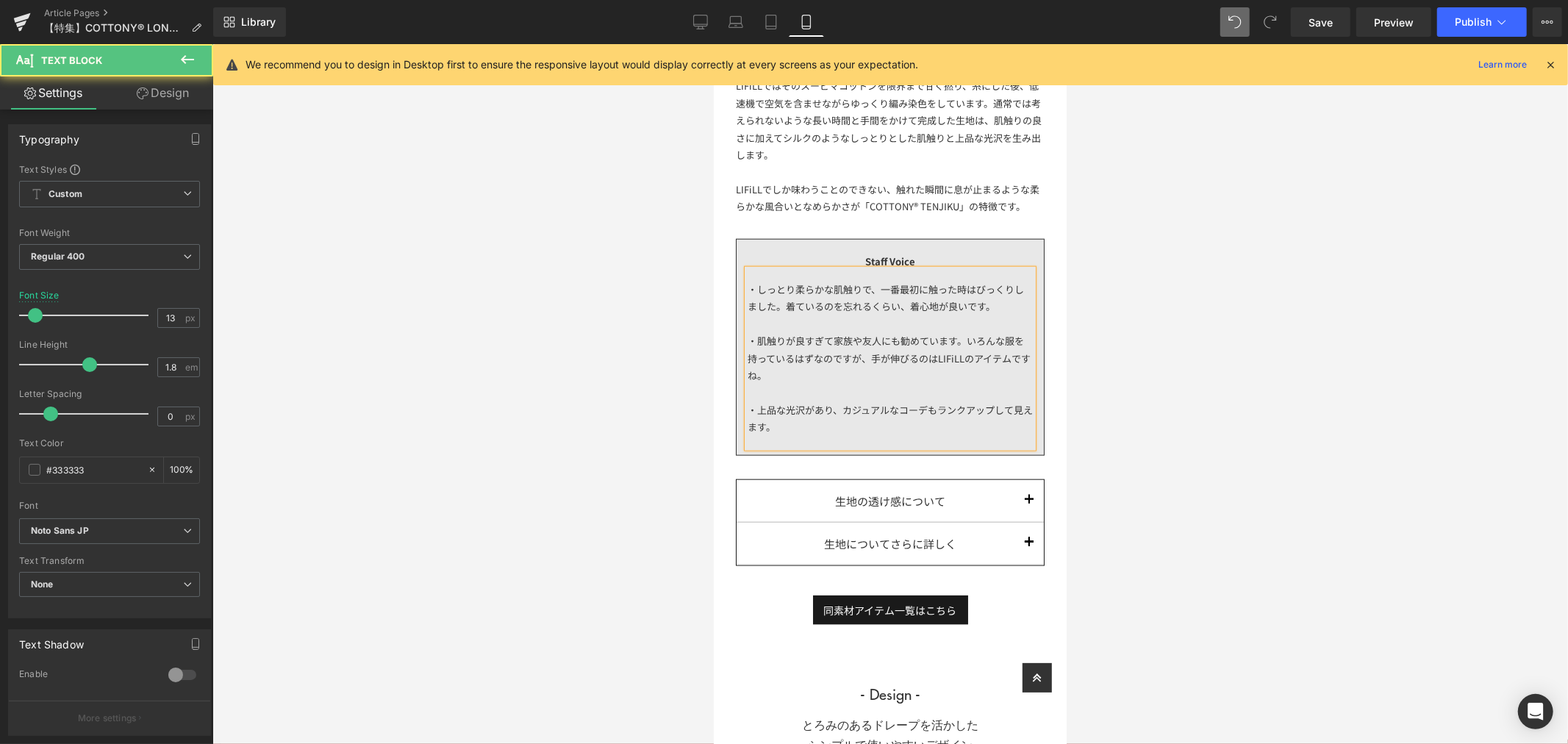
click at [879, 370] on div "・肌触りが良すぎて家族や友人にも勧めています。いろんな服を持っているはずなのですが、手が伸びるのはLIFiLLのアイテムですね。" at bounding box center [890, 357] width 285 height 51
click at [836, 397] on div at bounding box center [890, 392] width 285 height 17
click at [852, 384] on div "・肌触りが良すぎて家族や友人にも勧めています。いろんな服を持っているはずなのですが、自然と手が伸びるのはLIFiLLのアイテムですね。" at bounding box center [890, 357] width 285 height 51
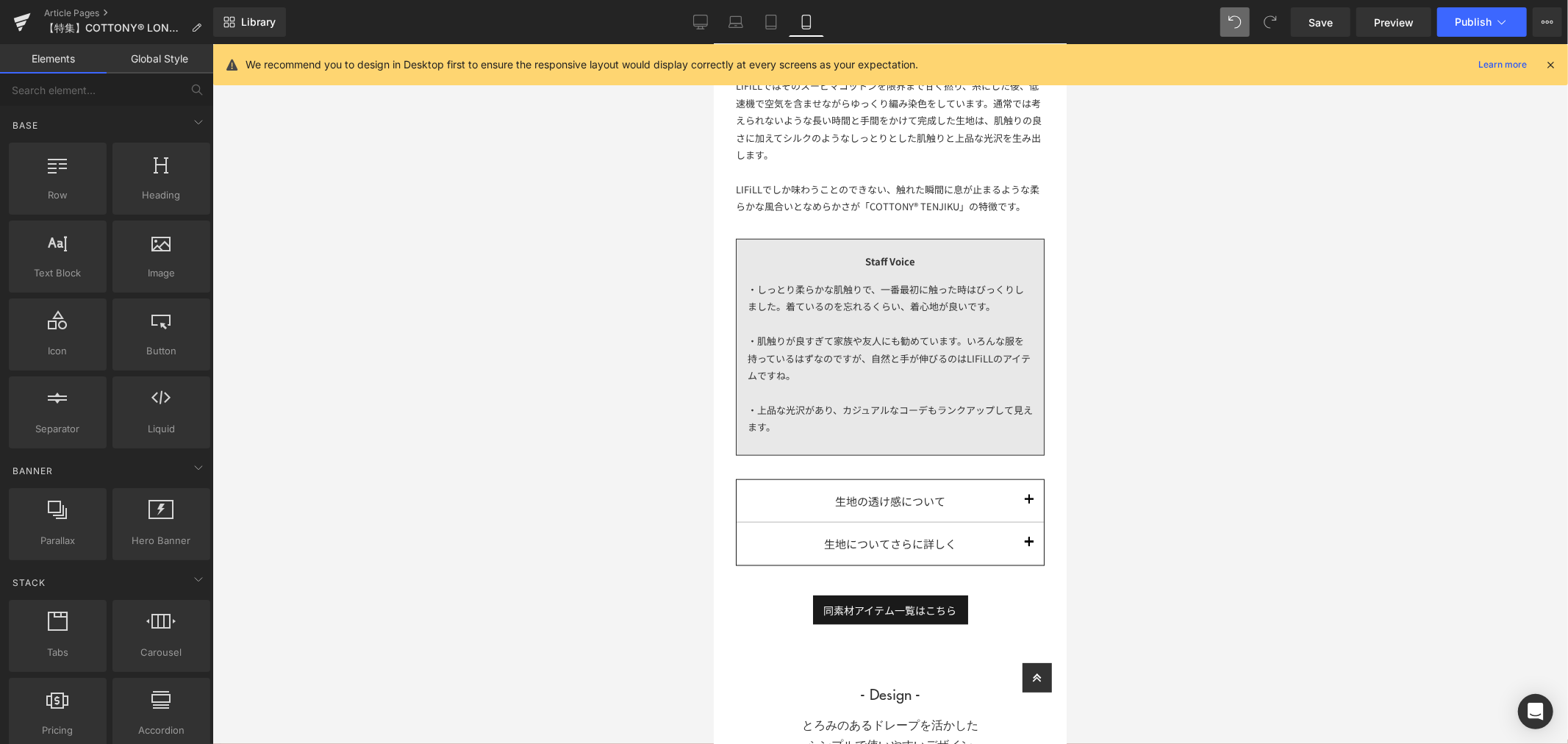
click at [1198, 370] on div at bounding box center [890, 393] width 1355 height 700
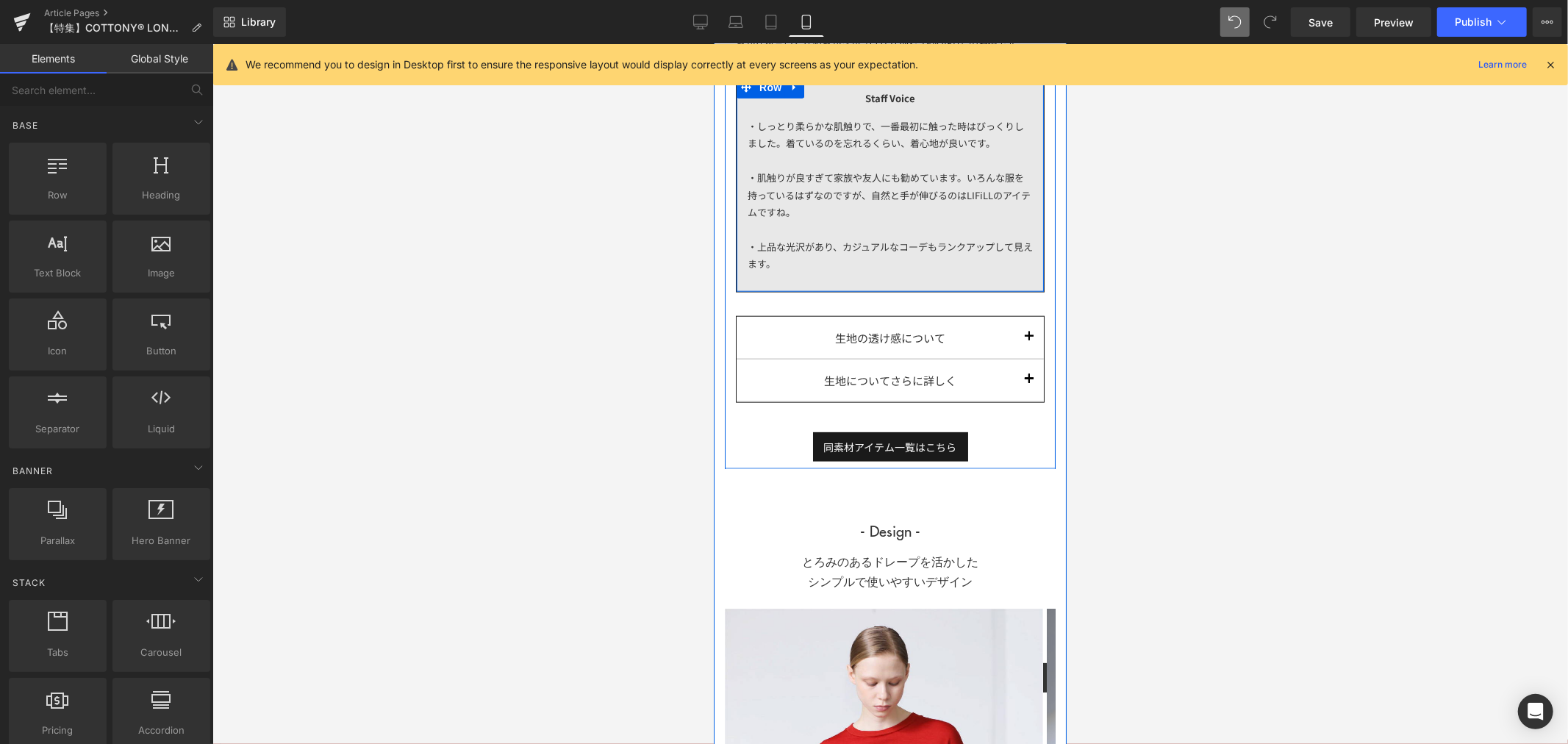
scroll to position [1471, 0]
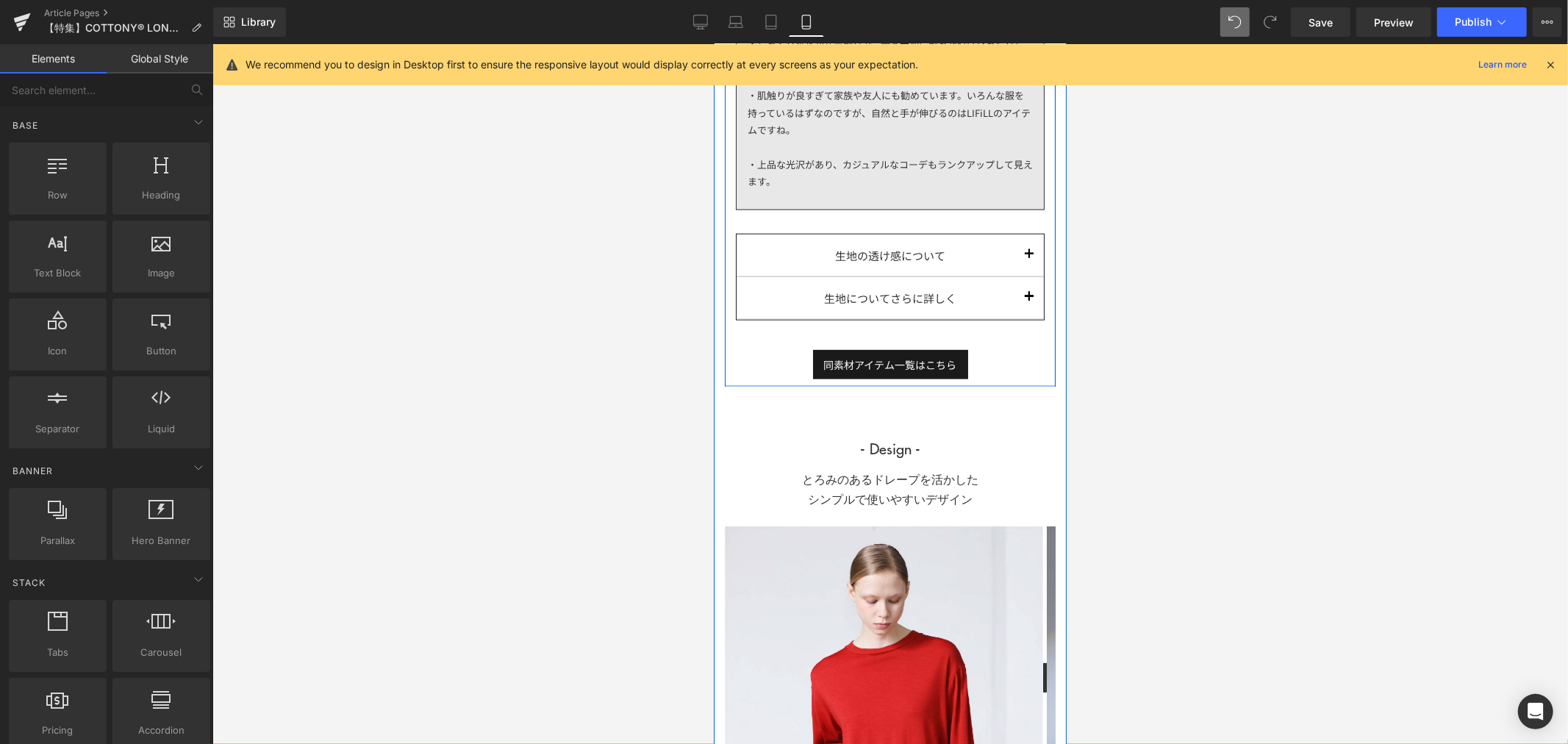
click at [1014, 268] on button "button" at bounding box center [1029, 255] width 30 height 42
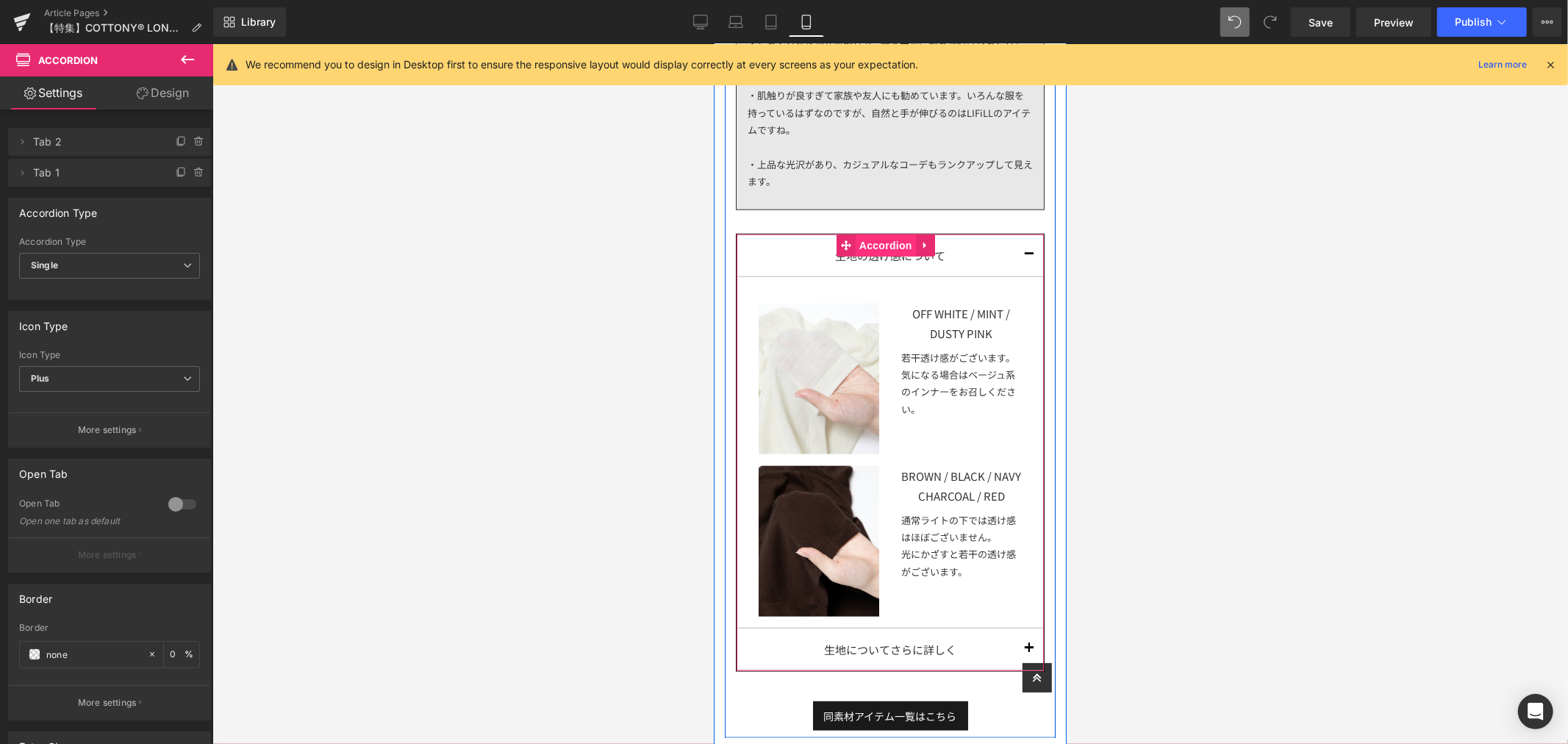
click at [882, 250] on span "Accordion" at bounding box center [885, 245] width 60 height 22
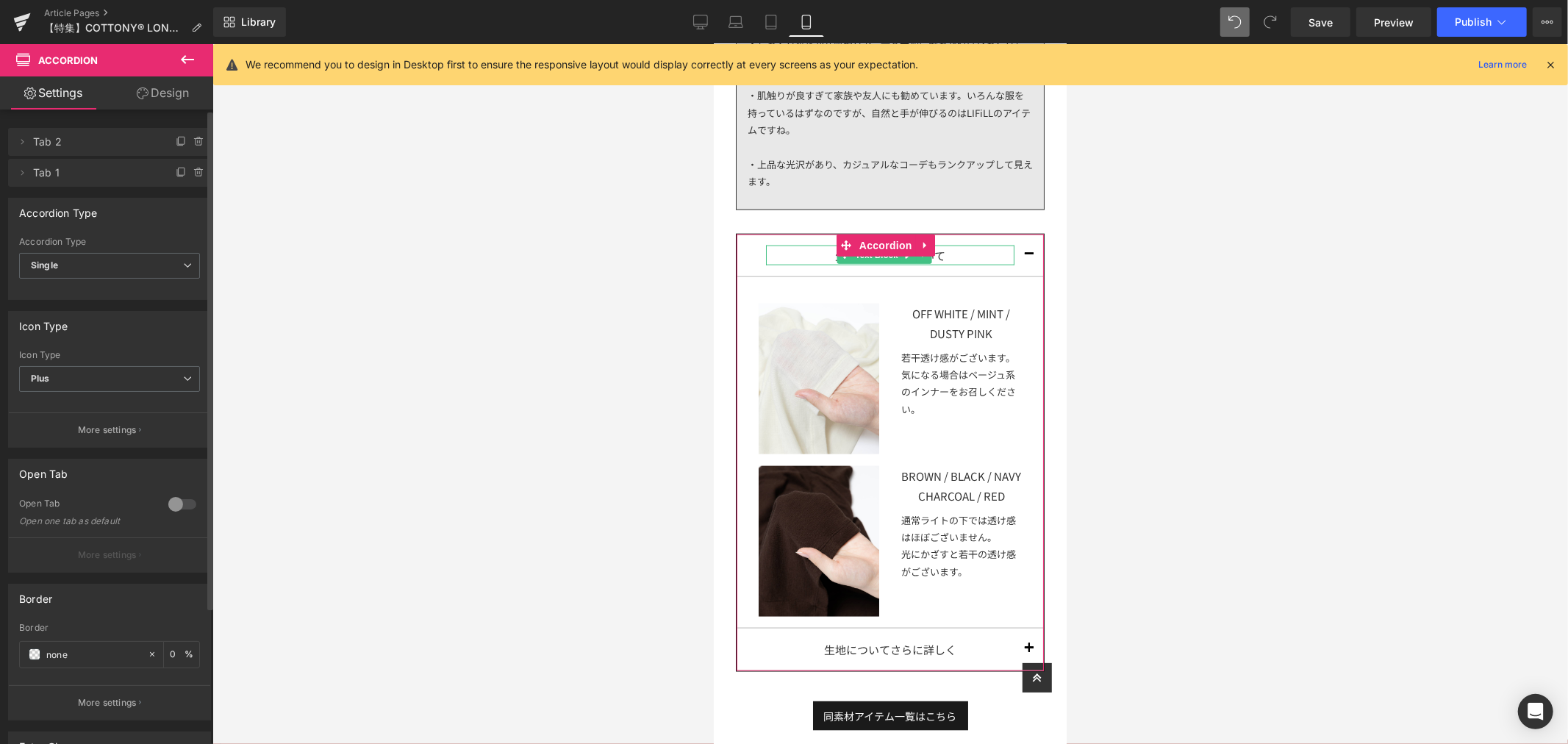
click at [194, 142] on icon at bounding box center [200, 142] width 12 height 12
drag, startPoint x: 165, startPoint y: 139, endPoint x: 373, endPoint y: 214, distance: 221.1
click at [166, 139] on button "Delete" at bounding box center [183, 142] width 46 height 19
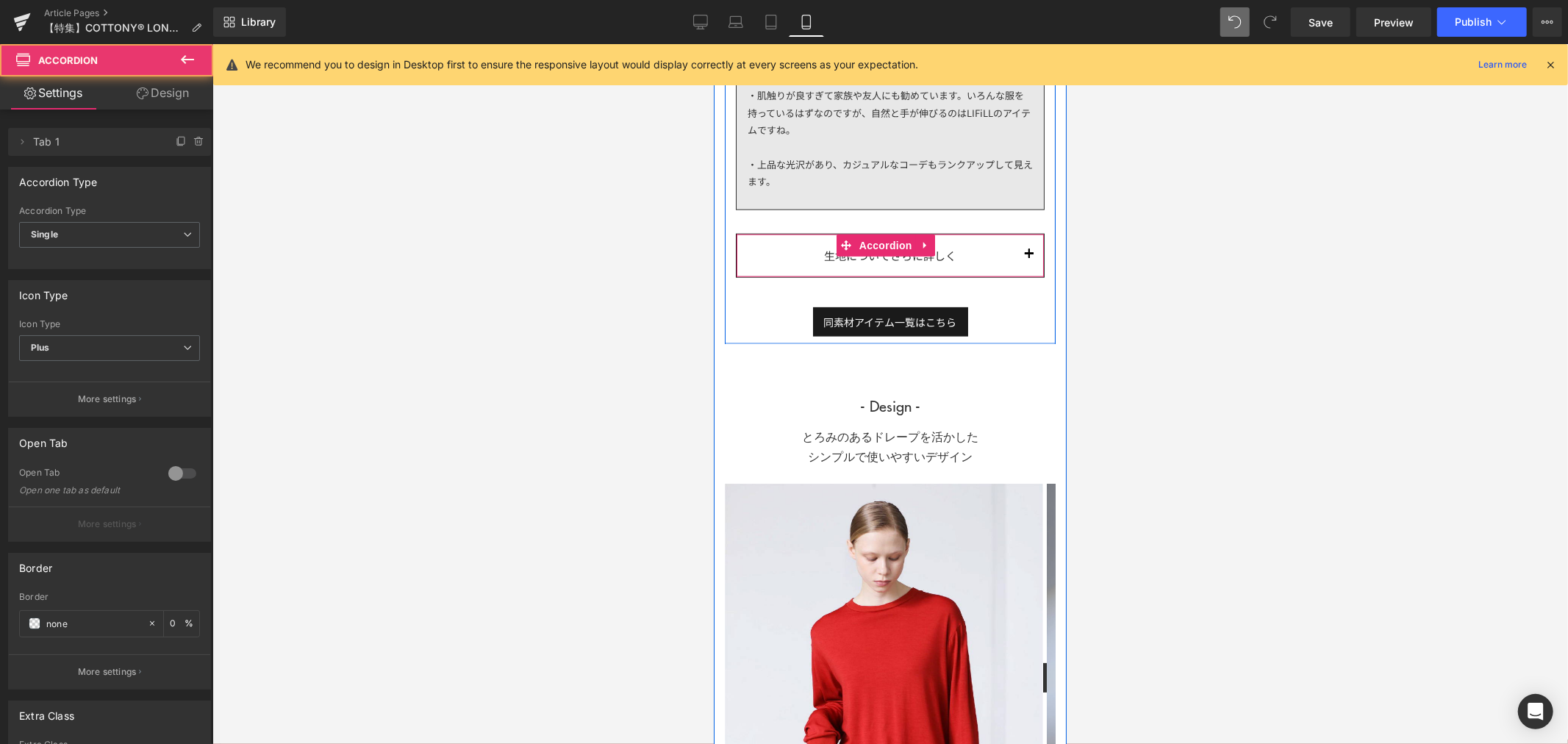
click at [1017, 260] on button "button" at bounding box center [1029, 255] width 30 height 42
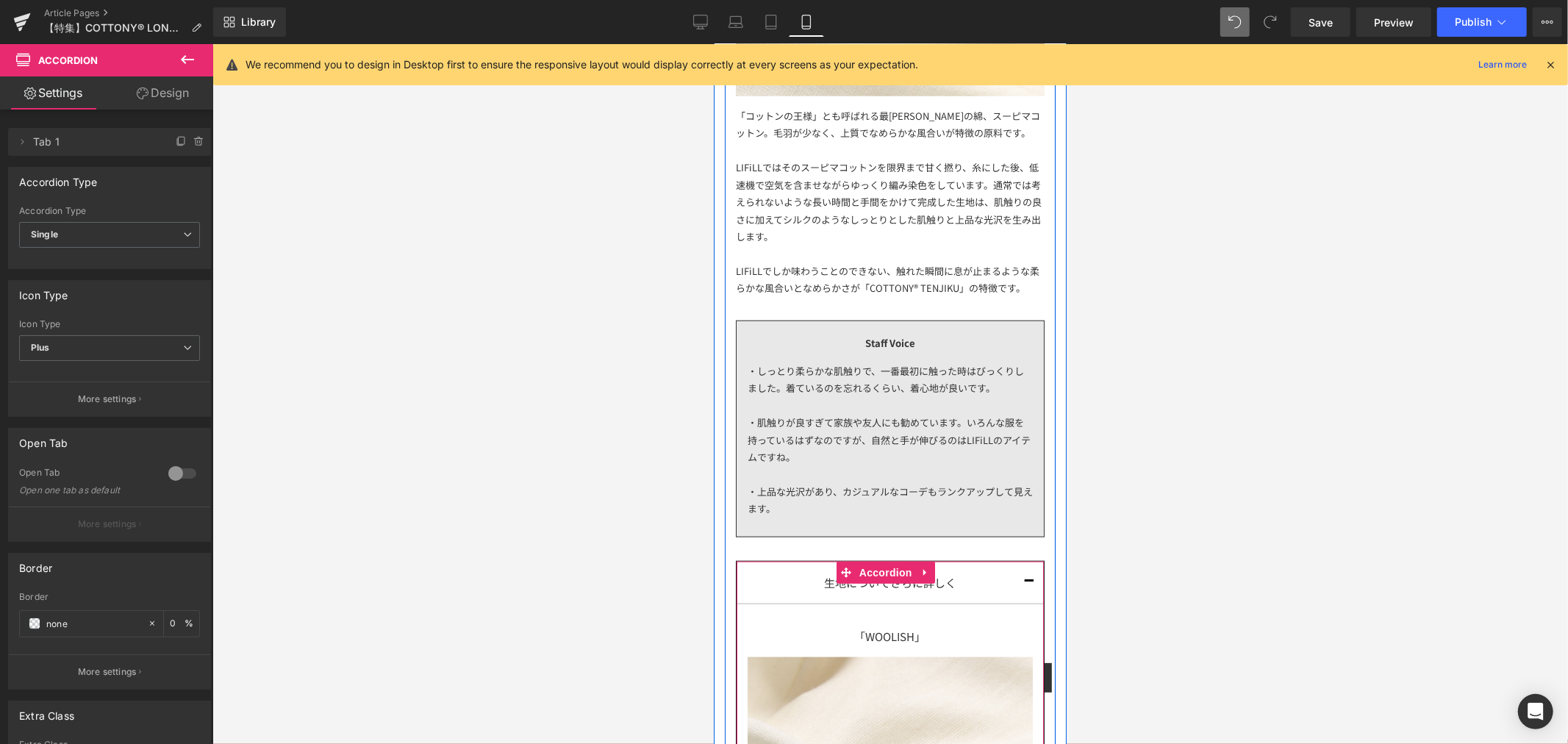
scroll to position [981, 0]
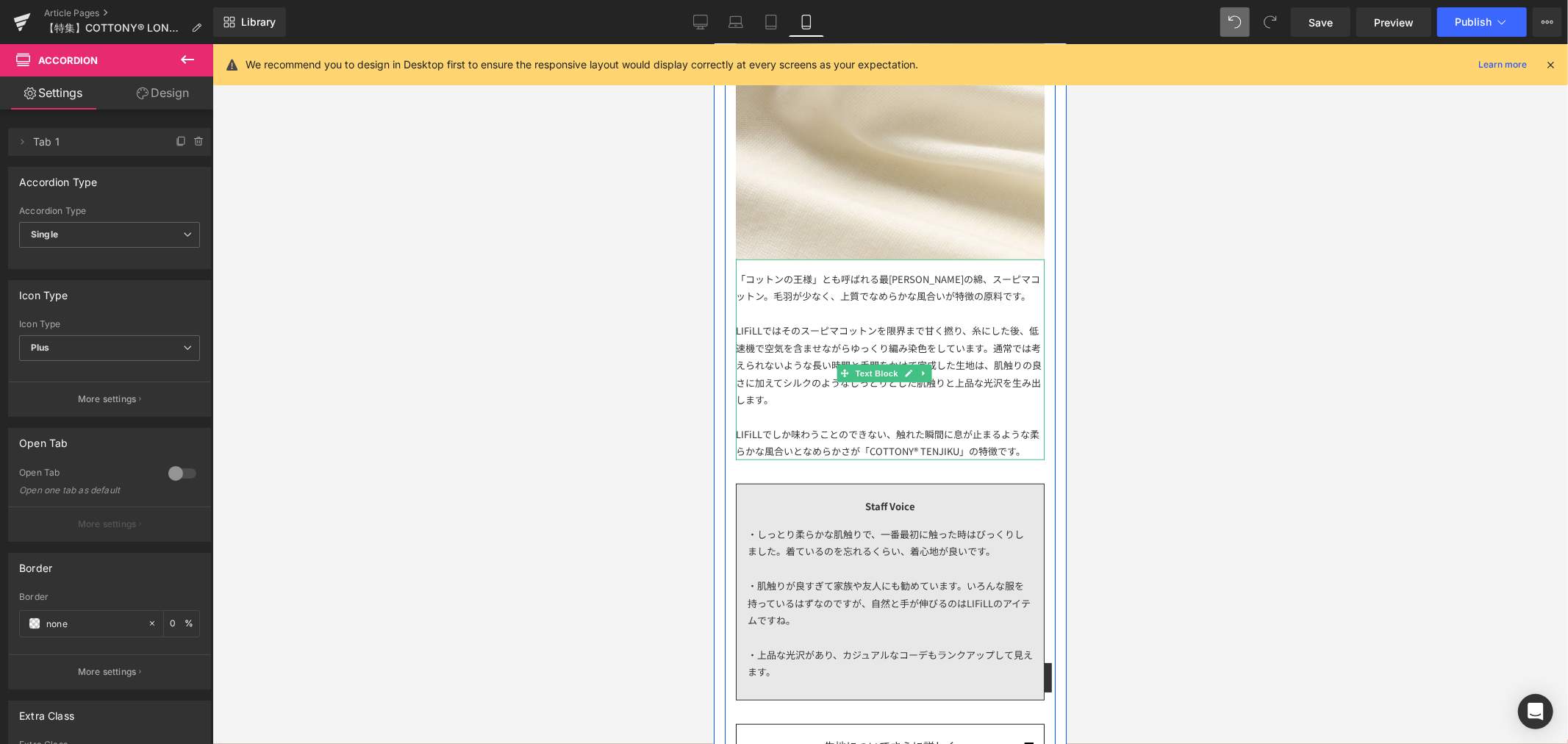
click at [789, 459] on div "L IFiLLでしか味わうことのできない、触れた瞬間に息が止まるような柔らかな風合いとなめらかさが「COTTONY® TENJIKU」の特徴です。" at bounding box center [890, 442] width 308 height 35
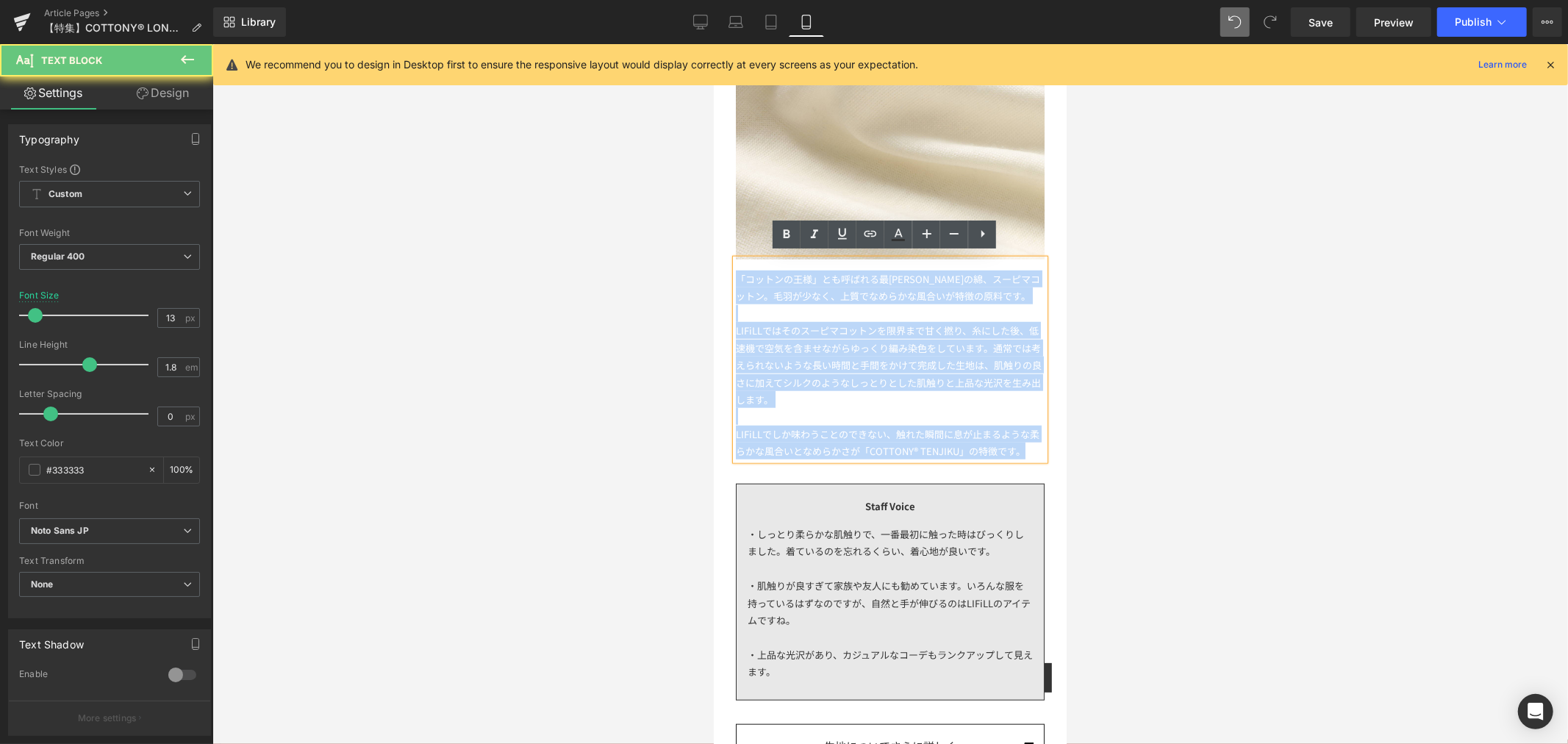
drag, startPoint x: 791, startPoint y: 460, endPoint x: 708, endPoint y: 268, distance: 209.2
copy div "「コットンの王様」とも呼ばれる最高峰の綿、スーピマコットン。毛羽が少なく、上質でなめらかな風合いが特徴の原料です。 LIFiLLではそのスーピマコットンを限界…"
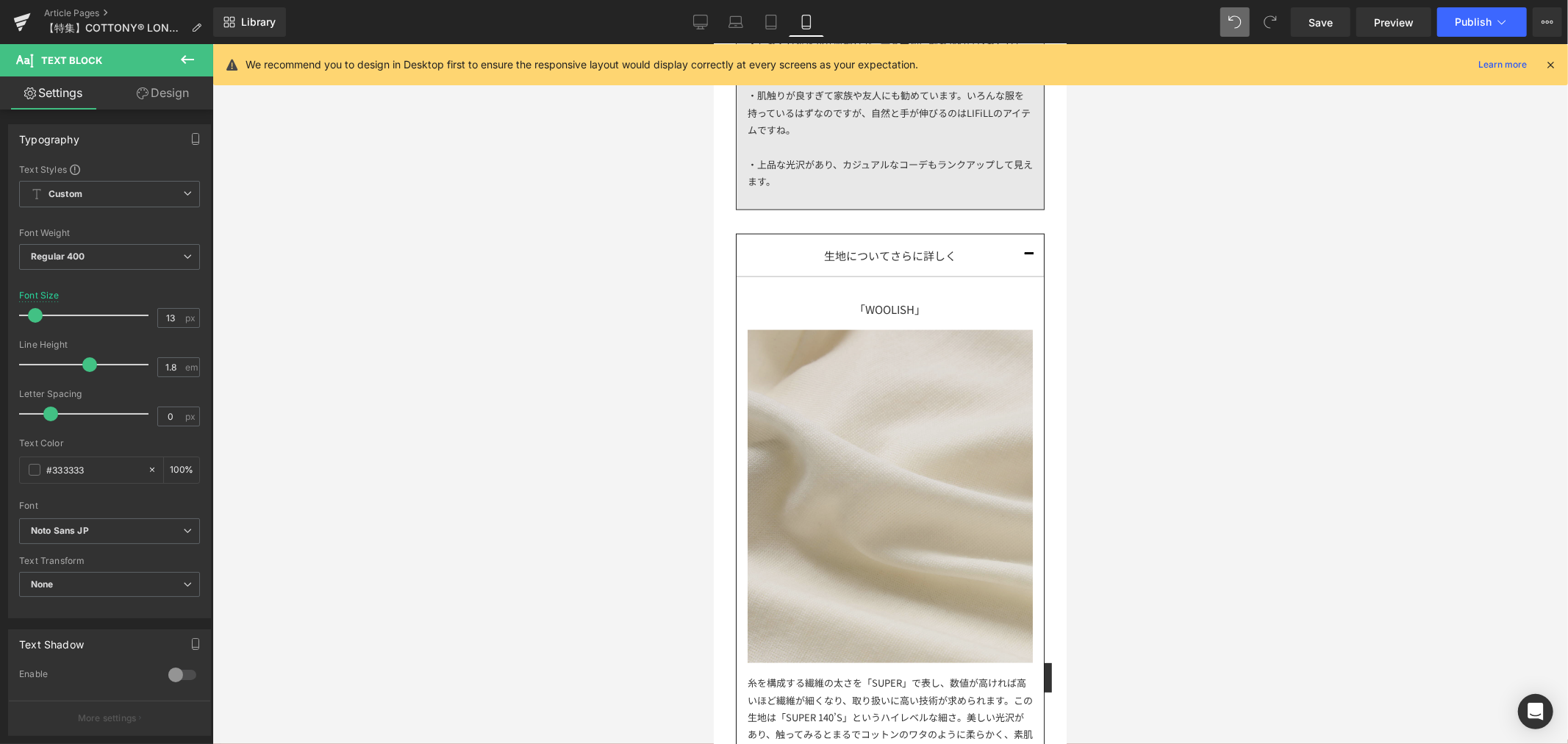
scroll to position [1716, 0]
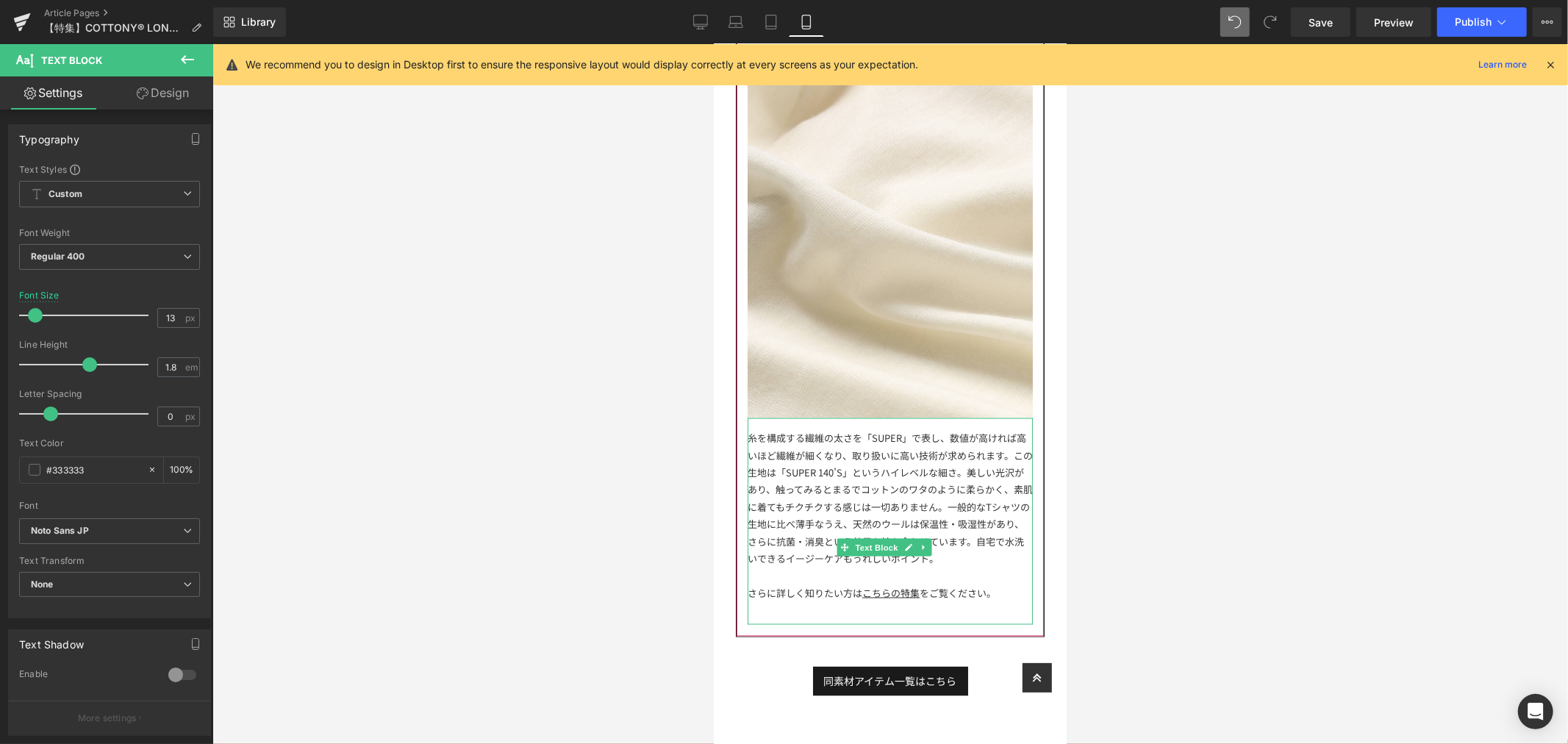
click at [999, 600] on div "さらに詳しく知りたい方は こちらの特集 をご覧ください。" at bounding box center [890, 592] width 285 height 17
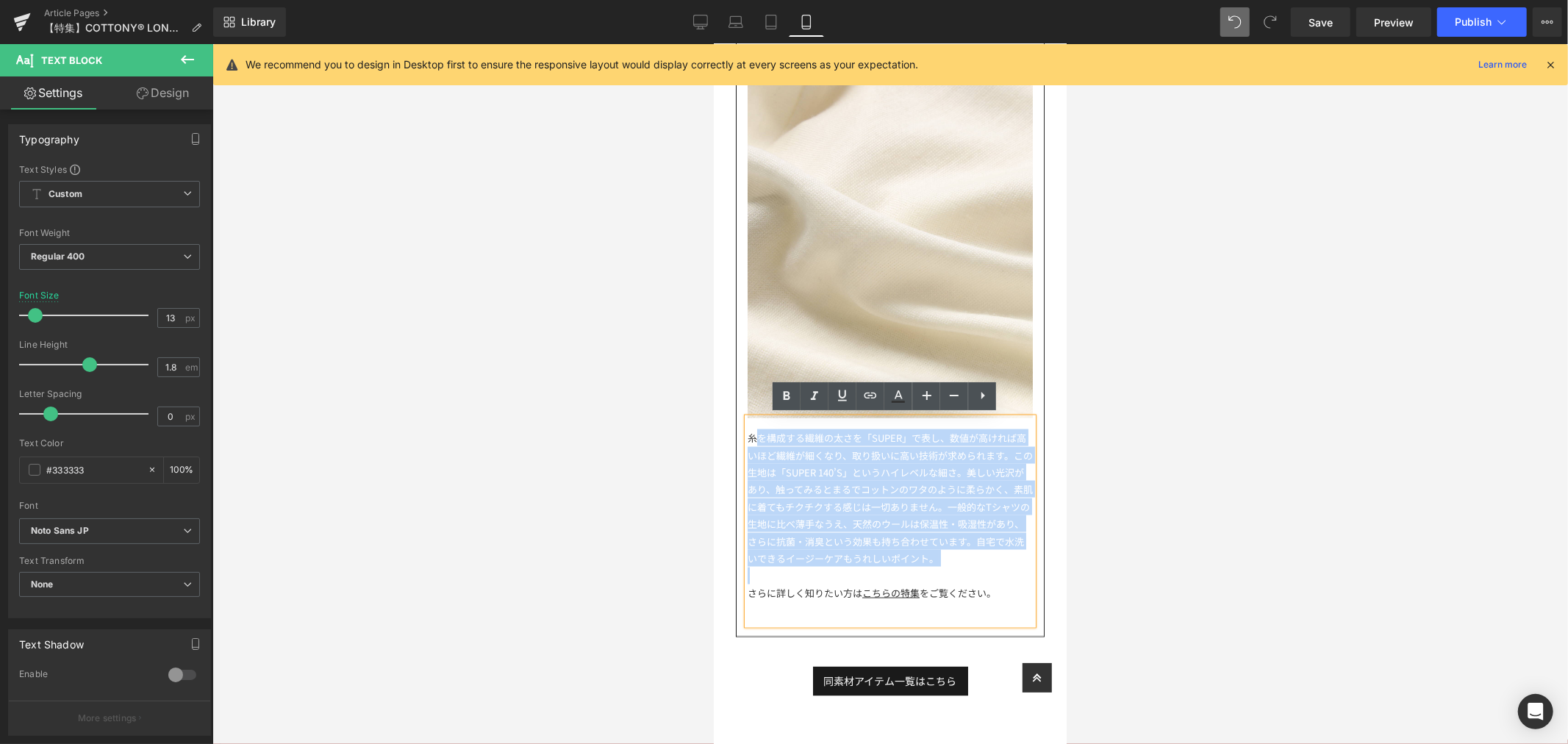
drag, startPoint x: 797, startPoint y: 577, endPoint x: 753, endPoint y: 436, distance: 147.7
click at [753, 436] on div "糸を構成する繊維の太さを「SUPER」で表し、数値が高ければ高いほど繊維が細くなり、取り扱いに高い技術が求められます。この生地は「SUPER 140’S」とい…" at bounding box center [890, 520] width 285 height 207
drag, startPoint x: 749, startPoint y: 436, endPoint x: 836, endPoint y: 582, distance: 170.0
click at [836, 582] on div "糸を構成する繊維の太さを「SUPER」で表し、数値が高ければ高いほど繊維が細くなり、取り扱いに高い技術が求められます。この生地は「SUPER 140’S」とい…" at bounding box center [890, 520] width 285 height 207
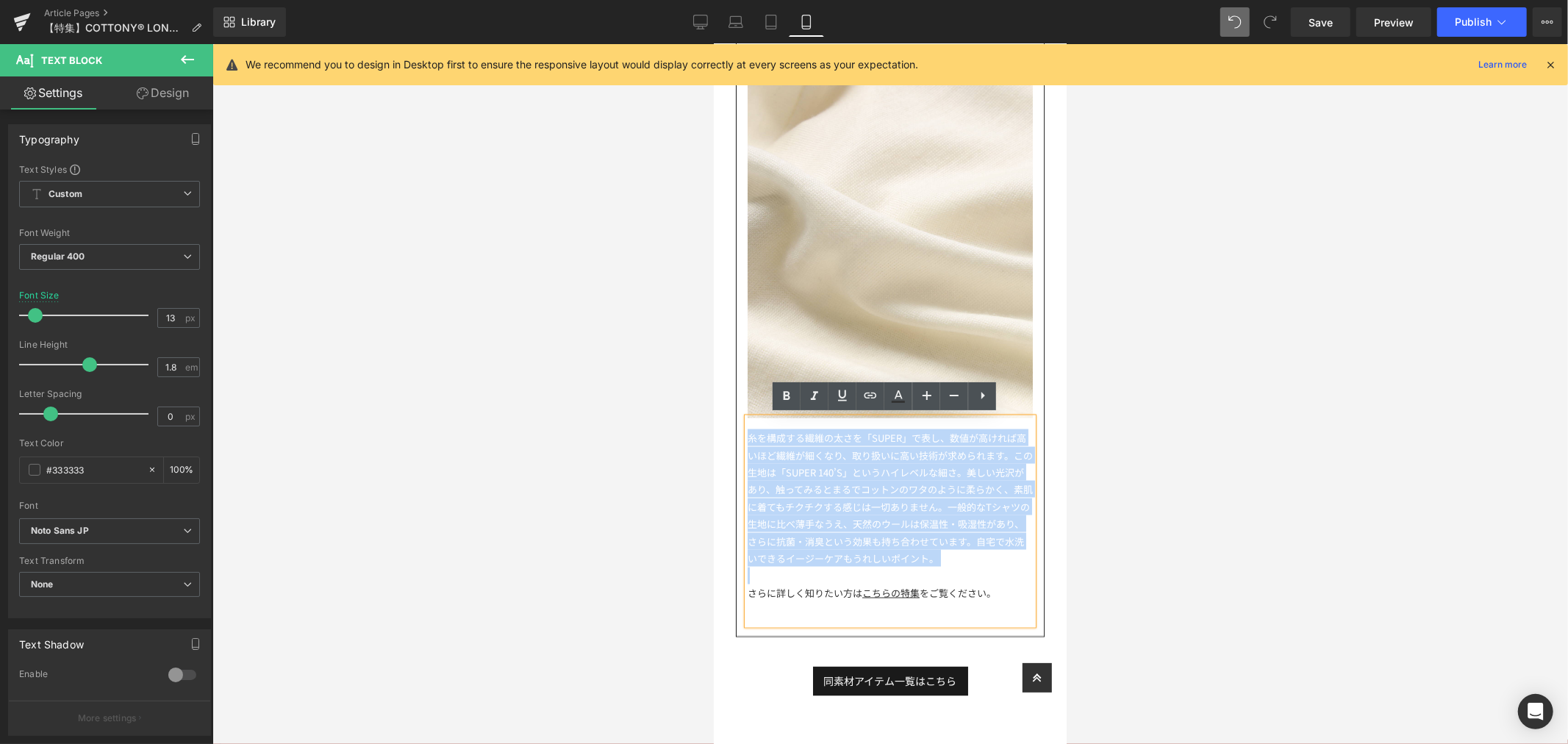
paste div
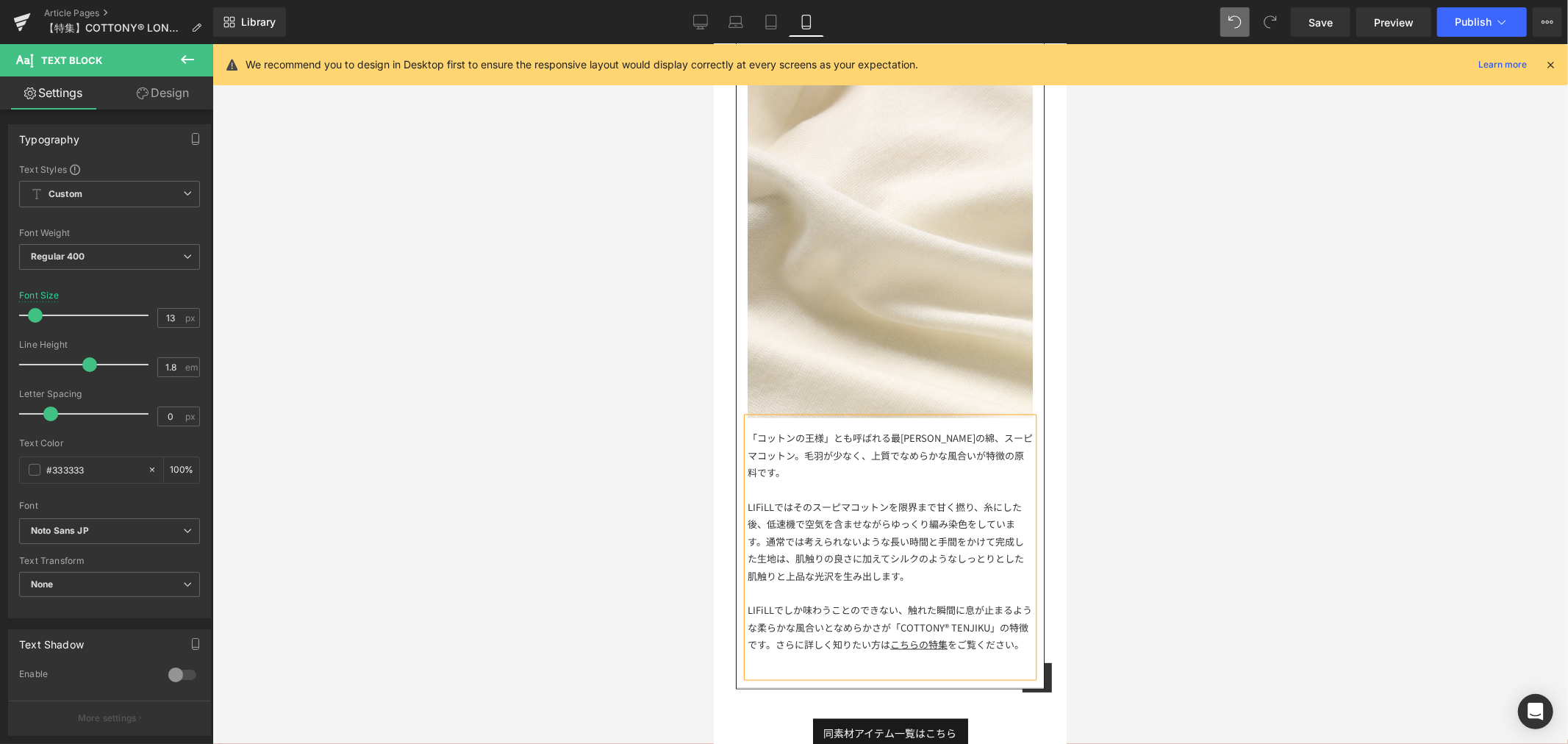
click at [868, 483] on div at bounding box center [890, 488] width 285 height 17
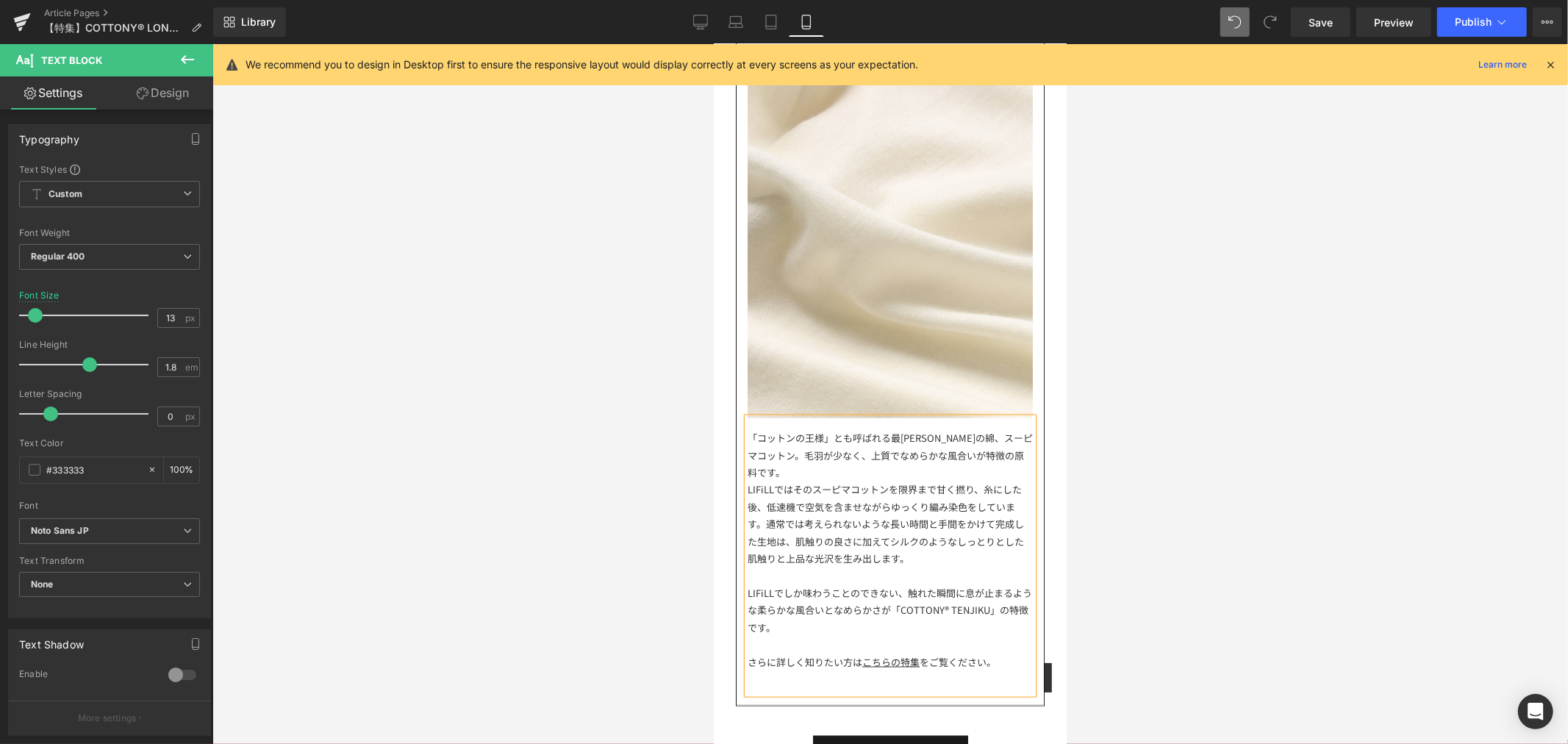
click at [807, 570] on div at bounding box center [890, 575] width 285 height 17
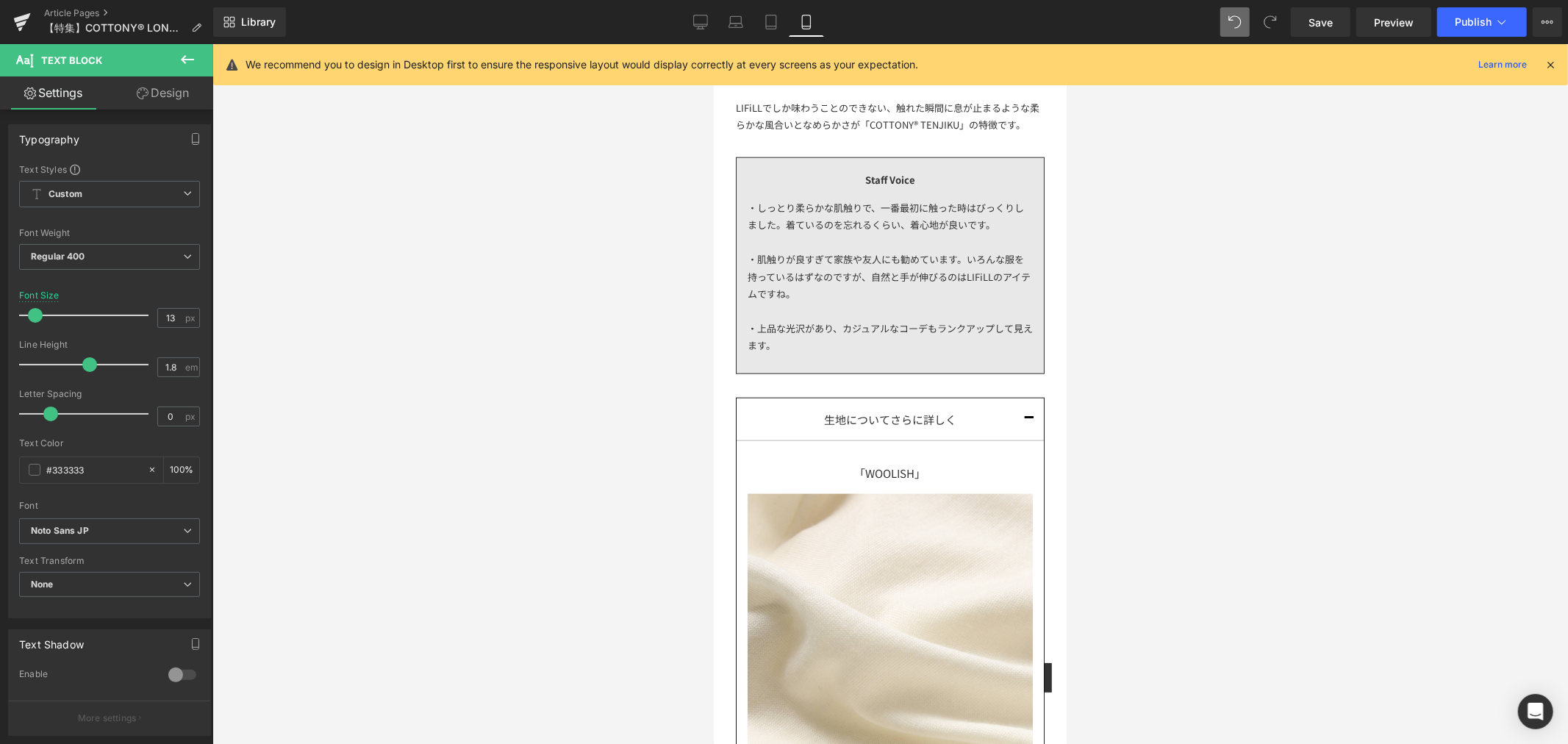
scroll to position [899, 0]
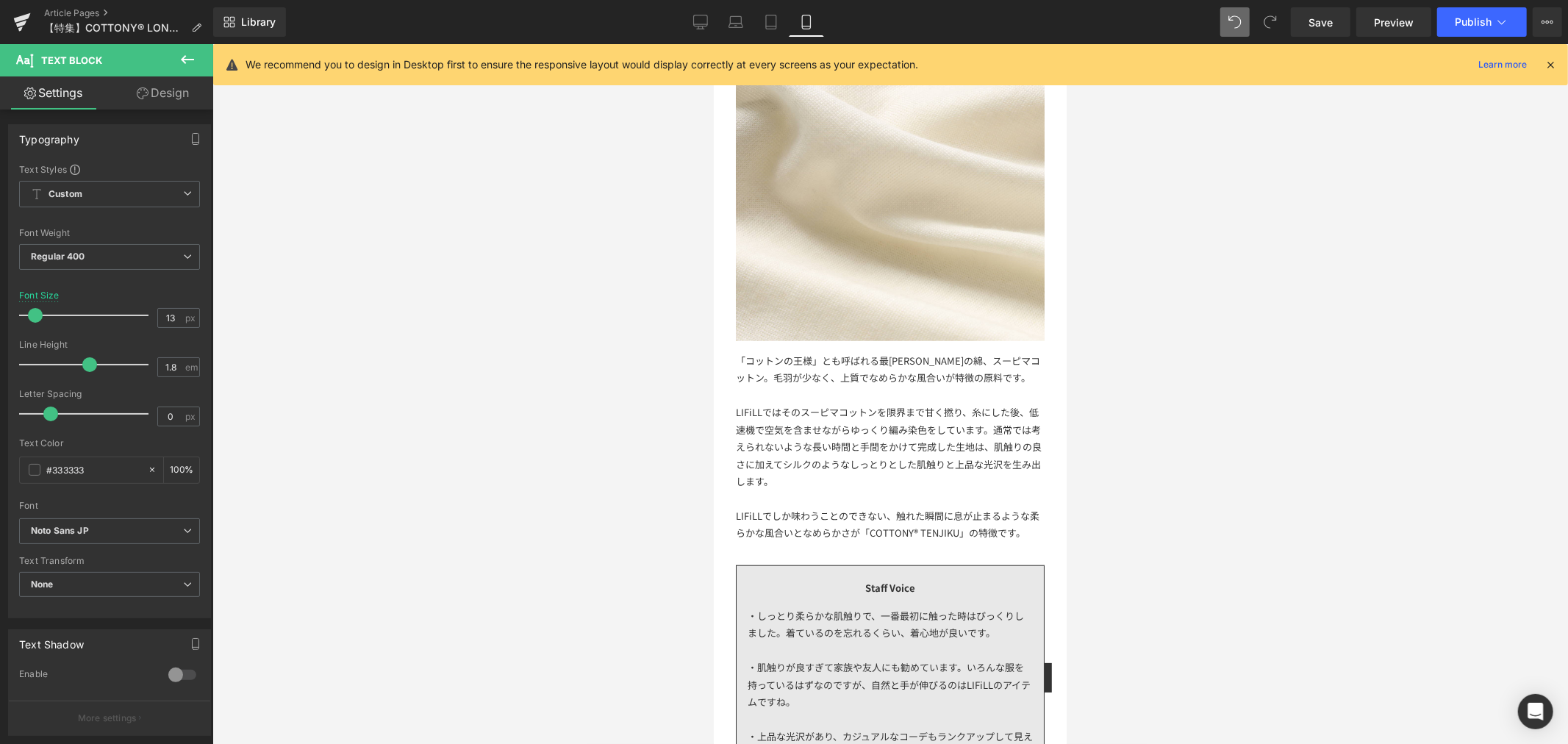
click at [851, 403] on div "LIFiLLではそのスーピマコットンを限界まで甘く撚り、糸にした後、低速機で空気を含ませながらゆっくり編み染色をしています。通常では考えられないような長い時間…" at bounding box center [890, 446] width 308 height 86
click at [845, 480] on div "LIFiLLではそのスーピマコットンを限界まで甘く撚り、糸にした後、低速機で空気を含ませながらゆっくり編み染色をしています。通常では考えられないような長い時間…" at bounding box center [890, 446] width 308 height 86
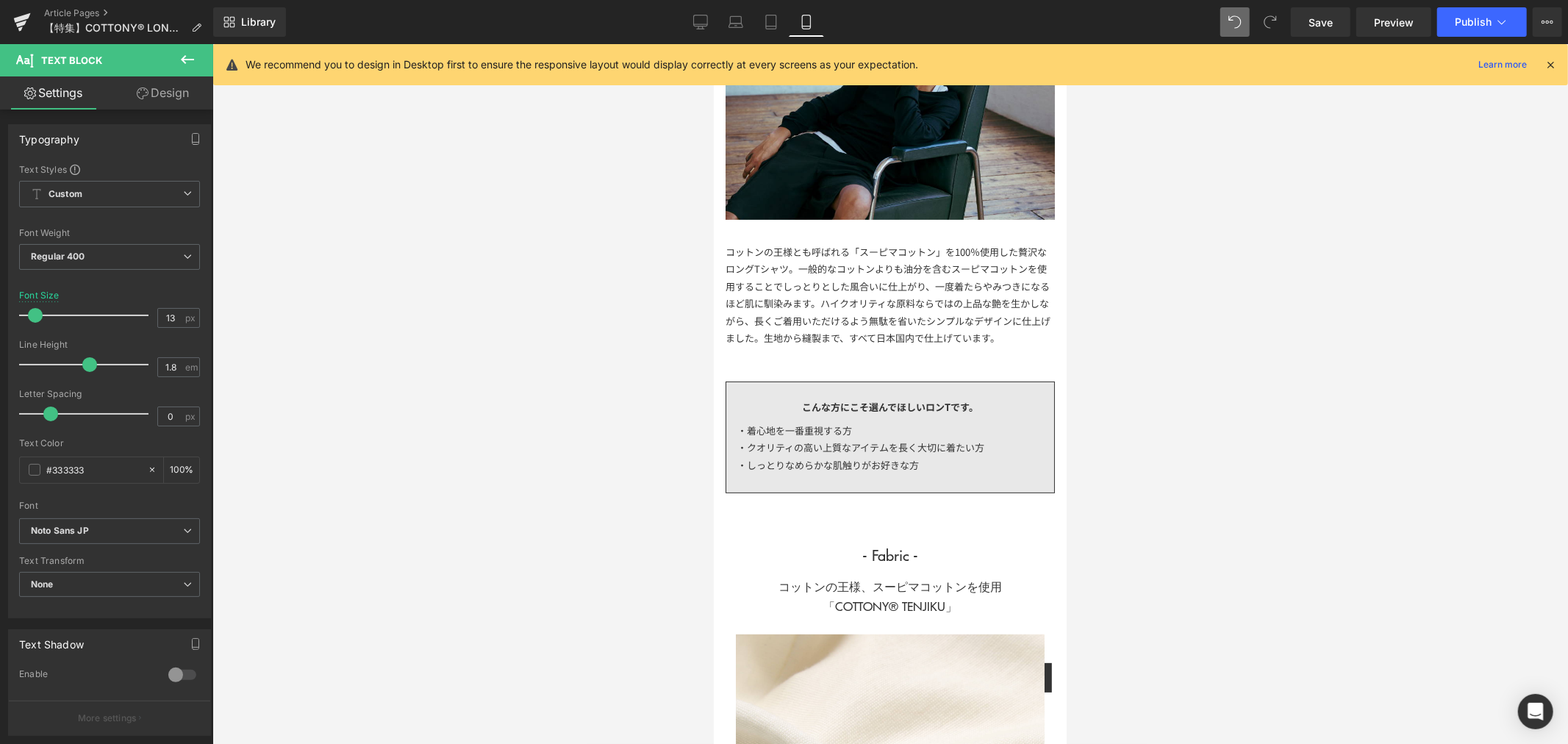
scroll to position [0, 0]
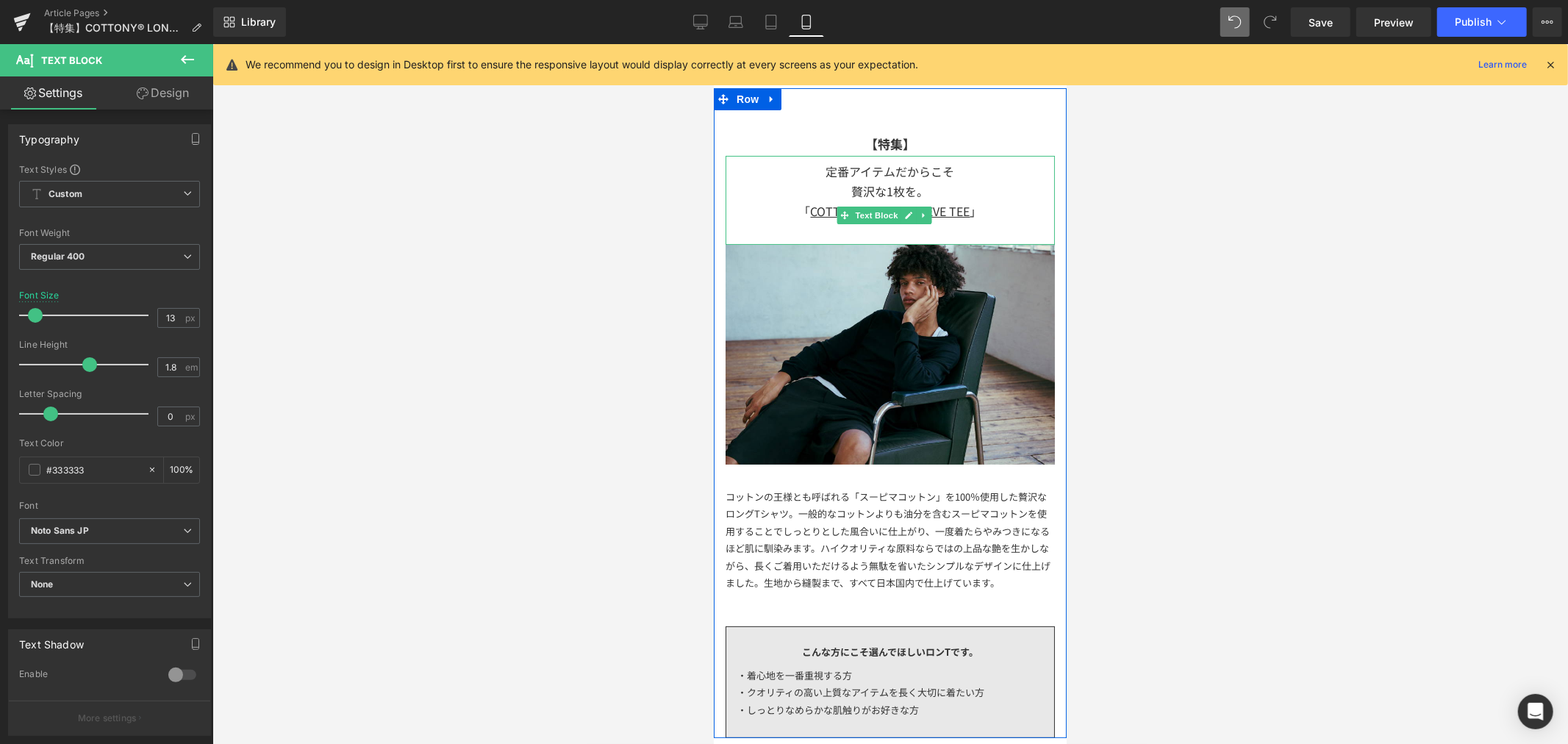
drag, startPoint x: 948, startPoint y: 194, endPoint x: 958, endPoint y: 186, distance: 12.8
click at [948, 194] on div "贅沢な1枚を。" at bounding box center [889, 191] width 329 height 20
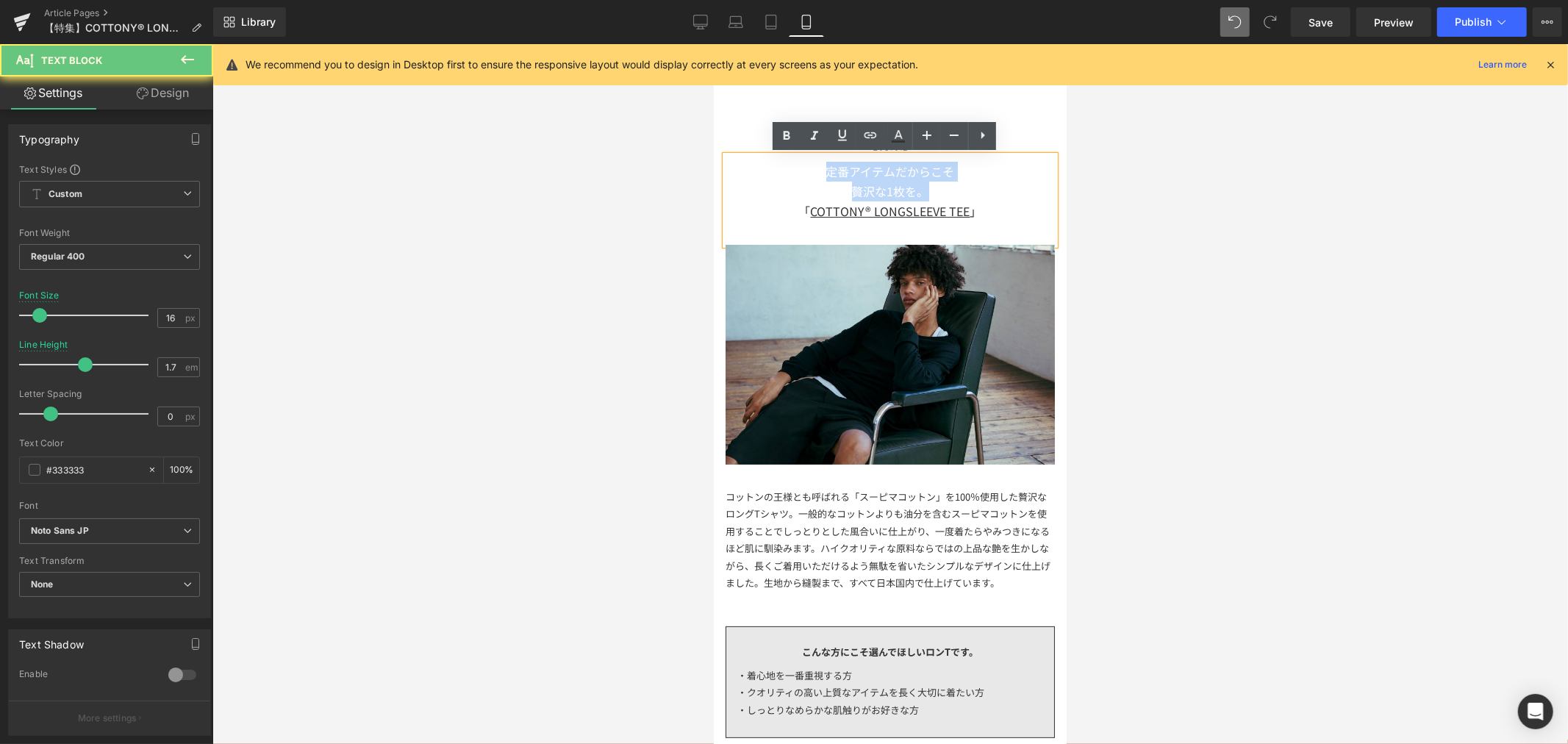
drag, startPoint x: 958, startPoint y: 185, endPoint x: 689, endPoint y: 123, distance: 276.1
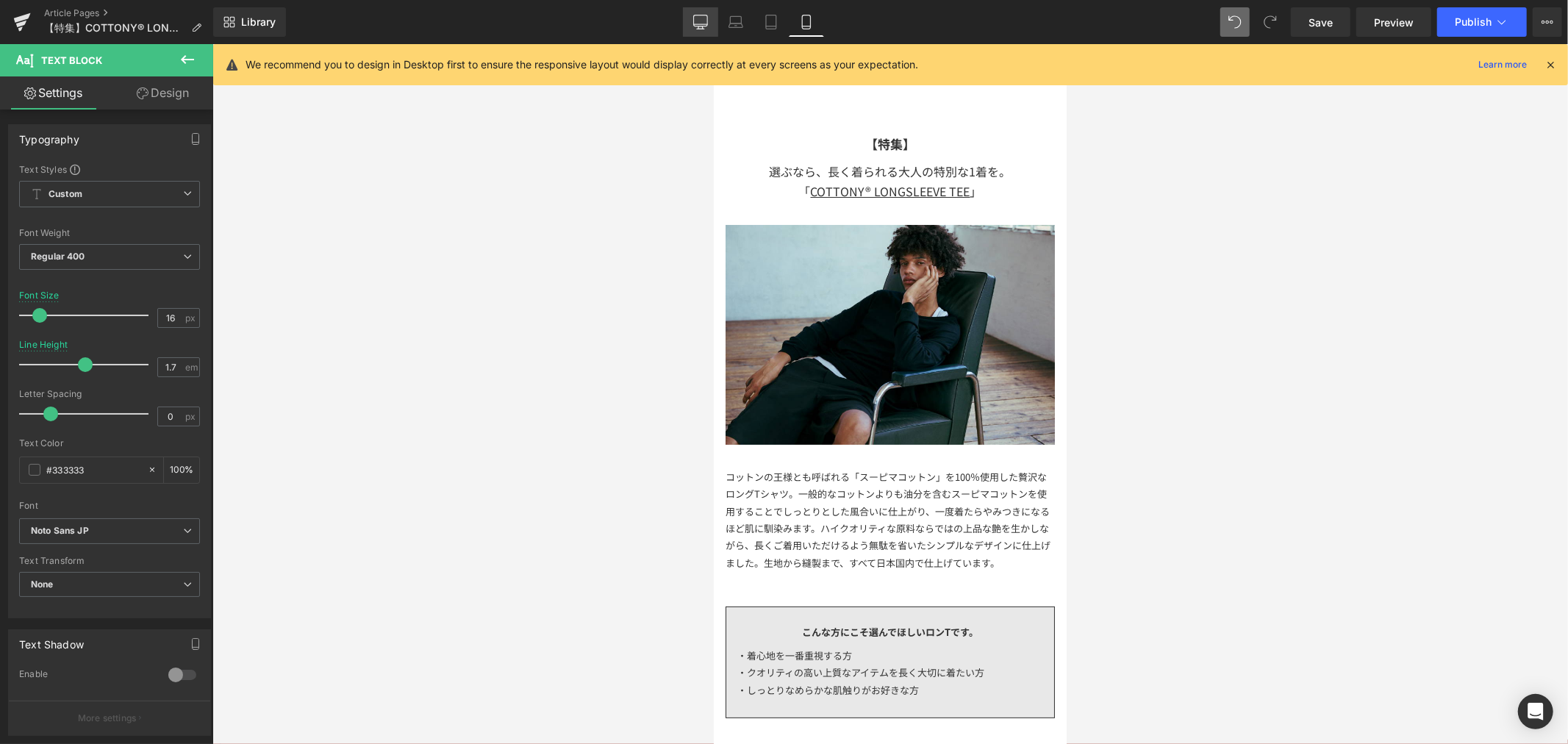
click at [708, 28] on icon at bounding box center [701, 22] width 15 height 15
type input "18"
type input "1.8"
type input "100"
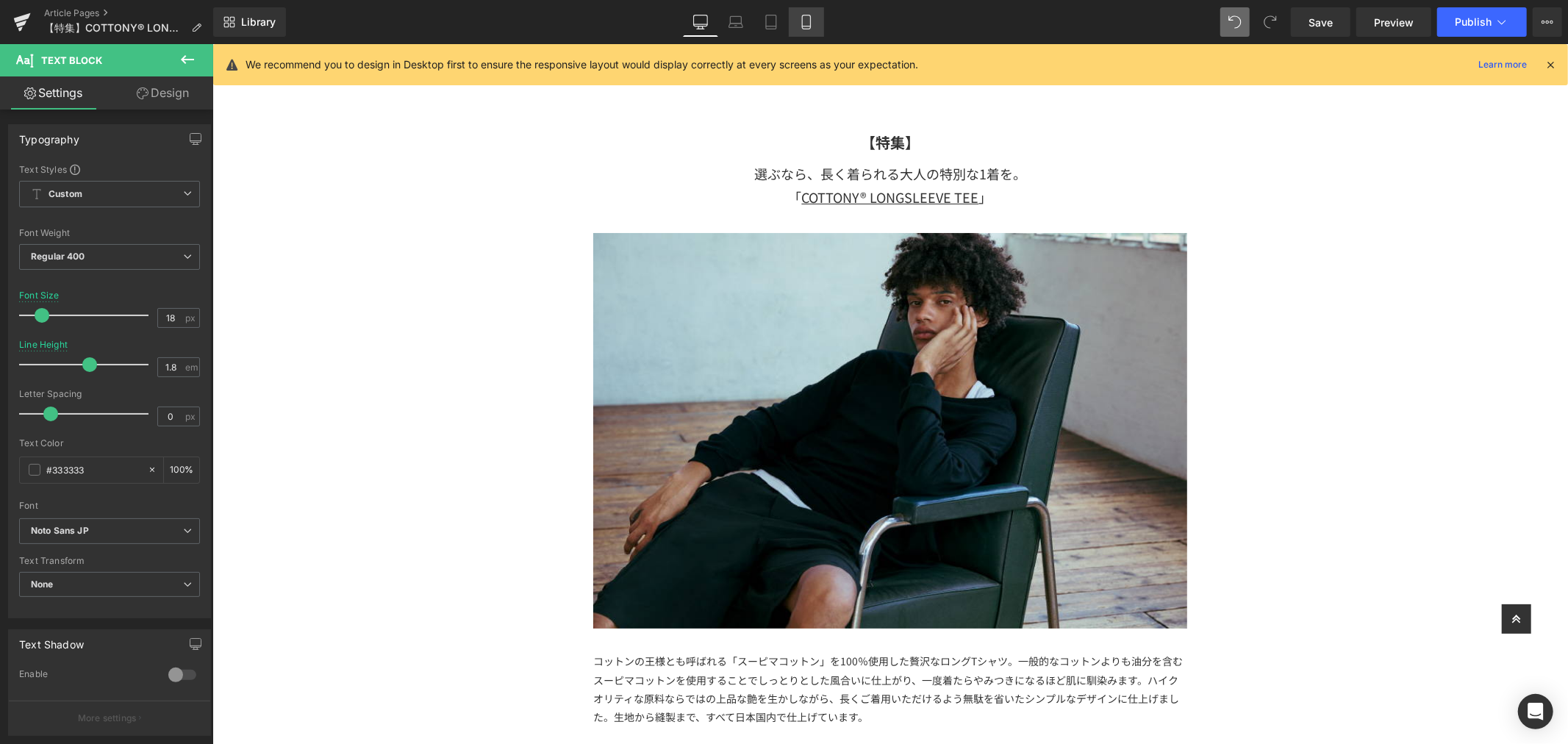
click at [814, 24] on link "Mobile" at bounding box center [806, 22] width 35 height 30
type input "16"
type input "1.7"
type input "100"
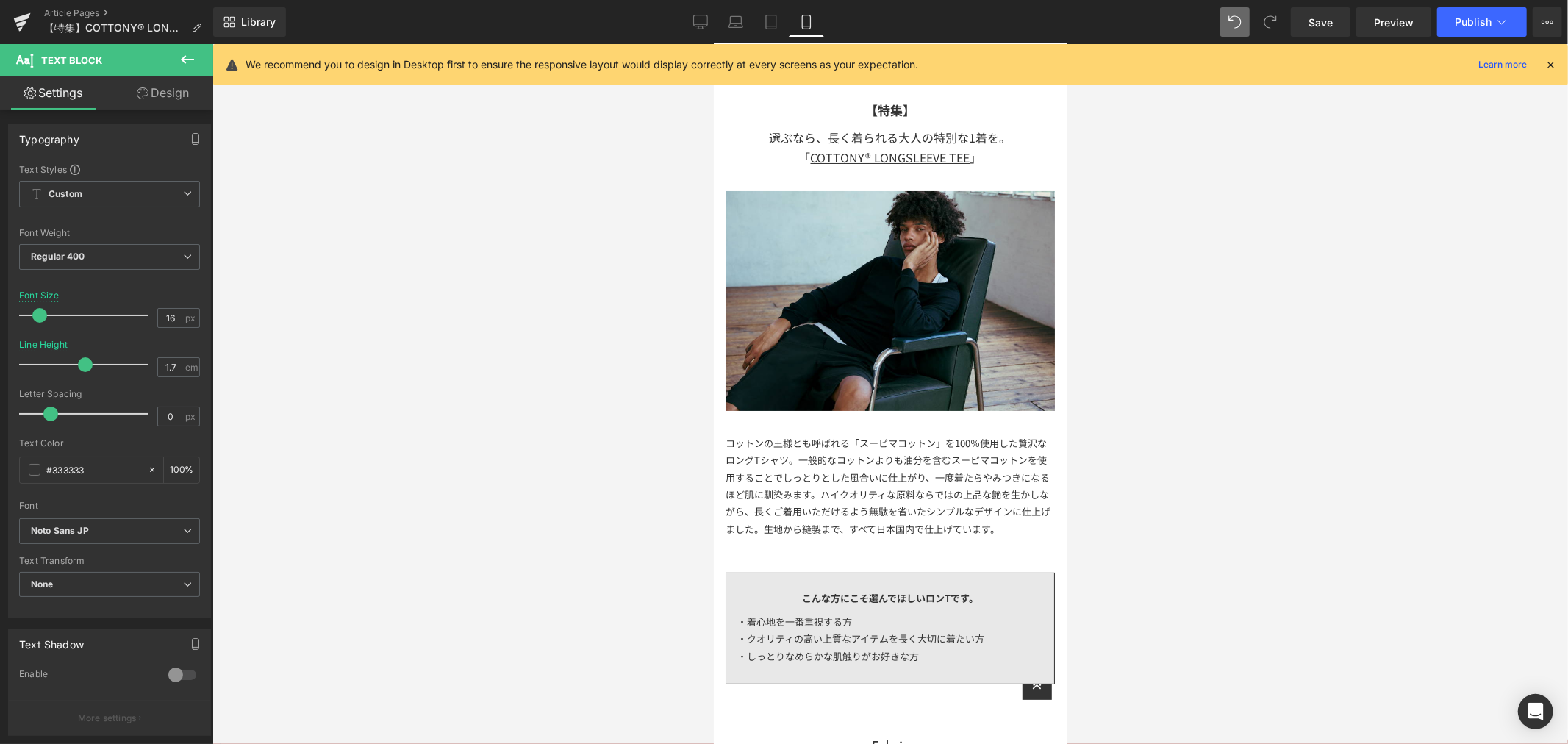
scroll to position [0, 0]
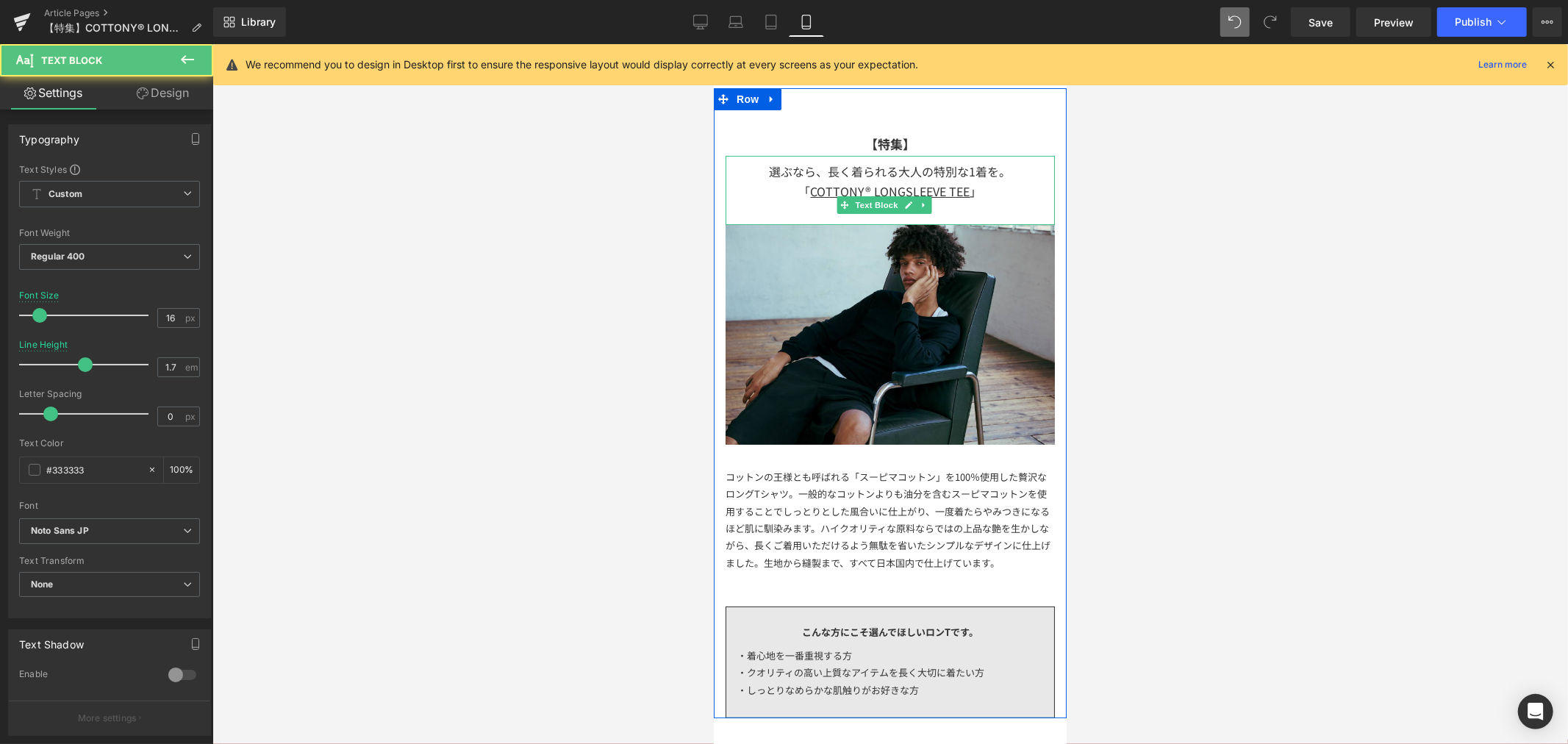
click at [785, 192] on div "「 COTTONY® LONGSLEEVE TEE 」" at bounding box center [889, 191] width 329 height 20
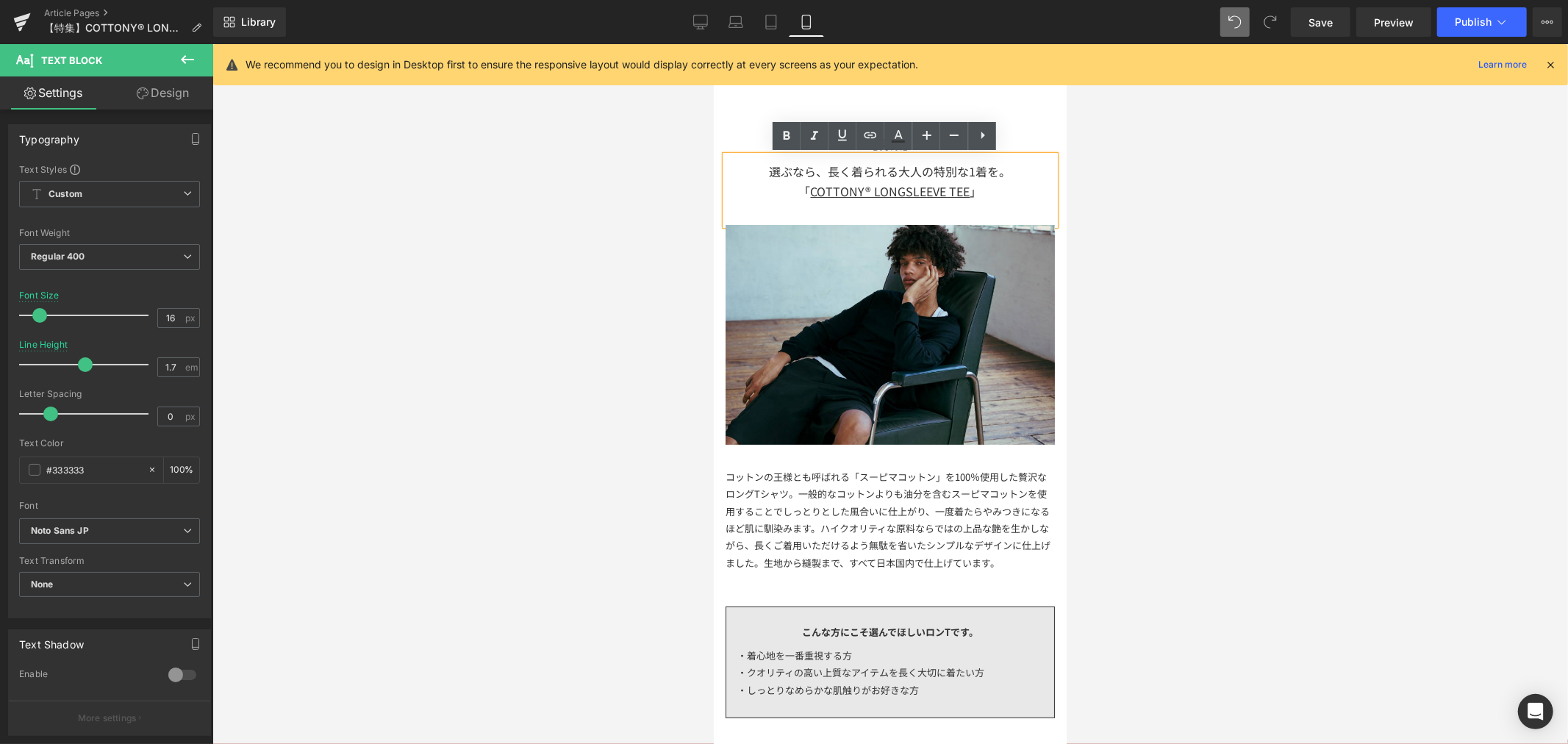
click at [1006, 166] on div "選ぶなら、長く着られる大人の特別な1着を。" at bounding box center [889, 171] width 329 height 20
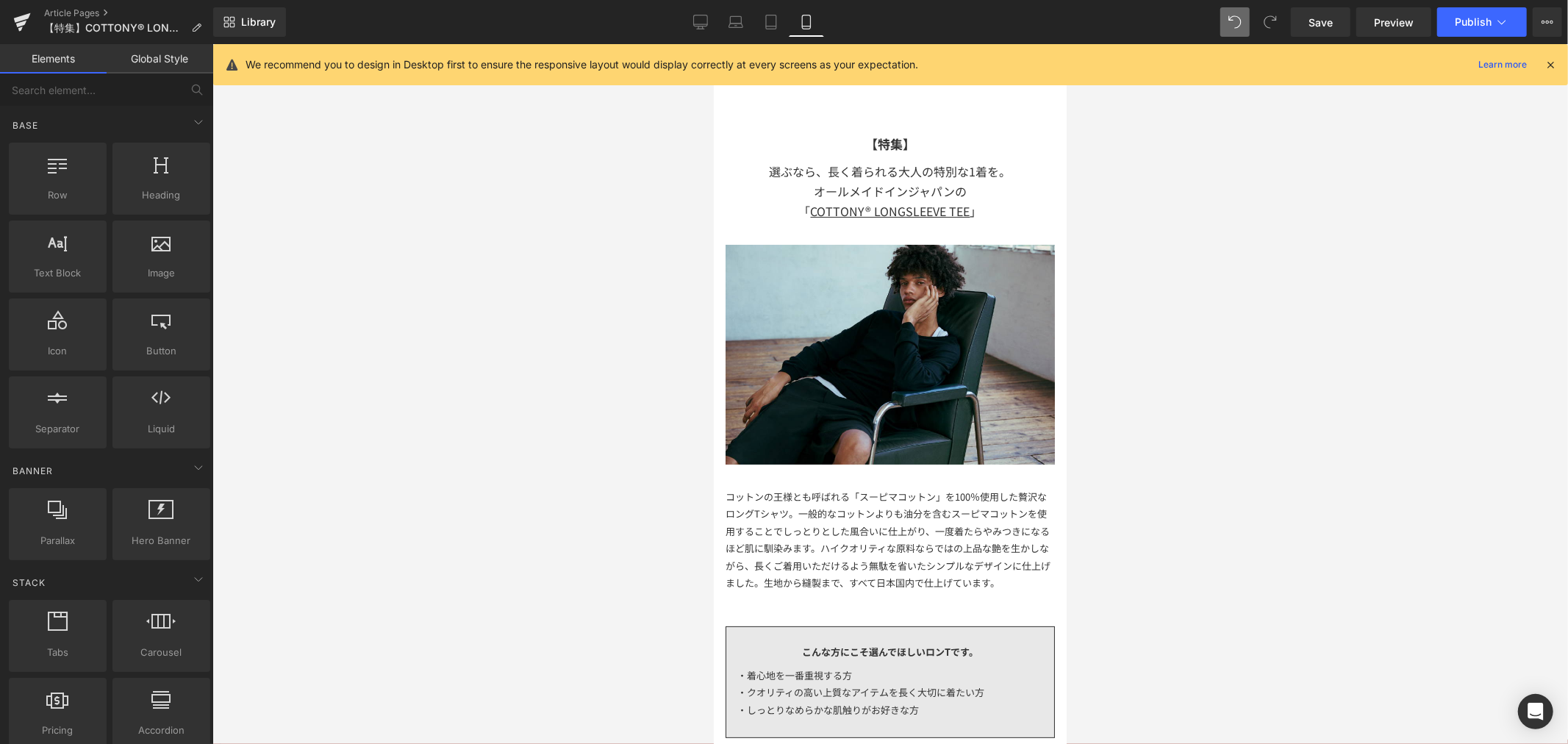
click at [1149, 229] on div at bounding box center [890, 393] width 1355 height 700
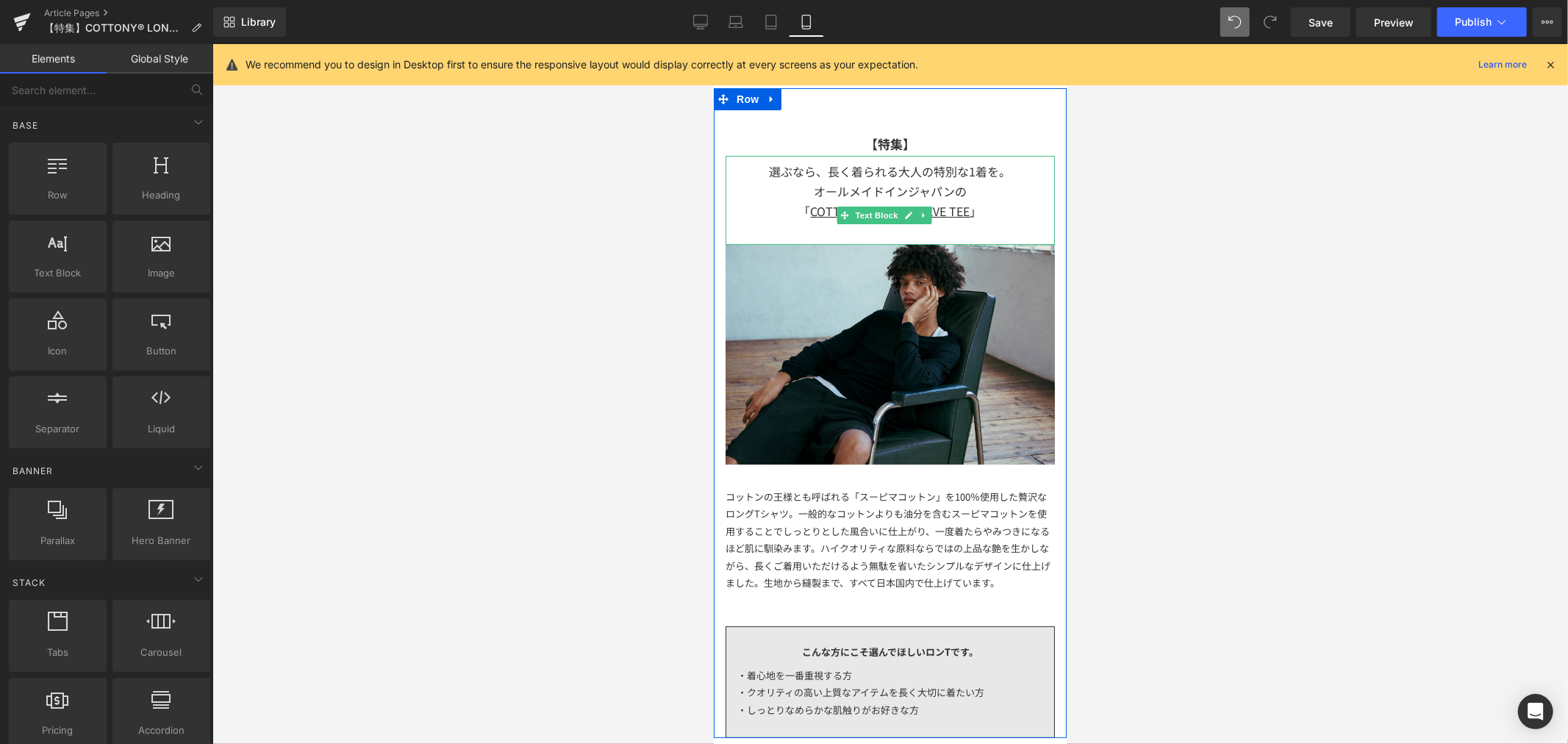
click at [993, 186] on div "選ぶなら、長く着られる大人の特別な1着を。 オールメイドインジャパンの" at bounding box center [889, 181] width 329 height 40
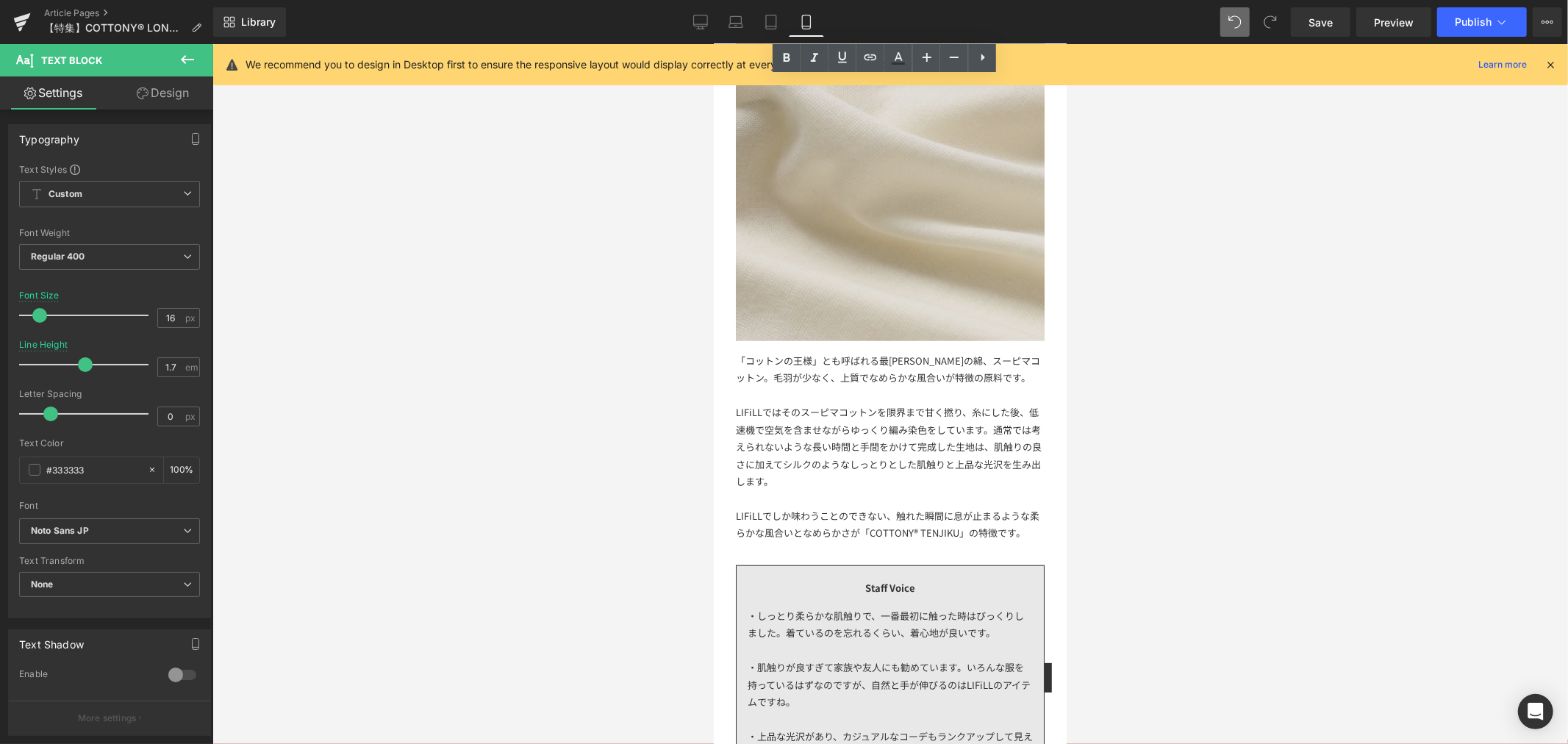
scroll to position [572, 0]
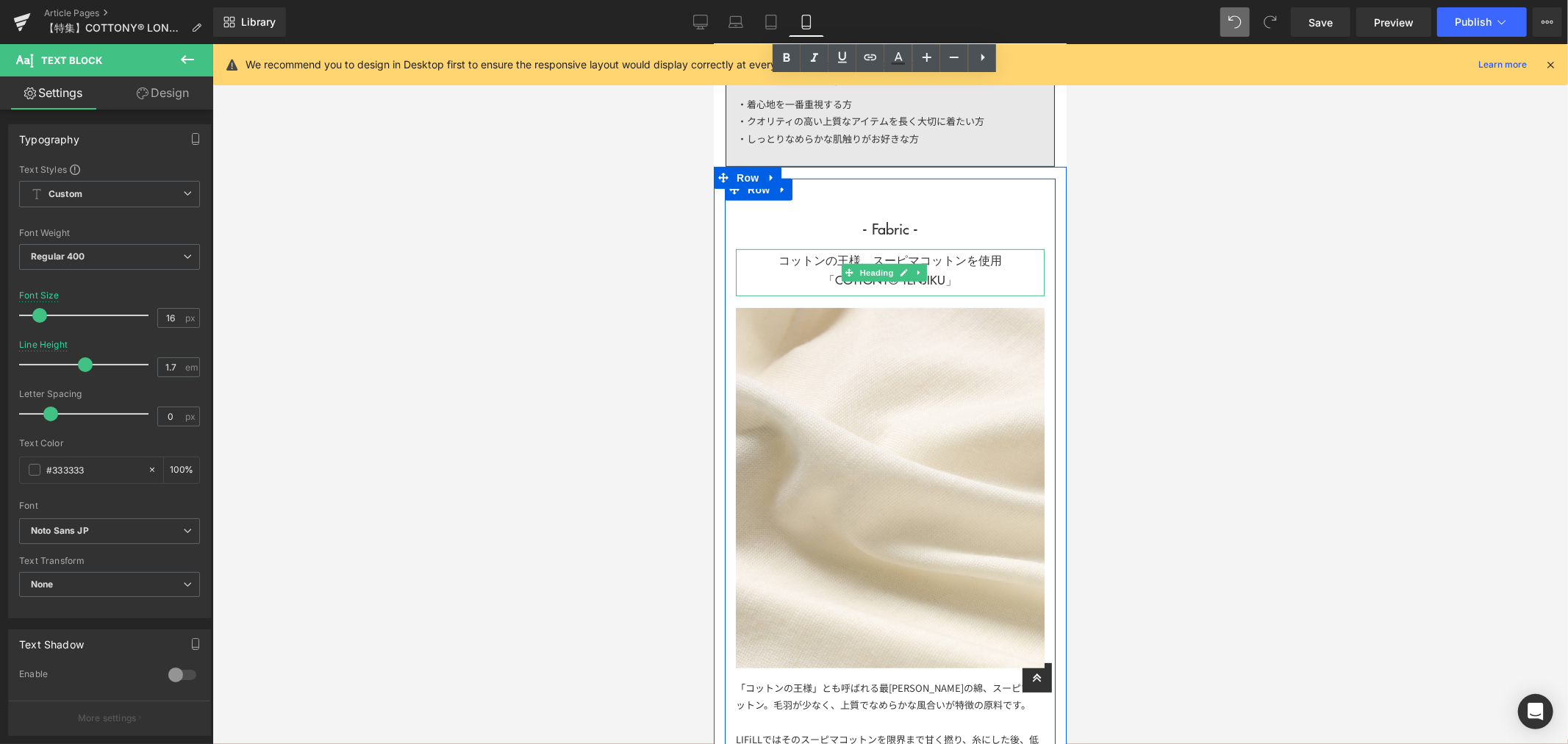
drag, startPoint x: 967, startPoint y: 286, endPoint x: 959, endPoint y: 285, distance: 8.1
click at [967, 286] on h1 "コットンの王様、スーピマコットンを使用 「COTTONY® TENJIKU」" at bounding box center [890, 269] width 308 height 40
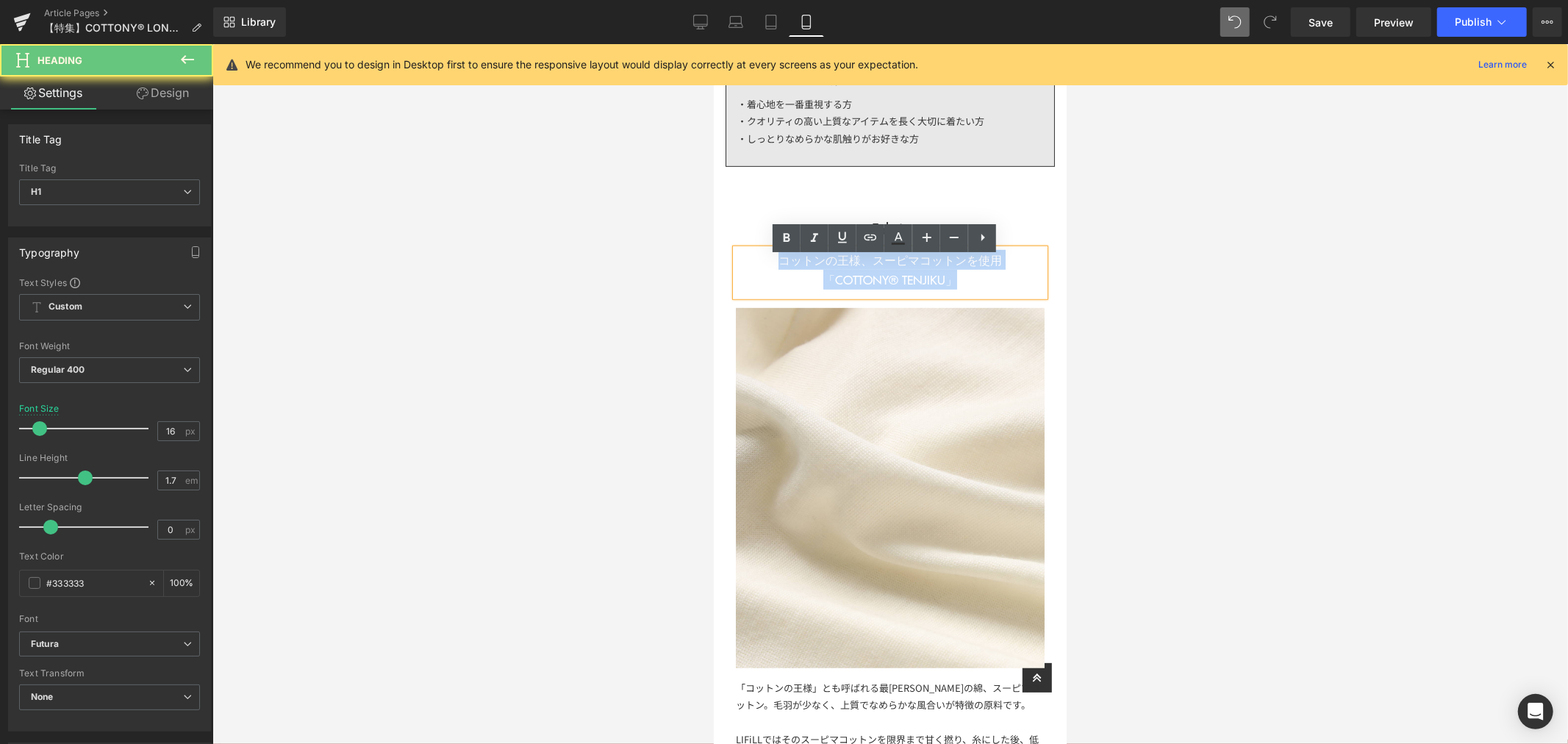
drag, startPoint x: 959, startPoint y: 285, endPoint x: 770, endPoint y: 252, distance: 191.9
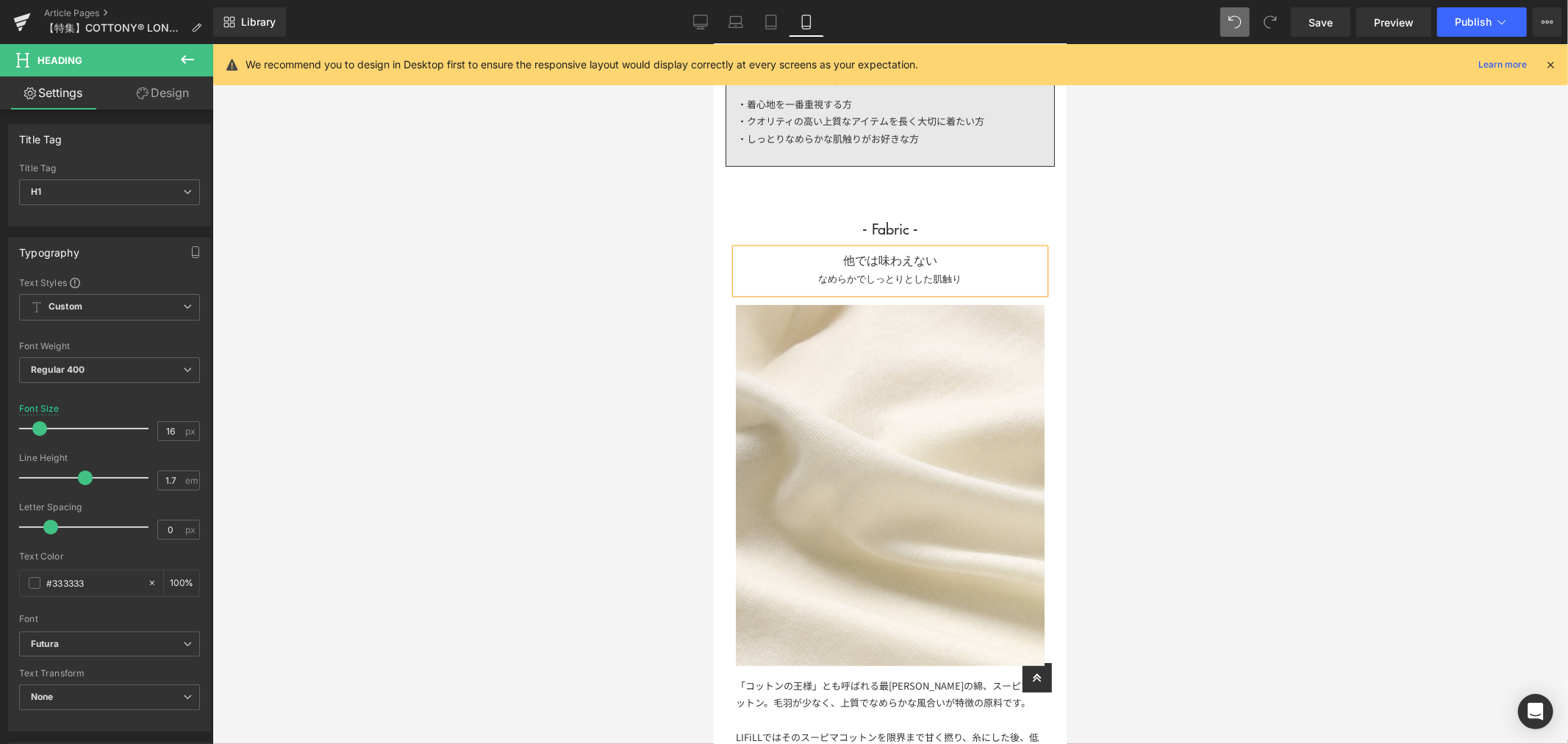
click at [1167, 326] on div at bounding box center [890, 393] width 1355 height 700
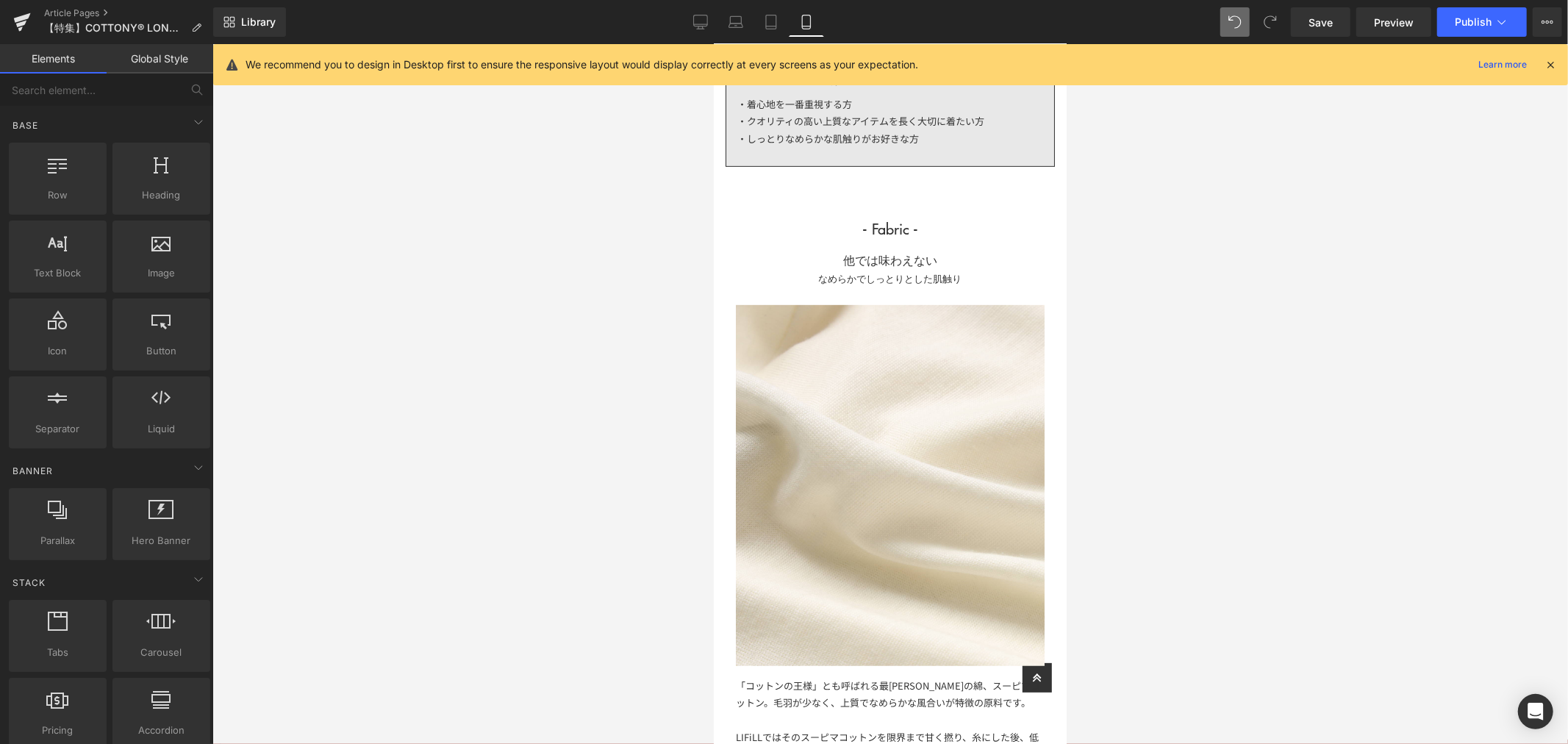
click at [968, 269] on h1 "他では味わえない" at bounding box center [890, 259] width 308 height 20
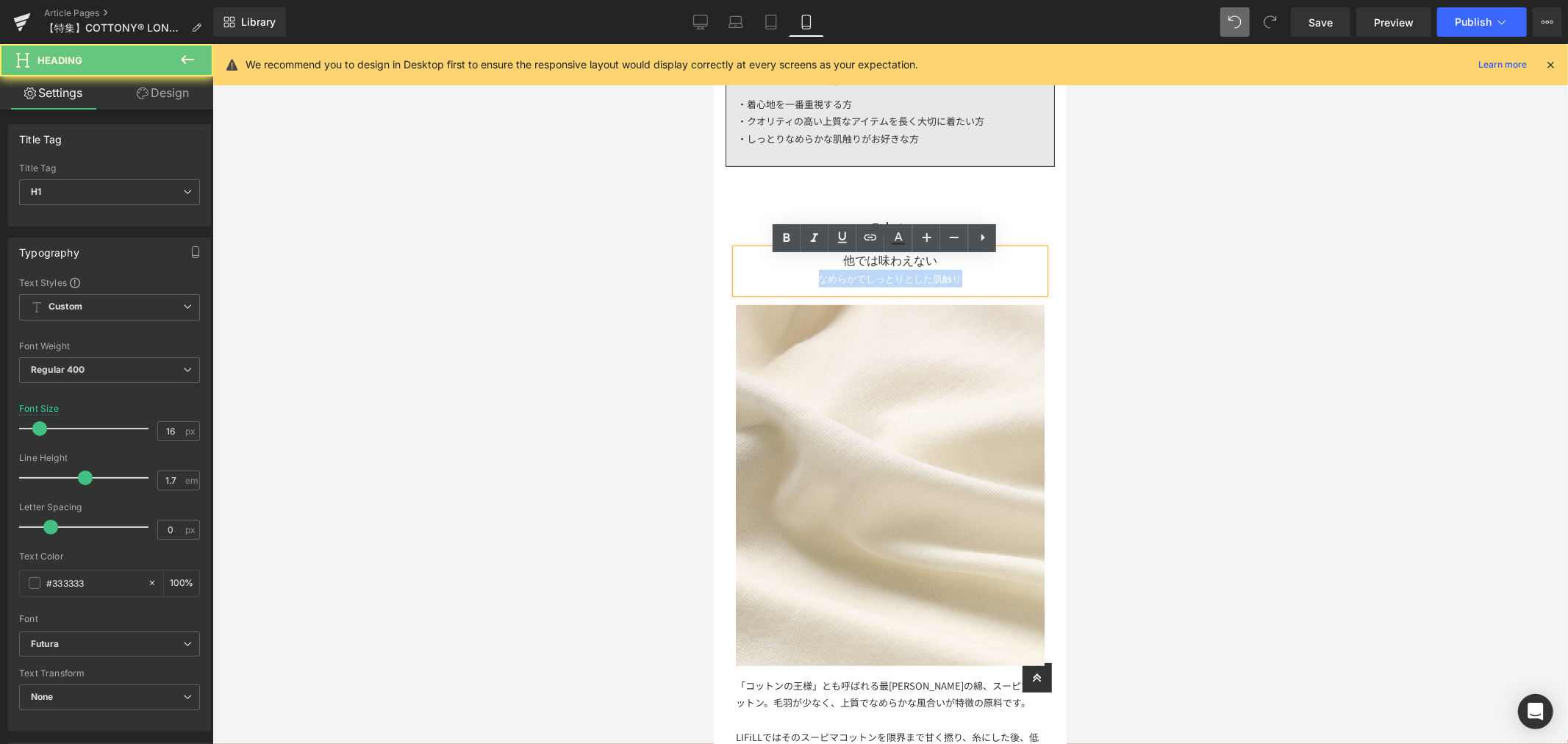
drag, startPoint x: 975, startPoint y: 283, endPoint x: 804, endPoint y: 286, distance: 171.0
click at [804, 286] on div "なめらかでしっとりとした肌触り" at bounding box center [890, 277] width 308 height 17
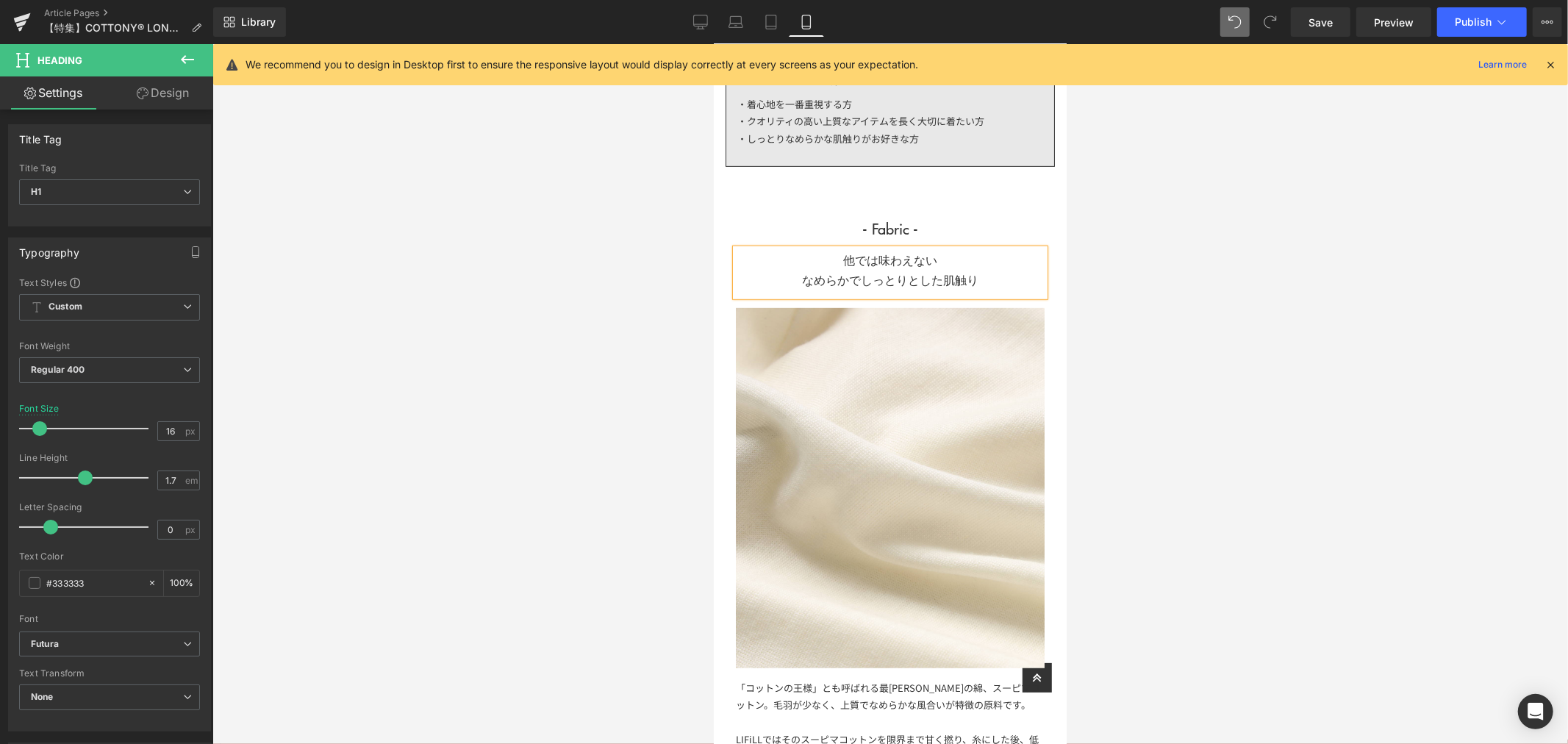
scroll to position [1062, 0]
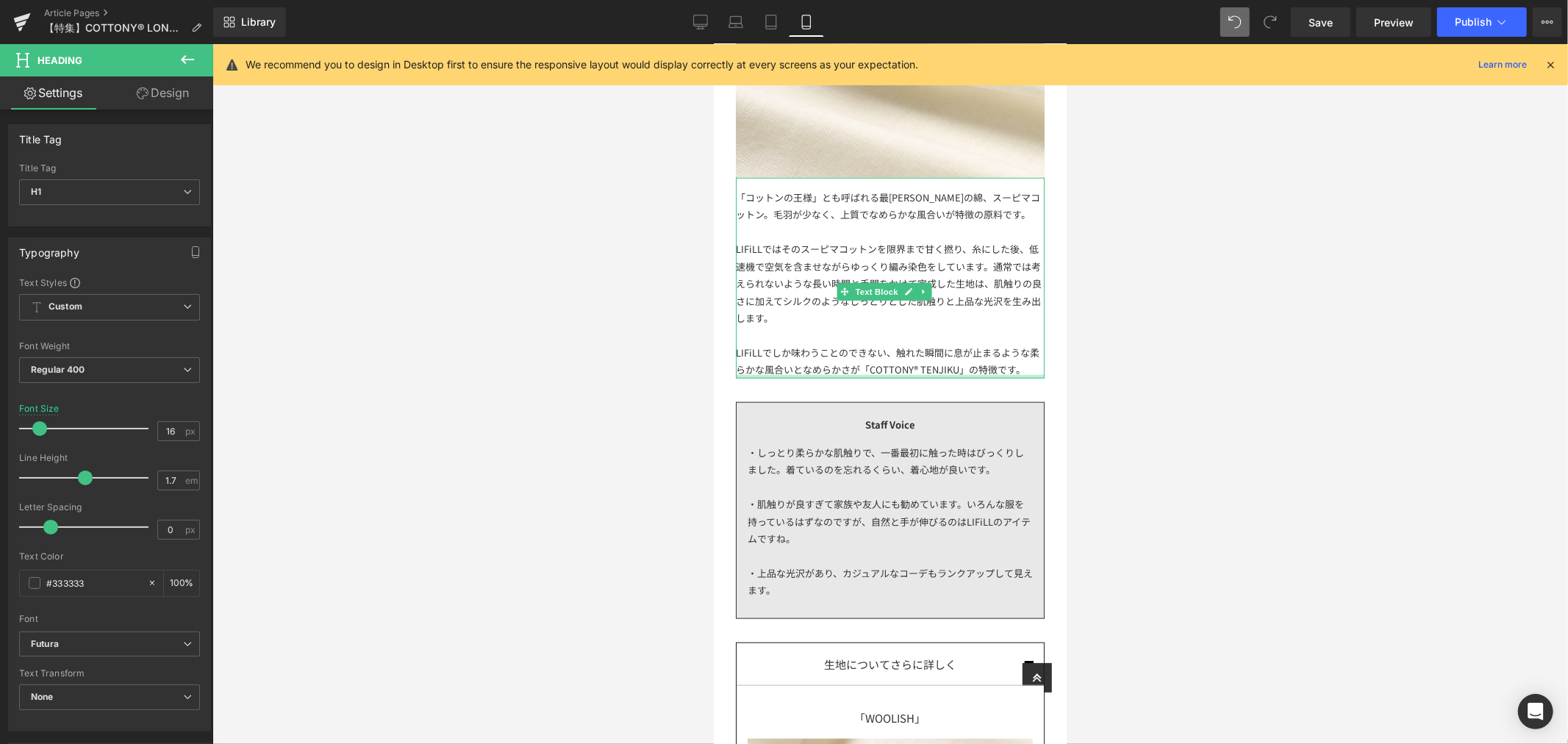
drag, startPoint x: 901, startPoint y: 384, endPoint x: 793, endPoint y: 384, distance: 108.0
click at [901, 377] on div "「コットンの王様」とも呼ばれる最高峰の綿、スーピマコットン。毛羽が少なく、上質でなめらかな風合いが特徴の原料です。 LIFiLLではそのスーピマコットンを限界…" at bounding box center [890, 277] width 308 height 200
click at [812, 378] on div "L IFiLLでしか味わうことのできない、触れた瞬間に息が止まるような柔らかな風合いとなめらかさが「COTTONY® TENJIKU」の特徴です。" at bounding box center [890, 360] width 308 height 35
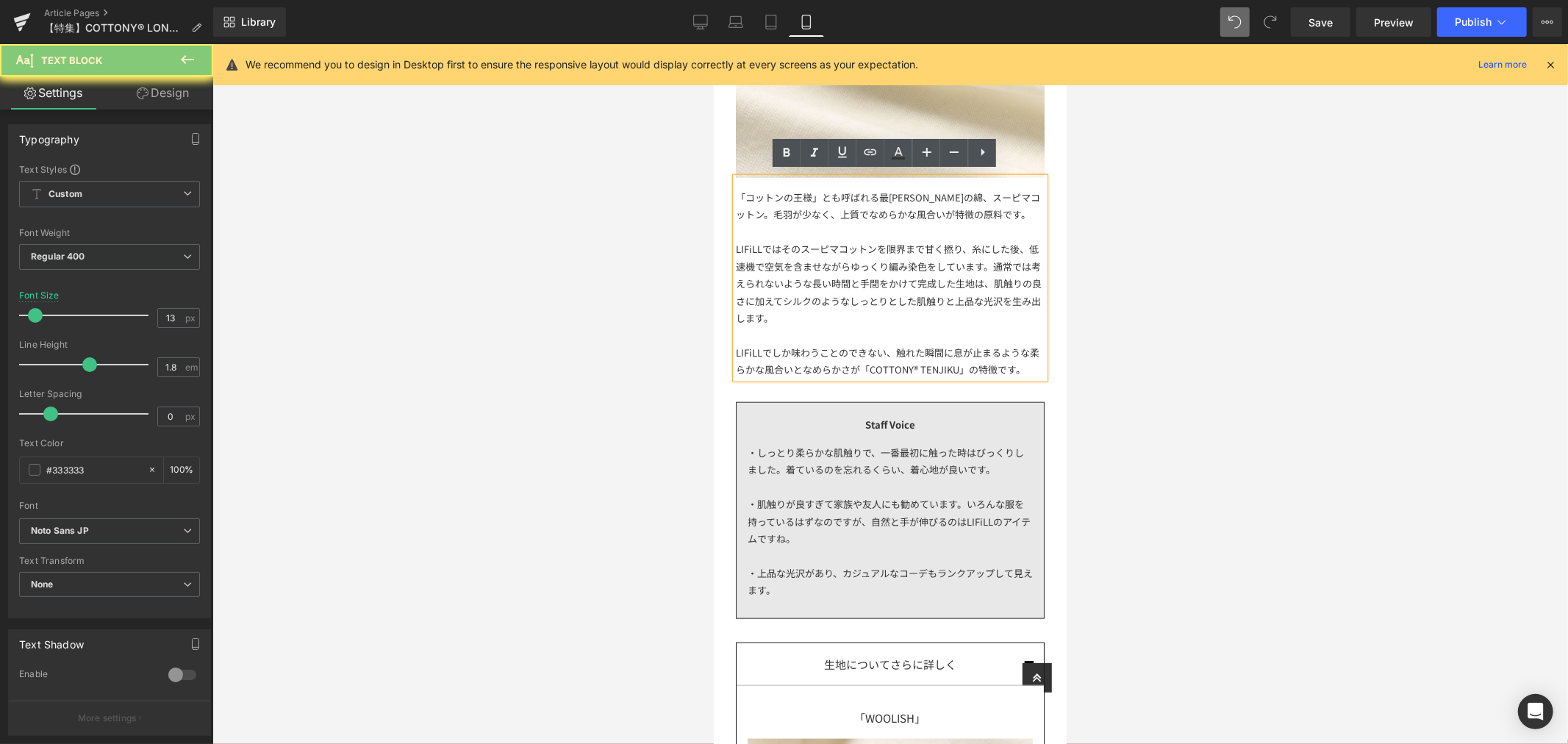
drag, startPoint x: 793, startPoint y: 384, endPoint x: 733, endPoint y: 181, distance: 211.7
click at [735, 181] on div "「コットンの王様」とも呼ばれる最高峰の綿、スーピマコットン。毛羽が少なく、上質でなめらかな風合いが特徴の原料です。 LIFiLLではそのスーピマコットンを限界…" at bounding box center [890, 277] width 308 height 200
click at [740, 191] on div "「コットンの王様」とも呼ばれる最高峰の綿、スーピマコットン。毛羽が少なく、上質でなめらかな風合いが特徴の原料です。 LIFiLLではそのスーピマコットンを限界…" at bounding box center [890, 277] width 308 height 200
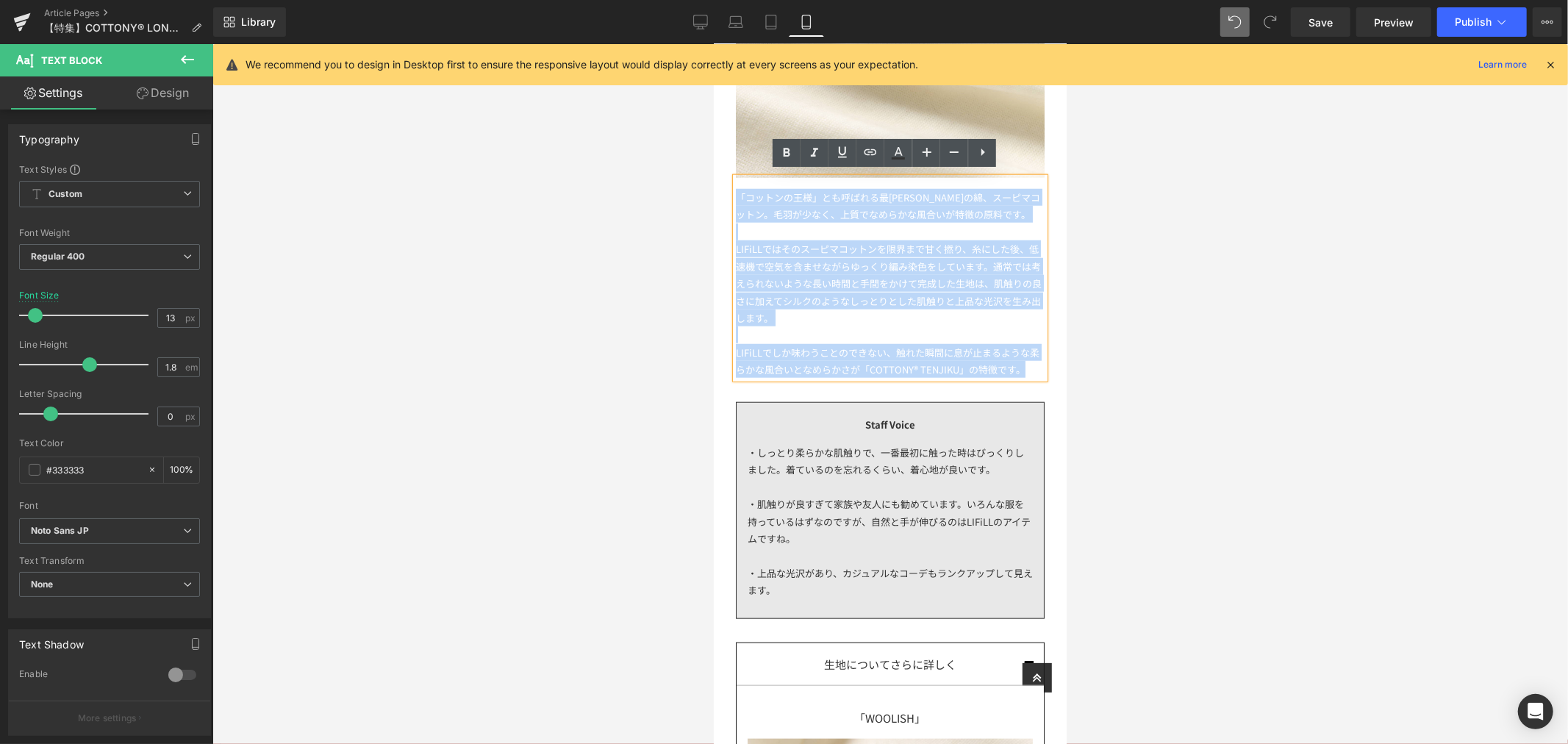
drag, startPoint x: 732, startPoint y: 191, endPoint x: 716, endPoint y: 128, distance: 65.0
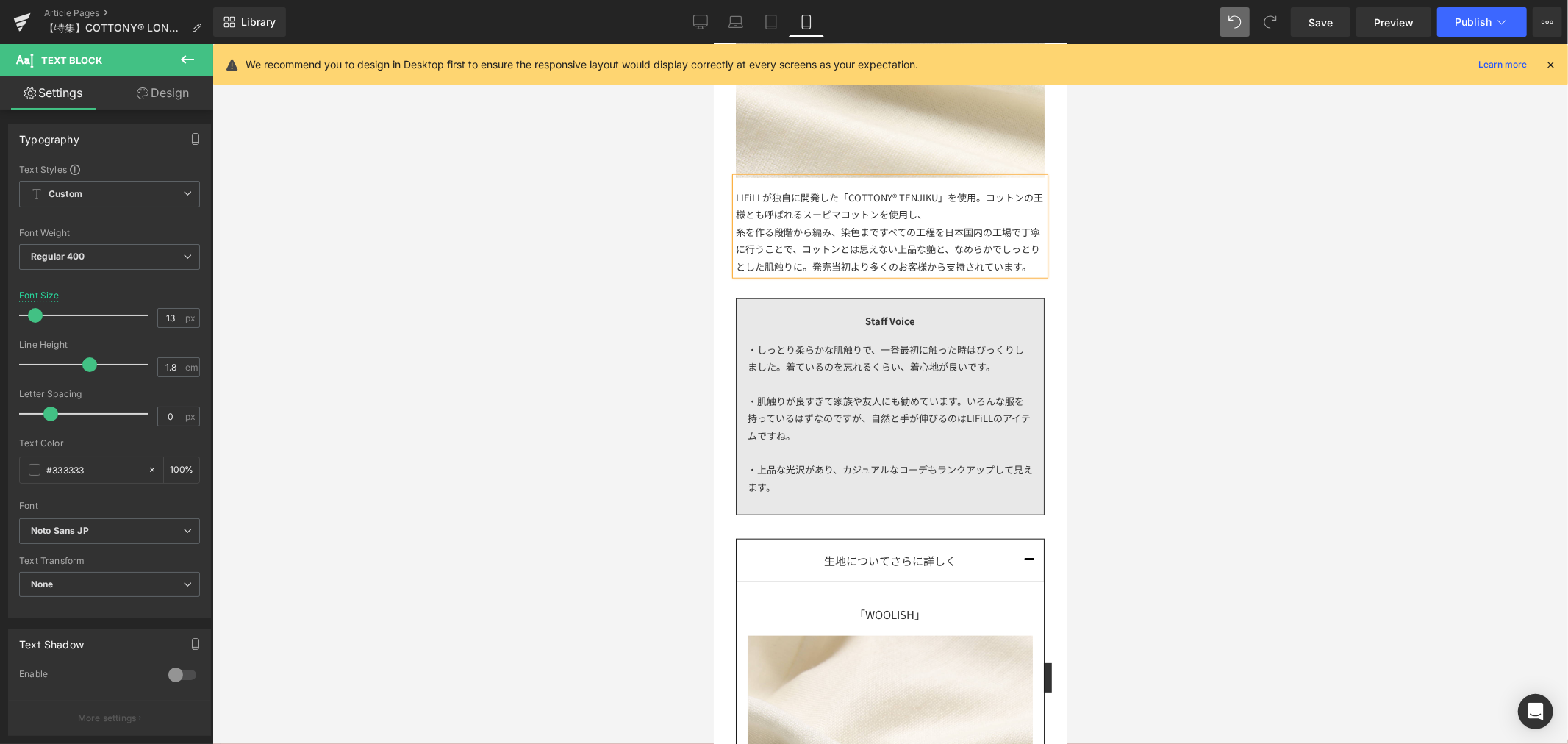
click at [919, 268] on div "糸を作る段階から編み、染色まですべての工程を日本国内の工場で丁寧に行うことで、コットンとは思えない上品な艶と、なめらかでしっとりとした肌触りに。発売当初より多…" at bounding box center [890, 248] width 308 height 51
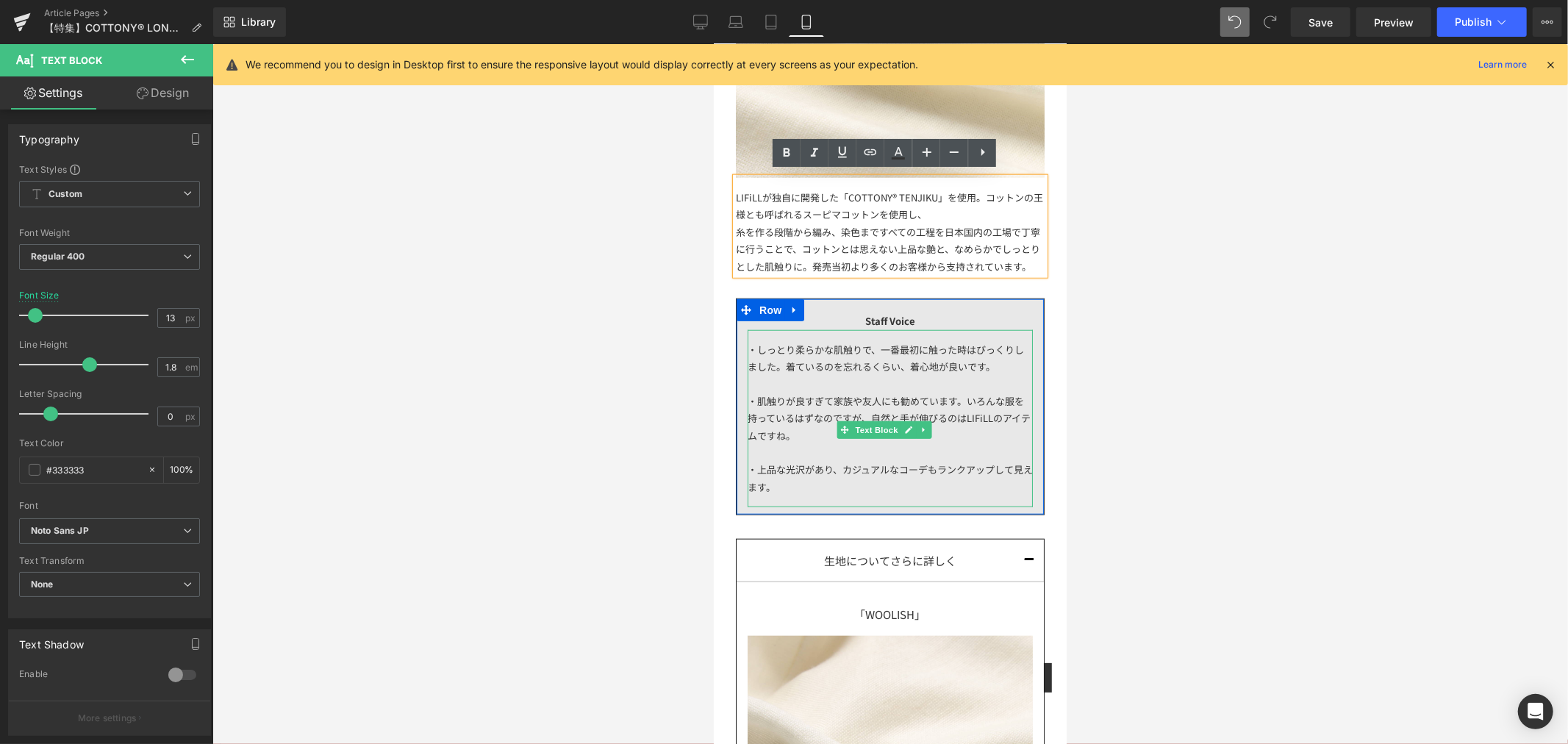
click at [925, 364] on div "・しっとり柔らかな肌触りで、一番最初に触った時はびっくりしました。着ているのを忘れるくらい、着心地が良いです。 ・肌触りが良すぎて家族や友人にも勧めています。…" at bounding box center [890, 418] width 285 height 178
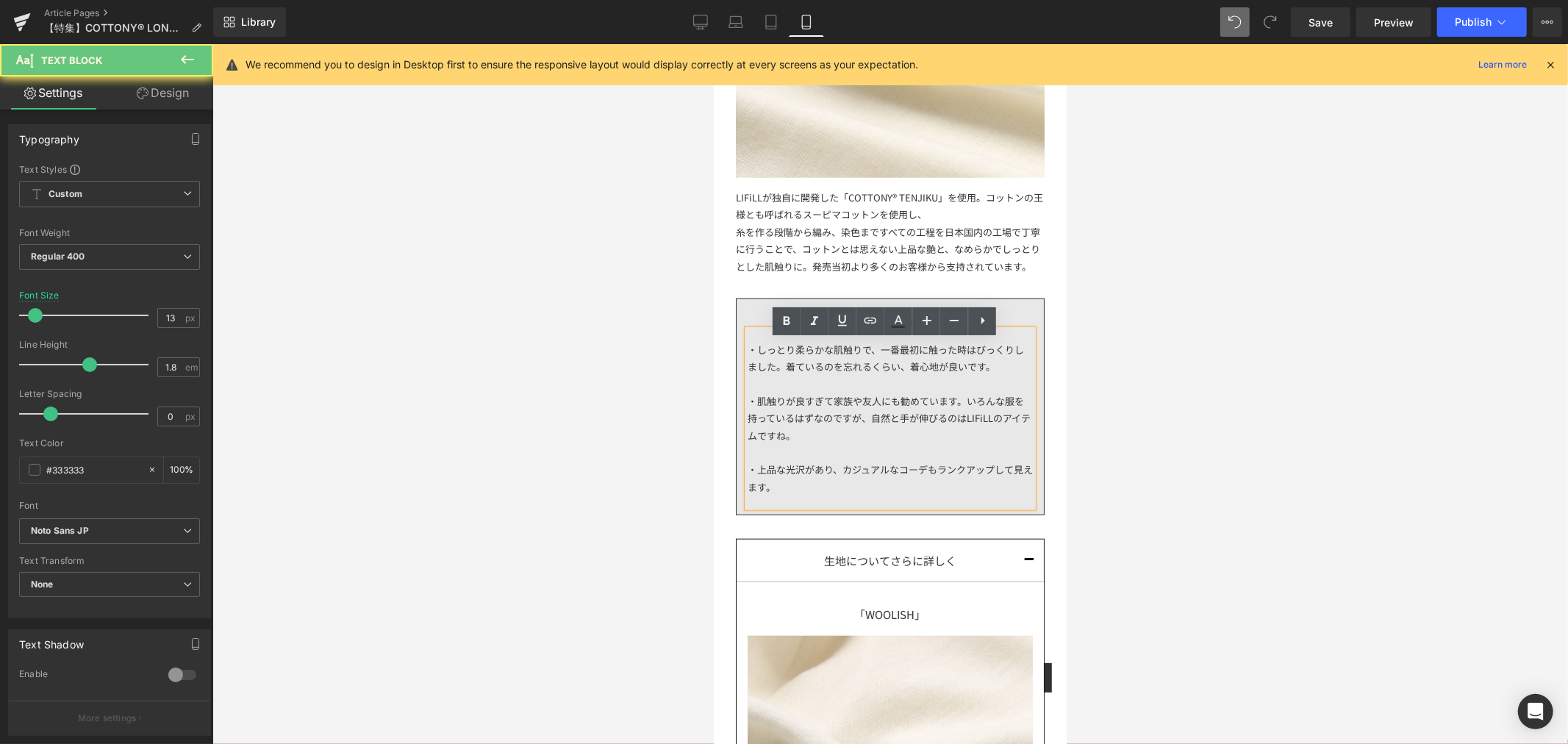
click at [1003, 377] on div "・しっとり柔らかな肌触りで、一番最初に触った時はびっくりしました。着ているのを忘れるくらい、着心地が良いです。 ・肌触りが良すぎて家族や友人にも勧めています。…" at bounding box center [890, 418] width 285 height 178
click at [910, 444] on div "・肌触りが良すぎて家族や友人にも勧めています。いろんな服を持っているはずなのですが、自然と手が伸びるのはLIFiLLのアイテムですね。" at bounding box center [890, 417] width 285 height 51
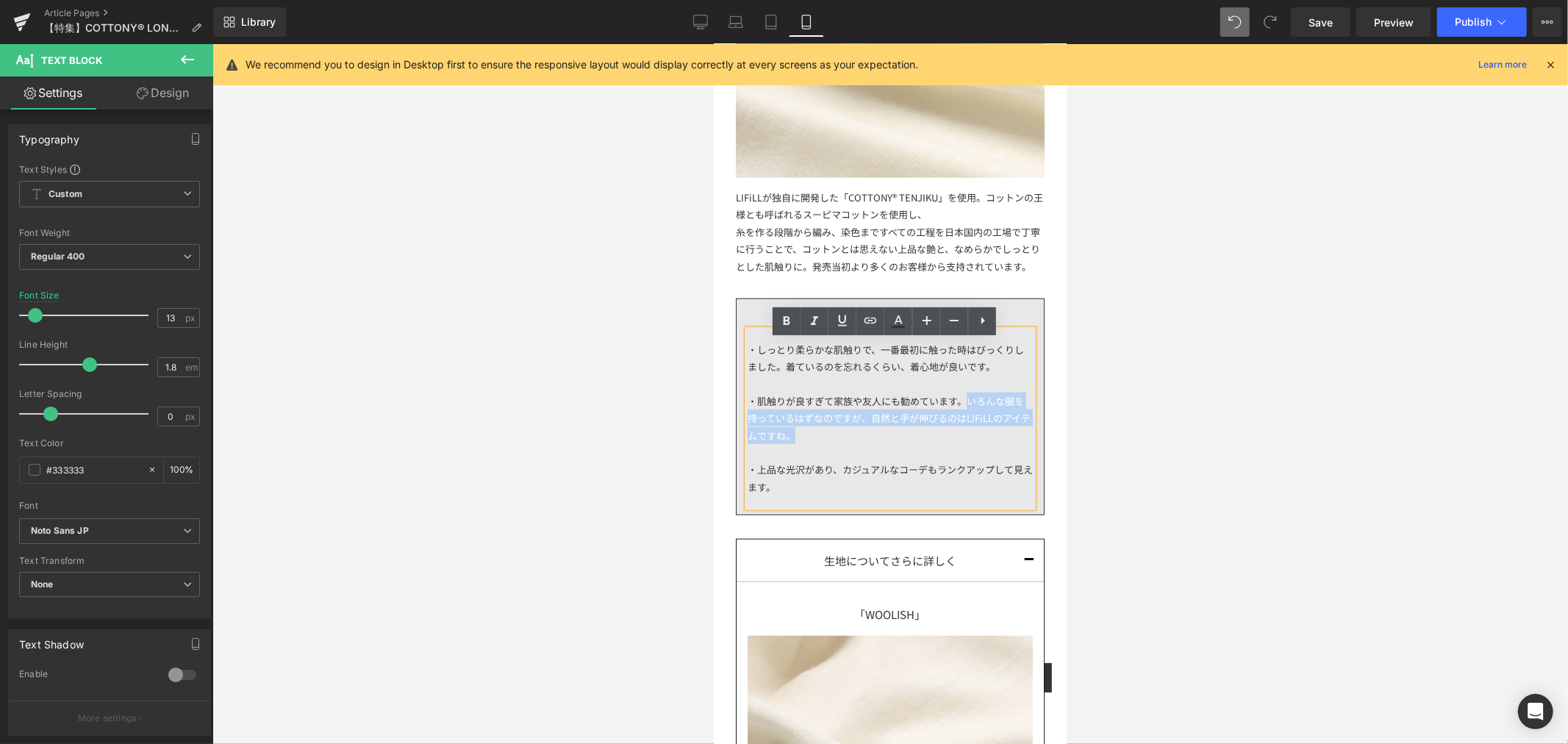
drag, startPoint x: 908, startPoint y: 445, endPoint x: 963, endPoint y: 418, distance: 61.3
click at [963, 418] on div "・肌触りが良すぎて家族や友人にも勧めています。いろんな服を持っているはずなのですが、自然と手が伸びるのはLIFiLLのアイテムですね。" at bounding box center [890, 417] width 285 height 51
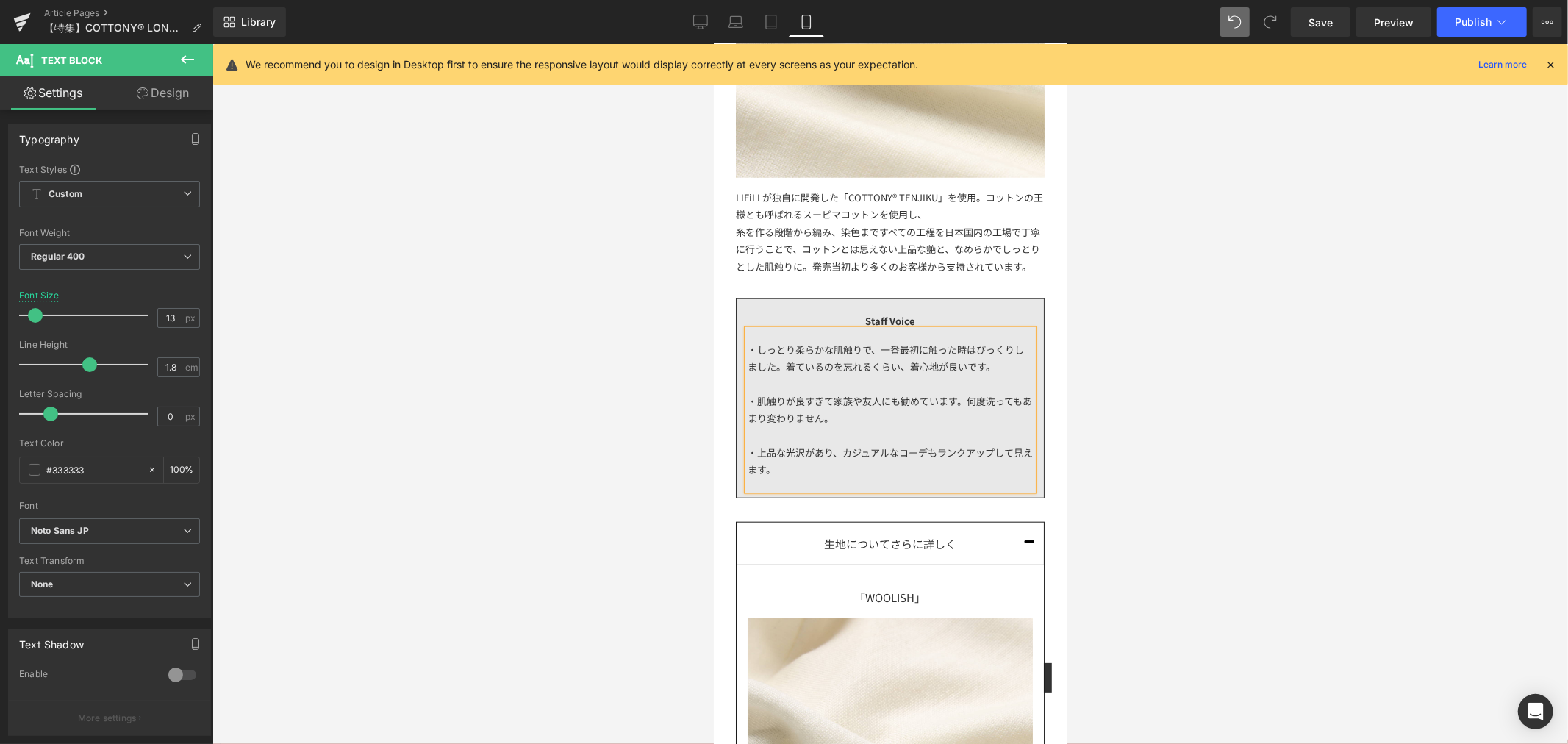
click at [754, 426] on div "・肌触りが良すぎて家族や友人にも勧めています。何度洗ってもあまり変わりません。" at bounding box center [890, 409] width 285 height 35
click at [985, 441] on div at bounding box center [890, 435] width 285 height 17
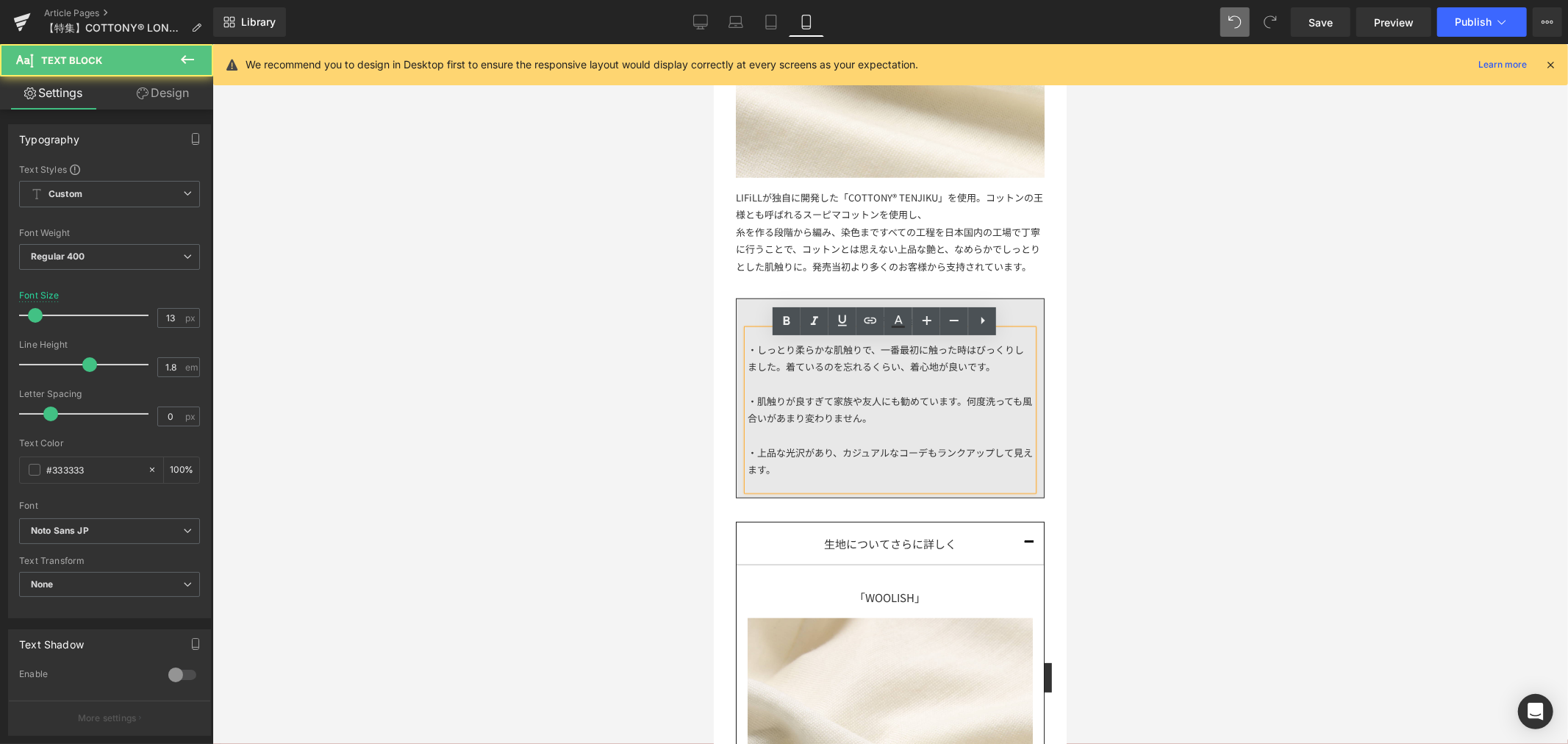
click at [998, 426] on div "・肌触りが良すぎて家族や友人にも勧めています。何度洗っても風合いがあまり変わりません。" at bounding box center [890, 409] width 285 height 35
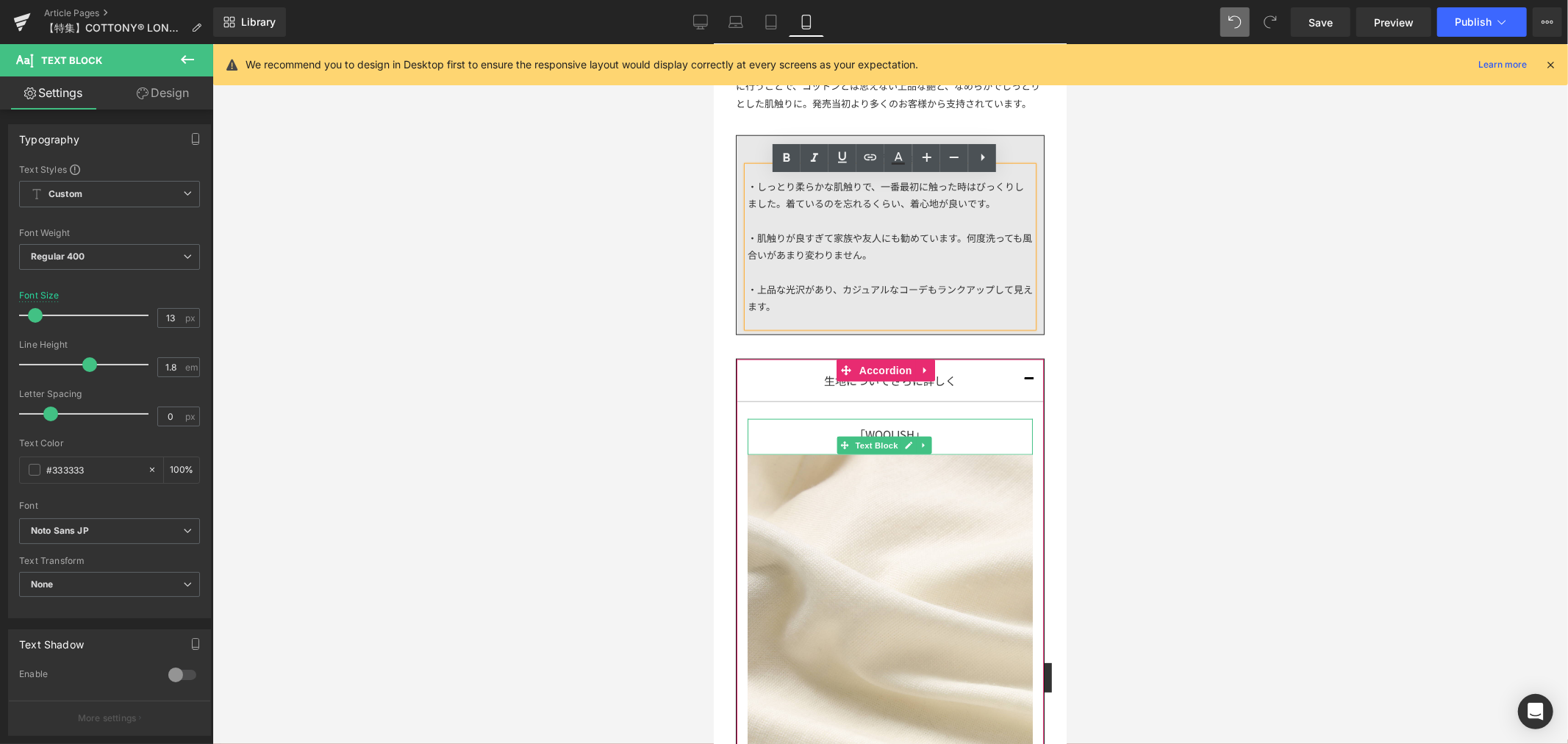
click at [931, 449] on div "「WOOLISH」" at bounding box center [890, 436] width 285 height 37
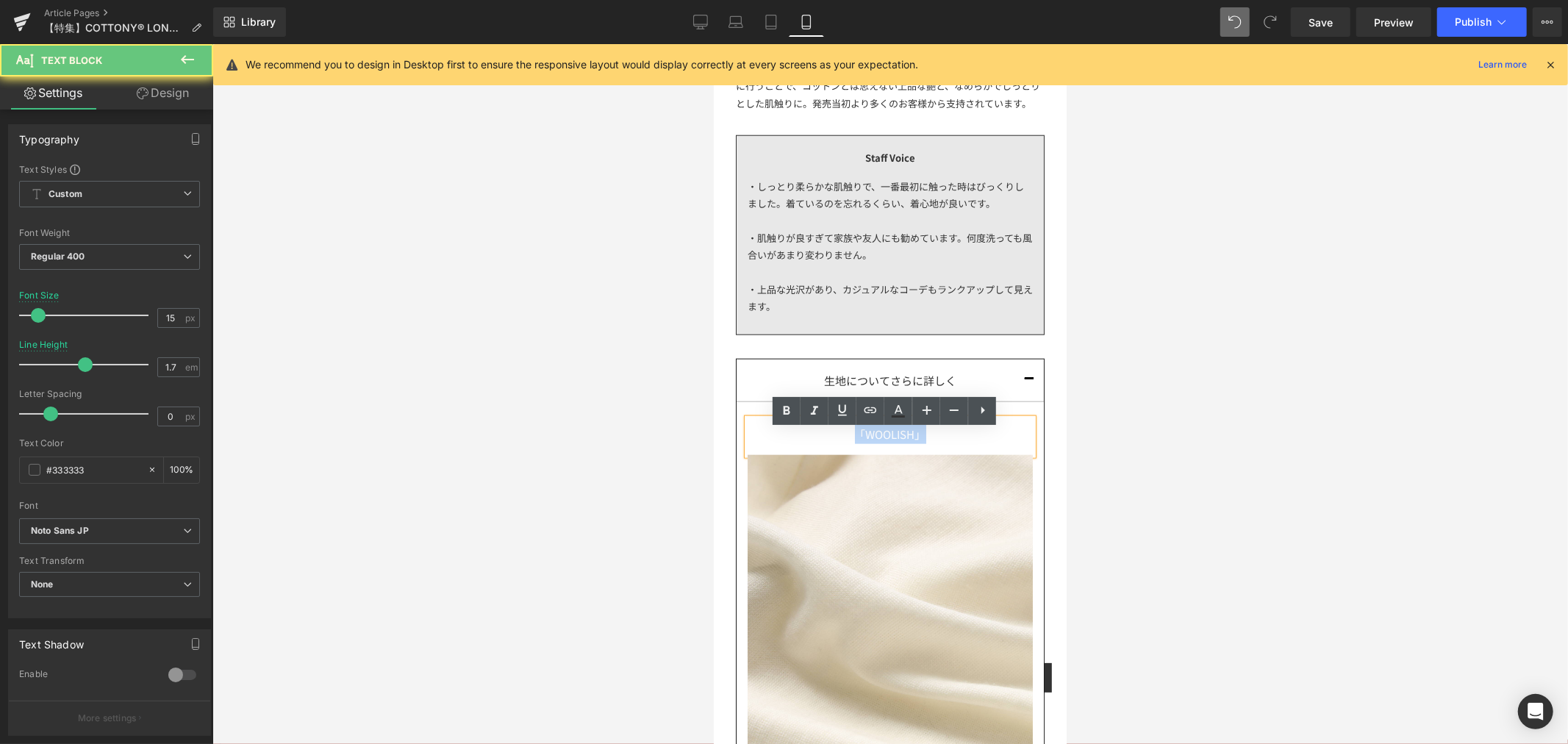
drag, startPoint x: 946, startPoint y: 441, endPoint x: 810, endPoint y: 439, distance: 136.0
click at [810, 439] on div "「WOOLISH」" at bounding box center [890, 436] width 285 height 37
paste div
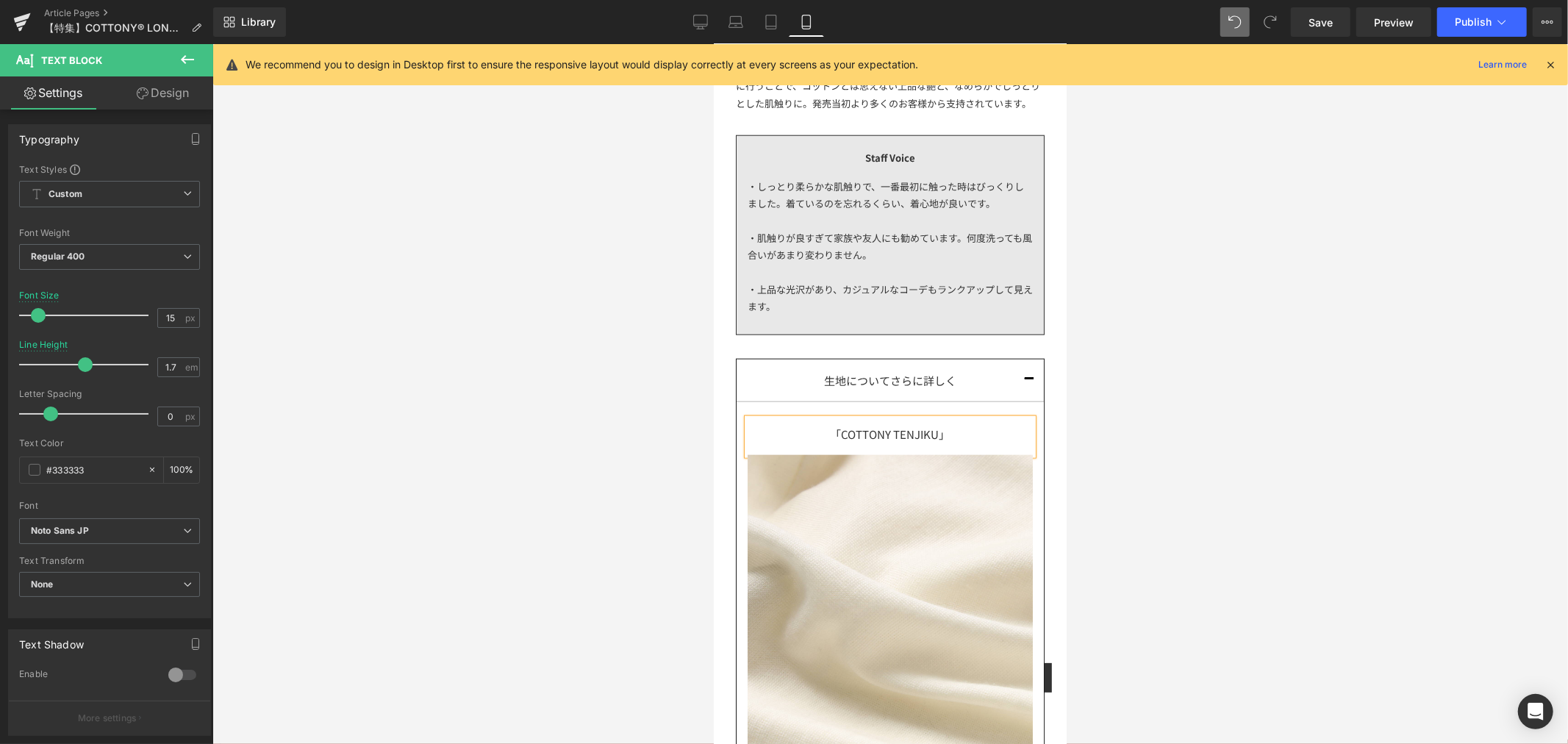
drag, startPoint x: 885, startPoint y: 445, endPoint x: 911, endPoint y: 439, distance: 26.7
click at [885, 445] on div "「COTTONY TENJIKU」" at bounding box center [890, 436] width 285 height 37
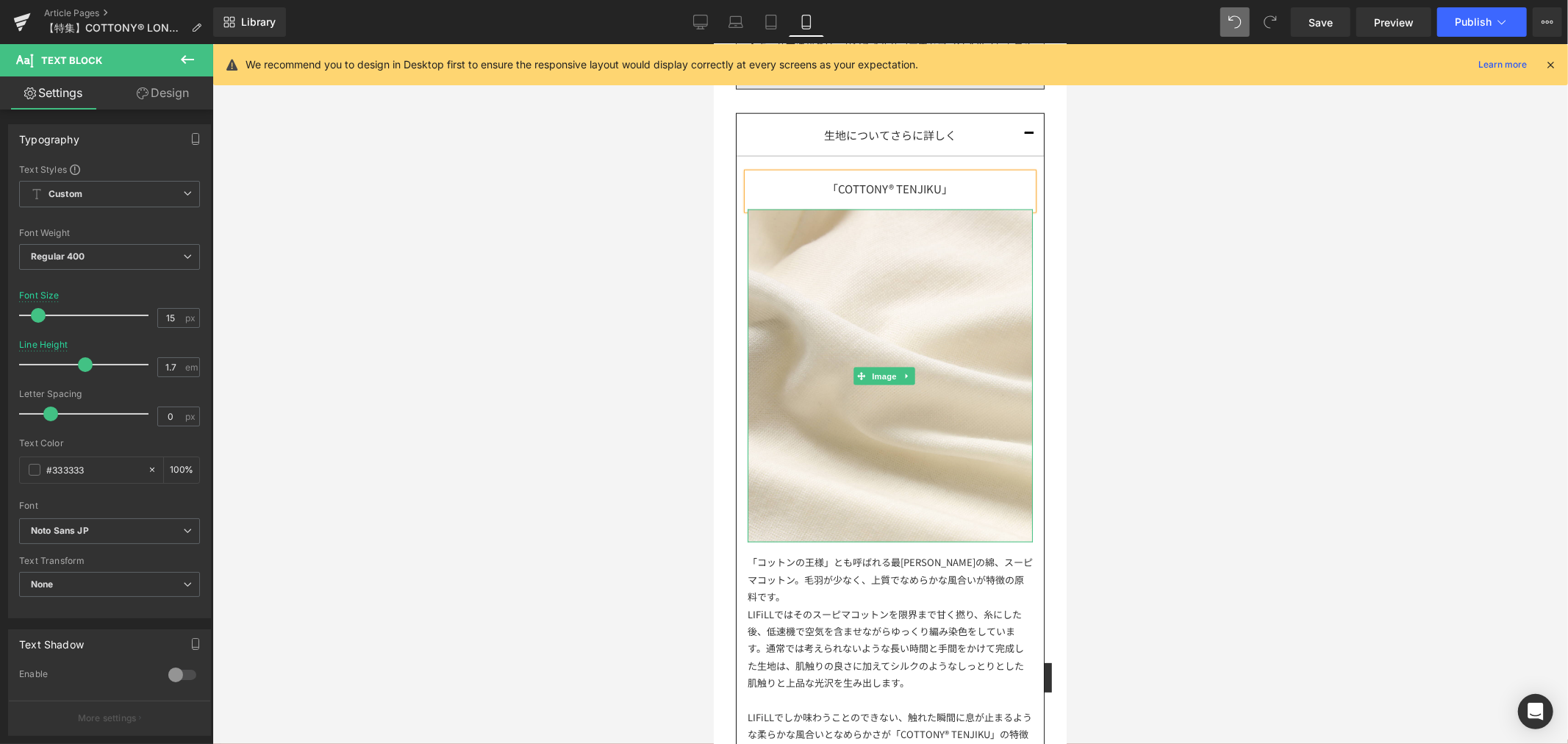
scroll to position [1552, 0]
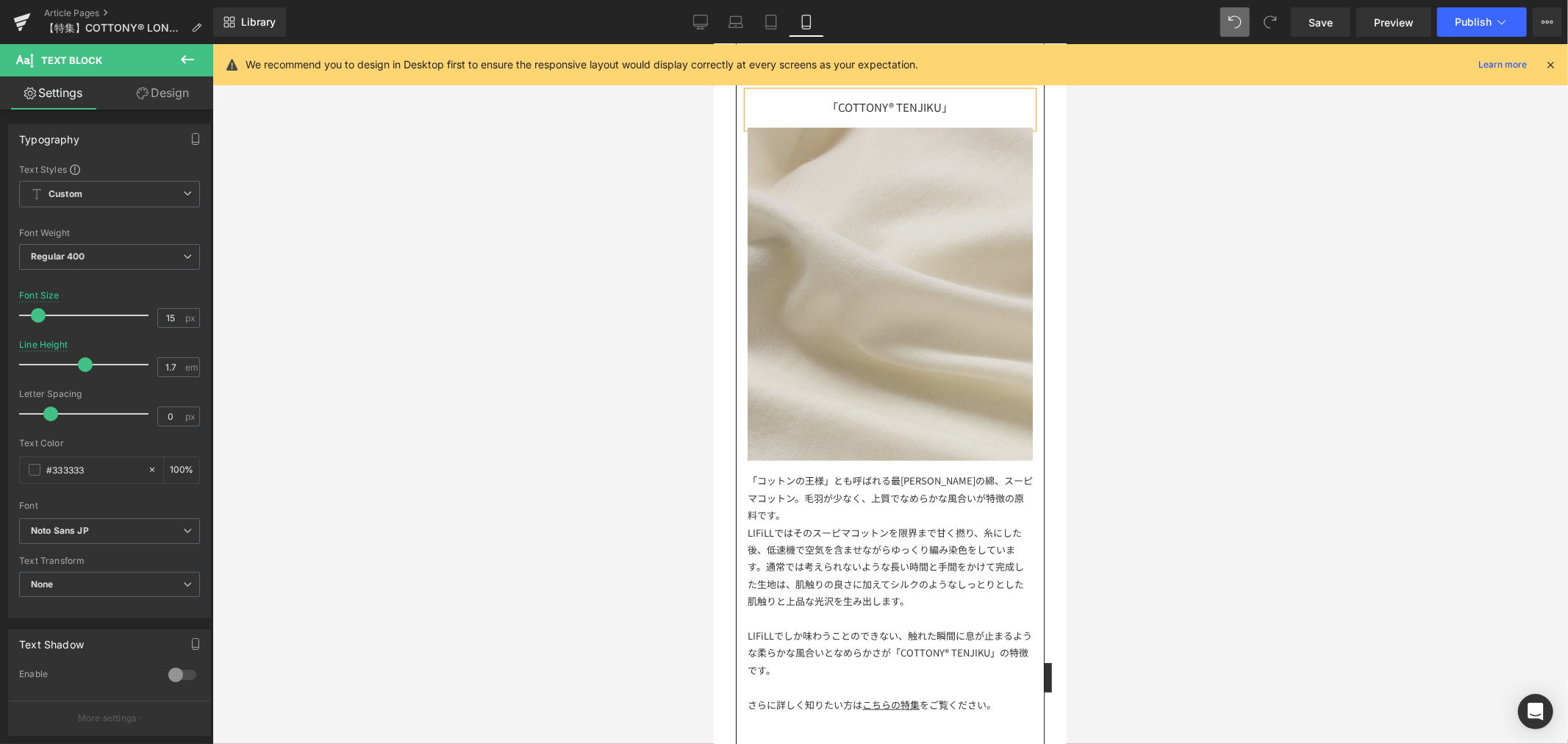
click at [885, 398] on img at bounding box center [890, 294] width 285 height 333
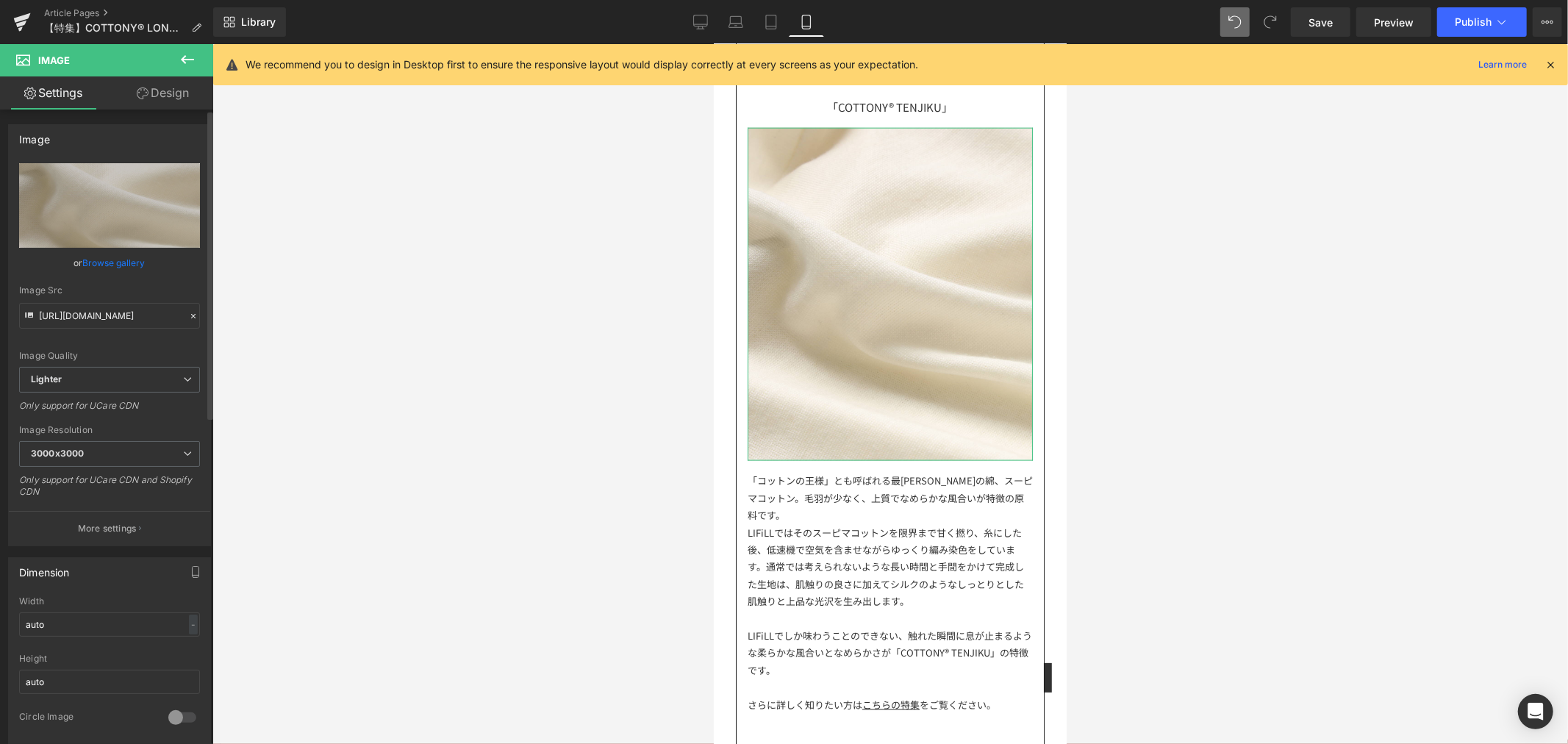
click at [188, 315] on icon at bounding box center [193, 316] width 10 height 10
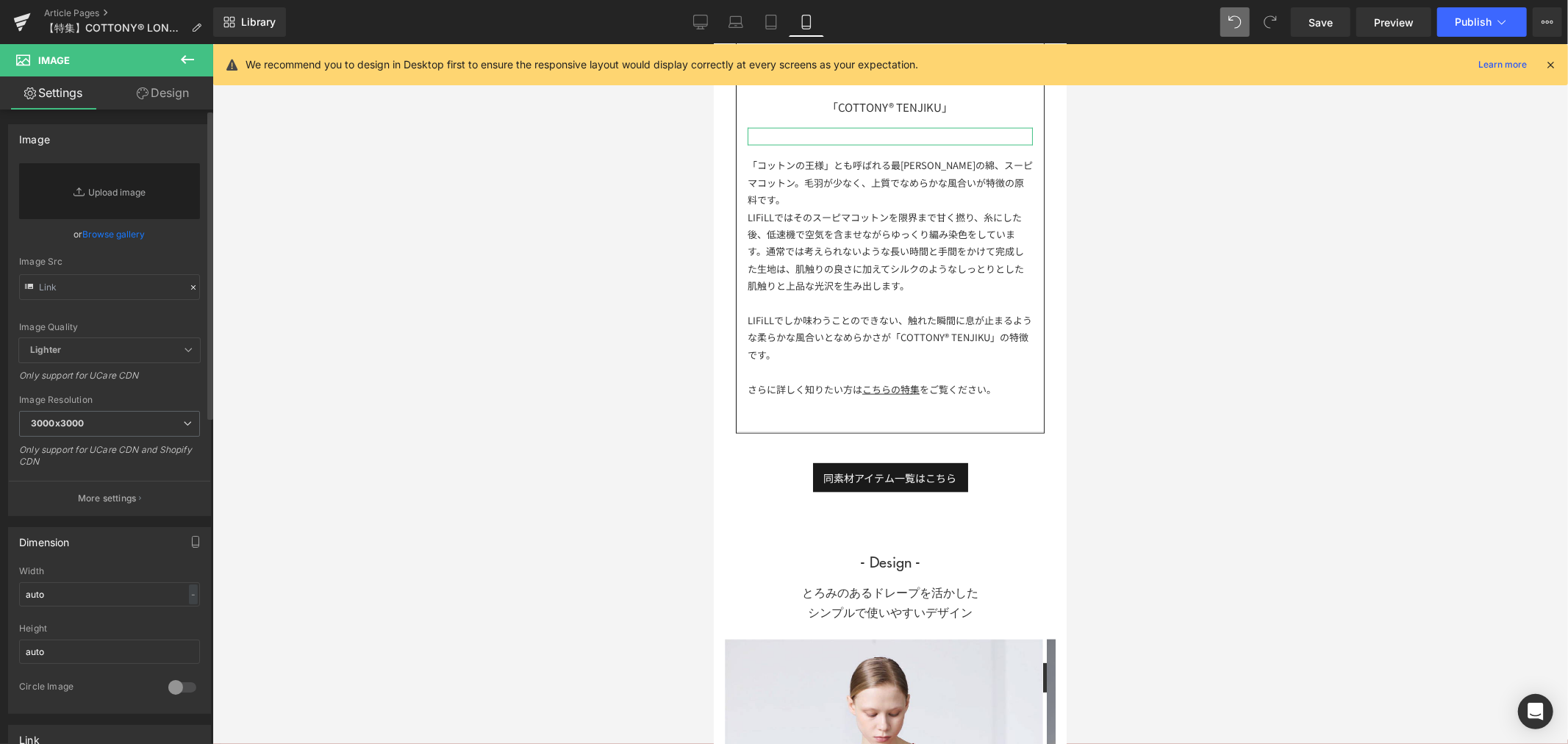
click at [143, 317] on div "Image Quality Lighter Lightest Lighter Lighter Lightest Only support for UCare …" at bounding box center [109, 251] width 181 height 175
click at [133, 282] on input "text" at bounding box center [109, 287] width 181 height 26
paste input "[URL][DOMAIN_NAME]"
type input "[URL][DOMAIN_NAME]"
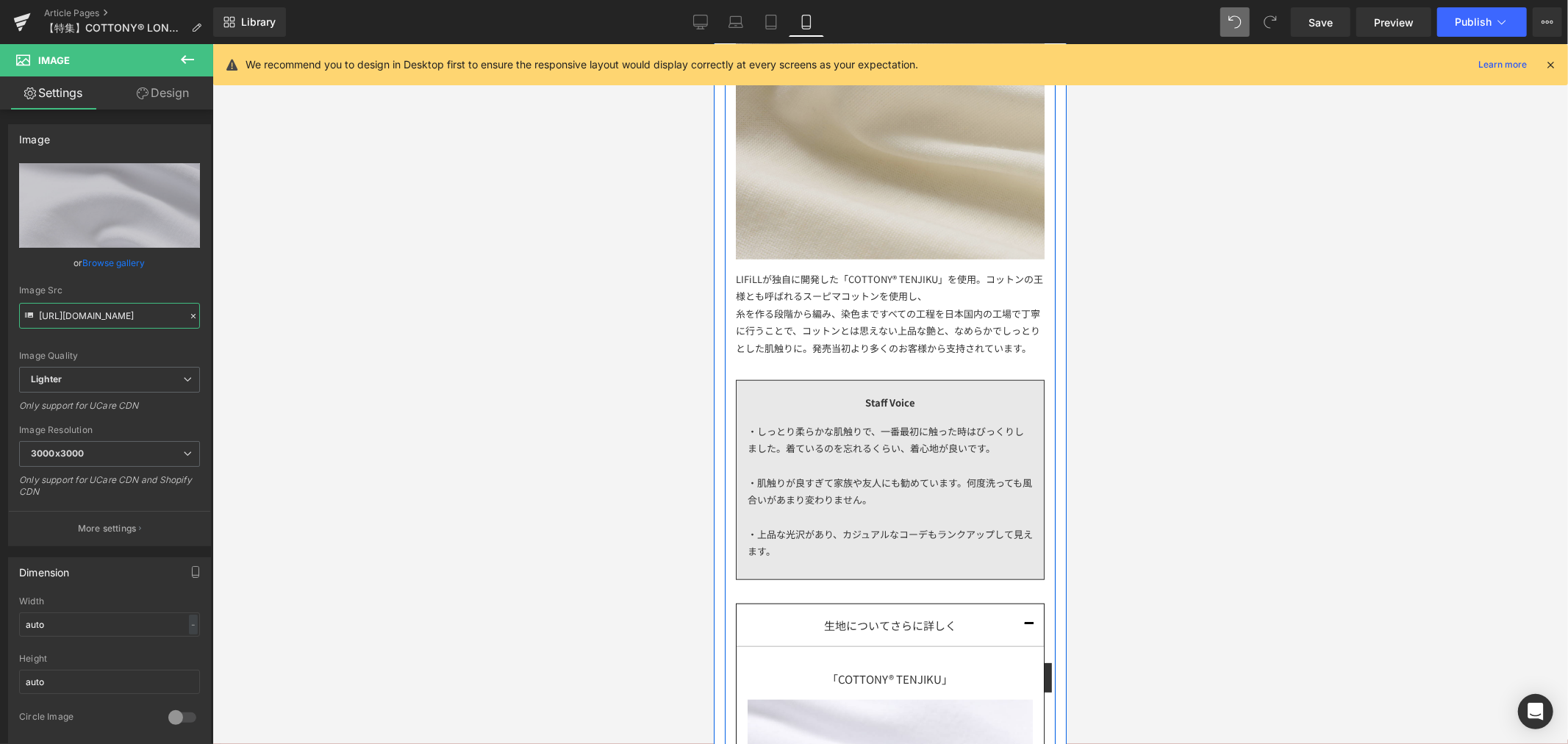
scroll to position [572, 0]
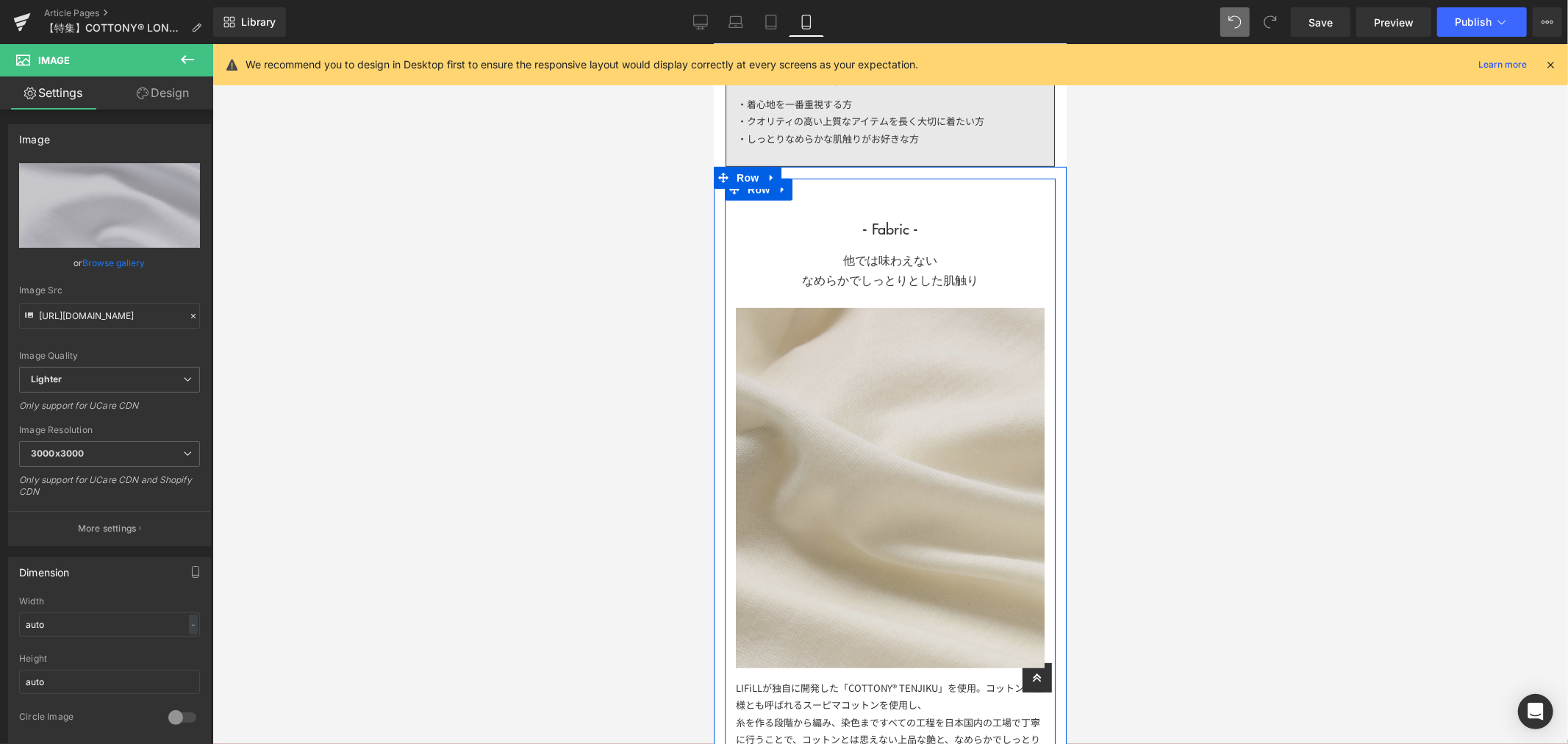
click at [909, 362] on img at bounding box center [890, 488] width 308 height 361
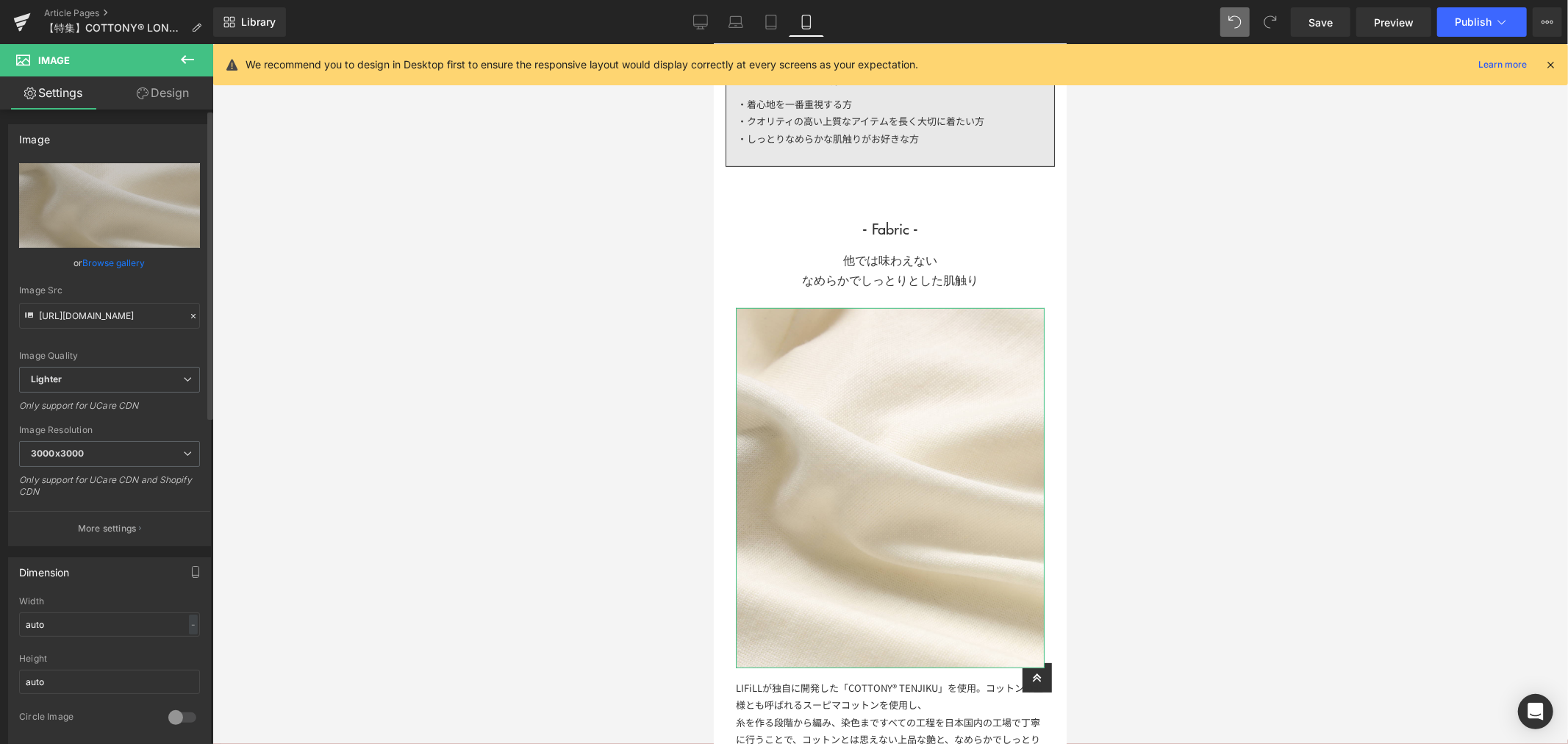
drag, startPoint x: 187, startPoint y: 318, endPoint x: 171, endPoint y: 314, distance: 16.5
click at [188, 314] on icon at bounding box center [193, 316] width 10 height 10
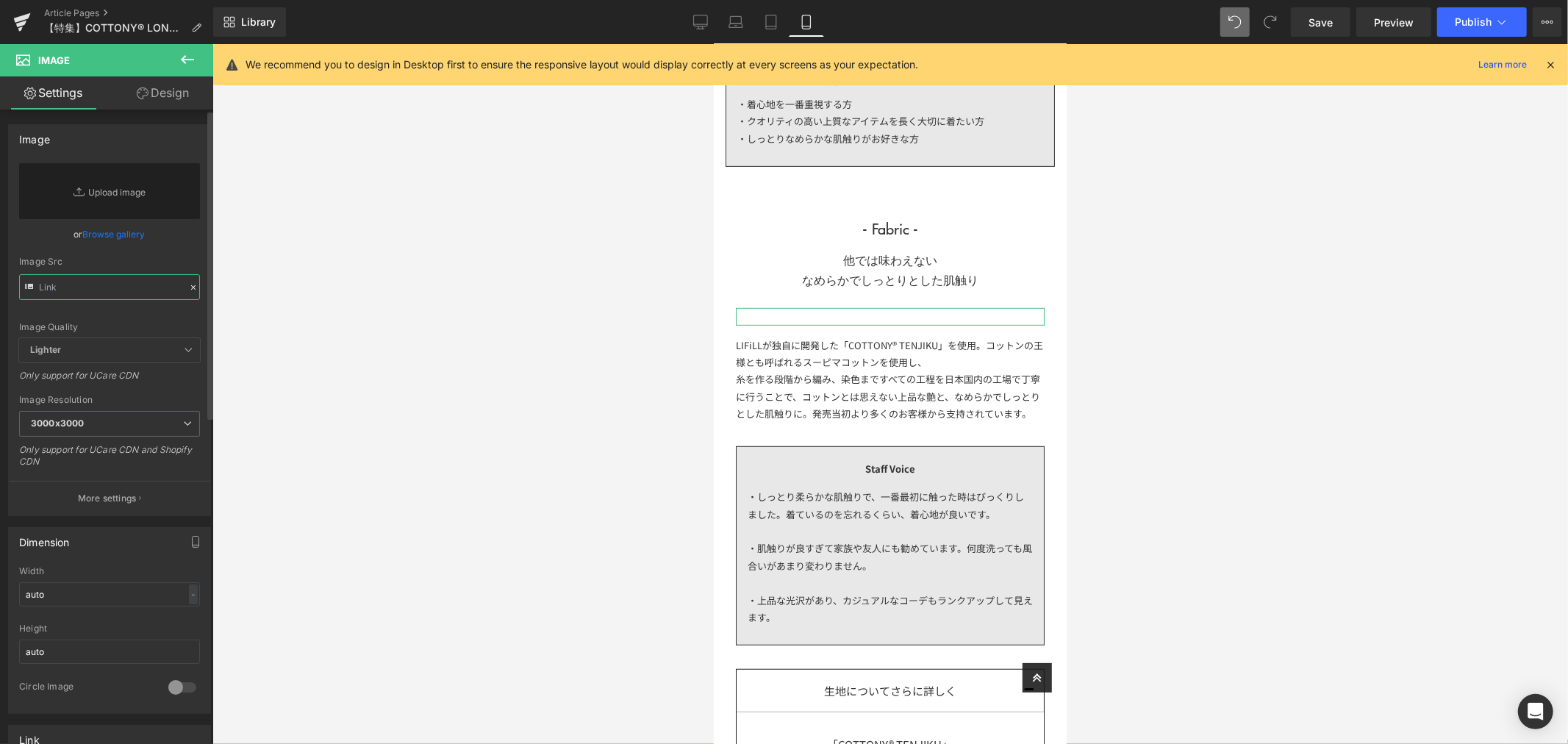
click at [119, 292] on input "text" at bounding box center [109, 287] width 181 height 26
paste input "[URL][DOMAIN_NAME]"
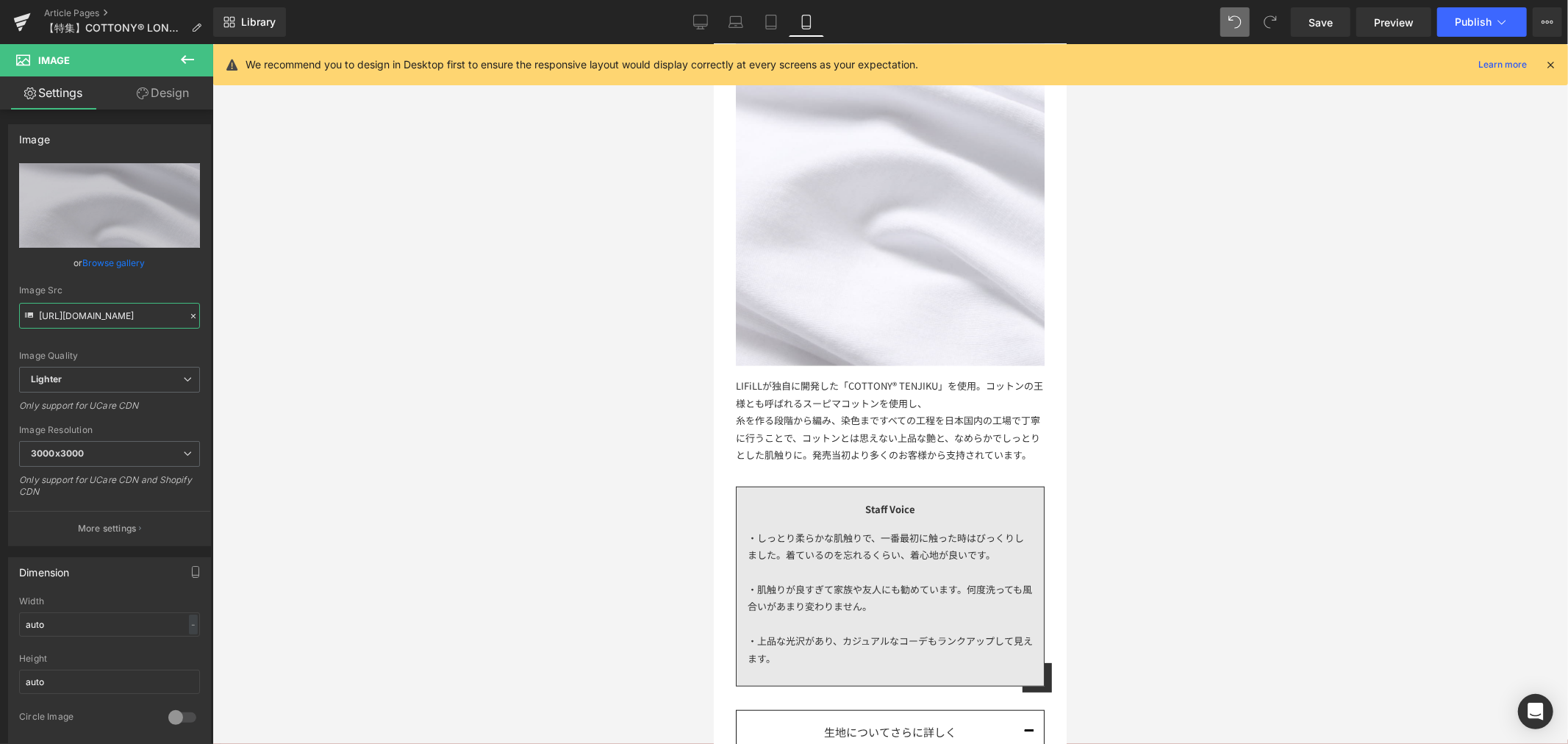
scroll to position [1307, 0]
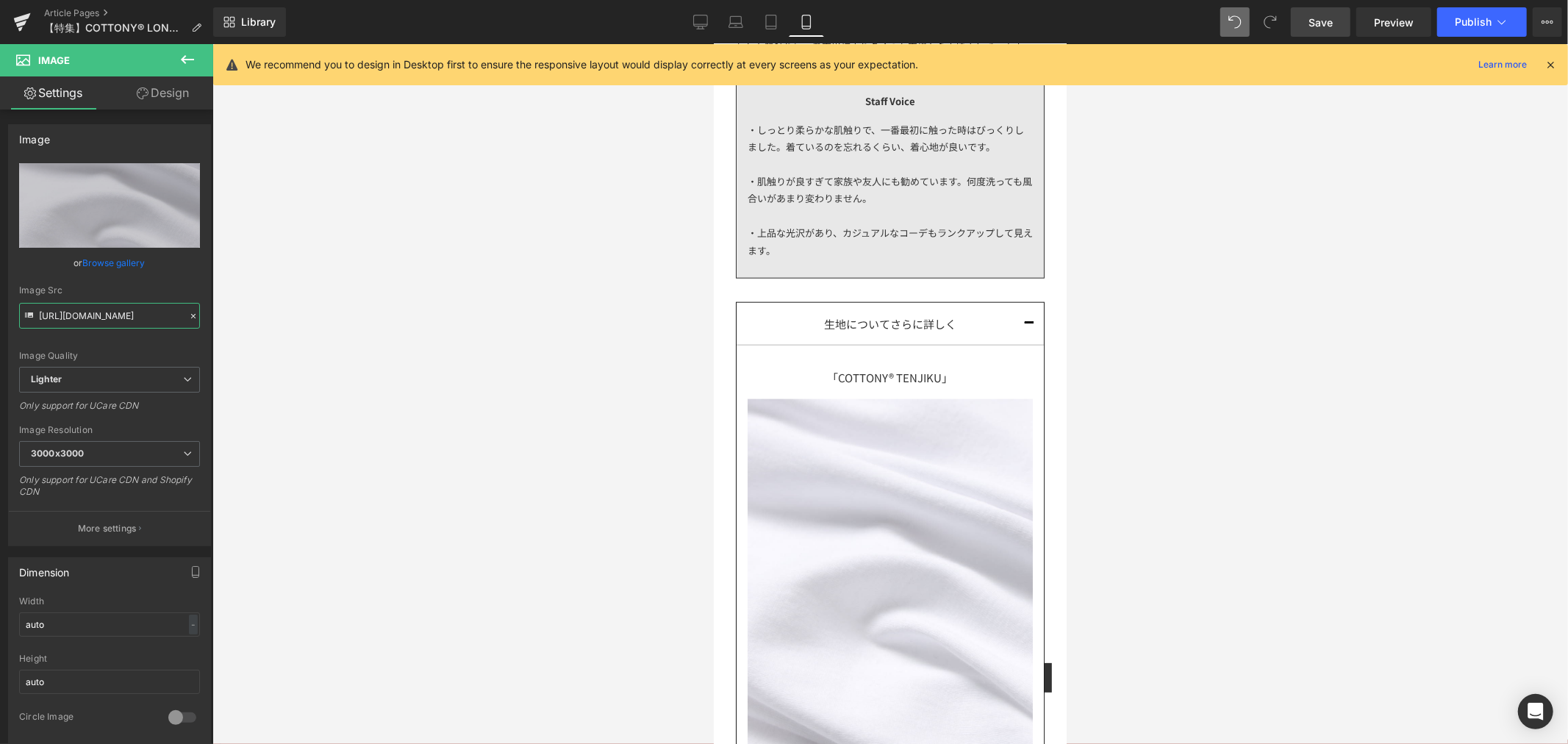
type input "[URL][DOMAIN_NAME]"
click at [1338, 27] on link "Save" at bounding box center [1321, 22] width 59 height 30
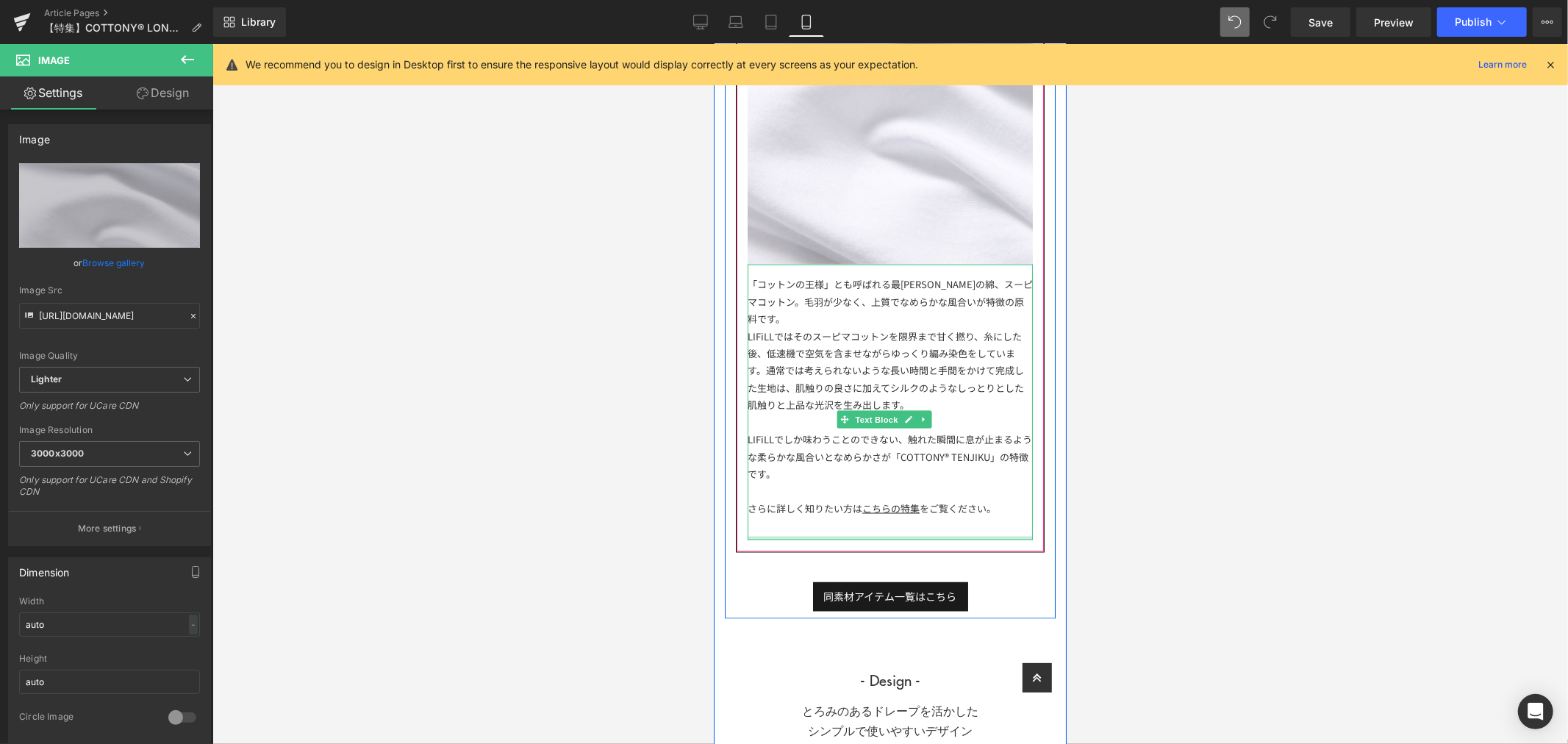
scroll to position [1961, 0]
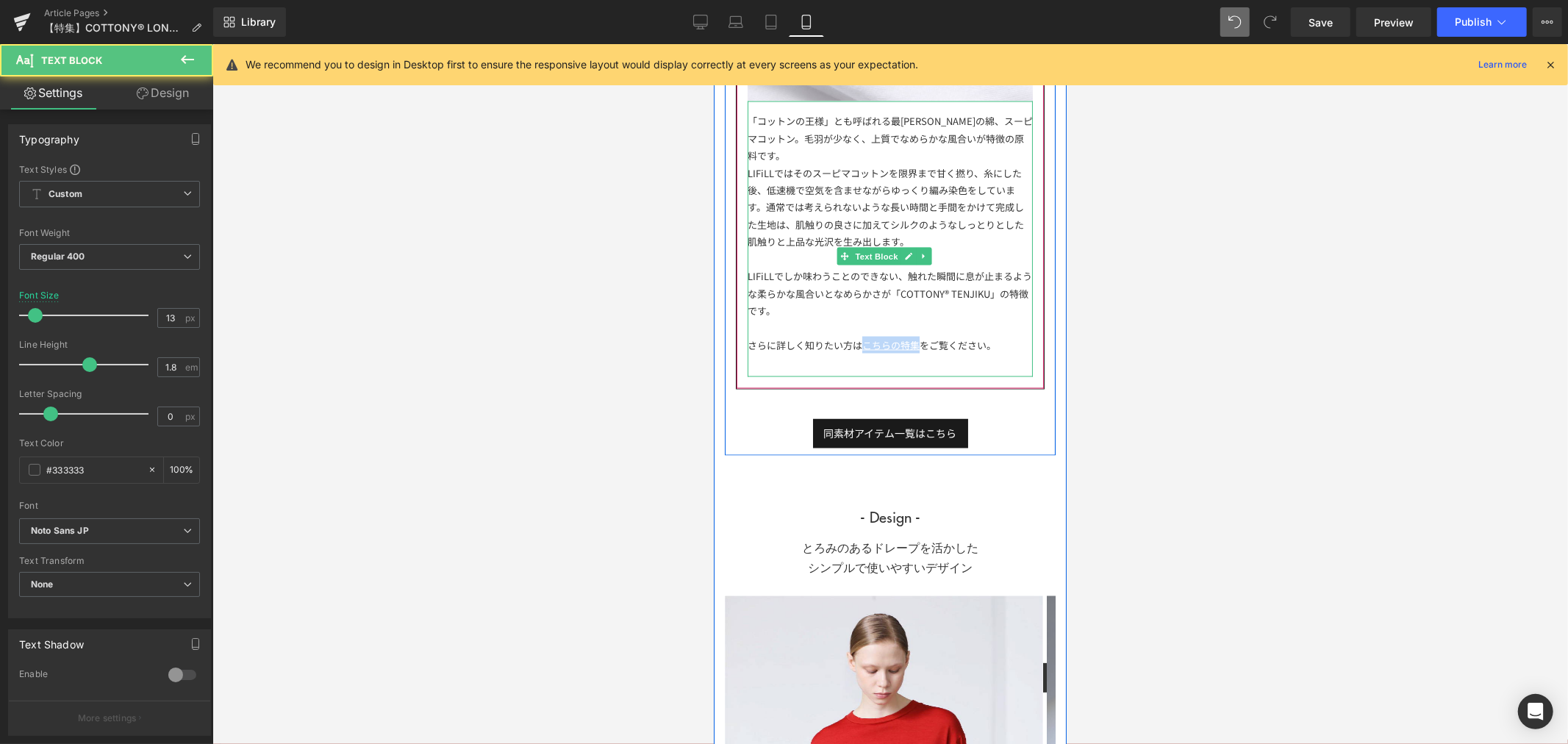
drag, startPoint x: 918, startPoint y: 341, endPoint x: 861, endPoint y: 348, distance: 57.4
click at [861, 348] on div "さらに詳しく知りたい方は こちらの特集 をご覧ください。" at bounding box center [890, 344] width 285 height 17
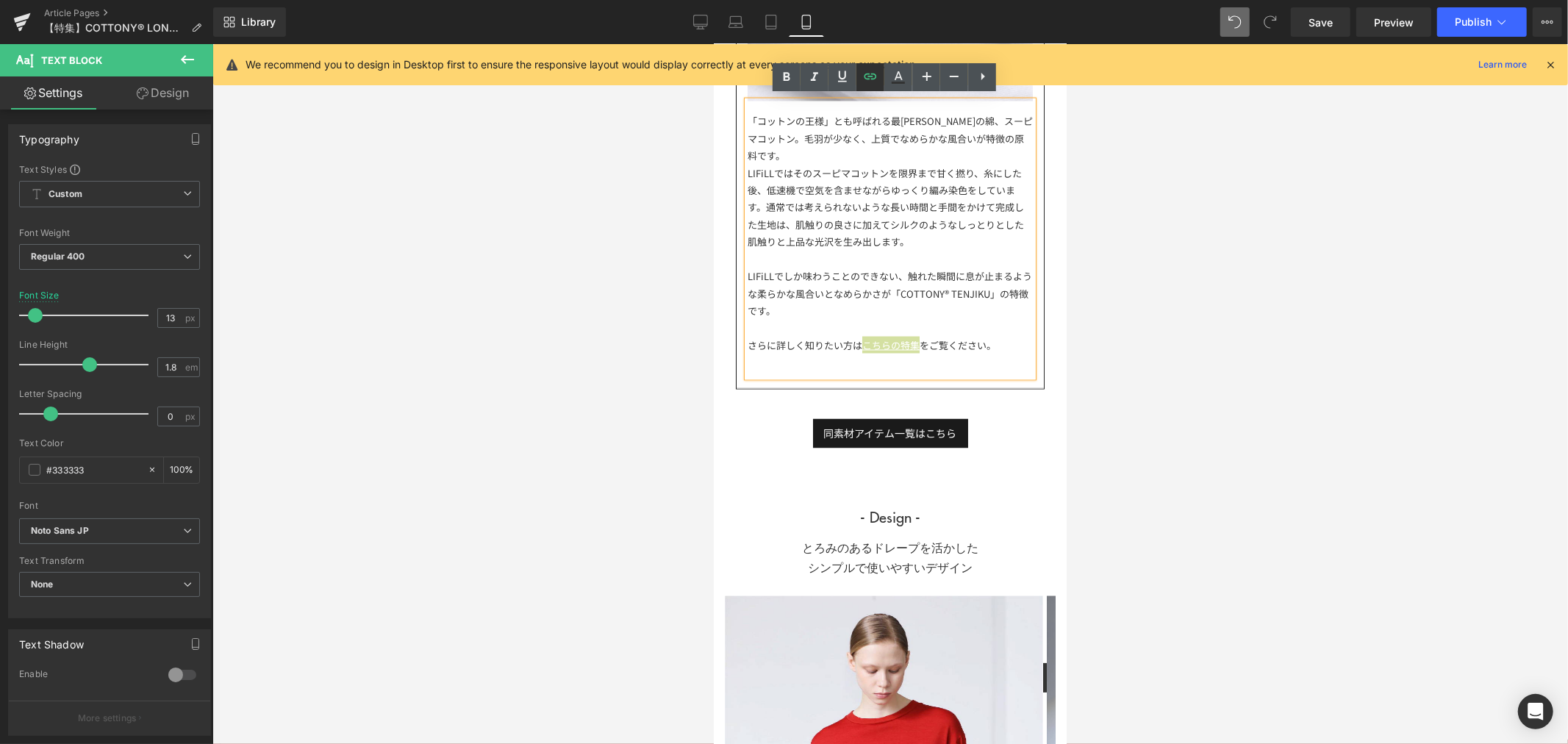
click at [876, 68] on icon at bounding box center [870, 76] width 17 height 17
drag, startPoint x: 929, startPoint y: 369, endPoint x: 0, endPoint y: 338, distance: 929.5
click at [713, 0] on div "Accordion You are previewing how the will restyle your page. You can not edit E…" at bounding box center [784, 0] width 1568 height 0
type input "-feature-wpplish-explain-part-1"
paste input "https://lifill.jp/blogs/feature/special-feature-cottony-explain-part-1"
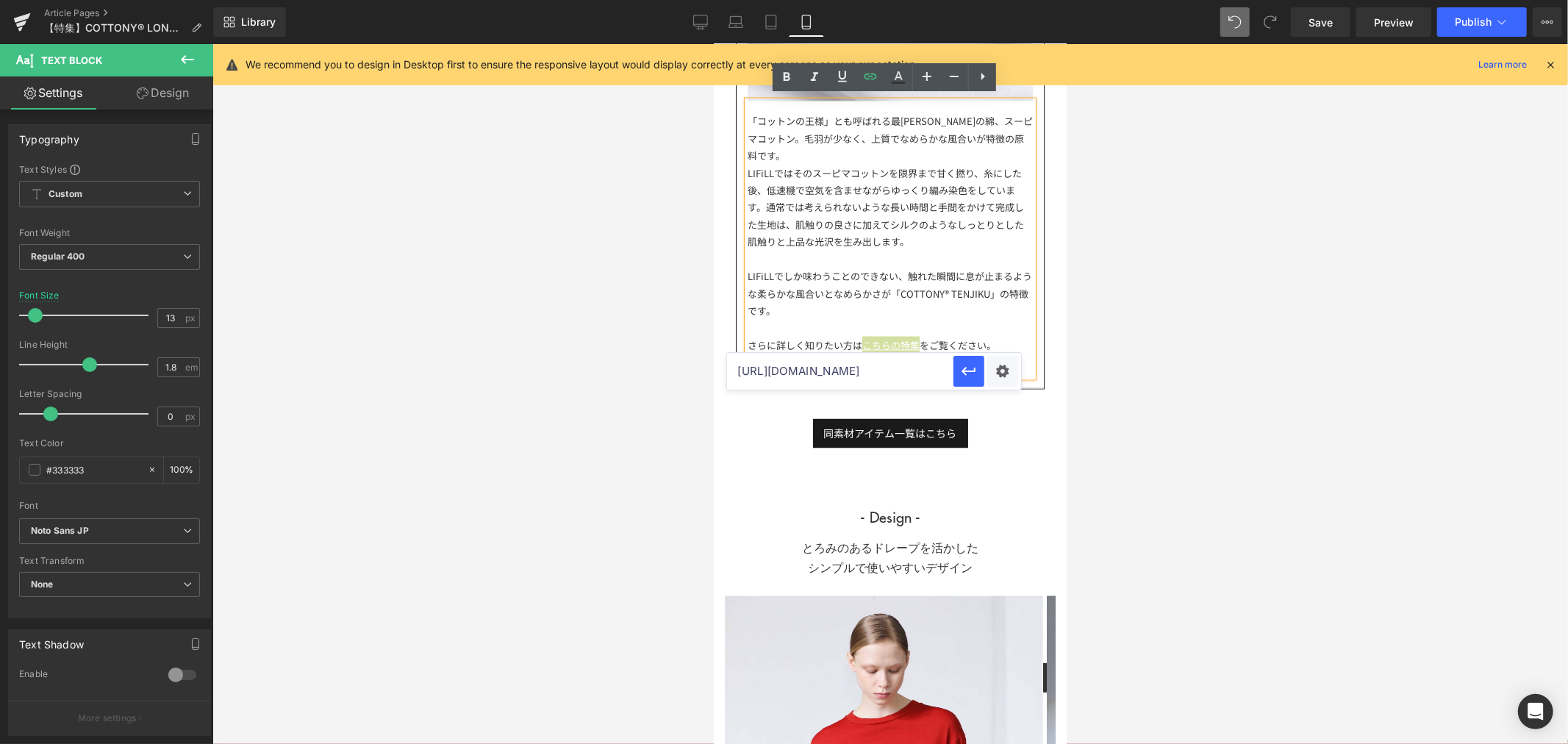
scroll to position [0, 157]
type input "https://lifill.jp/blogs/feature/special-feature-cottony-explain-part-1"
click at [967, 377] on icon "button" at bounding box center [969, 371] width 17 height 17
click at [1167, 380] on div at bounding box center [890, 393] width 1355 height 700
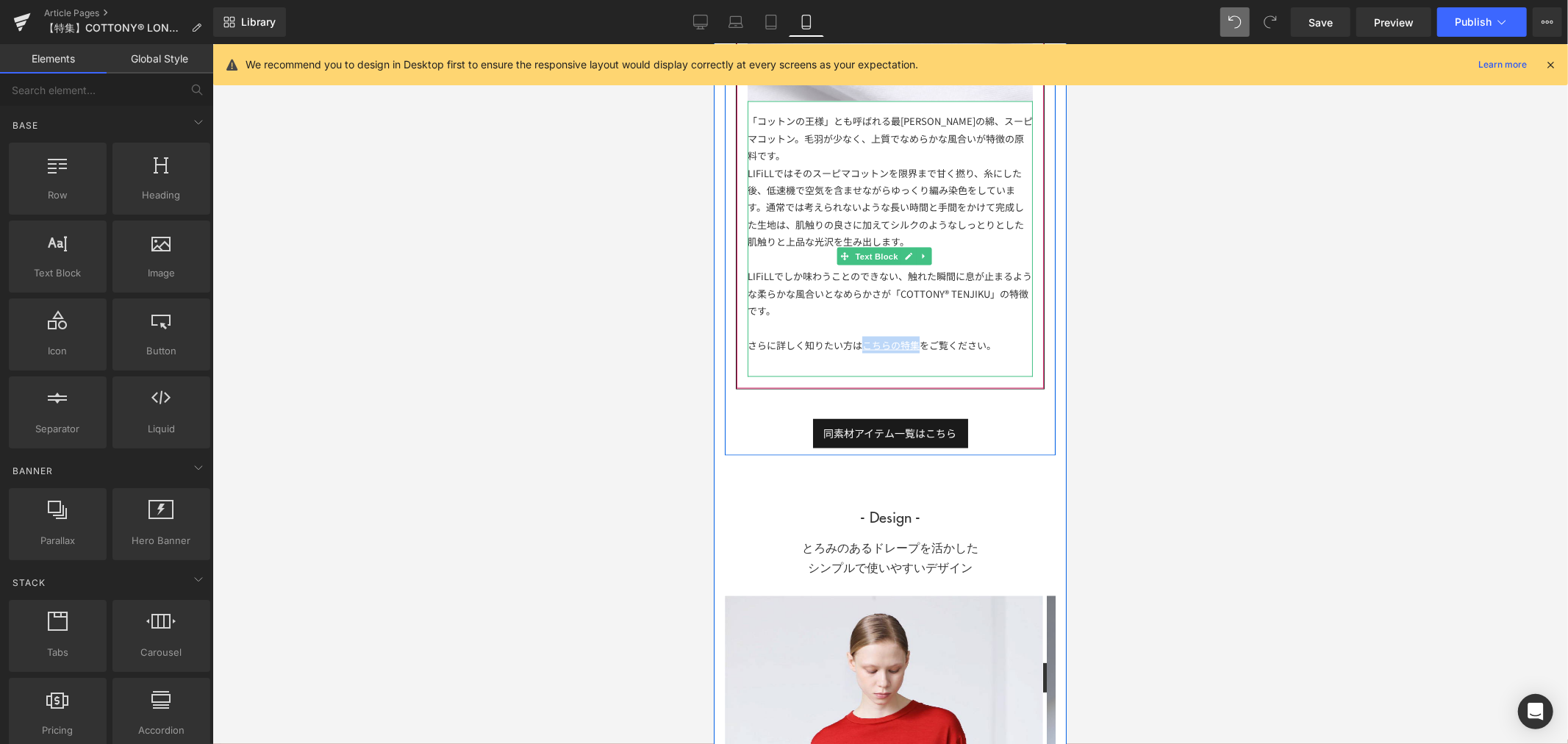
click at [997, 342] on div "さらに詳しく知りたい方は こちらの特集 をご覧ください。" at bounding box center [890, 344] width 285 height 17
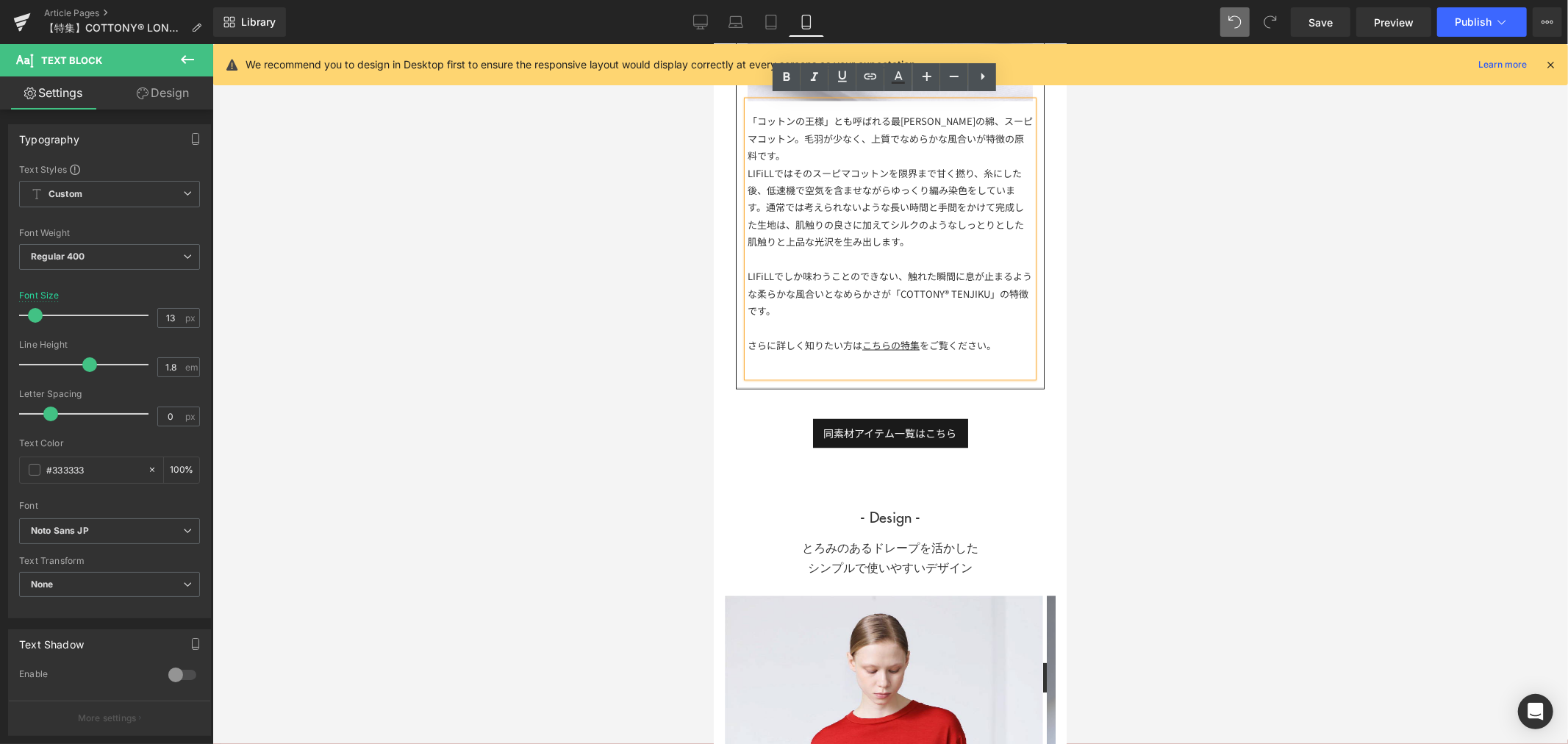
scroll to position [2124, 0]
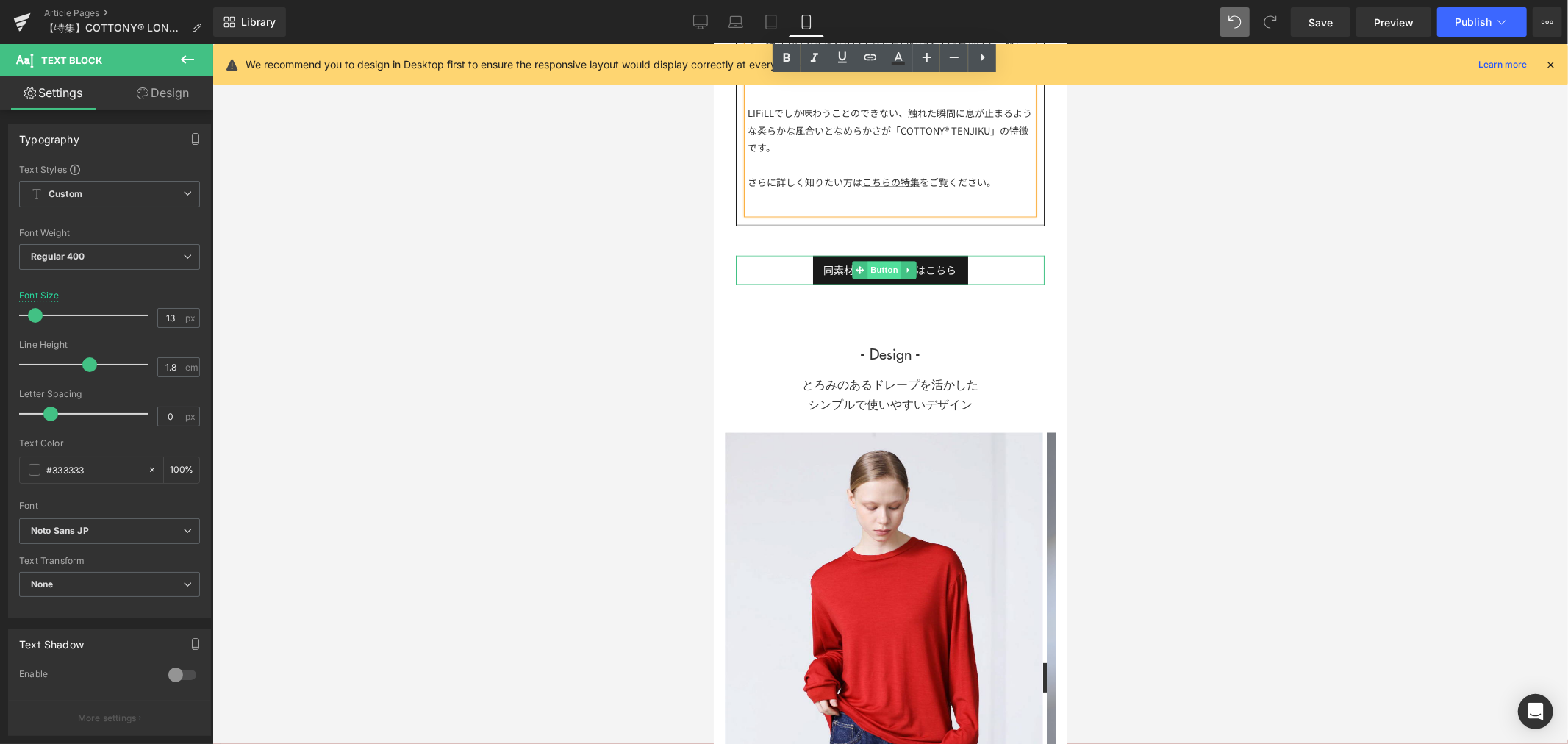
click at [881, 265] on span "Button" at bounding box center [883, 270] width 34 height 17
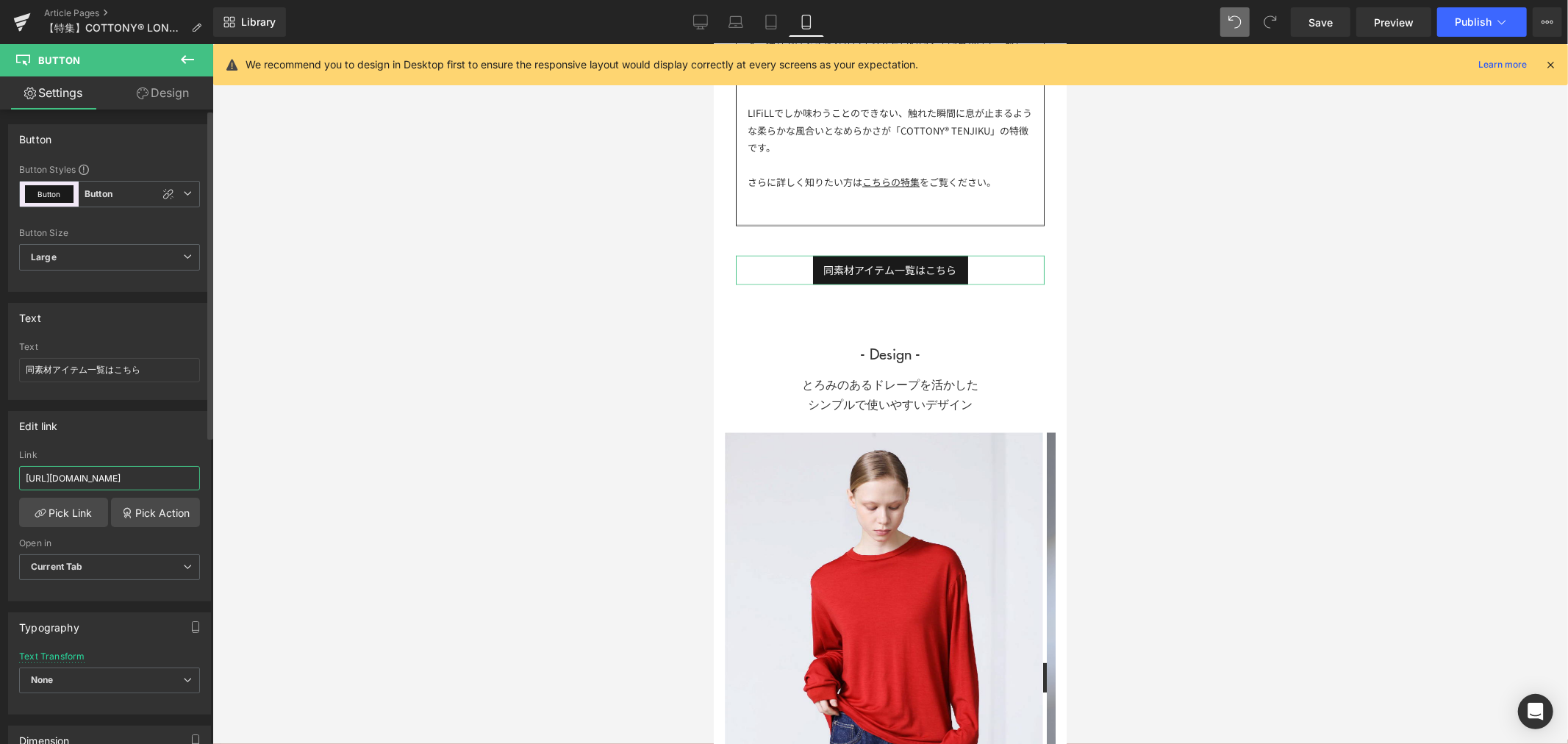
drag, startPoint x: 164, startPoint y: 473, endPoint x: 0, endPoint y: 473, distance: 164.0
click at [0, 473] on div "Edit link https://lifill.jp/collections/woolish Link https://lifill.jp/collecti…" at bounding box center [110, 501] width 220 height 201
type input "https://lifill.jp/collections/cottony-tenjiku"
click at [331, 443] on div at bounding box center [890, 393] width 1355 height 700
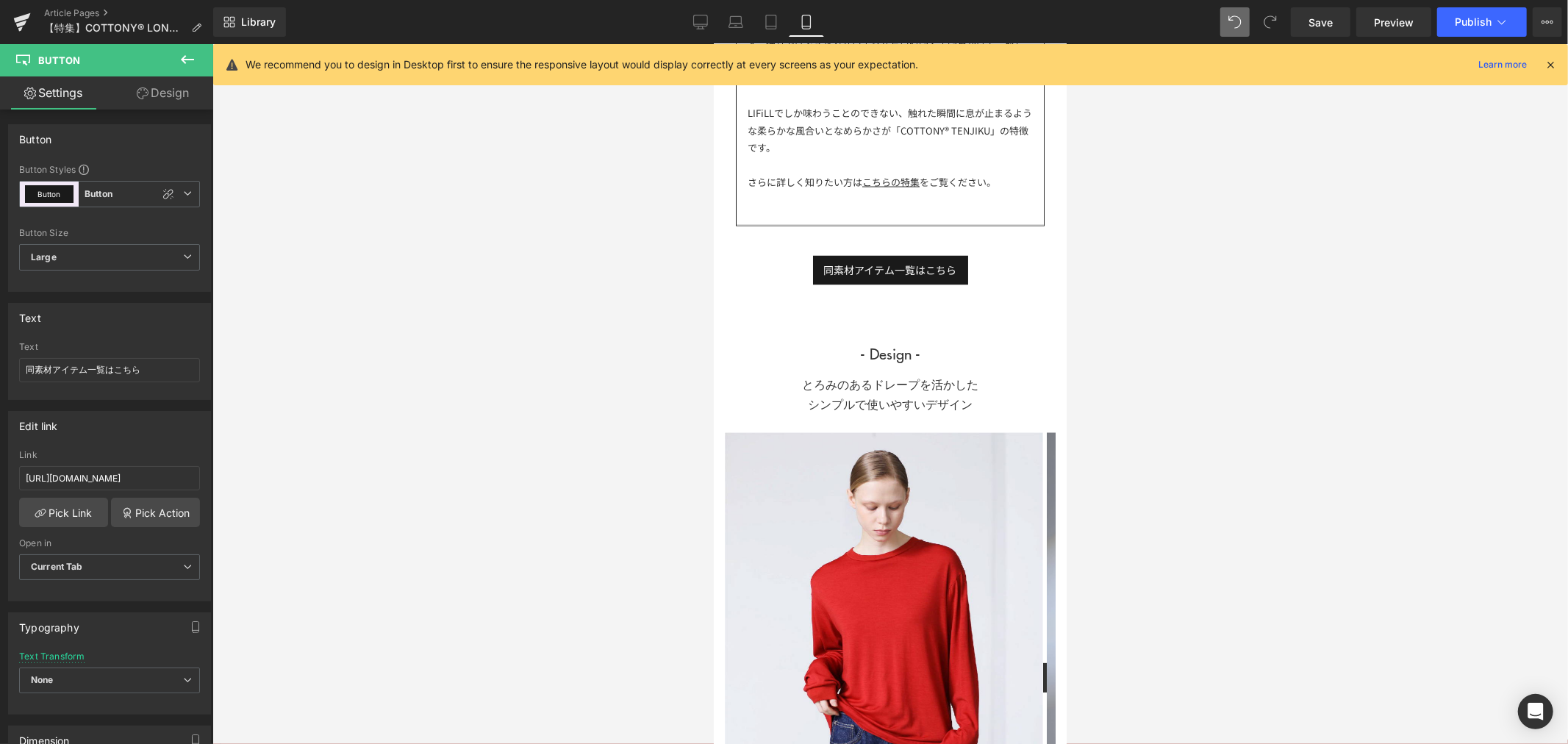
scroll to position [0, 0]
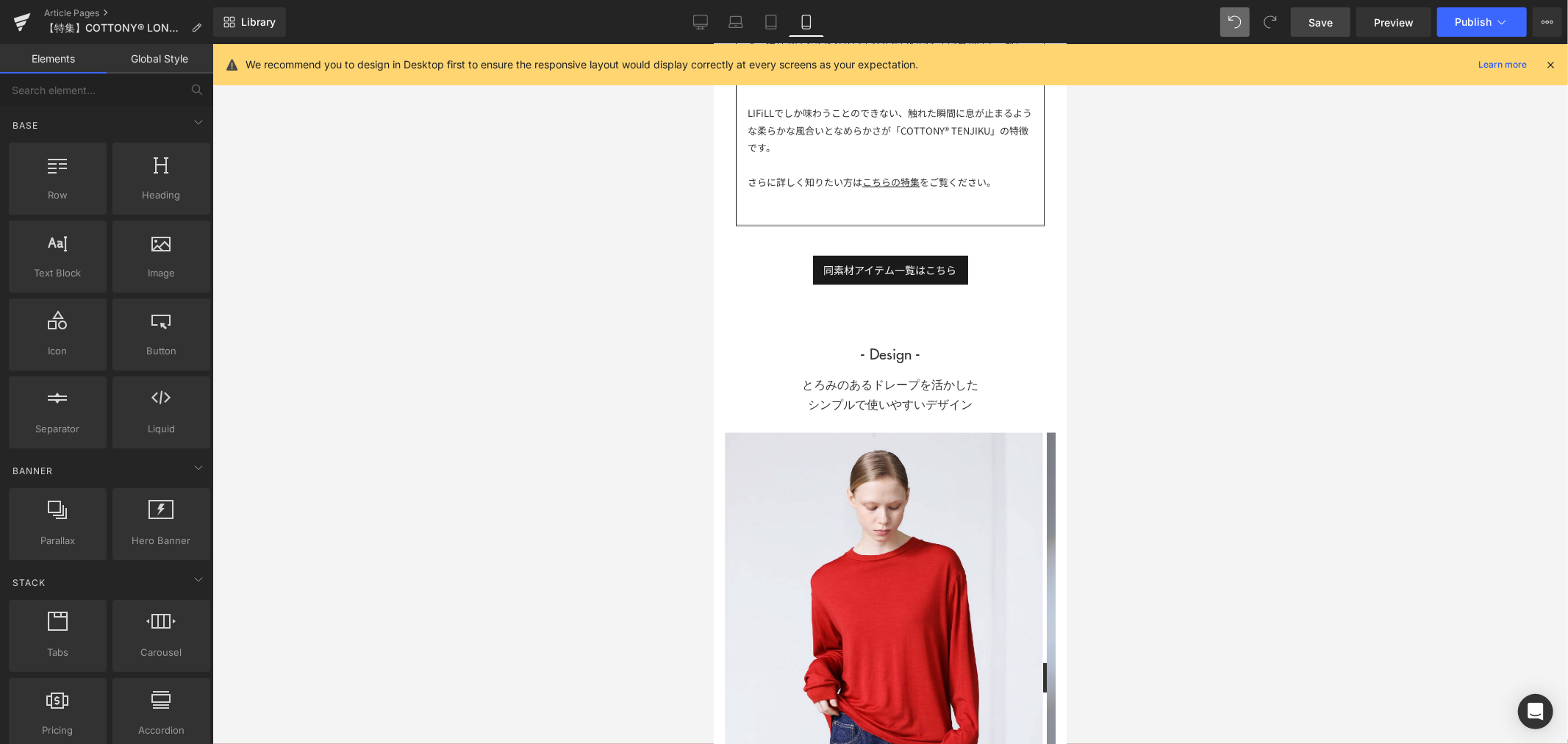
click at [1341, 17] on link "Save" at bounding box center [1321, 22] width 59 height 30
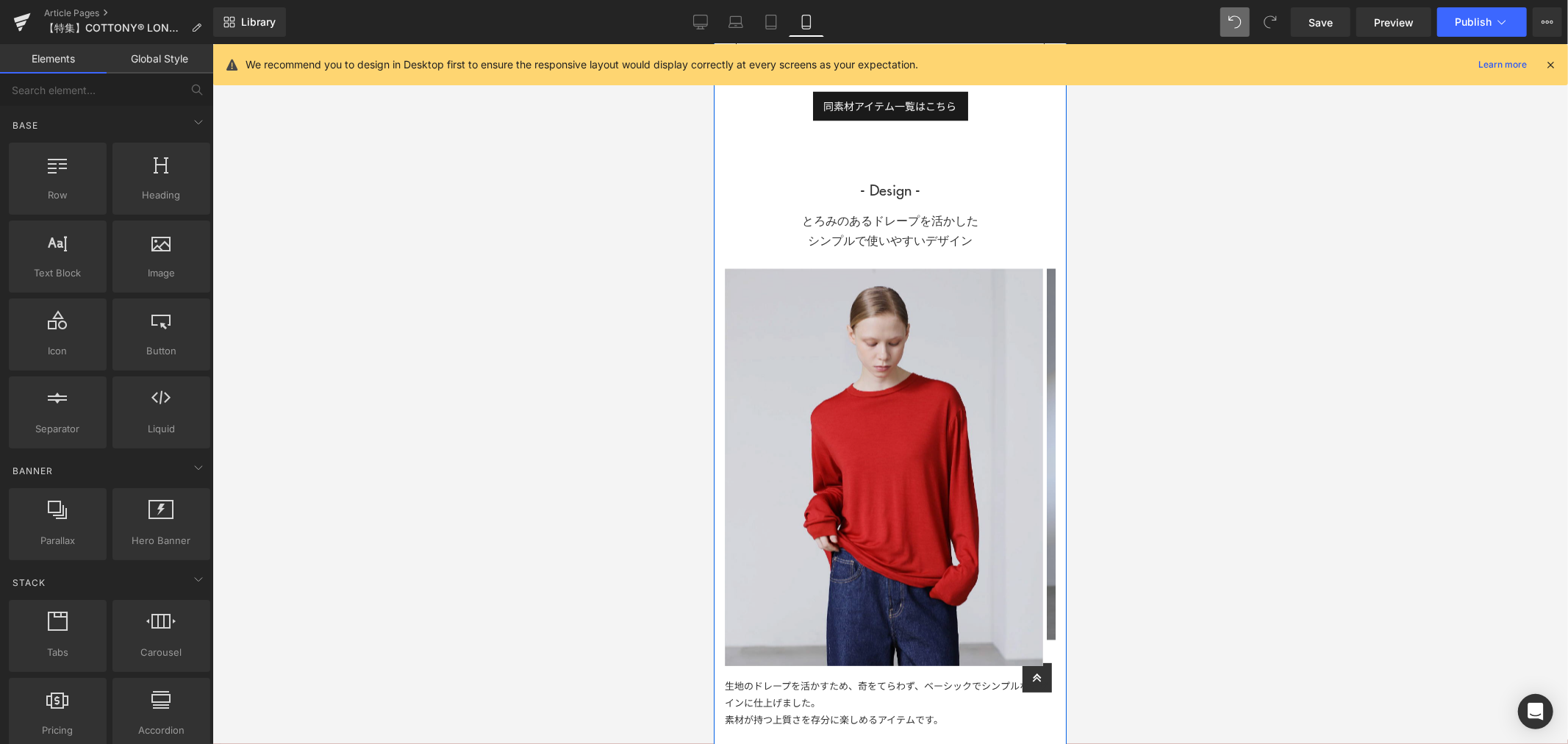
scroll to position [2533, 0]
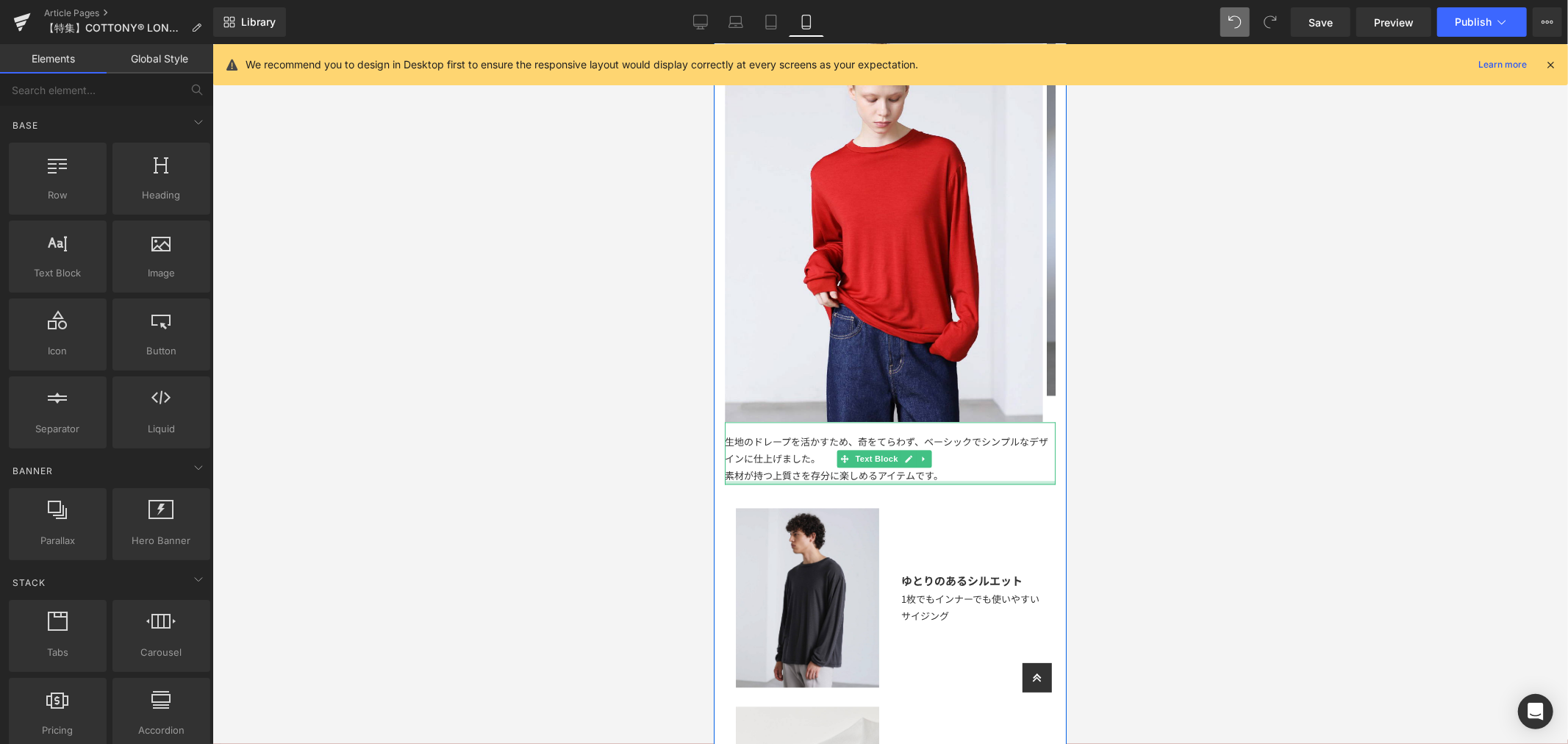
drag, startPoint x: 963, startPoint y: 478, endPoint x: 967, endPoint y: 463, distance: 15.5
click at [963, 480] on div at bounding box center [889, 482] width 331 height 3
click at [977, 469] on div "素材が持つ上質さを存分に楽しめるアイテムです。" at bounding box center [889, 474] width 331 height 17
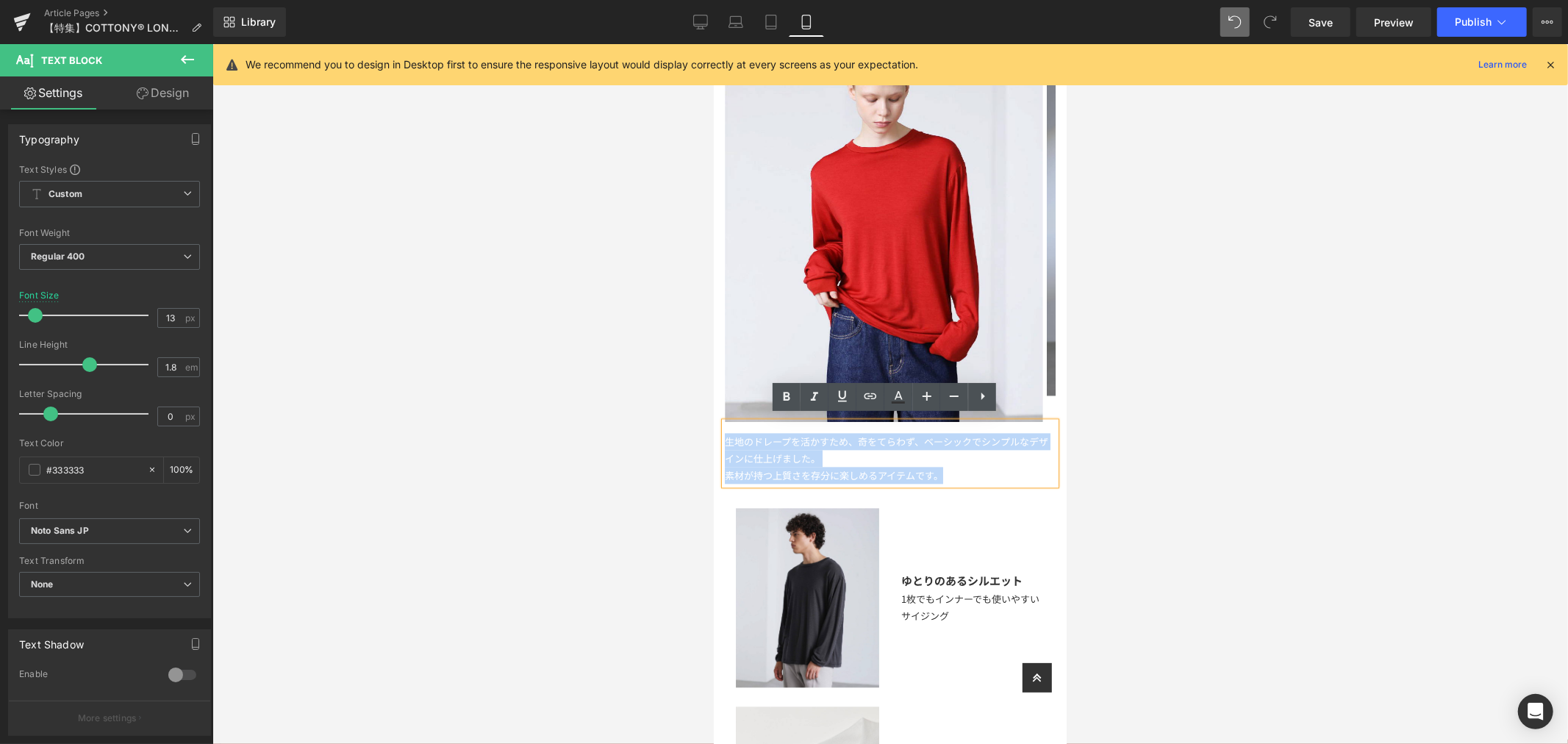
drag, startPoint x: 871, startPoint y: 455, endPoint x: 701, endPoint y: 434, distance: 171.3
click at [713, 434] on html "ITEM ITEM TOPS SHORTSLEEVE LONGSLEEVE SWEAT NEWS" at bounding box center [890, 673] width 353 height 6325
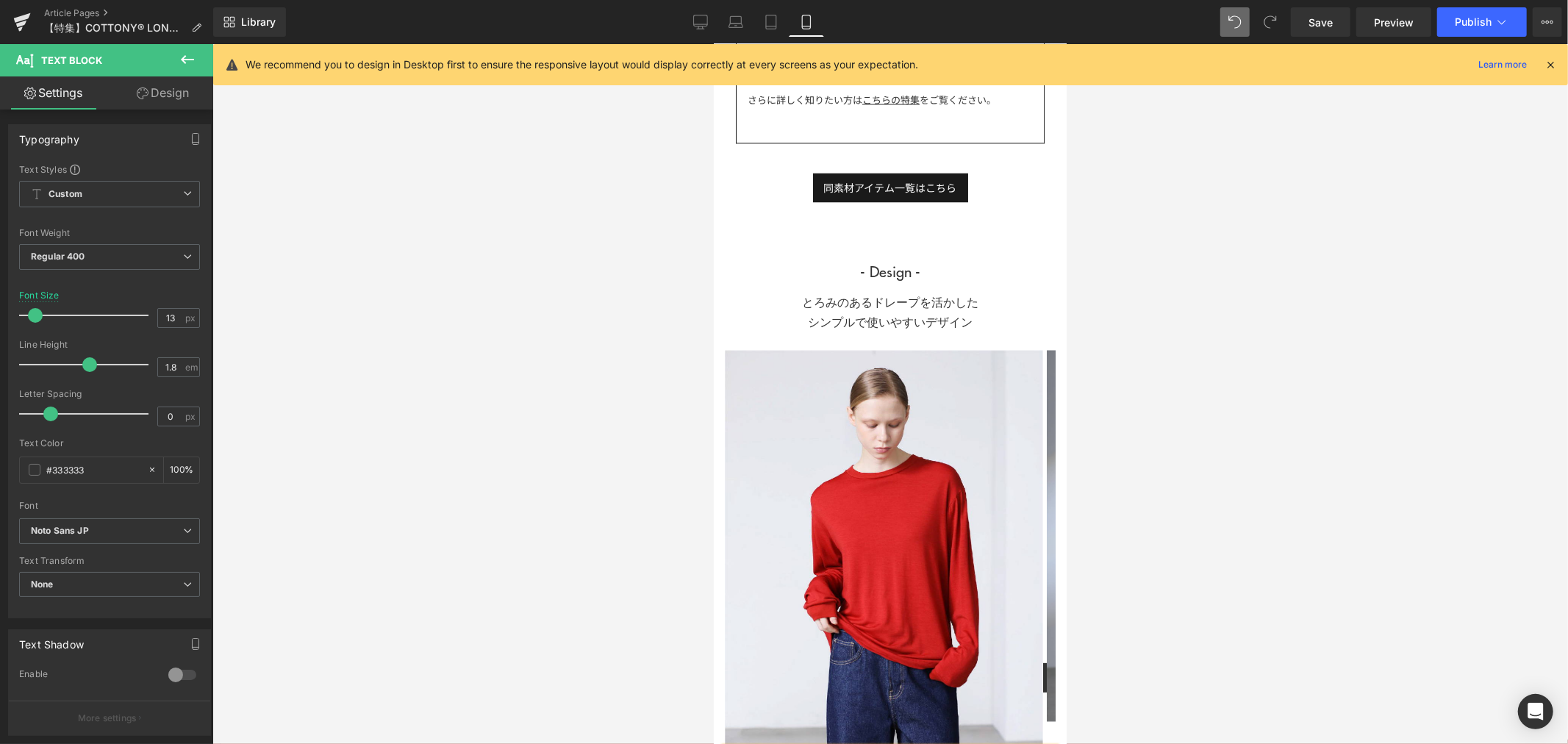
scroll to position [2696, 0]
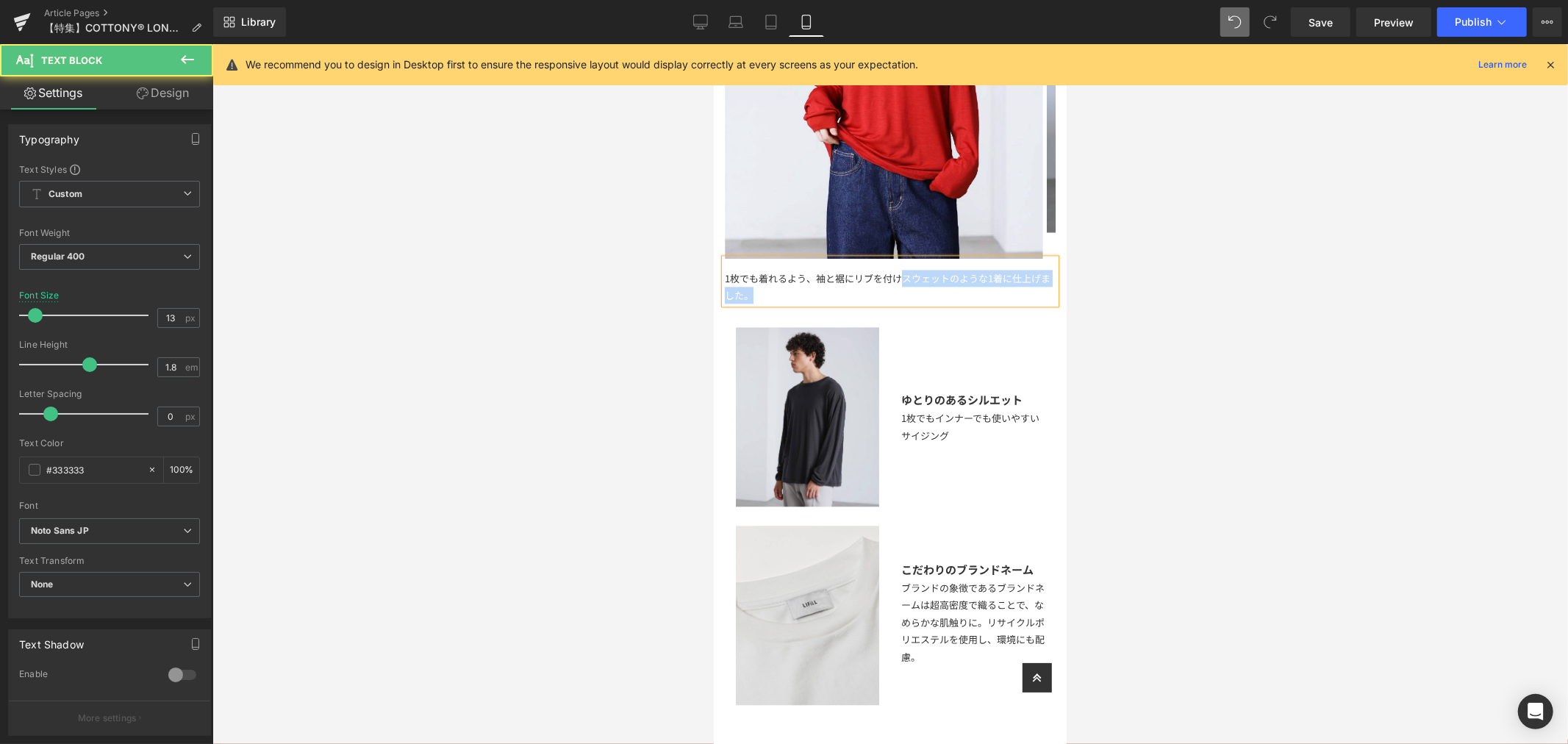
click at [903, 284] on div "1枚でも着れるよう、袖と裾にリブを付けスウェットのような1着に仕上げました。" at bounding box center [889, 280] width 331 height 45
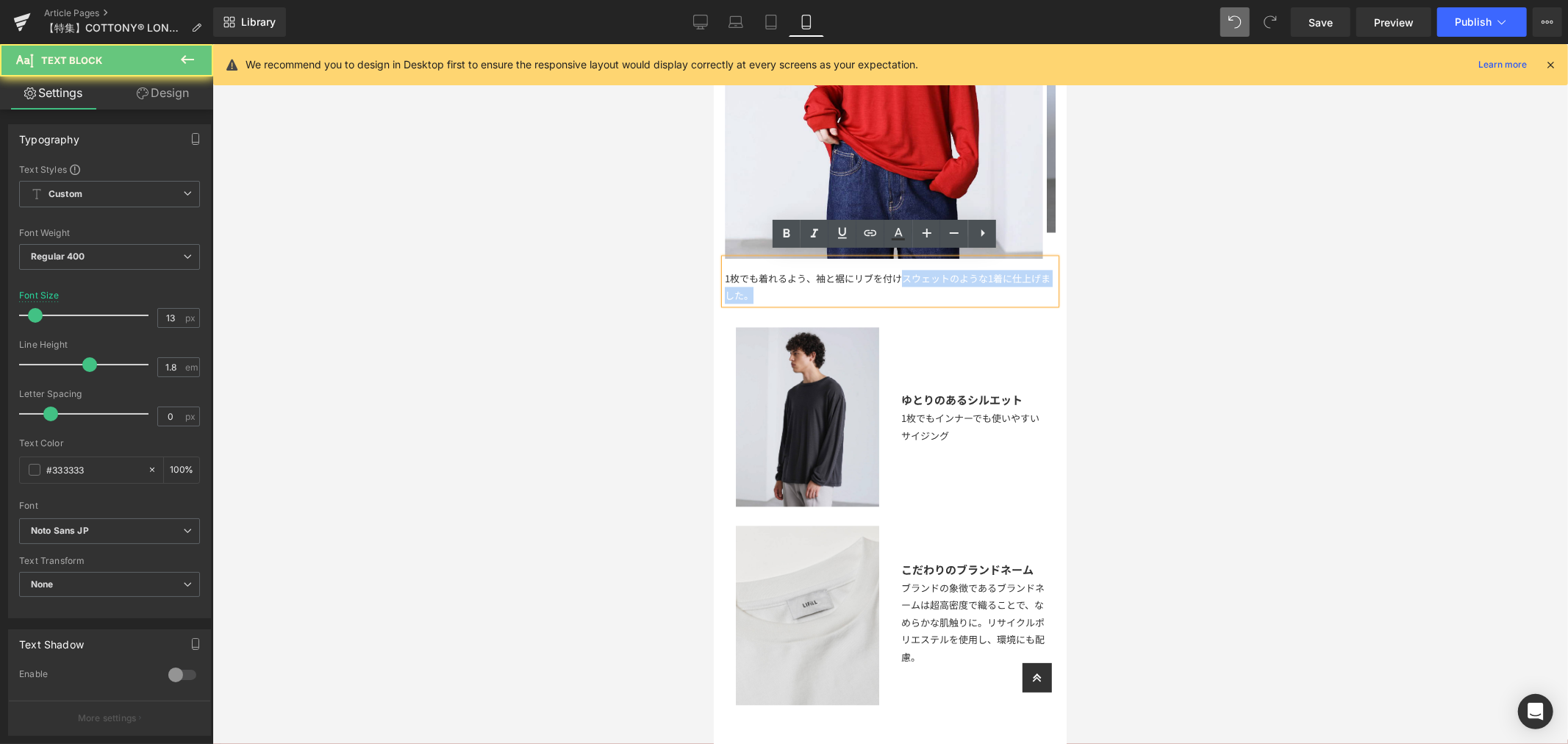
click at [908, 286] on div "1枚でも着れるよう、袖と裾にリブを付けスウェットのような1着に仕上げました。" at bounding box center [889, 280] width 331 height 45
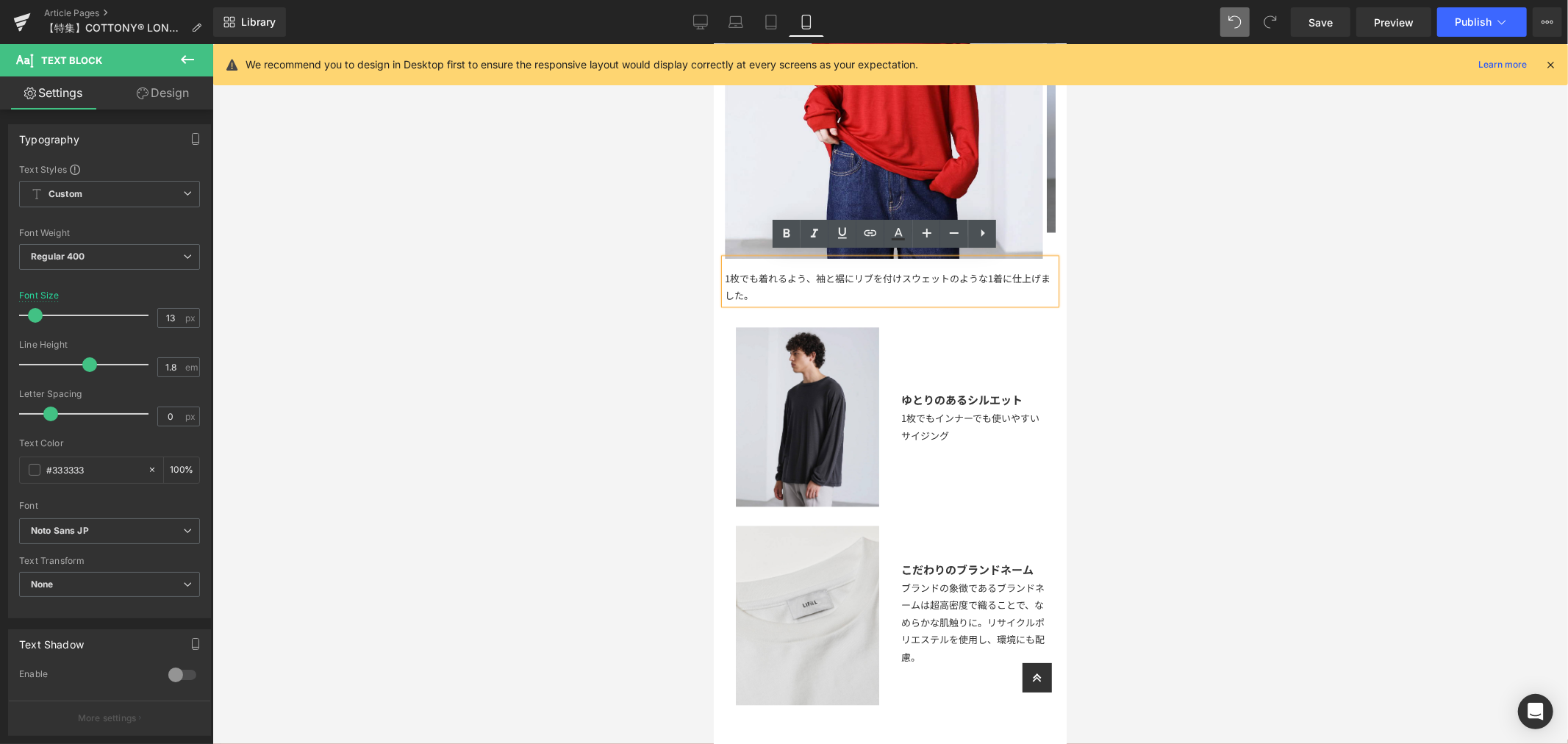
click at [899, 276] on div "1枚でも着れるよう、袖と裾にリブを付けスウェットのような1着に仕上げました。" at bounding box center [889, 280] width 331 height 45
click at [814, 270] on div "1枚でも着れるよう、袖と裾にリブを付けスウェットのような1着に仕上げました。" at bounding box center [889, 280] width 331 height 45
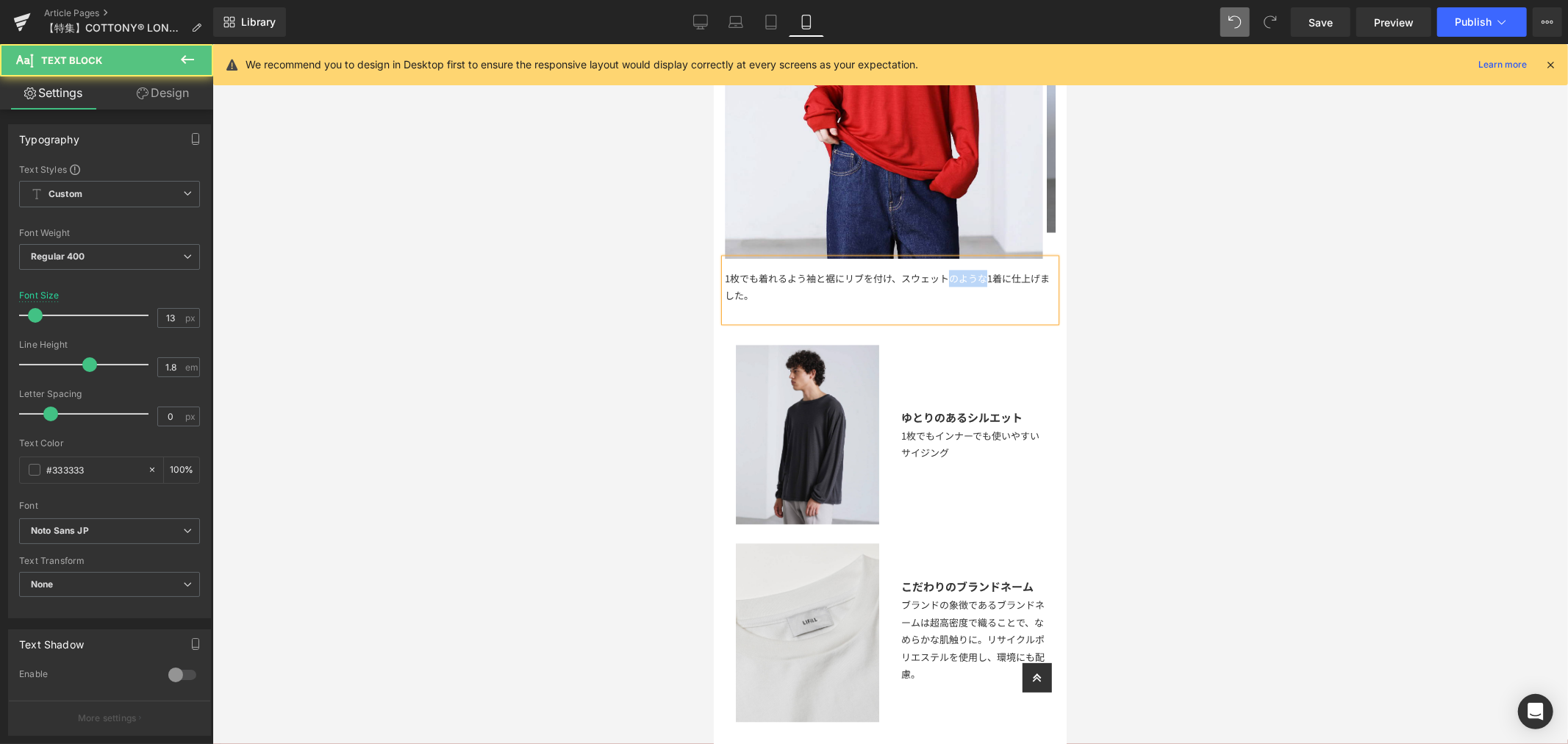
drag, startPoint x: 984, startPoint y: 269, endPoint x: 945, endPoint y: 275, distance: 39.5
click at [945, 275] on div "1枚でも着れるよう袖と裾にリブを付け、スウェットのような1着に仕上げました。" at bounding box center [889, 290] width 331 height 63
click at [866, 292] on div "1枚でも着れるよう袖と裾にリブを付け、スウェットライクな1着に仕上げました。" at bounding box center [889, 290] width 331 height 63
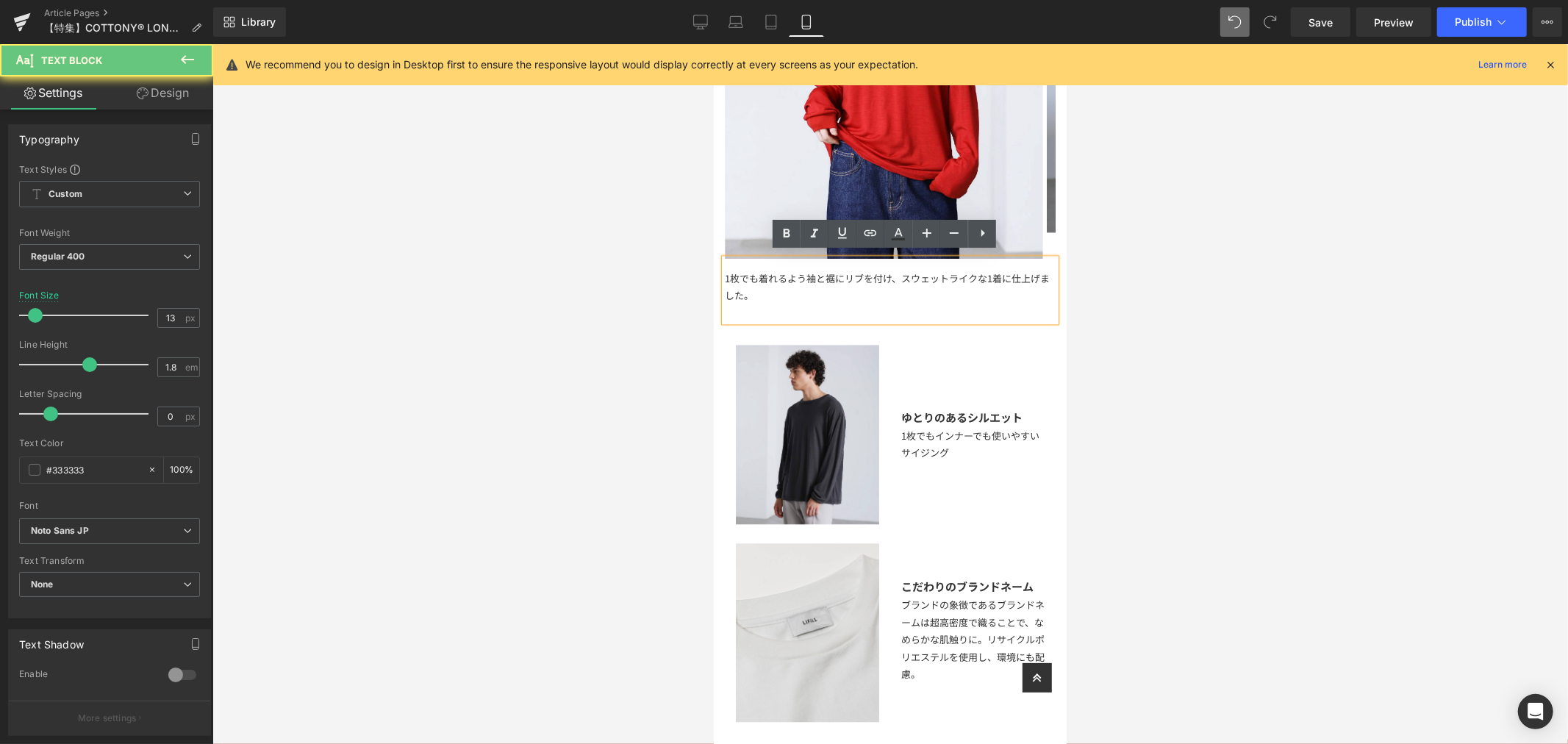
click at [856, 303] on div at bounding box center [889, 311] width 331 height 17
click at [974, 303] on div at bounding box center [889, 311] width 331 height 17
click at [800, 272] on div "1枚でも着れるよう袖と裾にリブを付け、スウェットライクな1着に仕上げました。" at bounding box center [889, 290] width 331 height 63
click at [802, 280] on div "1枚でも着れるよう袖と裾にリブを付け、スウェットライクな1着に仕上げました。" at bounding box center [889, 290] width 331 height 63
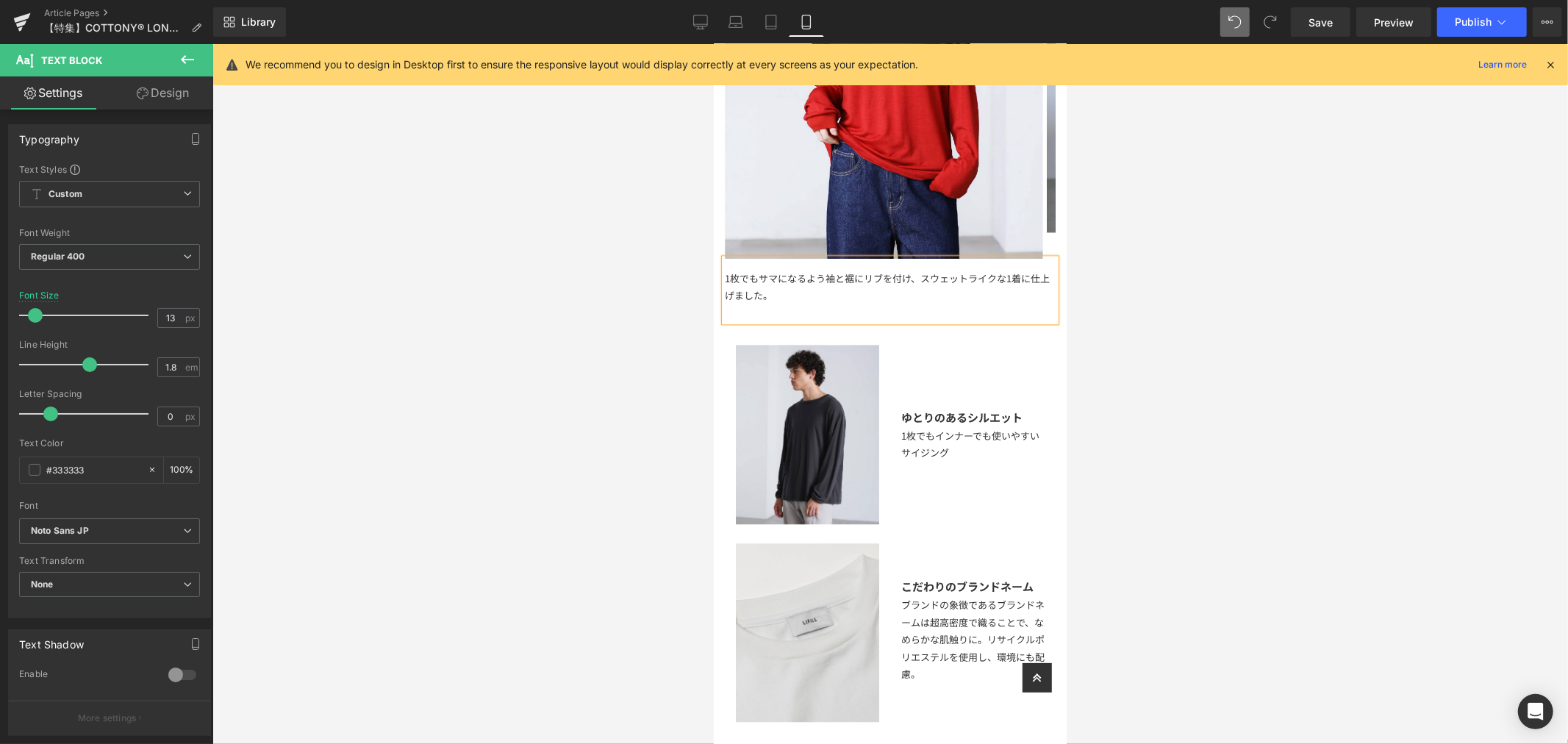
click at [819, 289] on div "1枚でもサマになるよう袖と裾にリブを付け、スウェットライクな1着に仕上げました。" at bounding box center [889, 290] width 331 height 63
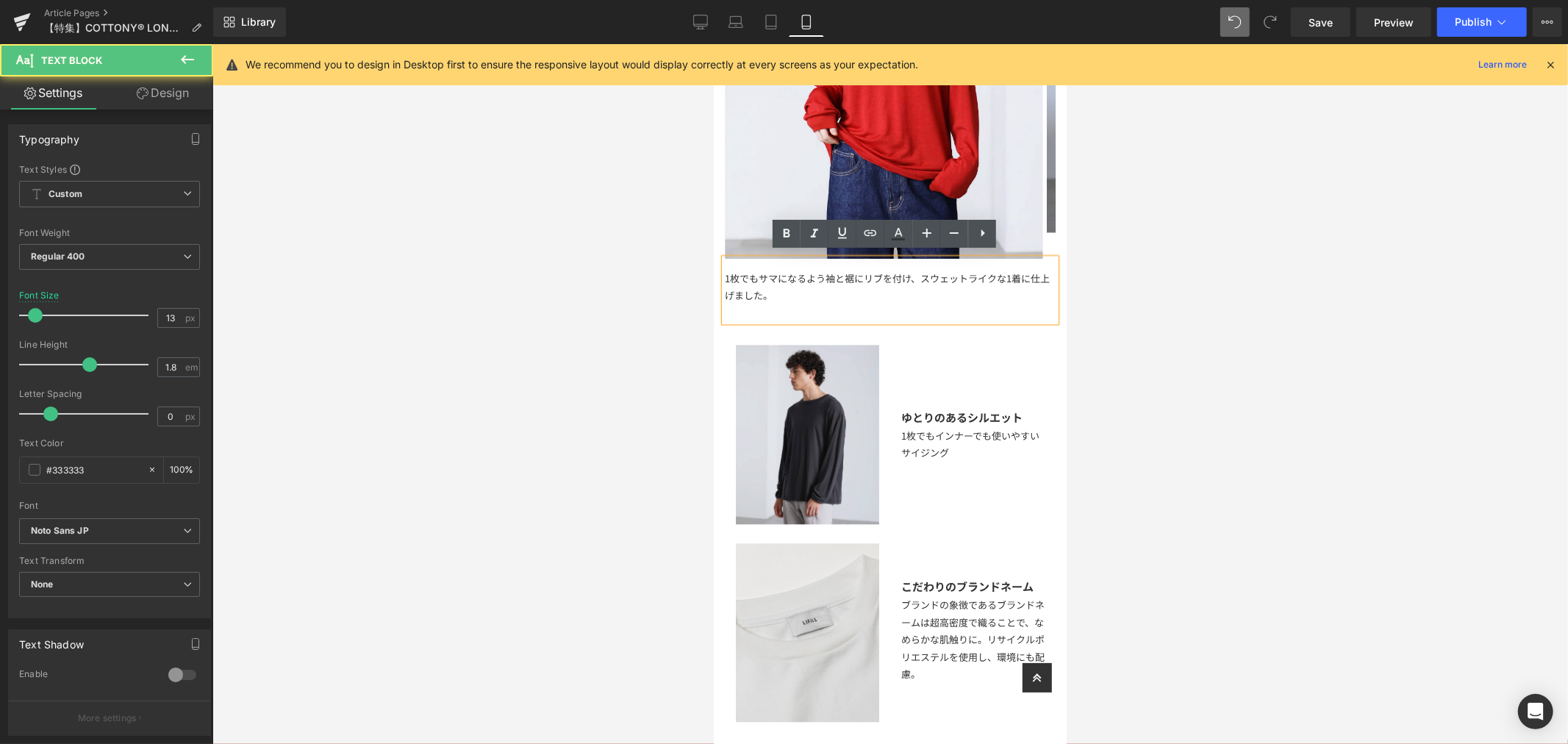
click at [813, 287] on div "1枚でもサマになるよう袖と裾にリブを付け、スウェットライクな1着に仕上げました。" at bounding box center [889, 290] width 331 height 63
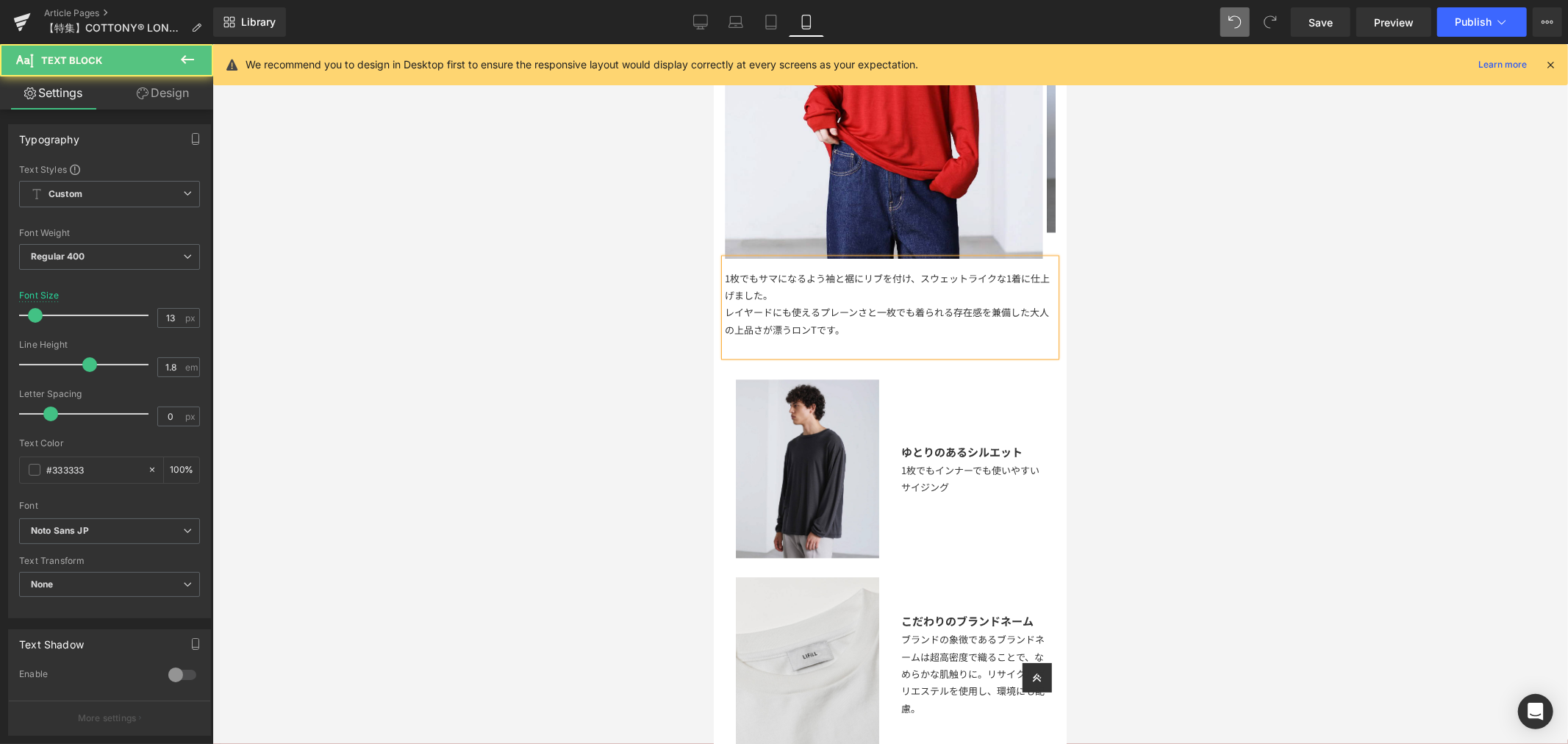
click at [1029, 308] on div "レイヤードにも使えるプレーンさと一枚でも着られる存在感を兼備した大人の上品さが漂うロンTです。" at bounding box center [889, 328] width 331 height 51
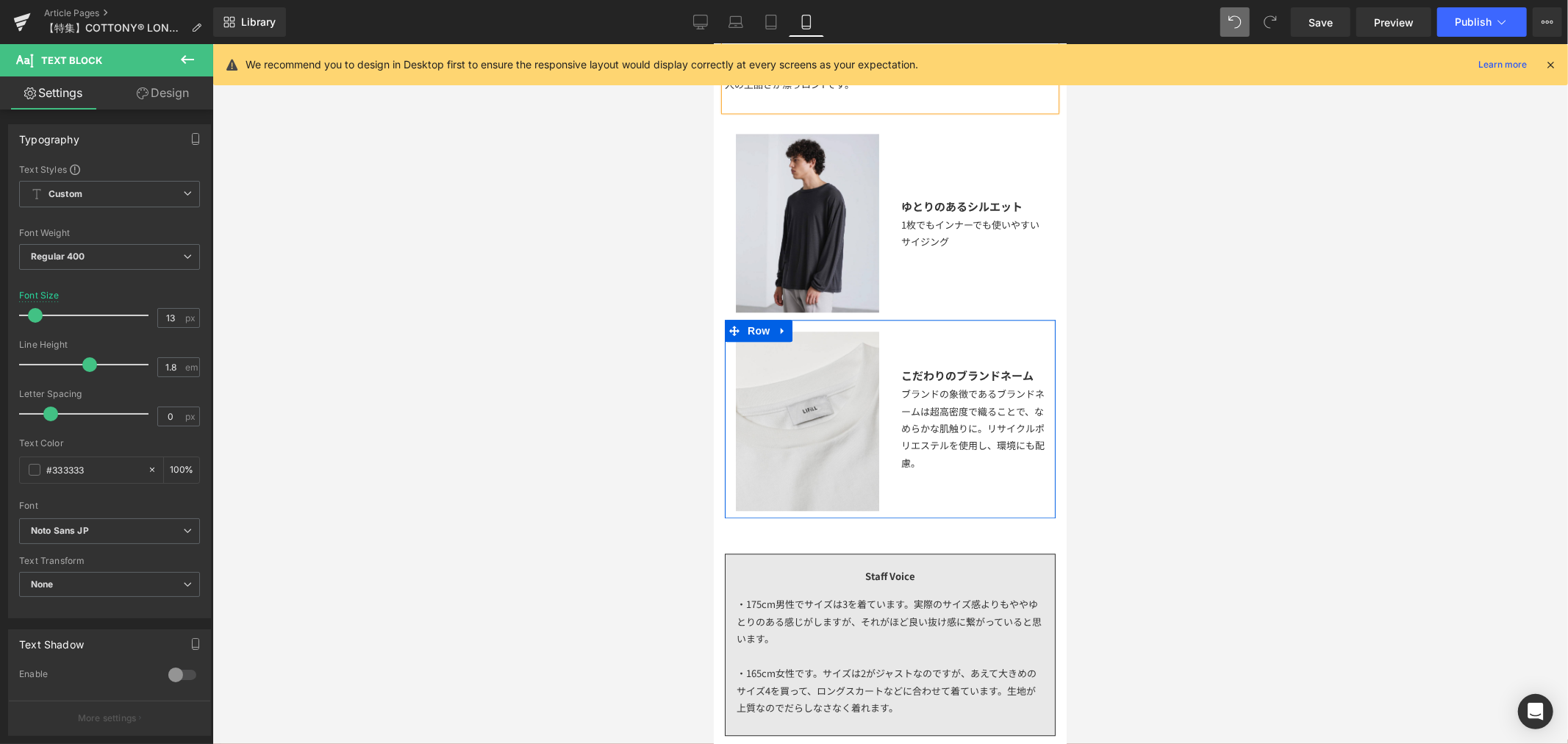
scroll to position [2778, 0]
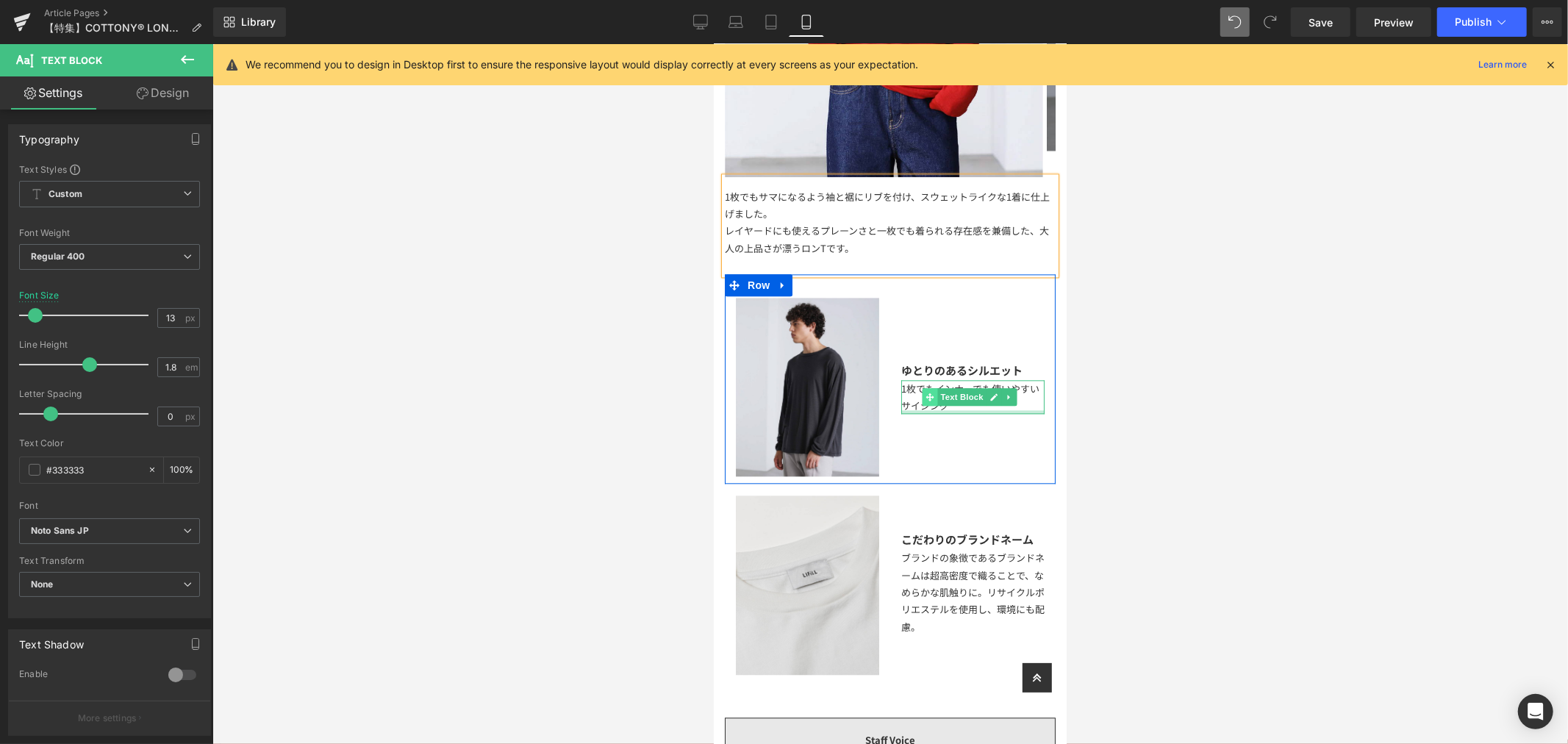
drag, startPoint x: 973, startPoint y: 403, endPoint x: 926, endPoint y: 393, distance: 48.1
click at [973, 403] on div "1枚でもインナーでも使いやすいサイジング Text Block" at bounding box center [972, 397] width 143 height 35
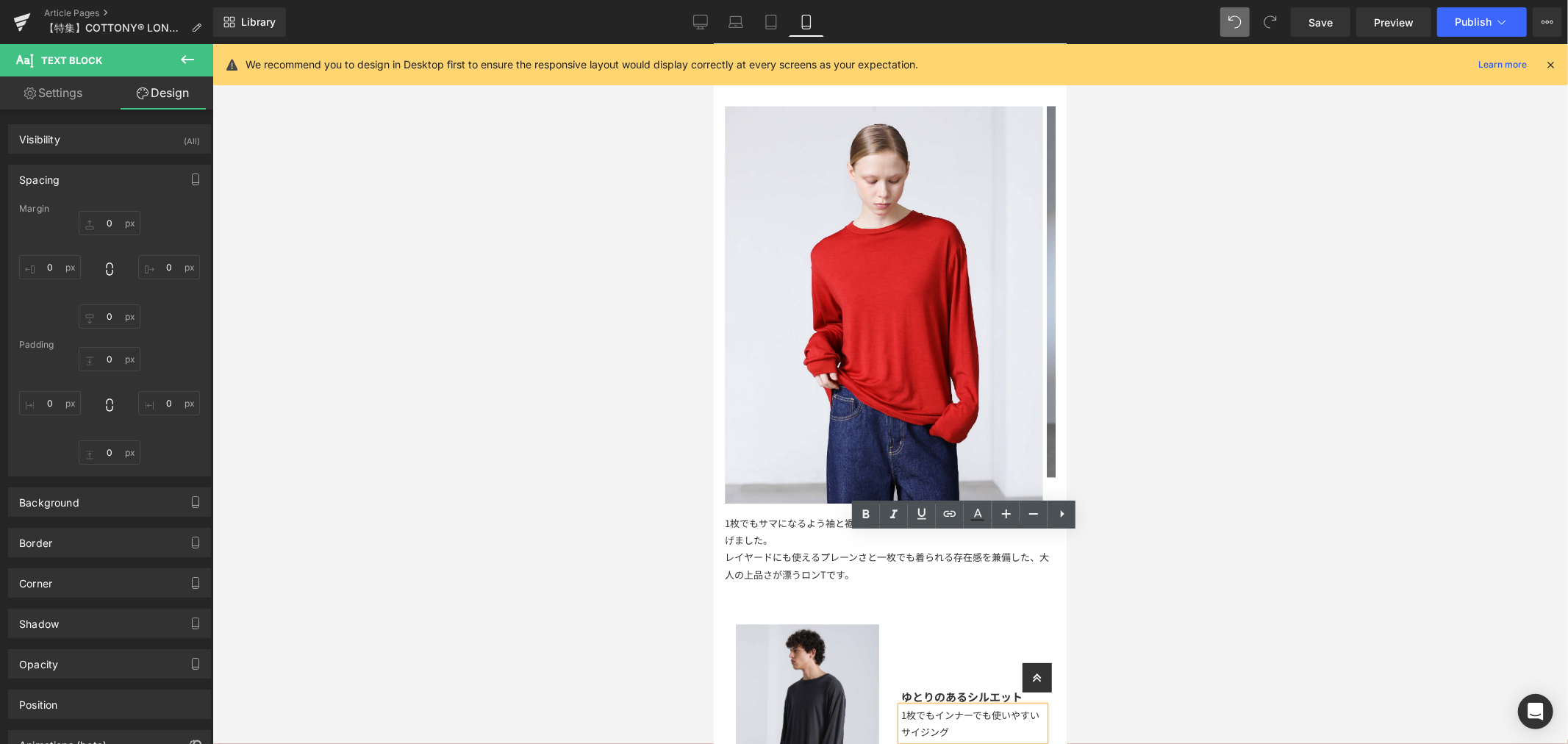
scroll to position [2696, 0]
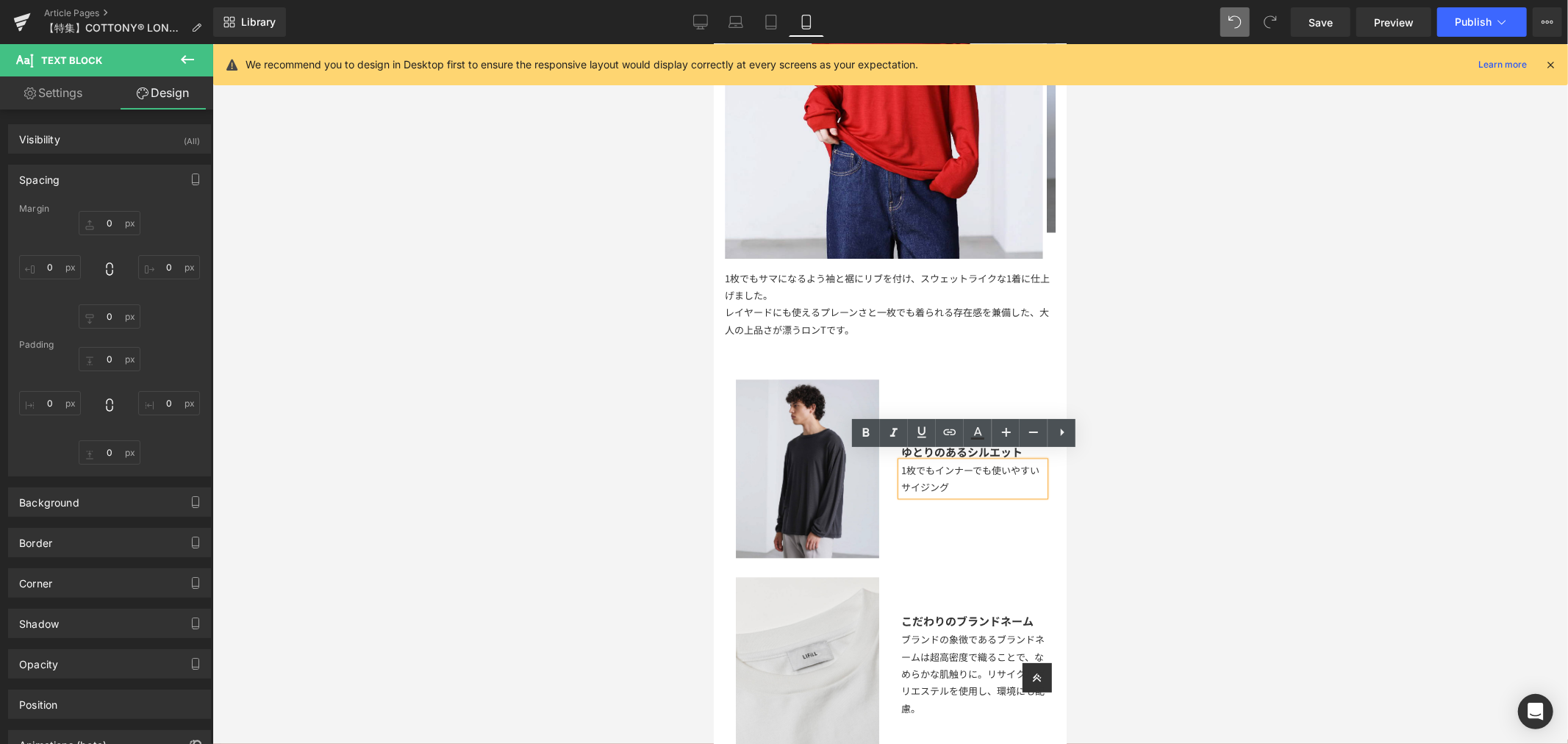
click at [933, 480] on div "1枚でもインナーでも使いやすいサイジング" at bounding box center [972, 478] width 143 height 35
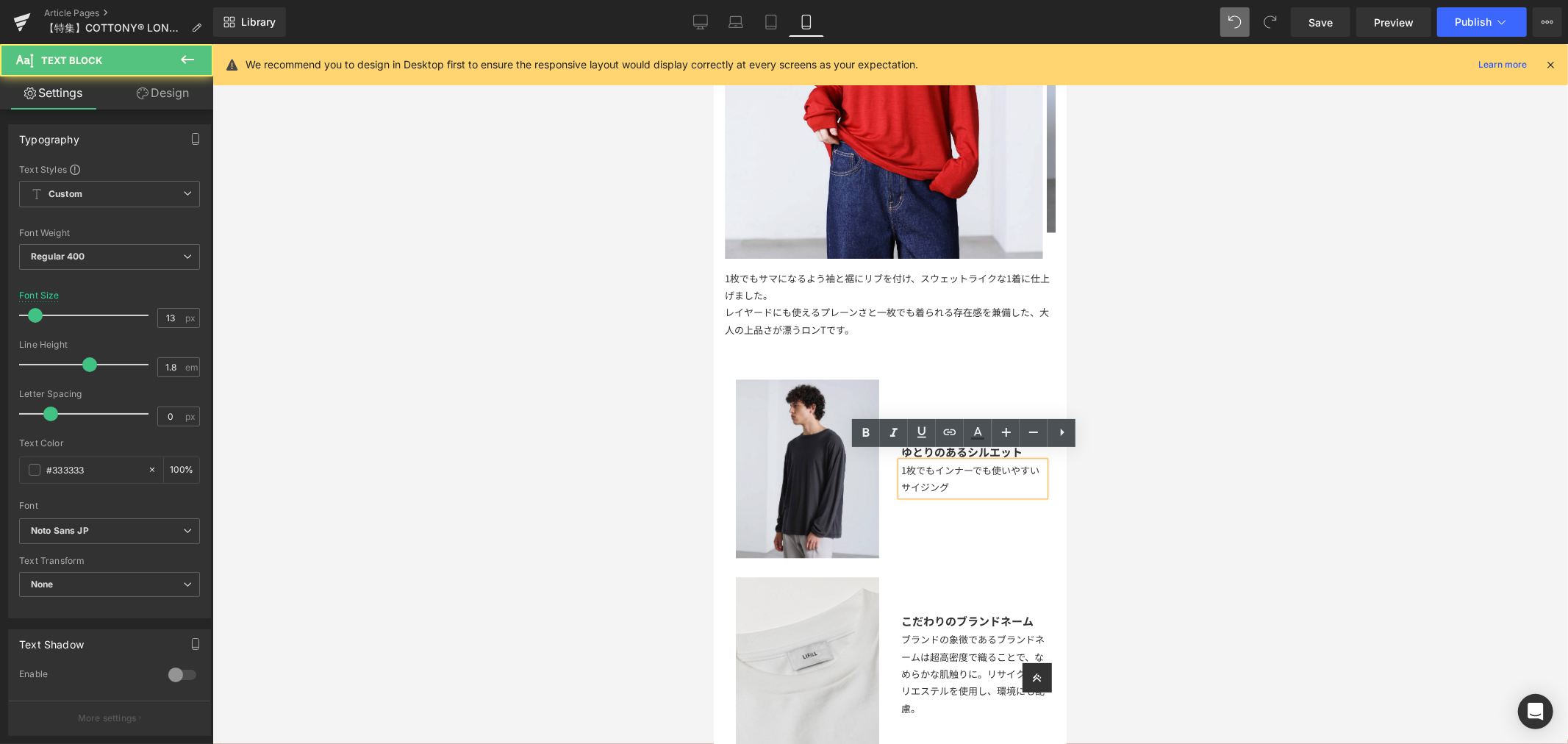
click at [955, 473] on div "1枚でもインナーでも使いやすいサイジング" at bounding box center [972, 478] width 143 height 35
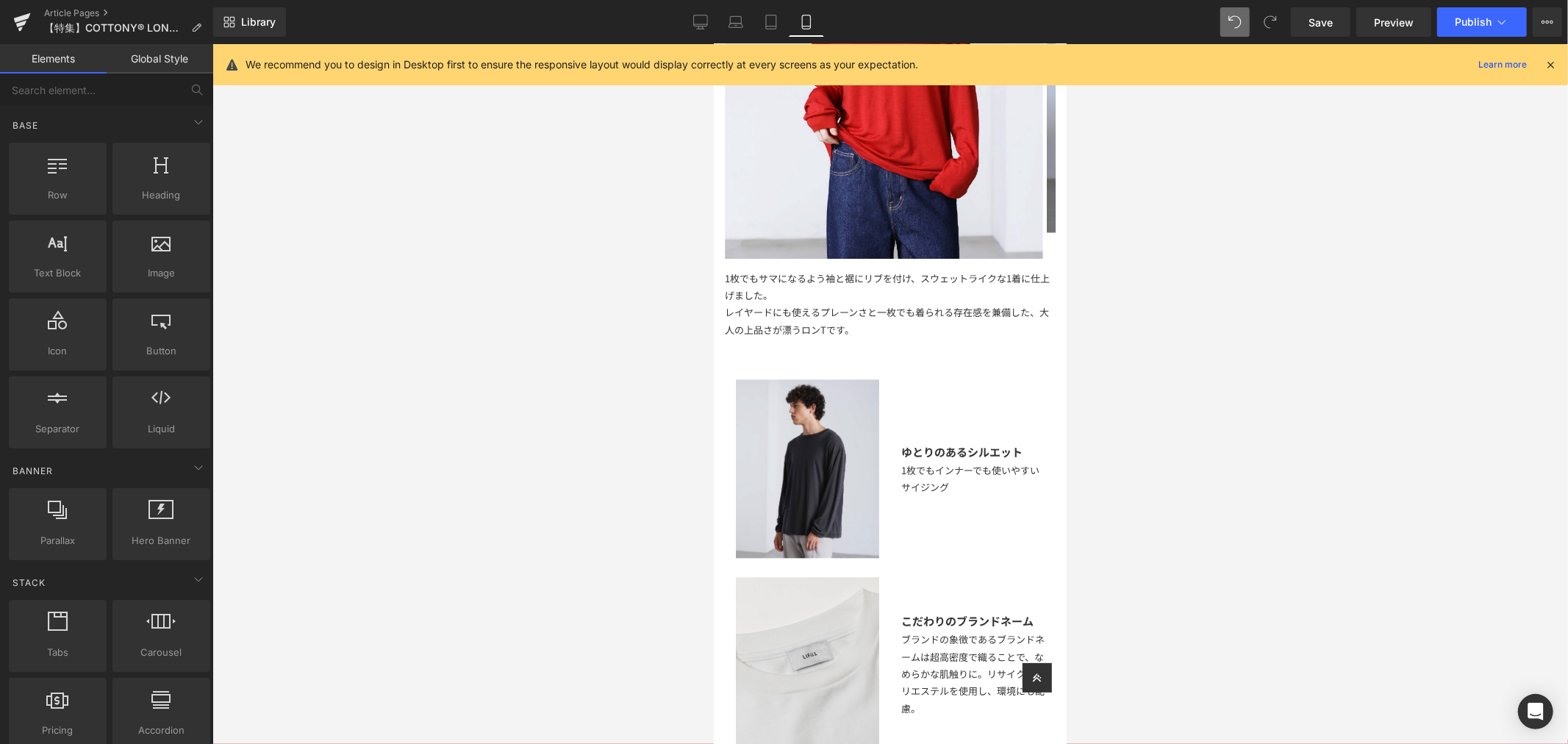
click at [1143, 477] on div at bounding box center [890, 393] width 1355 height 700
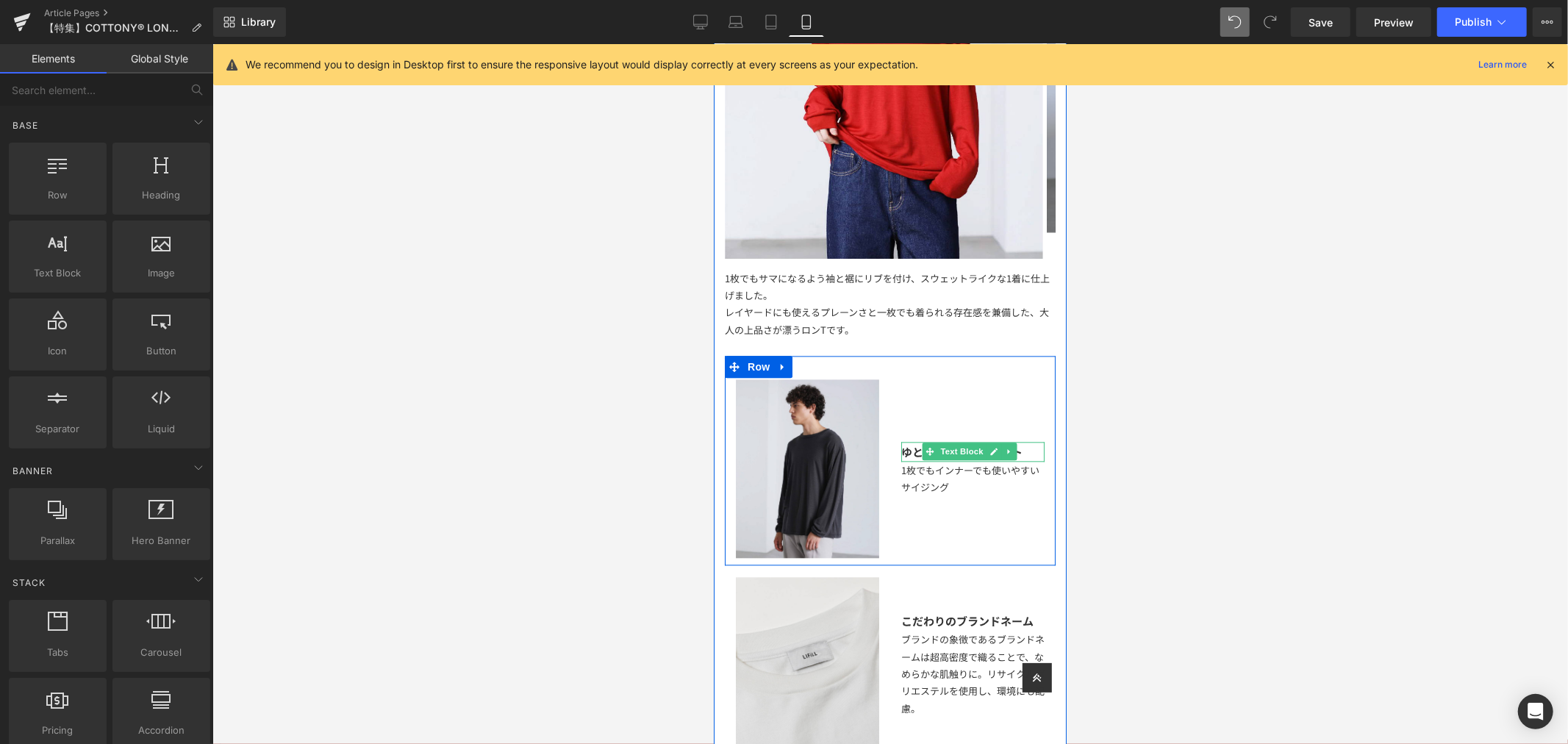
click at [900, 442] on div at bounding box center [902, 451] width 3 height 20
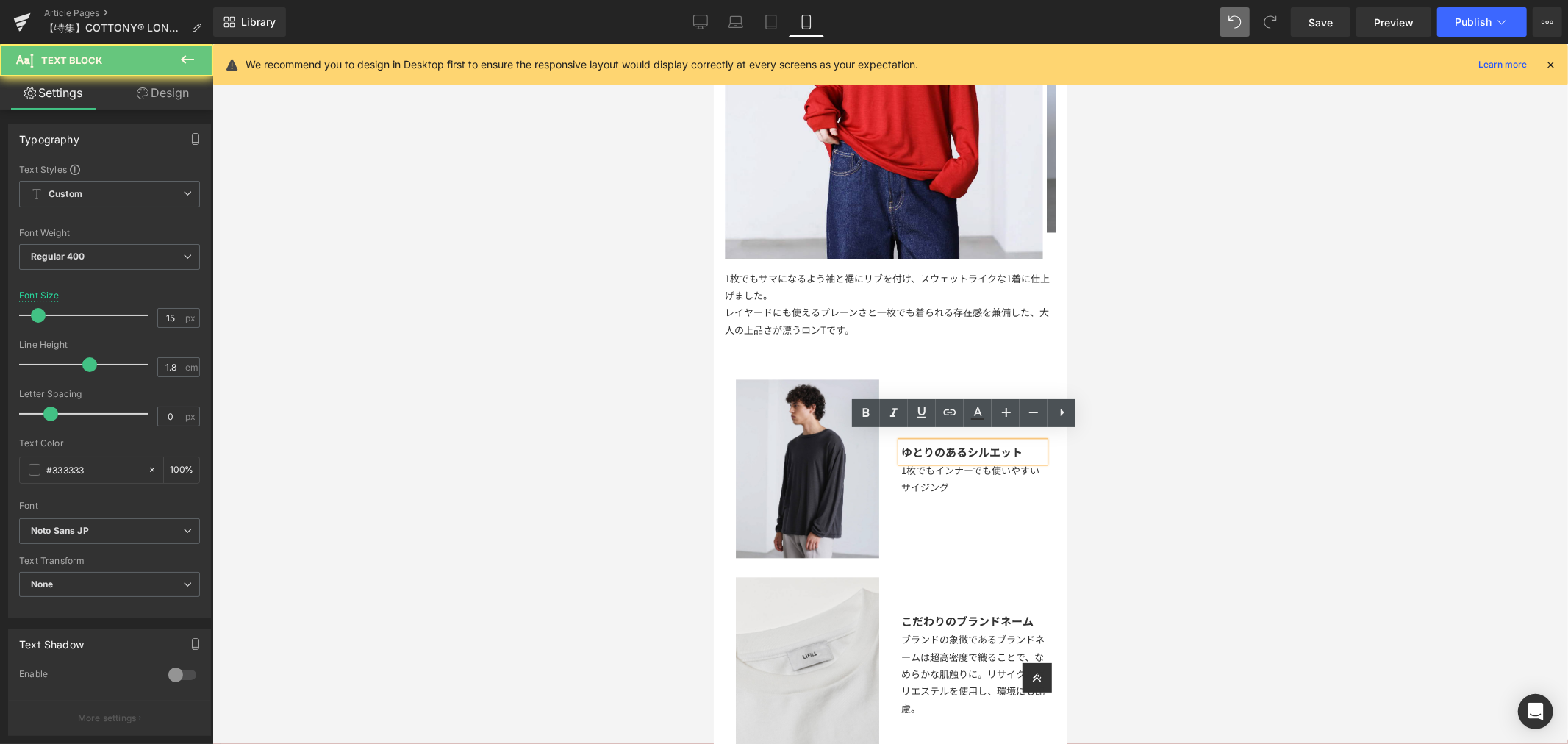
drag, startPoint x: 899, startPoint y: 439, endPoint x: 1958, endPoint y: 531, distance: 1063.0
click at [900, 444] on strong "ゆとりのあるシルエット" at bounding box center [960, 451] width 121 height 16
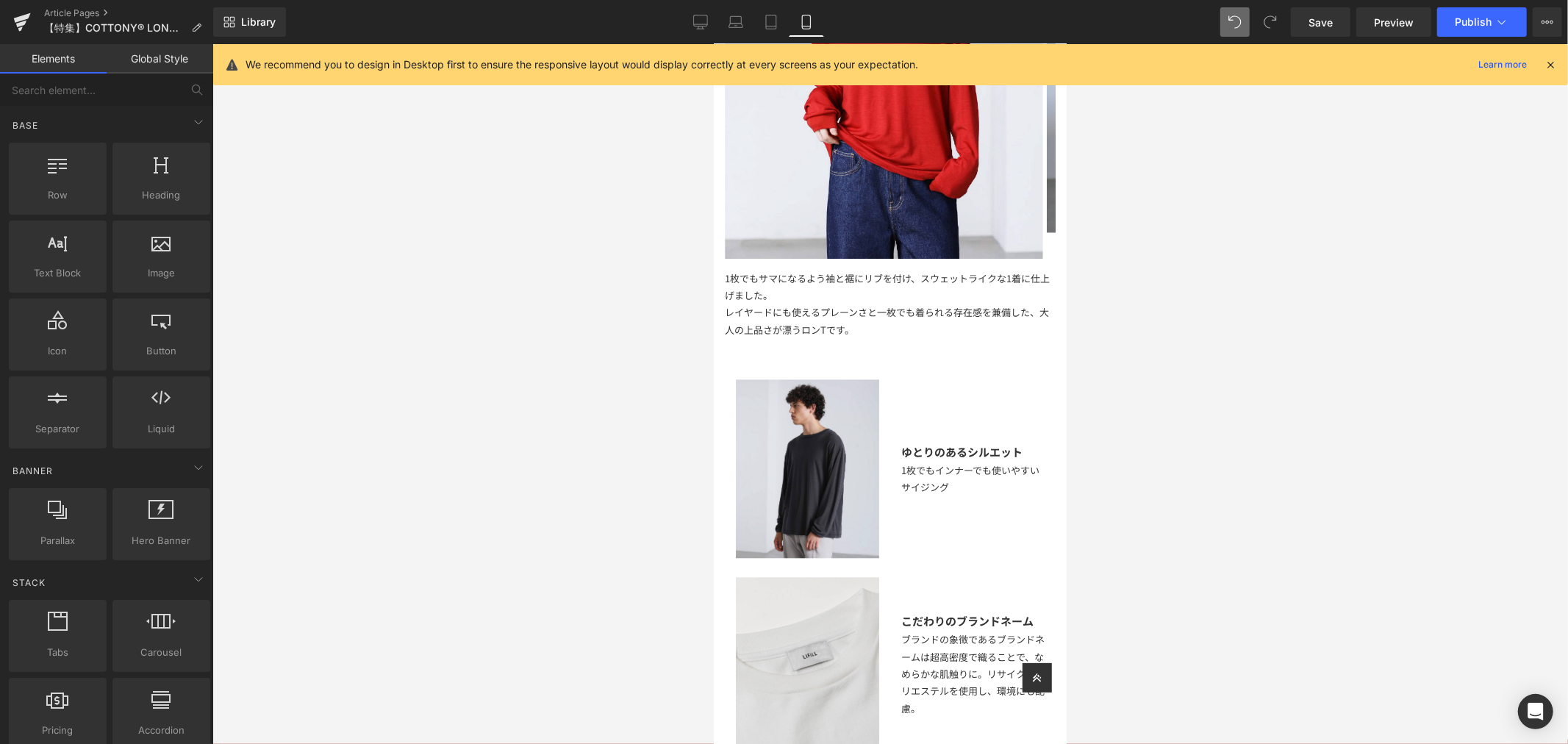
click at [1256, 488] on div at bounding box center [890, 393] width 1355 height 700
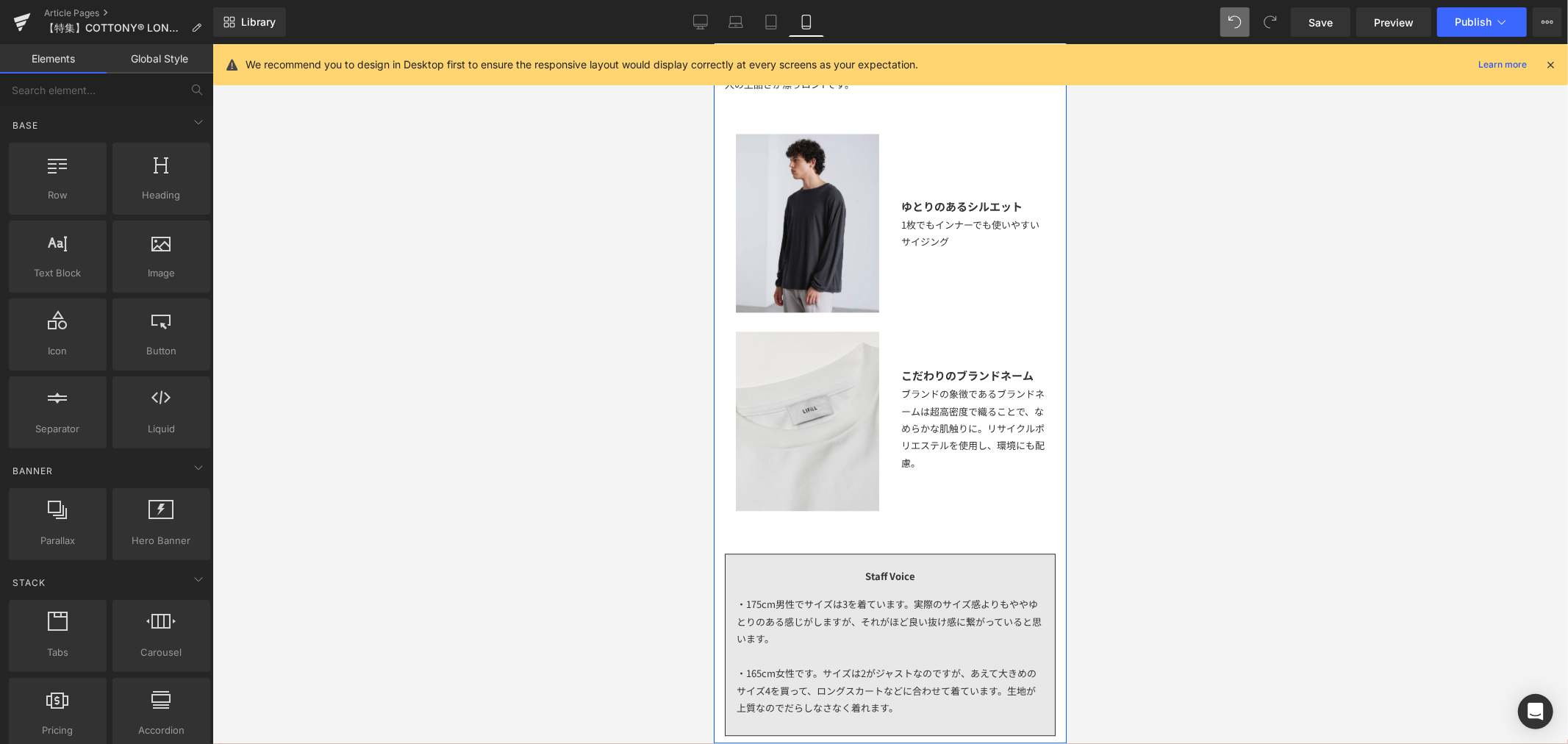
scroll to position [2860, 0]
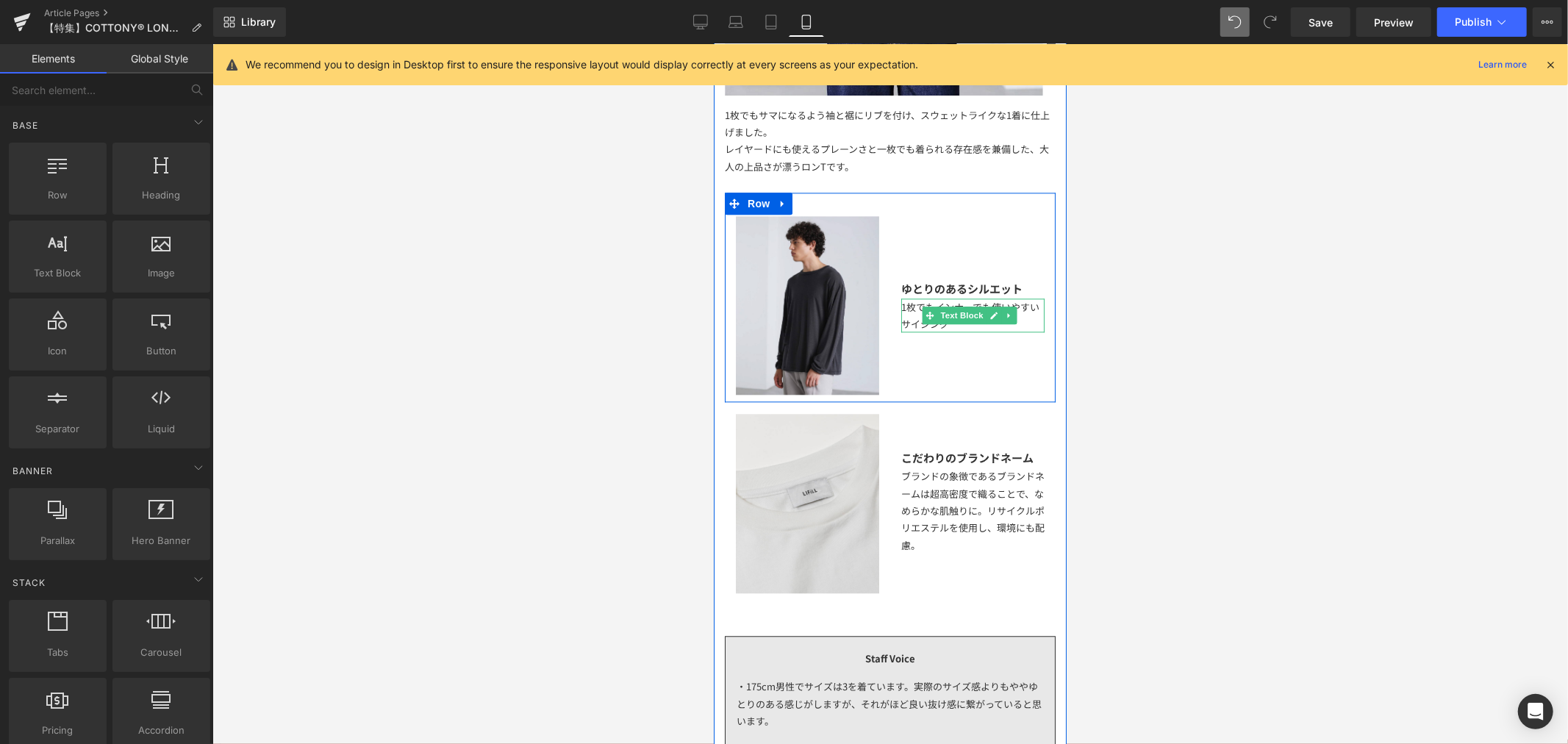
click at [1020, 314] on div "1枚でもインナーでも使いやすいサイジング" at bounding box center [972, 315] width 143 height 35
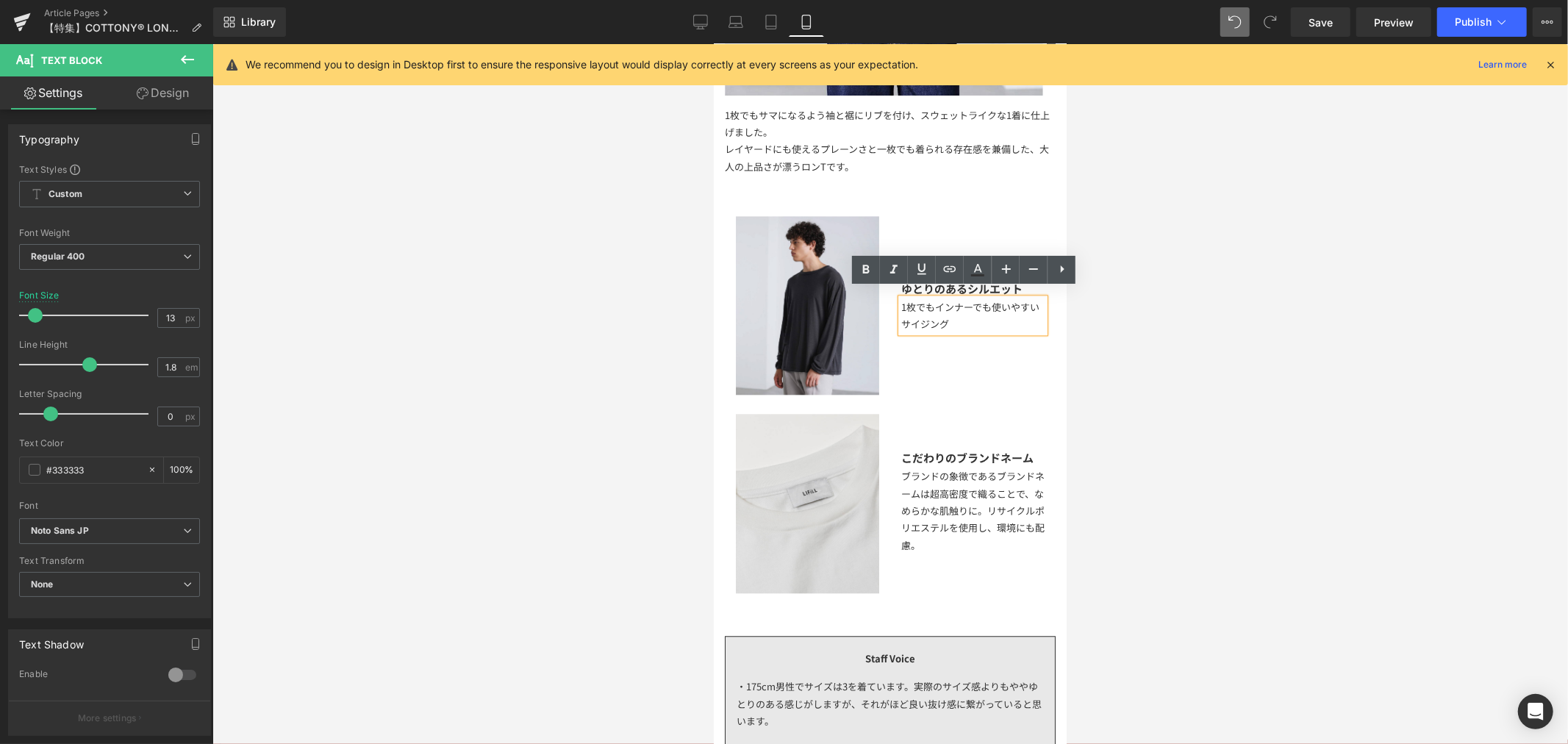
scroll to position [2942, 0]
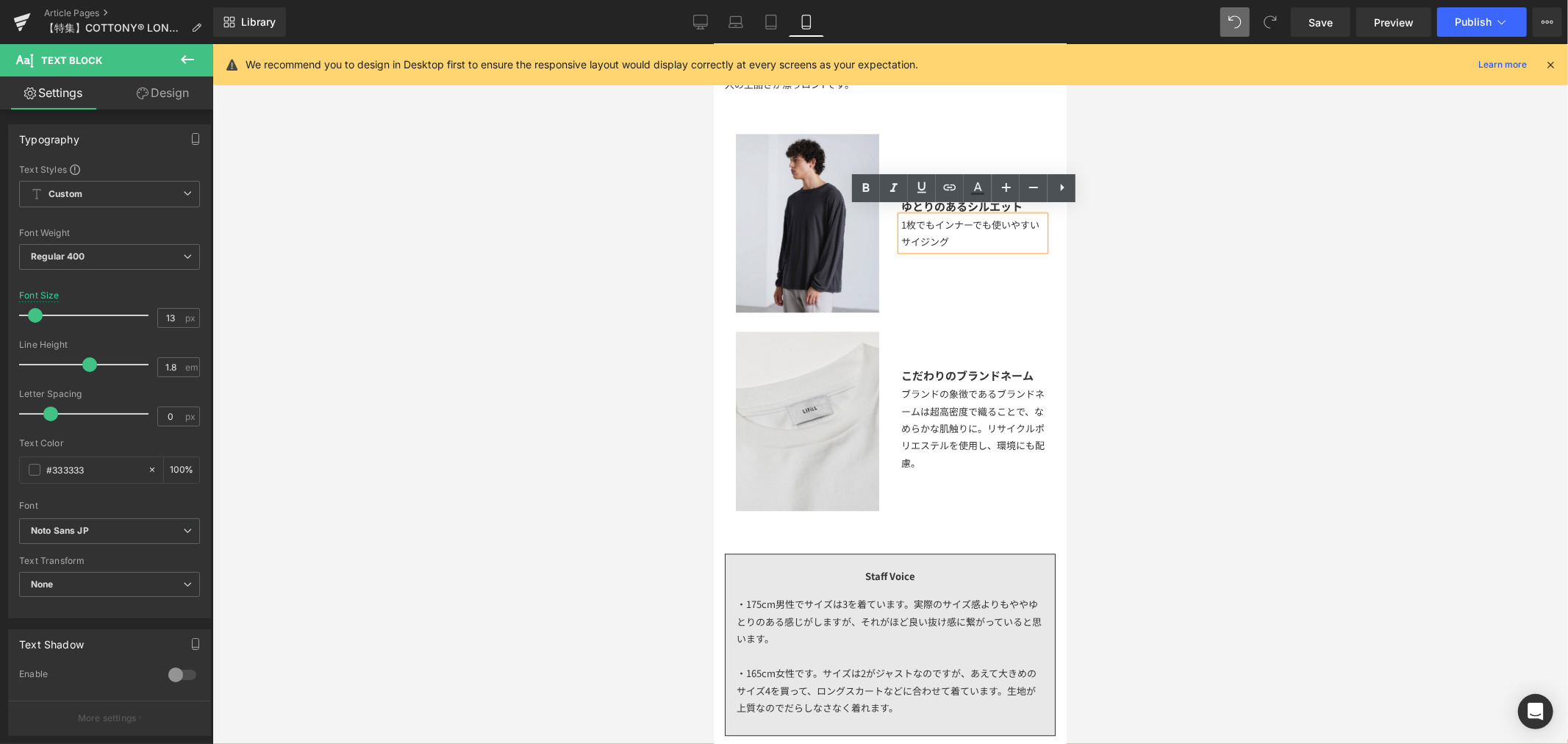
click at [990, 239] on div "1枚でもインナーでも使いやすいサイジング" at bounding box center [972, 233] width 143 height 35
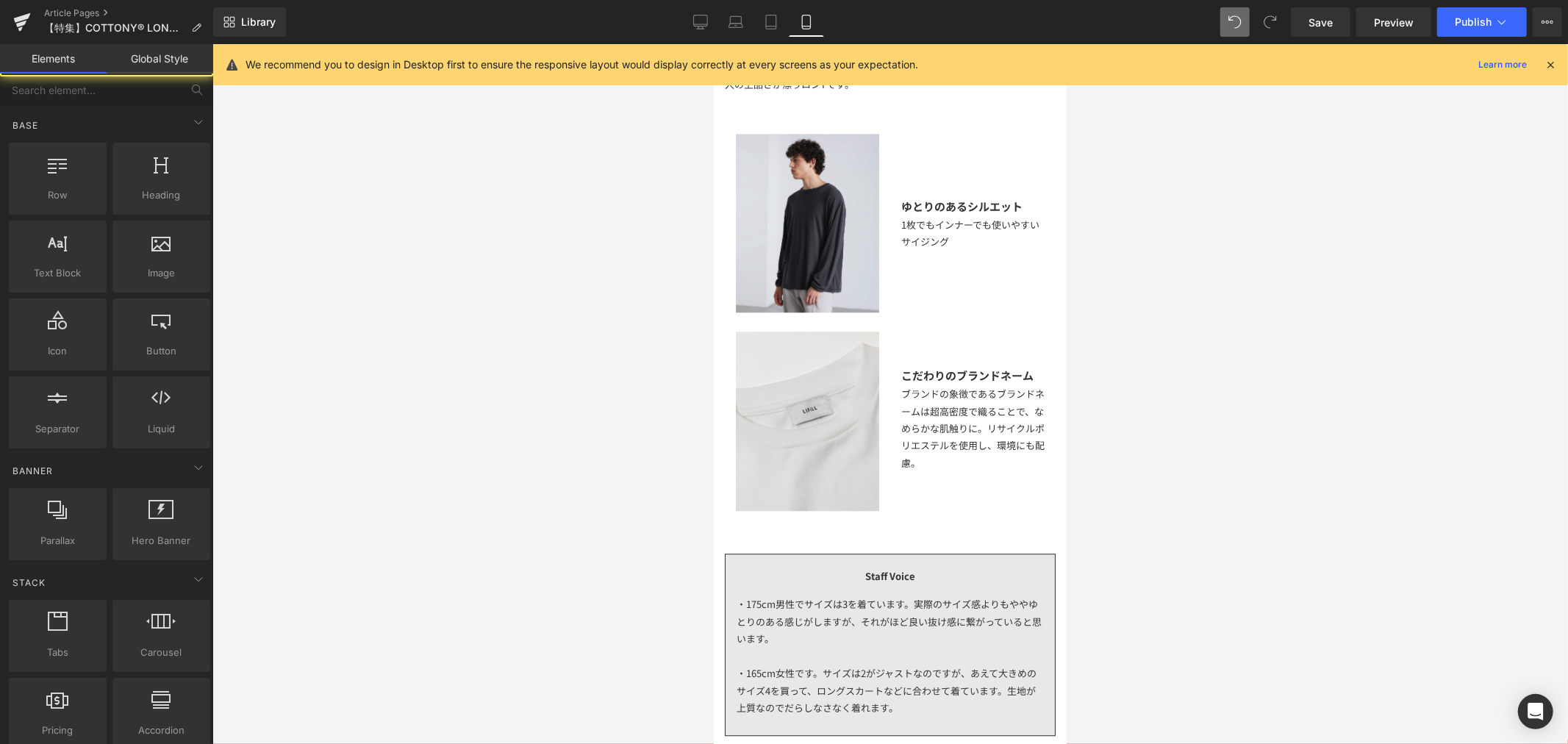
click at [1153, 269] on div at bounding box center [890, 393] width 1355 height 700
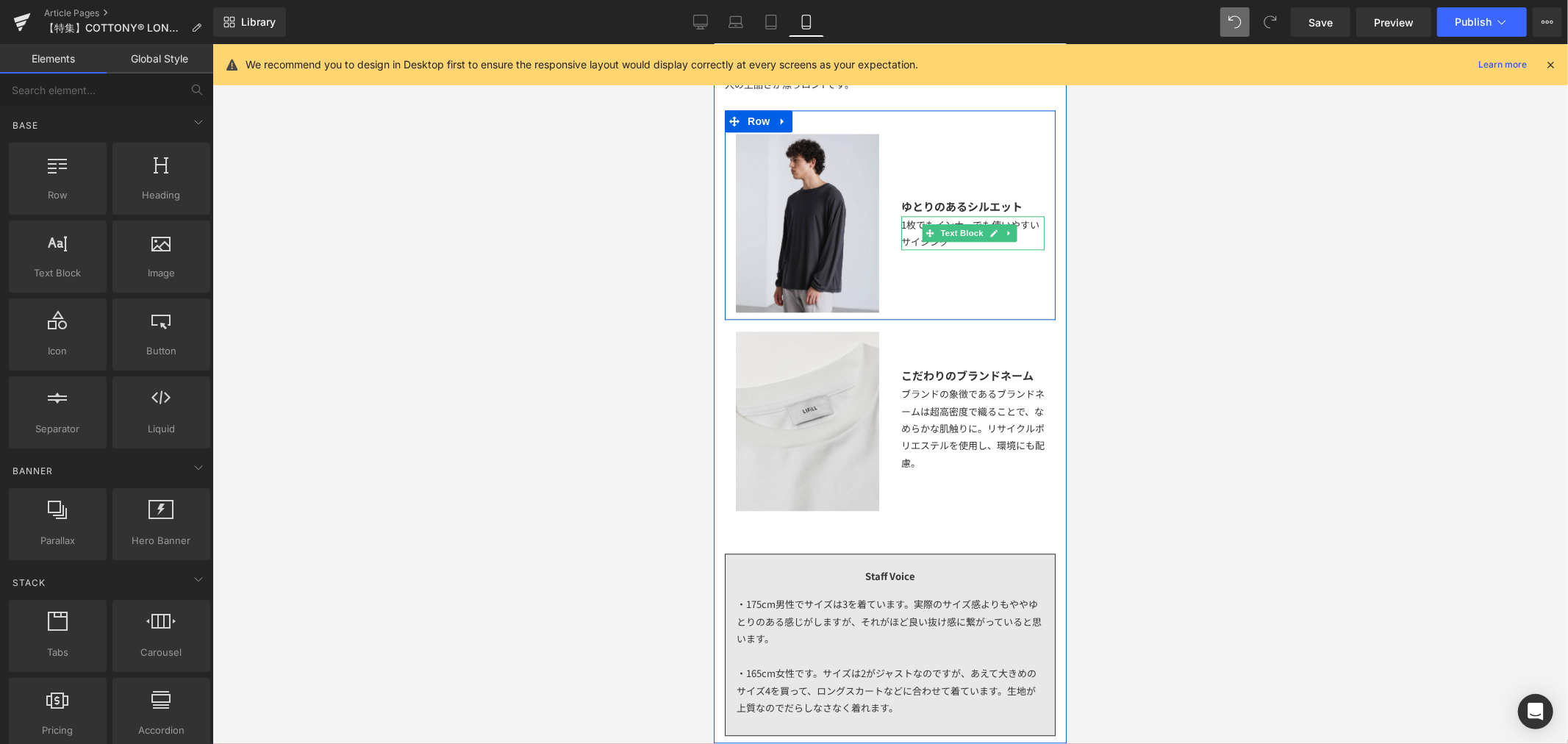
click at [998, 237] on div "1枚でもインナーでも使いやすいサイジング" at bounding box center [972, 233] width 143 height 35
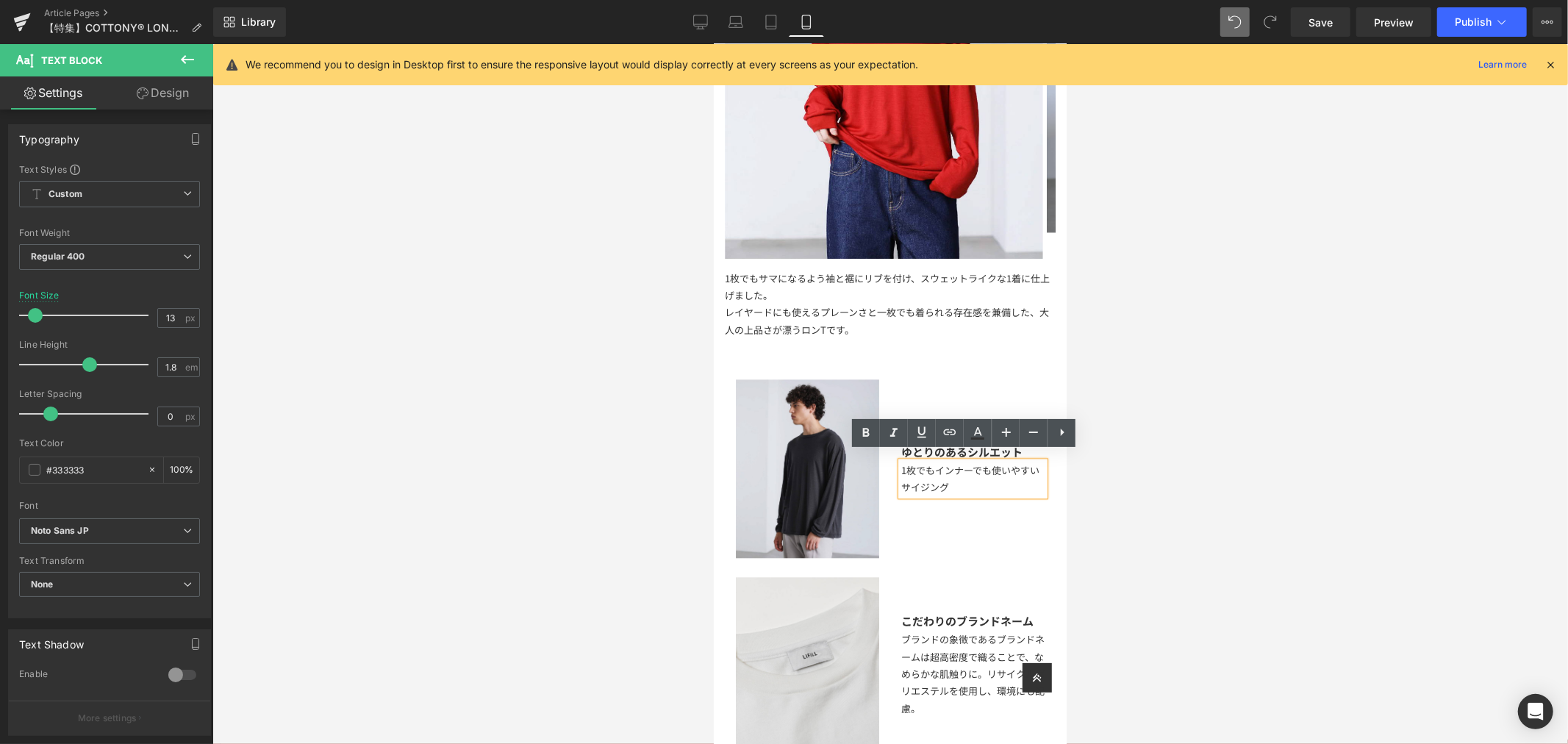
scroll to position [2778, 0]
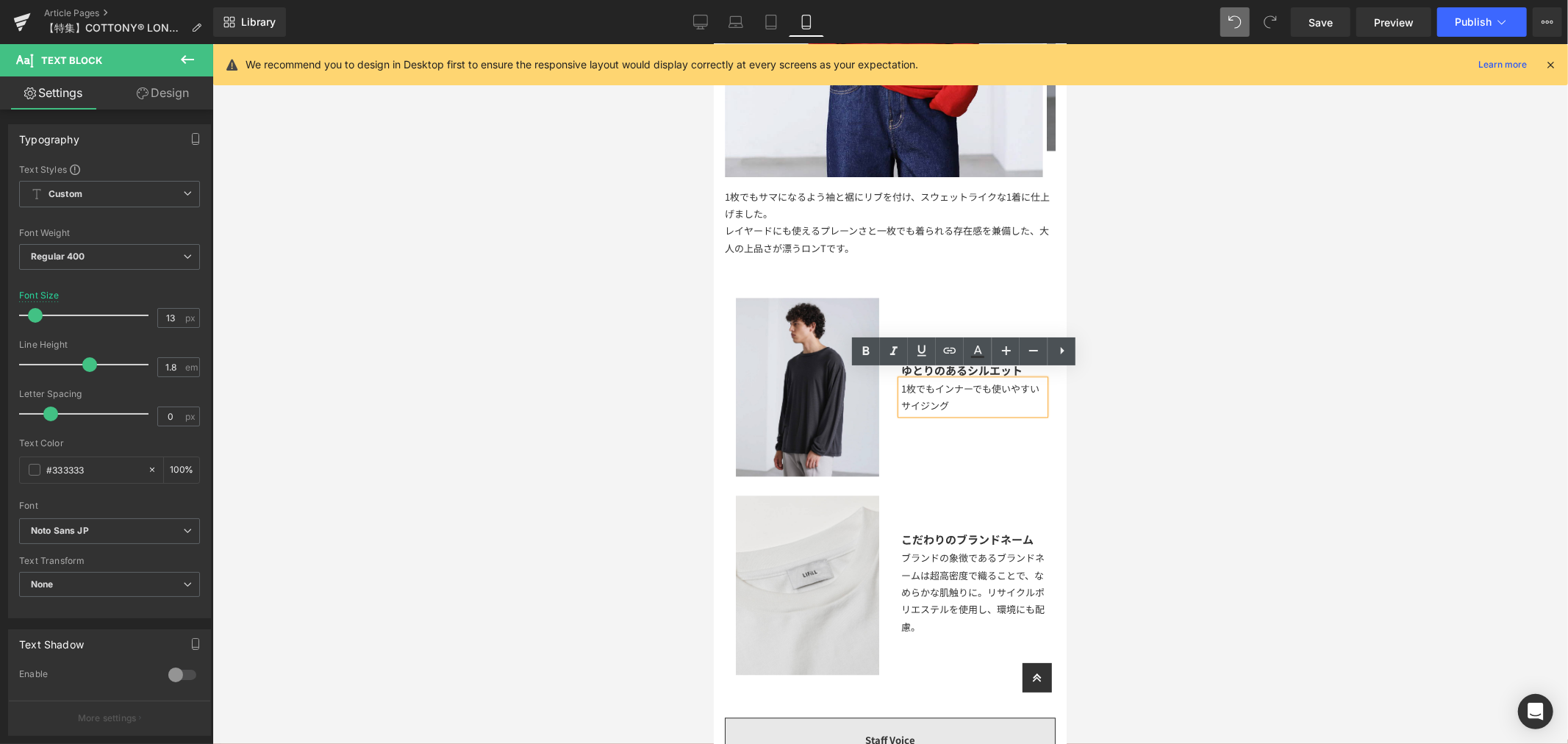
click at [1129, 334] on div at bounding box center [890, 393] width 1355 height 700
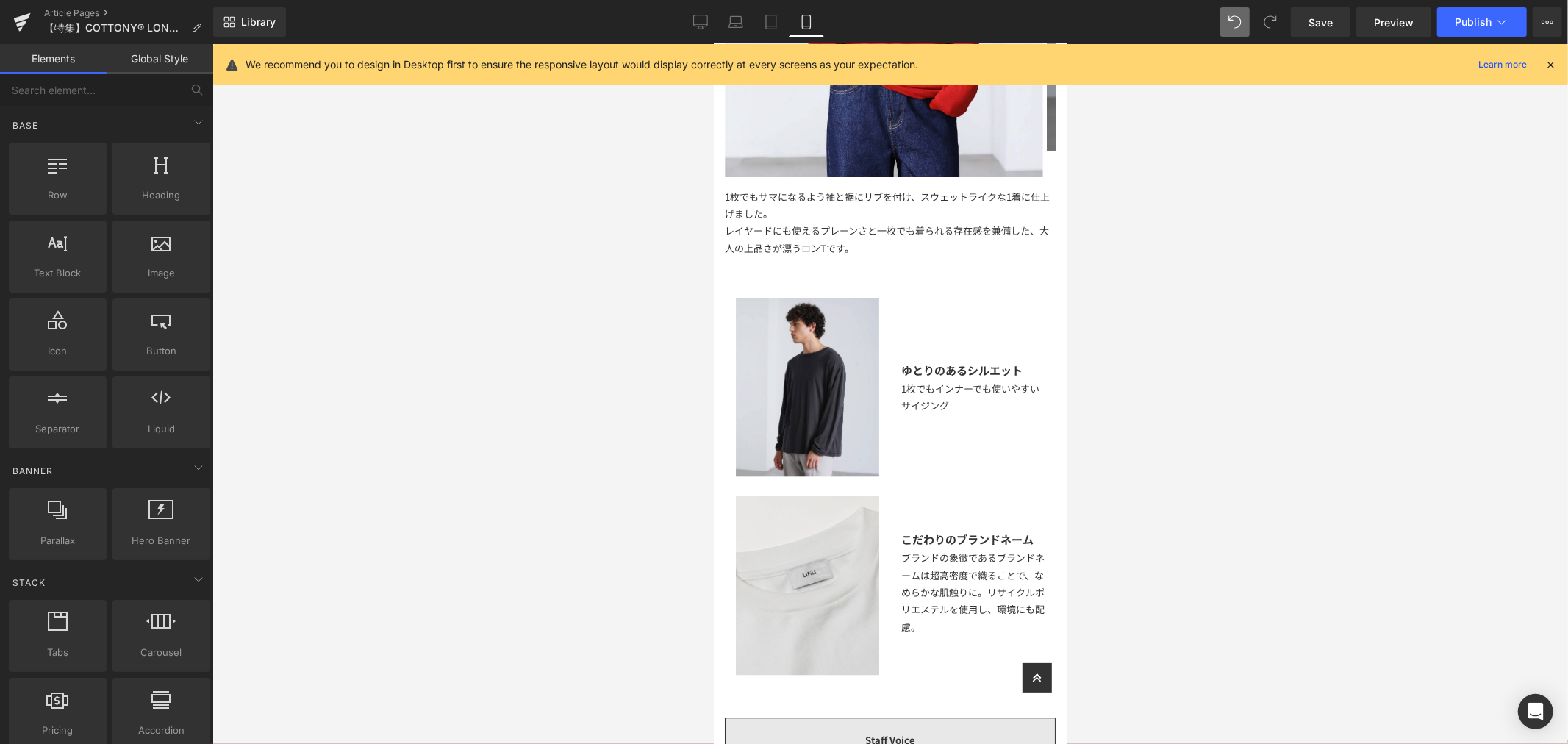
scroll to position [3269, 0]
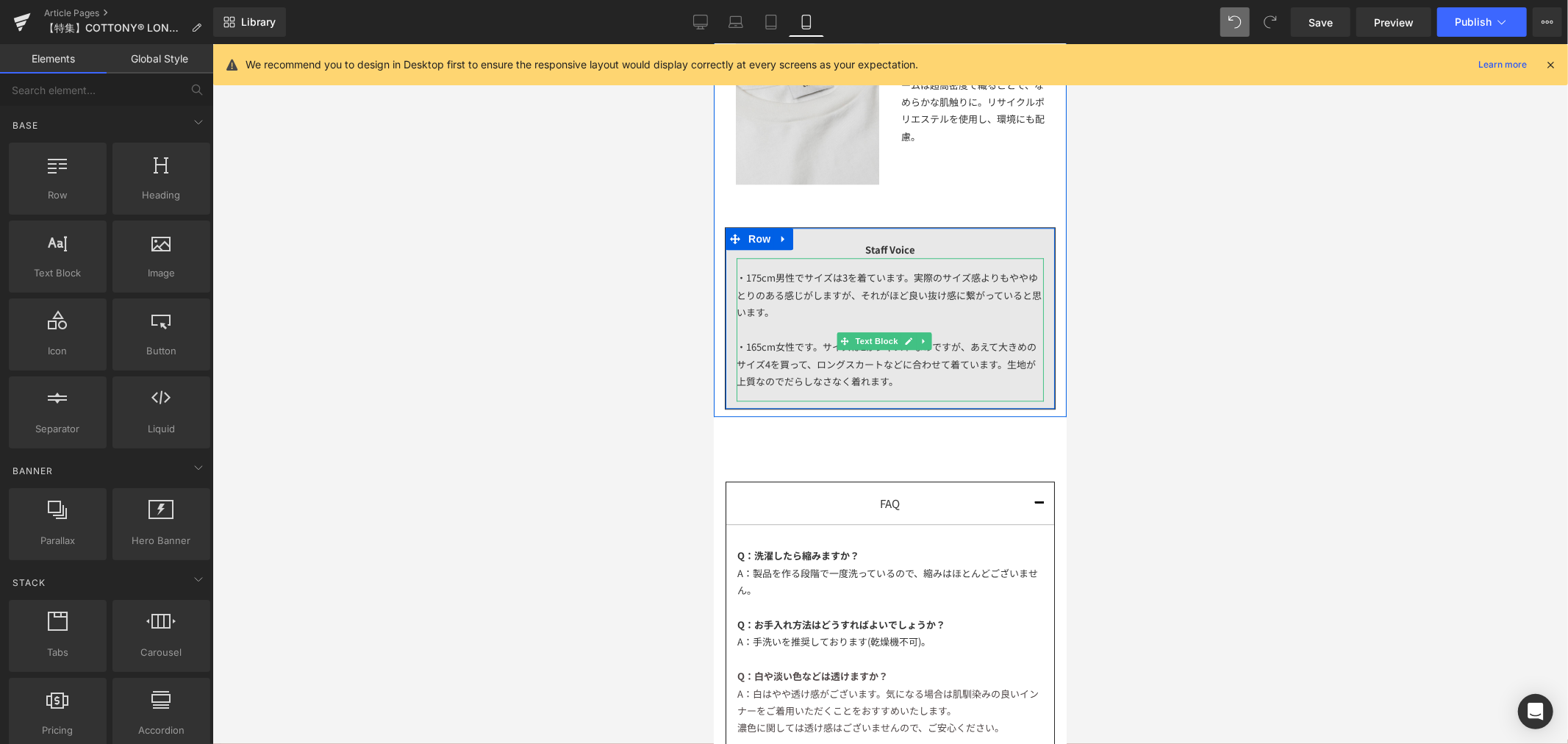
click at [823, 288] on div "・175cm男性でサイズは3を着ています。実際のサイズ感よりもややゆとりのある感じがしますが、それがほど良い抜け感に繋がっていると思います。 ・165cm女性…" at bounding box center [890, 329] width 307 height 144
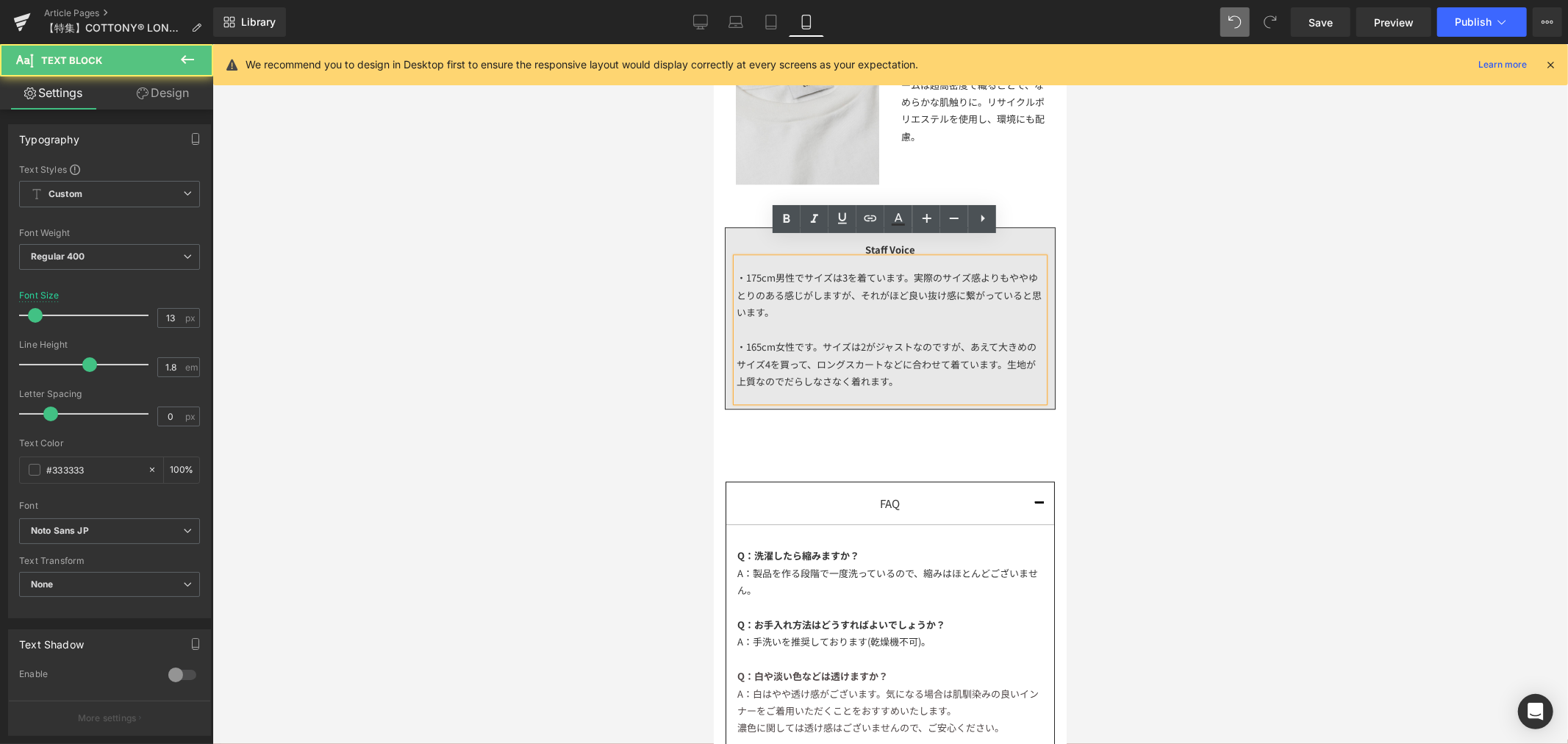
click at [800, 294] on div "・175cm男性でサイズは3を着ています。実際のサイズ感よりもややゆとりのある感じがしますが、それがほど良い抜け感に繋がっていると思います。 ・165cm女性…" at bounding box center [890, 329] width 307 height 144
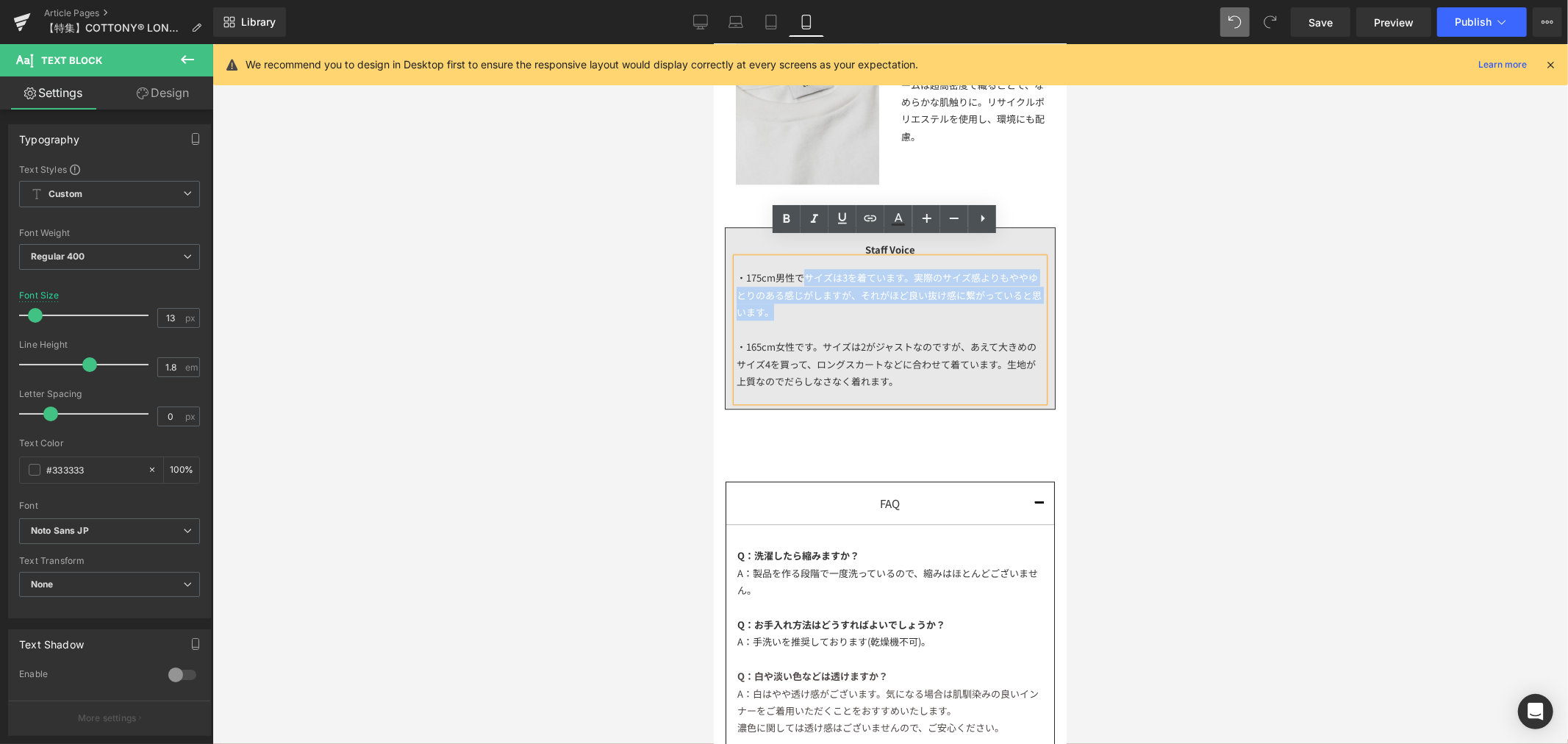
drag, startPoint x: 805, startPoint y: 294, endPoint x: 800, endPoint y: 260, distance: 34.4
click at [800, 260] on div "・175cm男性でサイズは3を着ています。実際のサイズ感よりもややゆとりのある感じがしますが、それがほど良い抜け感に繋がっていると思います。 ・165cm女性…" at bounding box center [890, 329] width 307 height 144
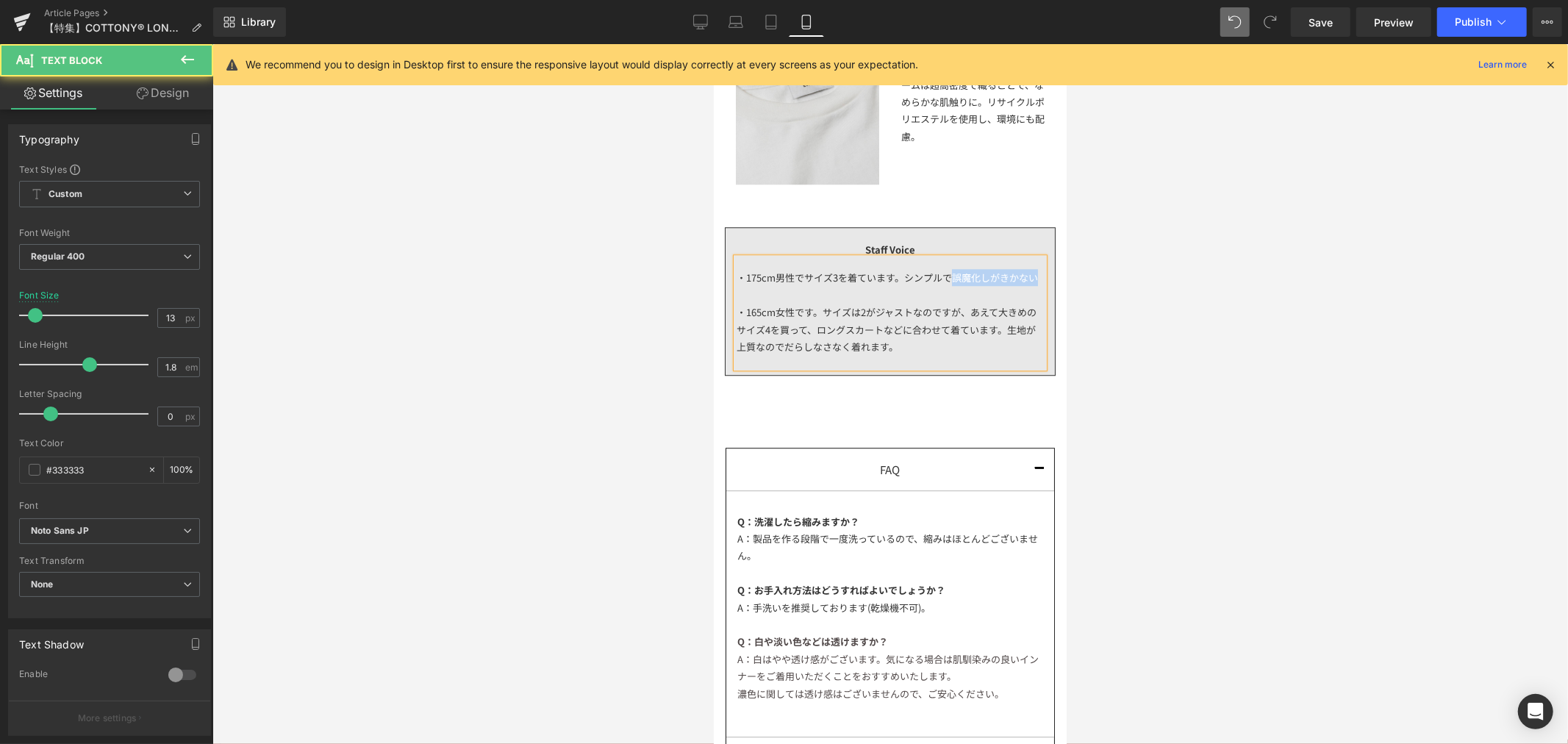
drag, startPoint x: 951, startPoint y: 259, endPoint x: 975, endPoint y: 273, distance: 27.8
click at [975, 273] on div "・175cm男性でサイズ3を着ています。シンプルで誤魔化しがきかない ・165cm女性です。サイズは2がジャストなのですが、あえて大きめのサイズ4を買って、ロ…" at bounding box center [890, 312] width 307 height 109
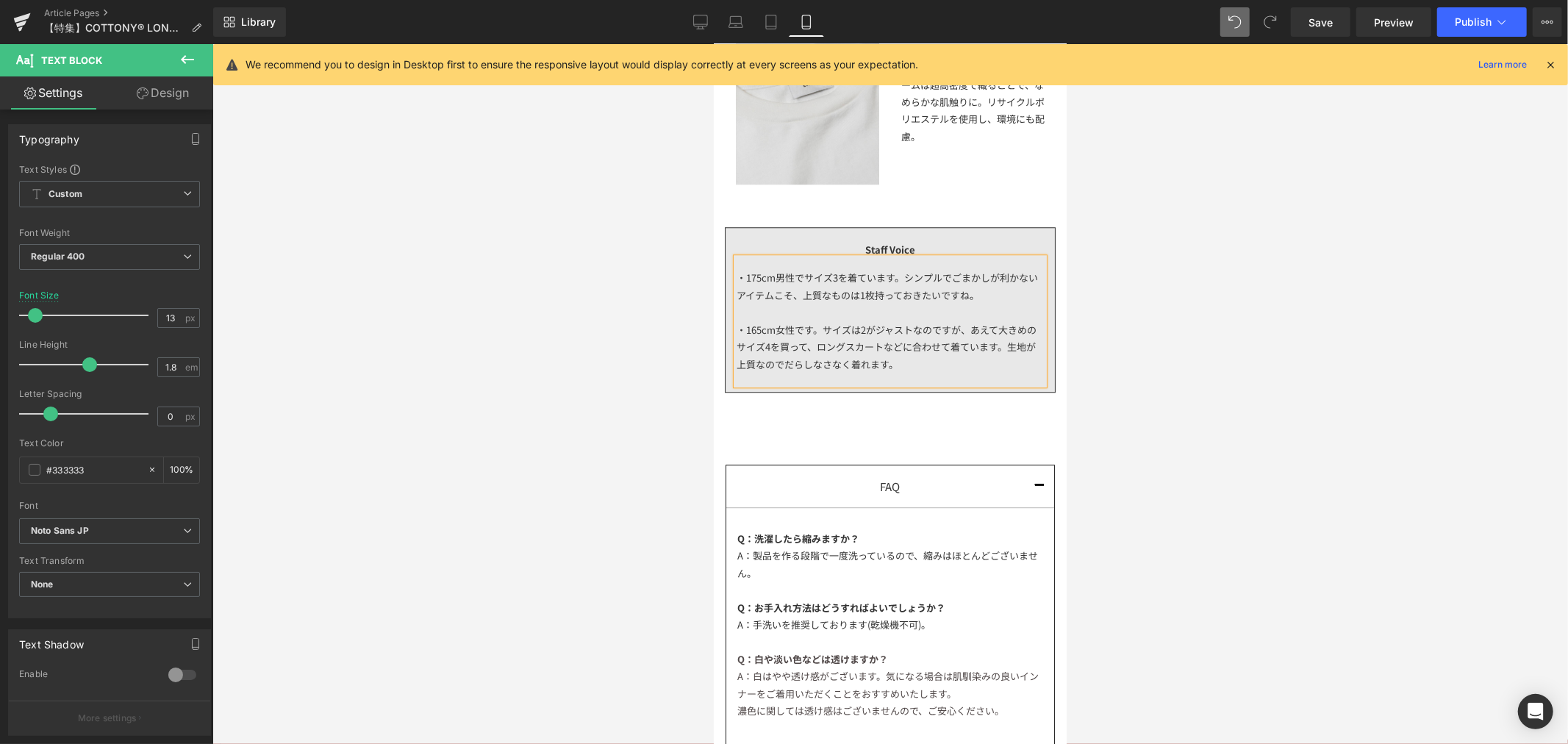
click at [809, 276] on div "・175cm男性でサイズ3を着ています。シンプルでごまかしが利かないアイテムこそ、上質なものは1枚持っておきたいですね。 ・165cm女性です。サイズは2がジ…" at bounding box center [890, 320] width 307 height 125
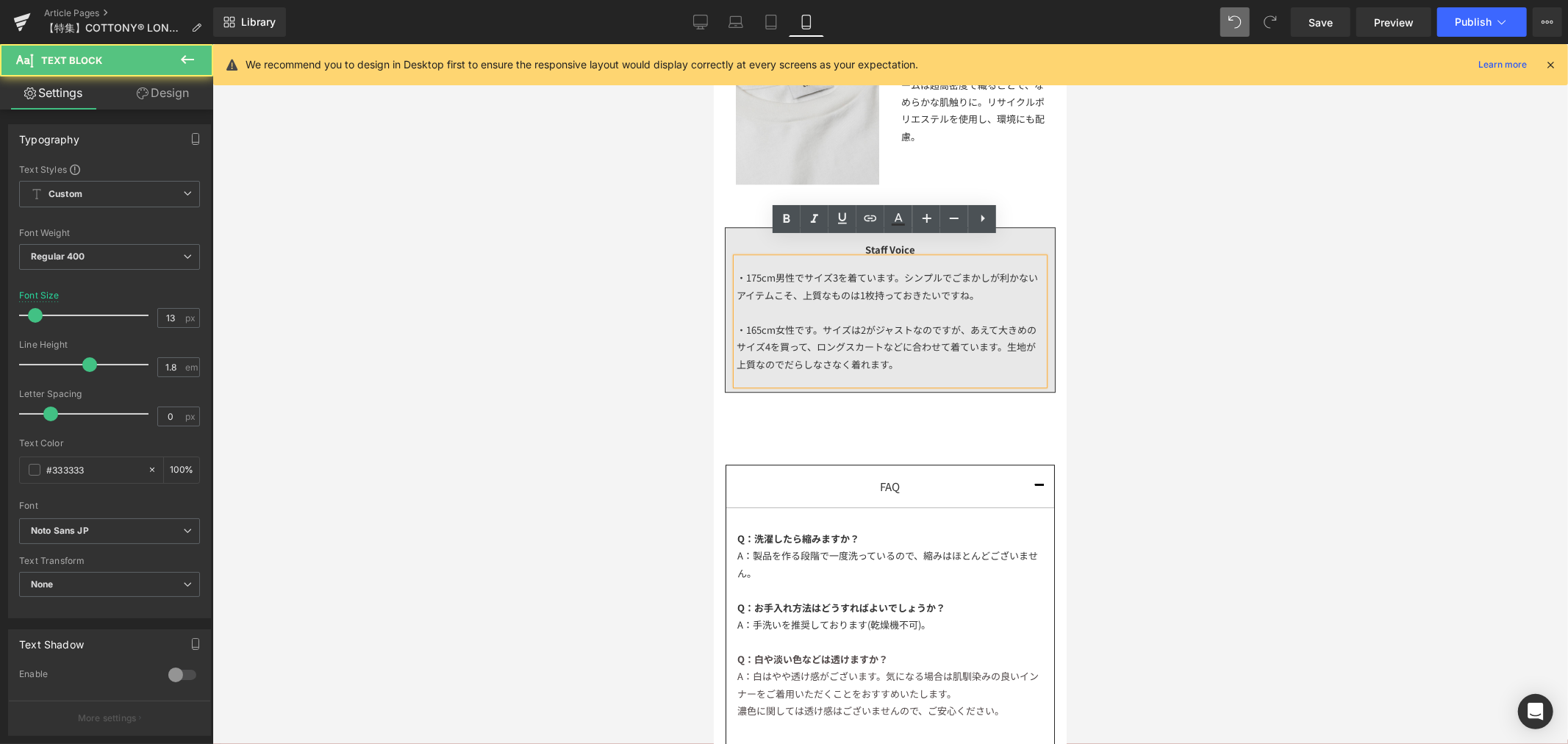
click at [804, 275] on div "・175cm男性でサイズ3を着ています。シンプルでごまかしが利かないアイテムこそ、上質なものは1枚持っておきたいですね。 ・165cm女性です。サイズは2がジ…" at bounding box center [890, 320] width 307 height 125
drag, startPoint x: 800, startPoint y: 276, endPoint x: 783, endPoint y: 282, distance: 18.0
click at [783, 282] on div "・175cm男性でサイズ3を着ています。シンプルでごまかしが利かないアイテムこそ、上質なものは1枚持っておきたいですね。 ・165cm女性です。サイズは2がジ…" at bounding box center [890, 320] width 307 height 125
click at [904, 259] on div "・175cm男性でサイズ3を着ています。シンプルでごまかしが利かないアイテム、上質なものは1枚持っておきたいですね。 ・165cm女性です。サイズは2がジャス…" at bounding box center [890, 320] width 307 height 125
click at [821, 272] on div "・175cm男性でサイズ3を着ています。ロンTはシンプルでごまかしが利かないアイテム、上質なものは1枚持っておきたいですね。 ・165cm女性です。サイズは2…" at bounding box center [890, 320] width 307 height 125
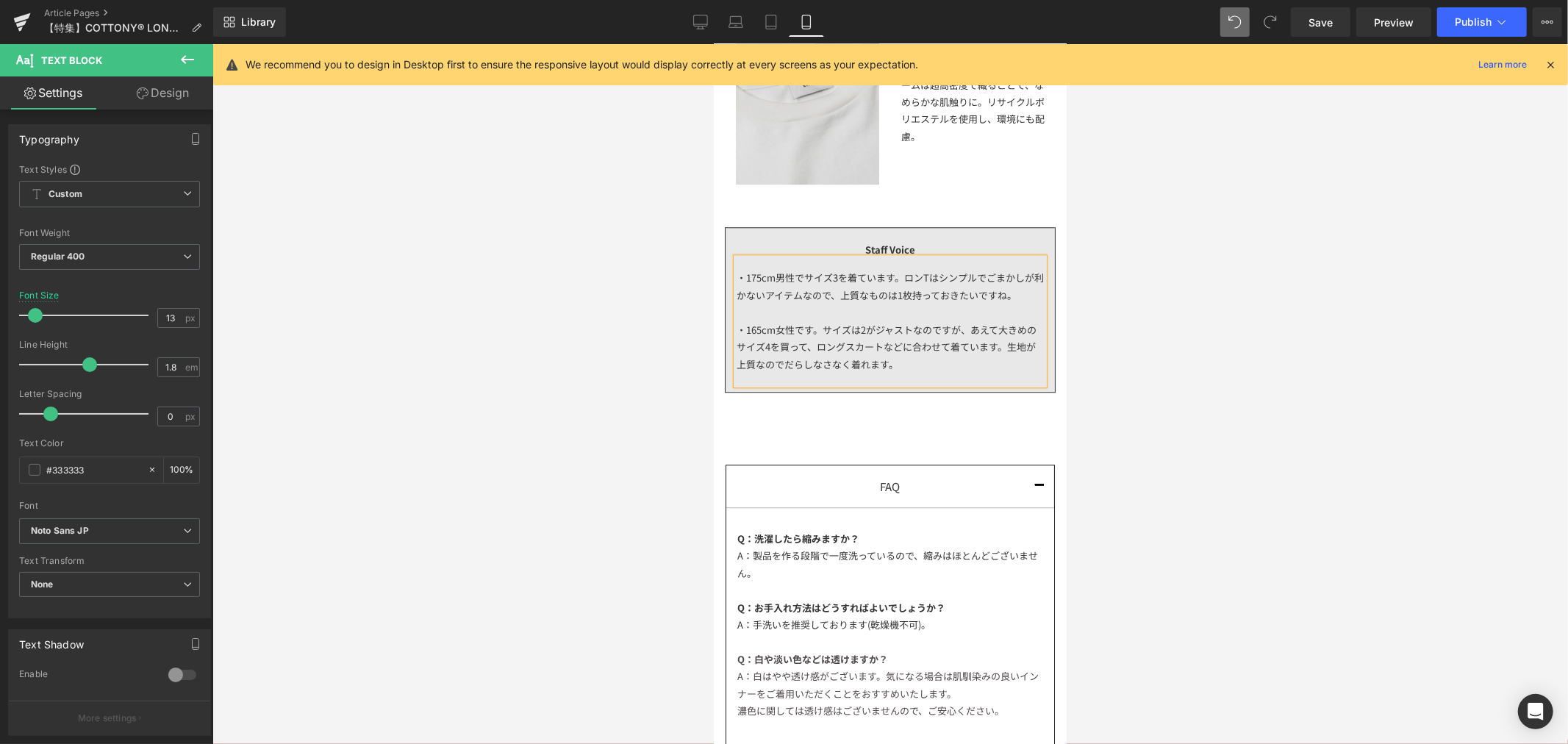
scroll to position [3350, 0]
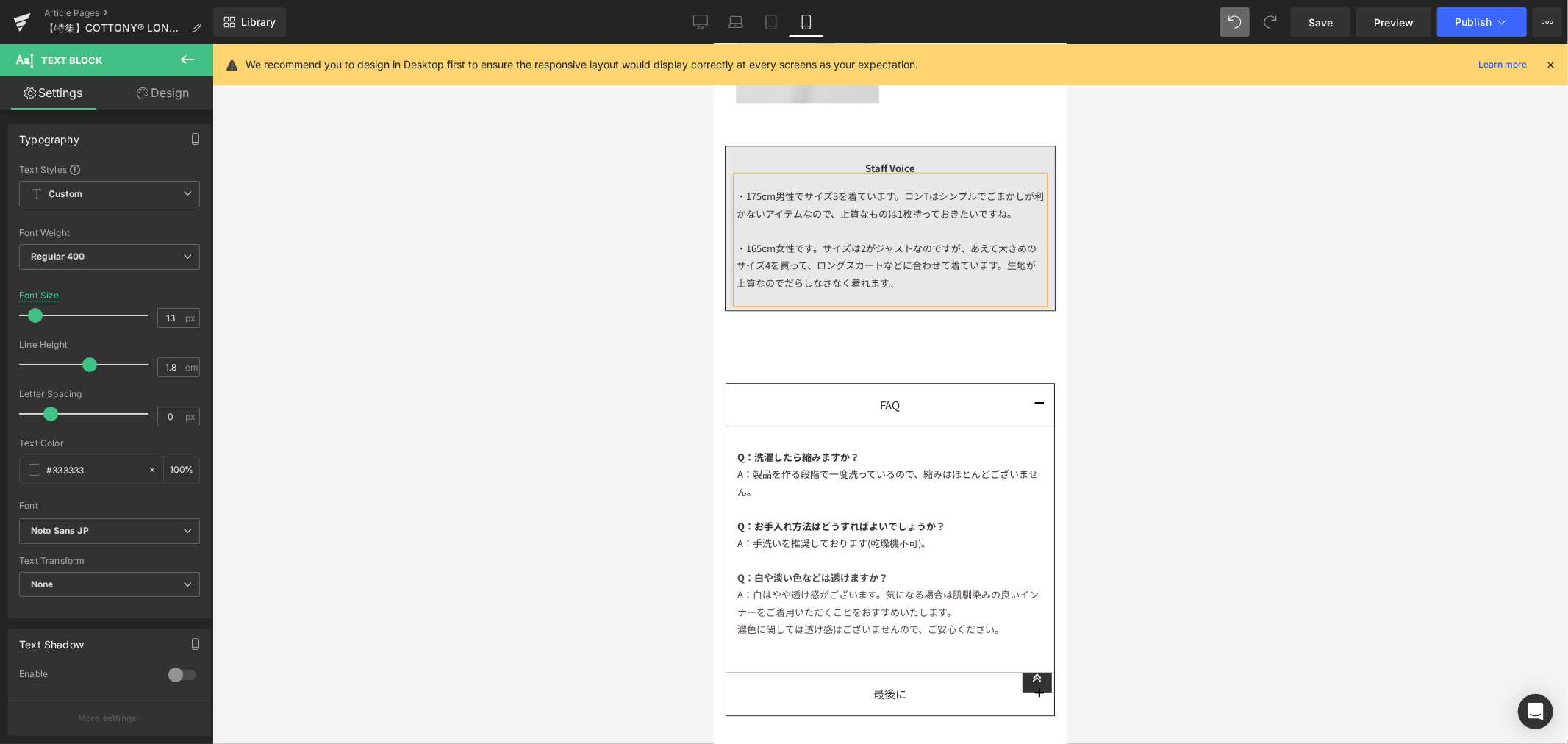
click at [908, 275] on div "・165cm女性です。サイズは2がジャストなのですが、あえて大きめのサイズ4を買って、ロングスカートなどに合わせて着ています。生地が上質なのでだらしなさなく着…" at bounding box center [890, 265] width 307 height 51
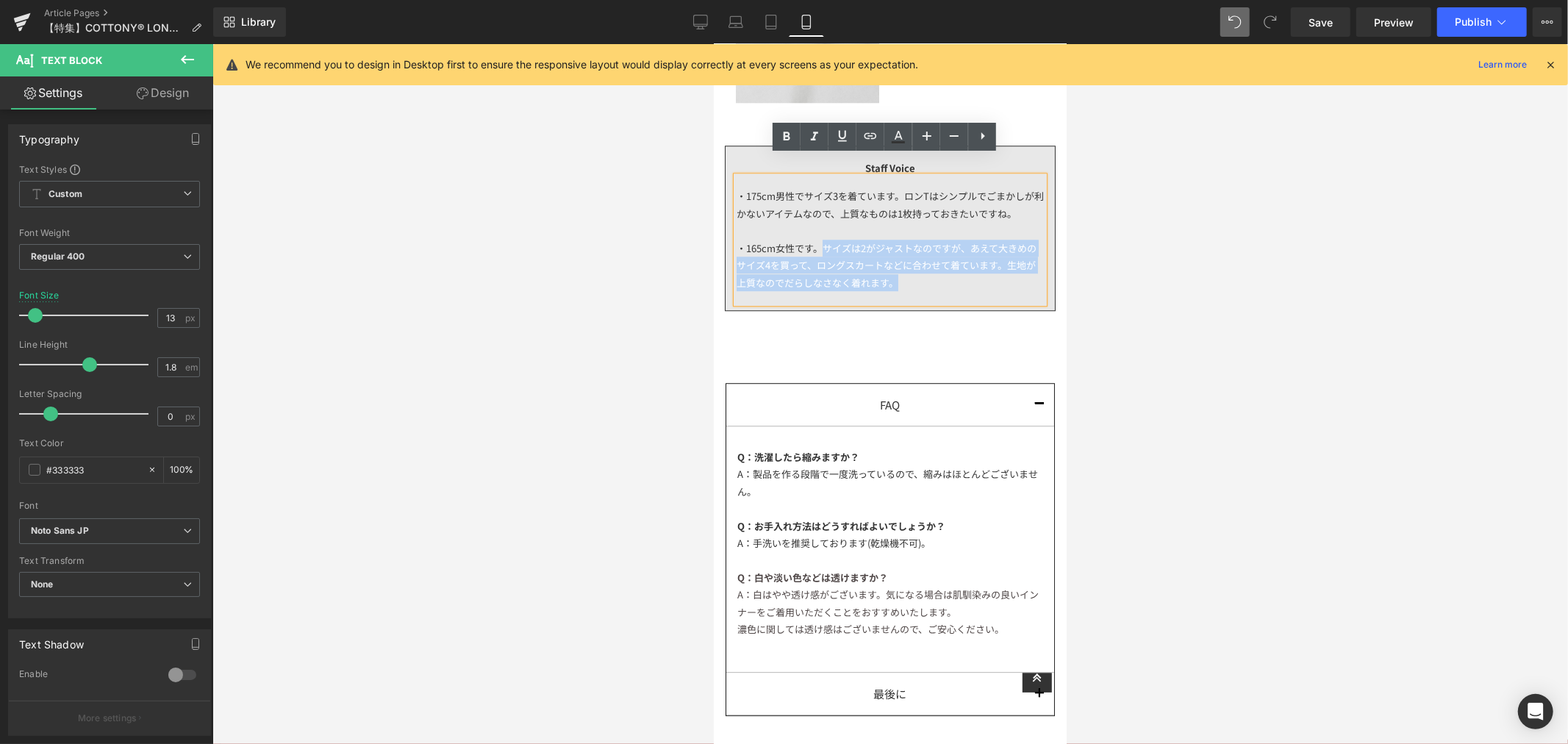
drag, startPoint x: 852, startPoint y: 277, endPoint x: 819, endPoint y: 246, distance: 45.3
click at [819, 246] on div "・165cm女性です。サイズは2がジャストなのですが、あえて大きめのサイズ4を買って、ロングスカートなどに合わせて着ています。生地が上質なのでだらしなさなく着…" at bounding box center [890, 265] width 307 height 51
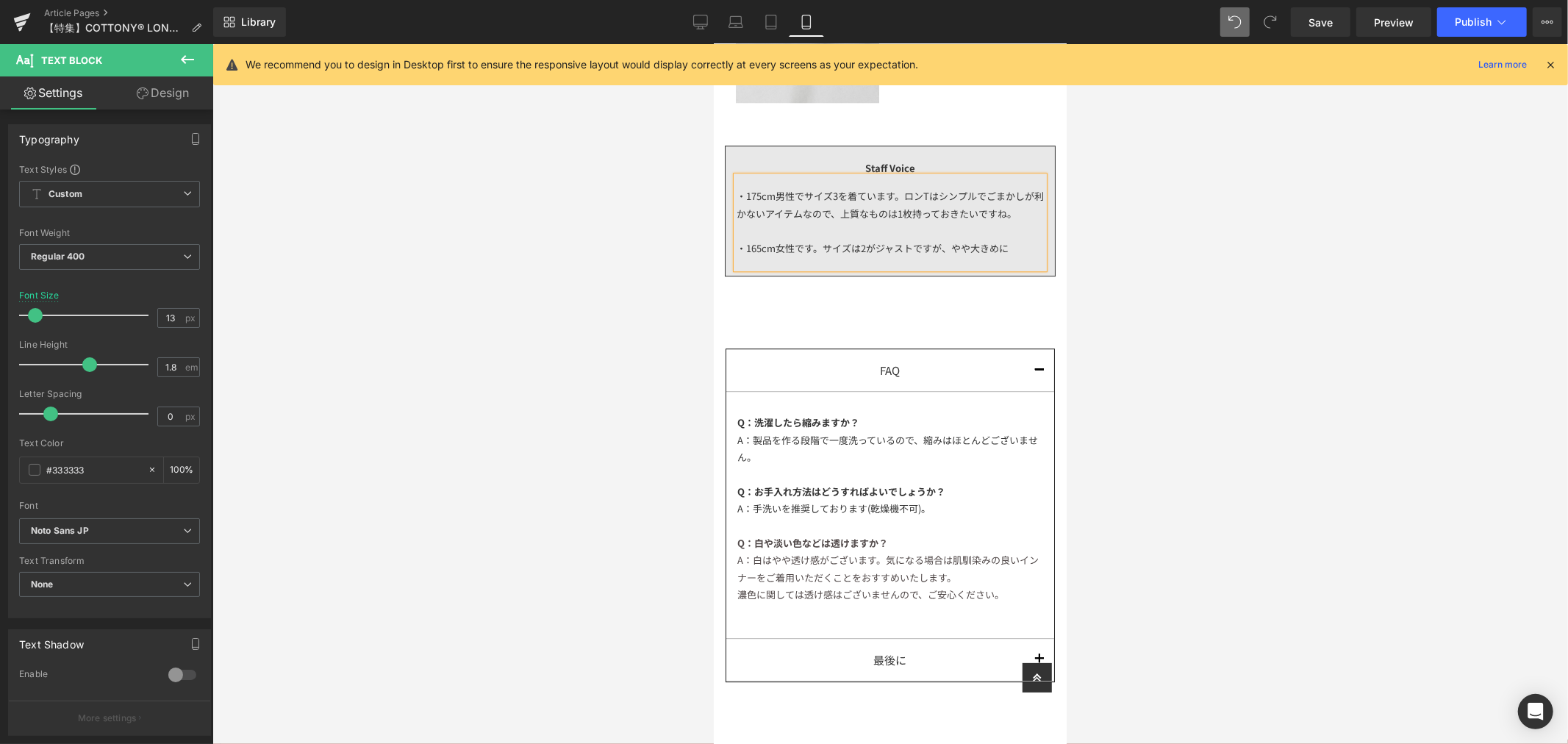
click at [1016, 243] on div "・165cm女性です。サイズは2がジャストですが、やや大きめに" at bounding box center [890, 247] width 307 height 17
drag, startPoint x: 1010, startPoint y: 252, endPoint x: 948, endPoint y: 264, distance: 63.2
click at [948, 264] on div "・175cm男性でサイズ3を着ています。ロンTはシンプルでごまかしが利かないアイテムなので、上質なものは1枚持っておきたいですね。 ・165cm女性です。サイ…" at bounding box center [890, 221] width 307 height 92
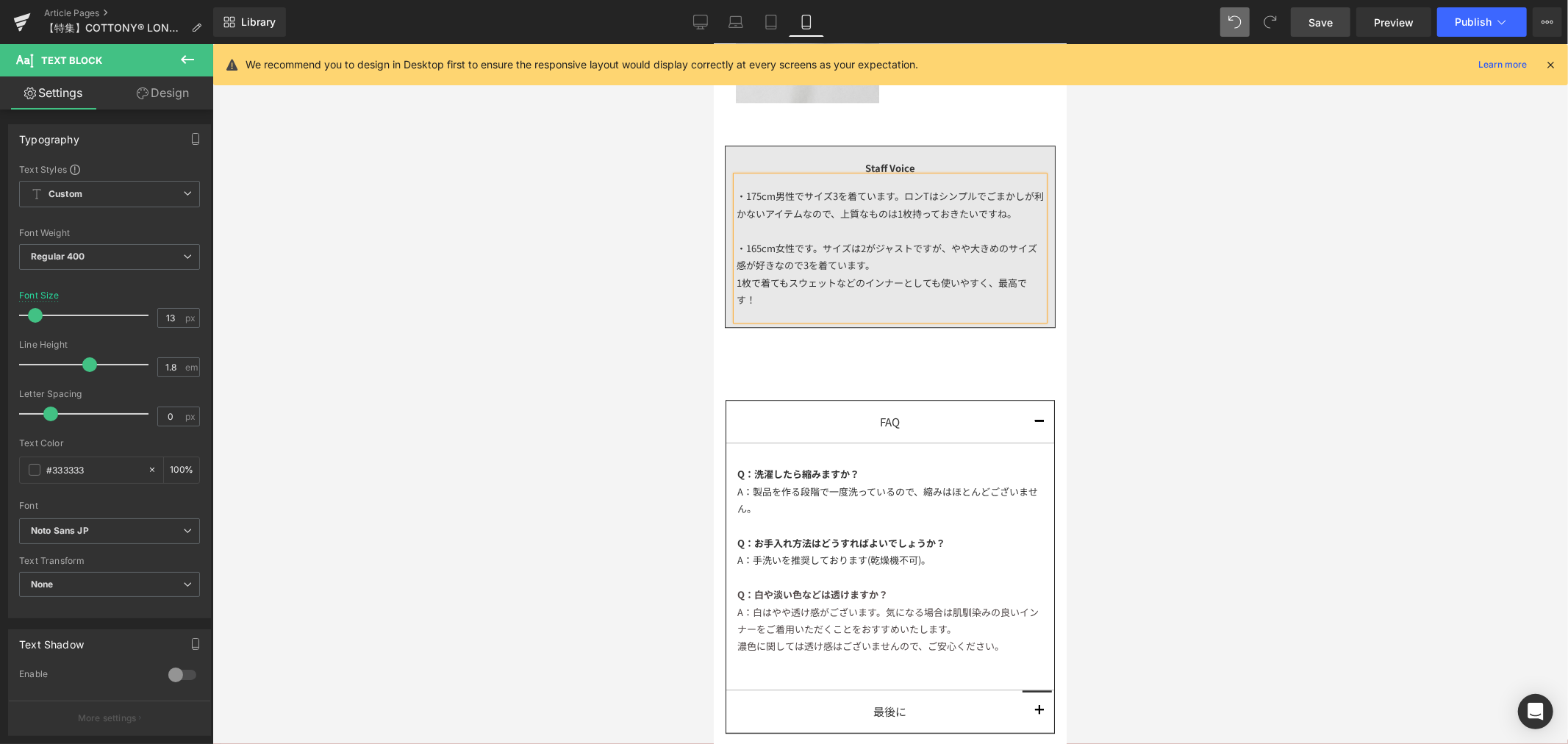
drag, startPoint x: 1333, startPoint y: 16, endPoint x: 264, endPoint y: 248, distance: 1093.9
click at [1333, 16] on span "Save" at bounding box center [1320, 22] width 24 height 16
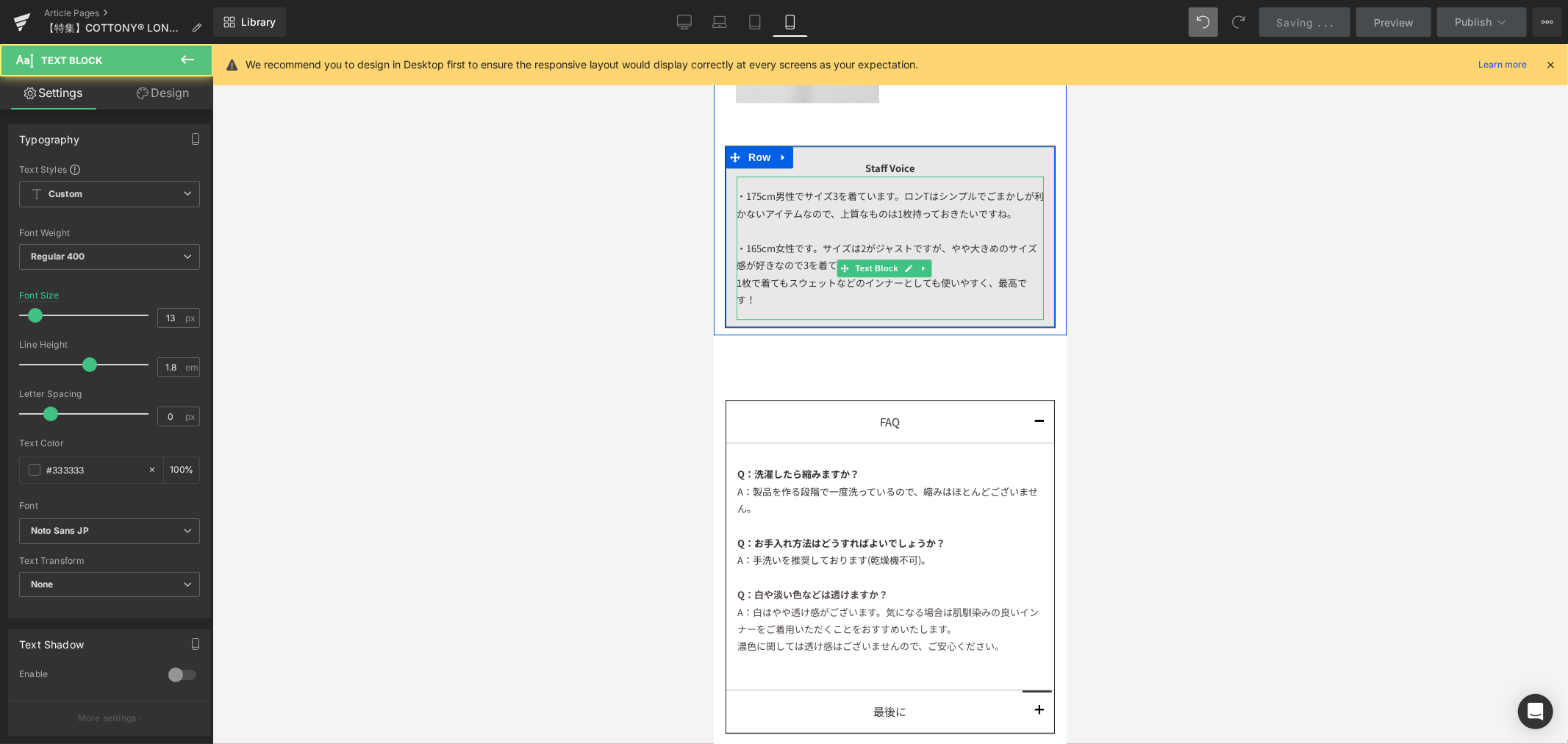
click at [993, 280] on div "1枚で着てもスウェットなどのインナーとしても使いやすく、最高です！" at bounding box center [890, 291] width 307 height 35
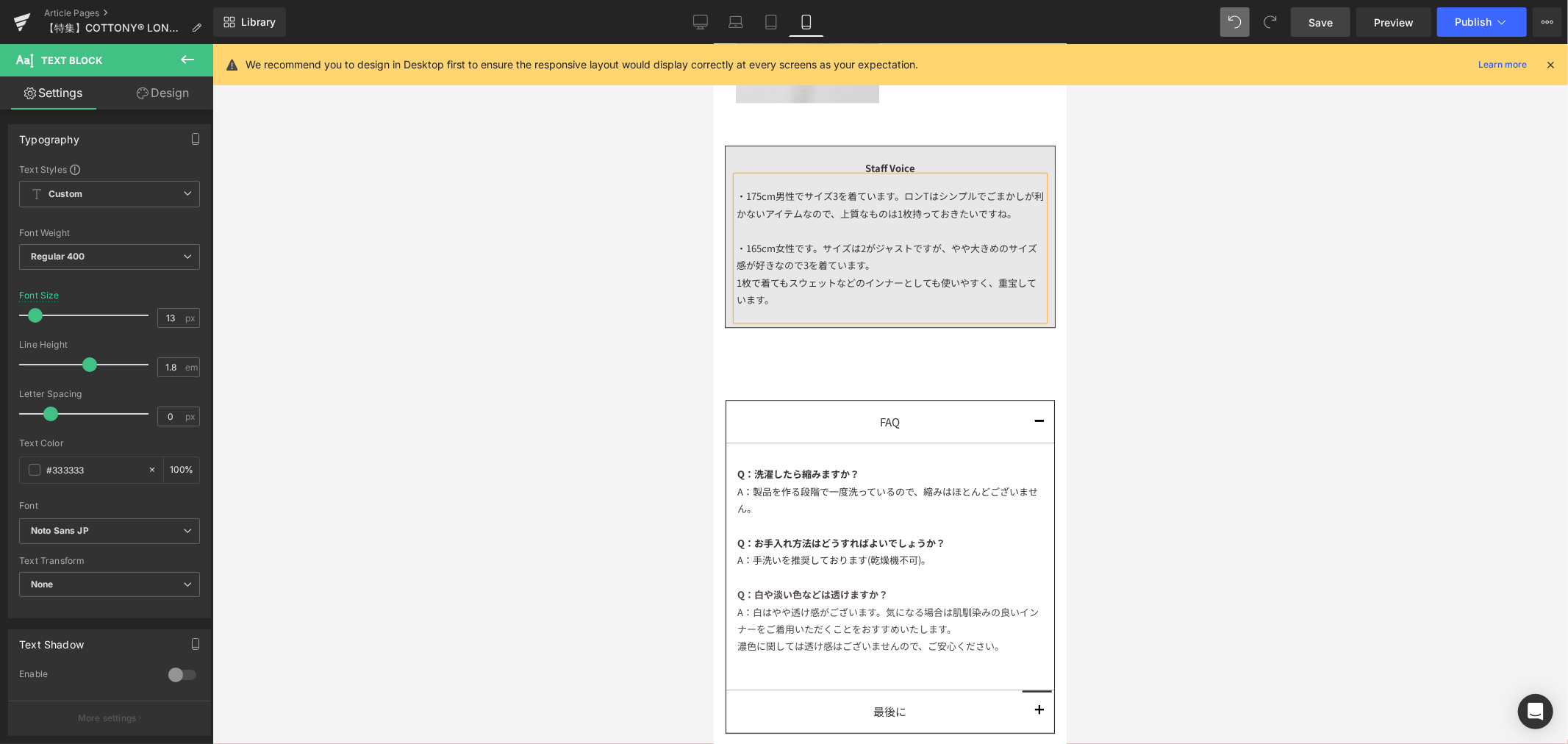
click at [1326, 24] on span "Save" at bounding box center [1320, 22] width 24 height 16
